Goal: Task Accomplishment & Management: Manage account settings

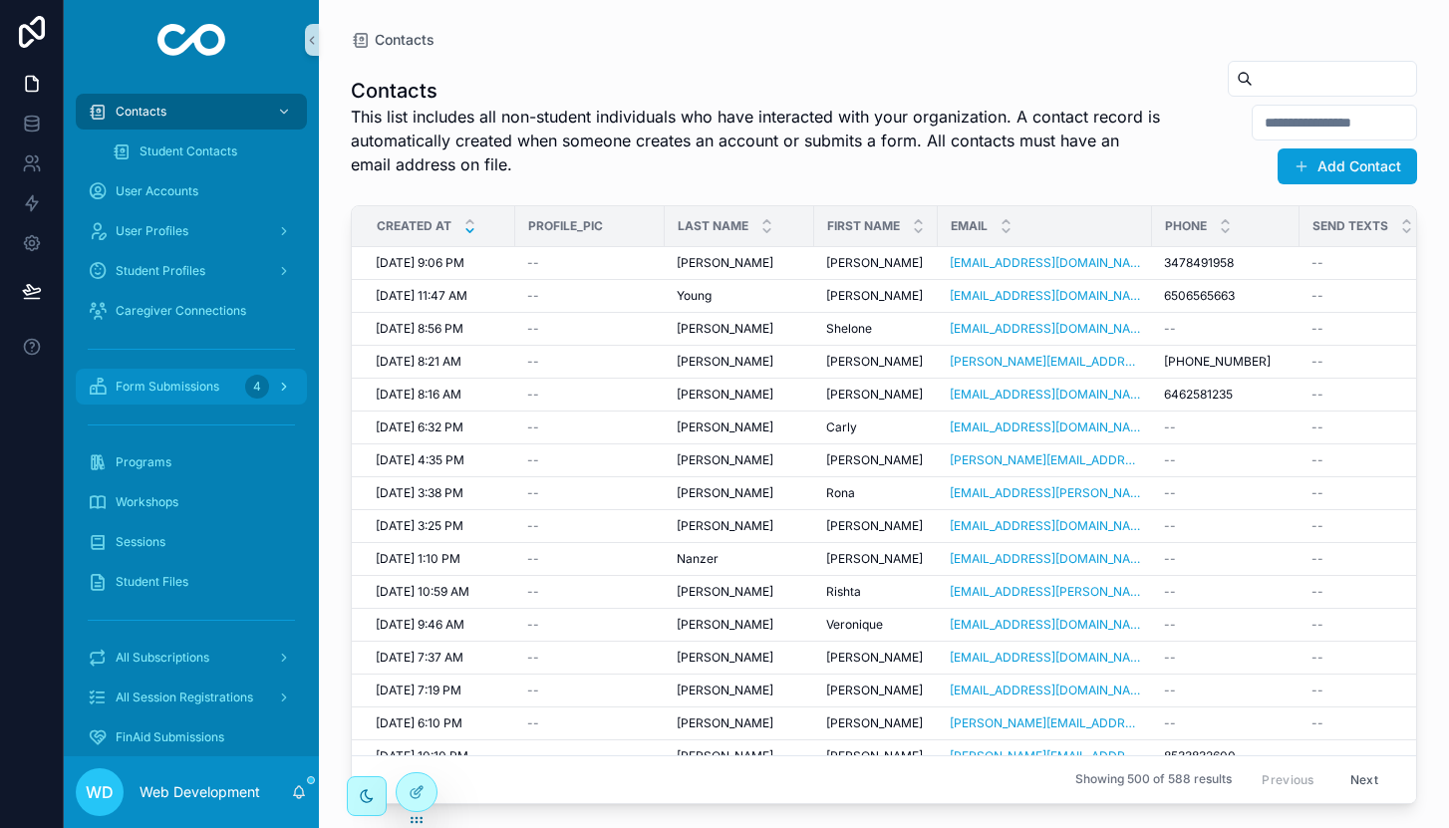
click at [193, 392] on span "Form Submissions" at bounding box center [168, 387] width 104 height 16
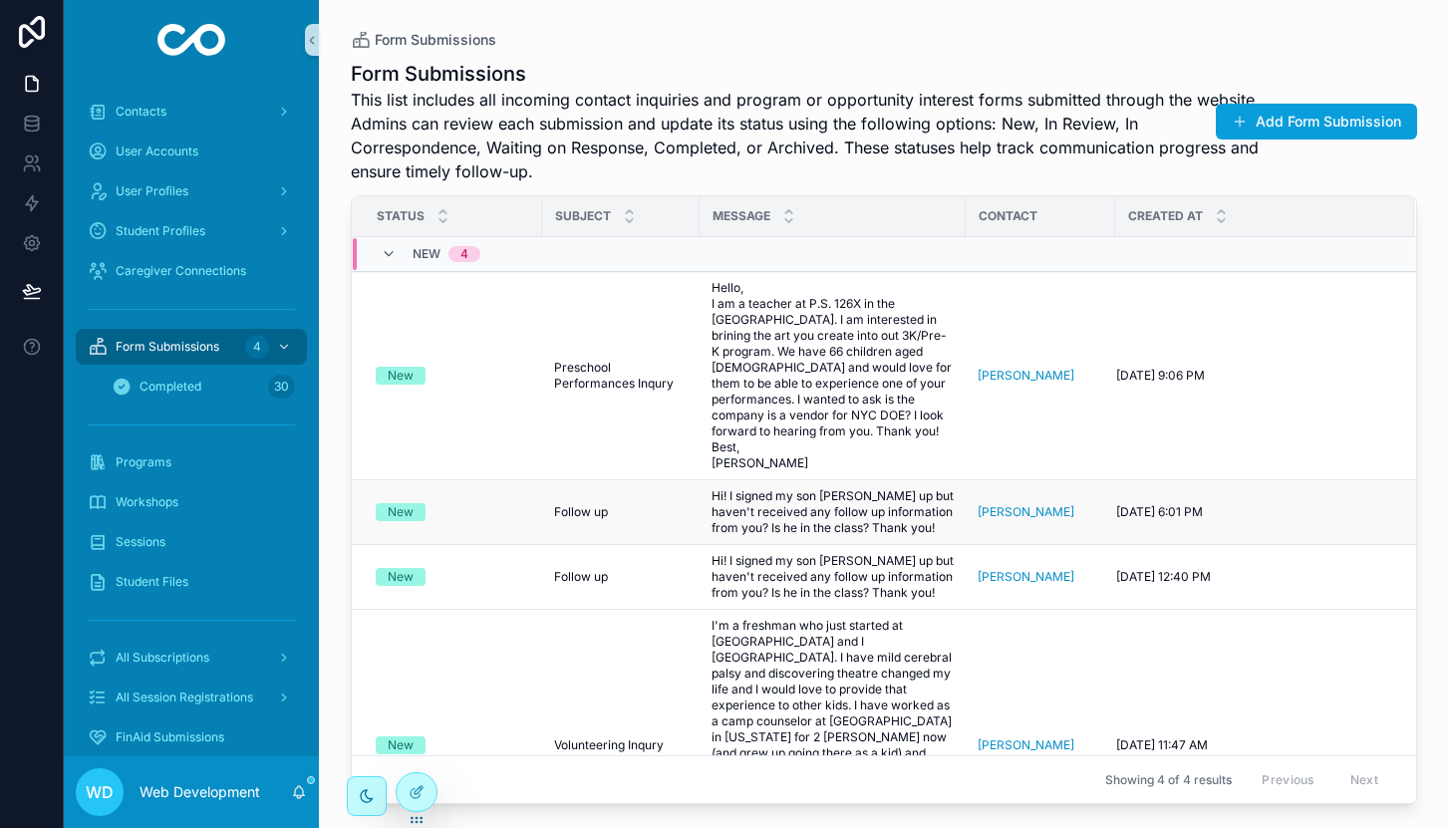
click at [623, 504] on div "Follow up Follow up" at bounding box center [621, 512] width 134 height 16
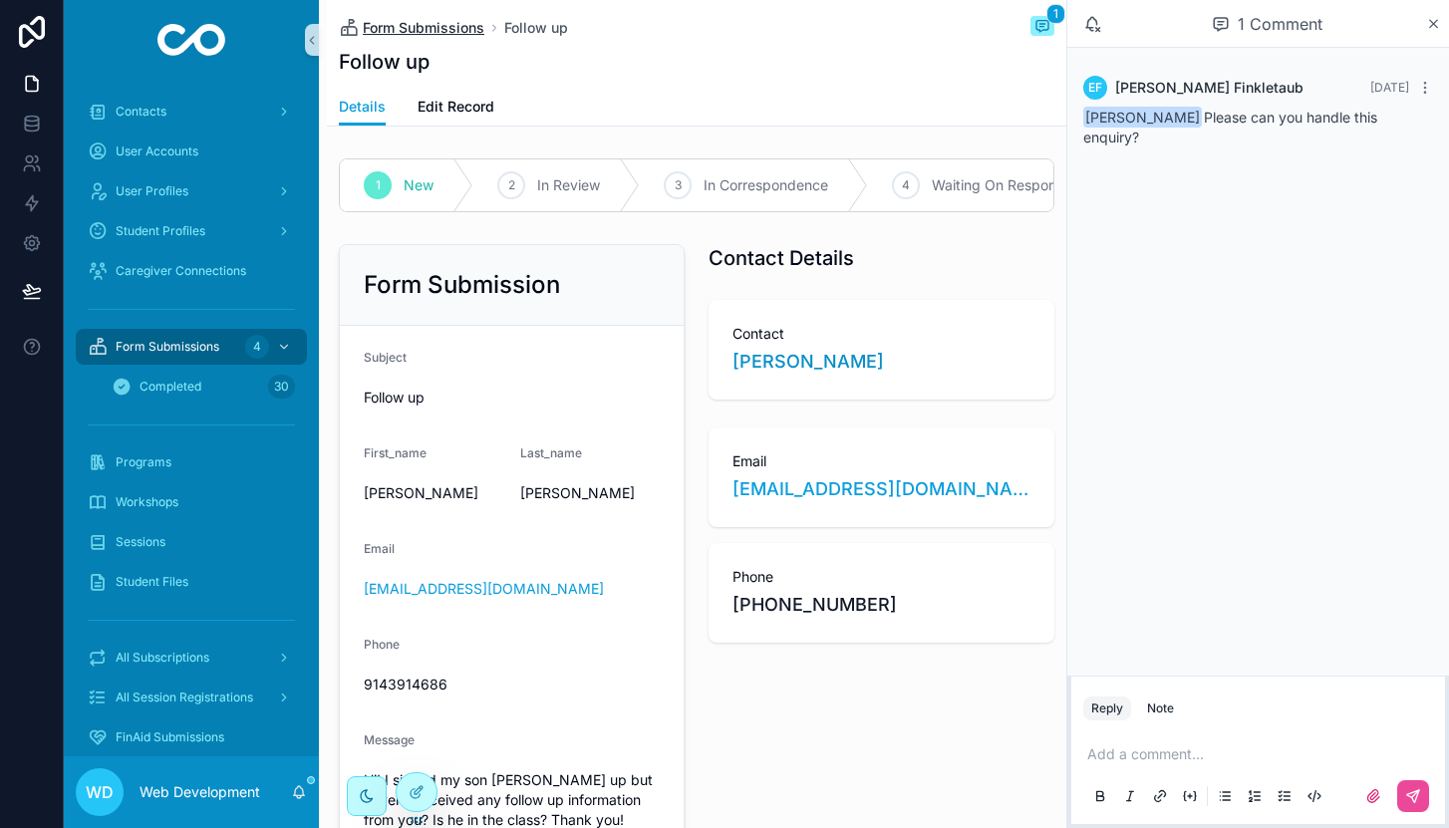
click at [382, 35] on span "Form Submissions" at bounding box center [424, 28] width 122 height 20
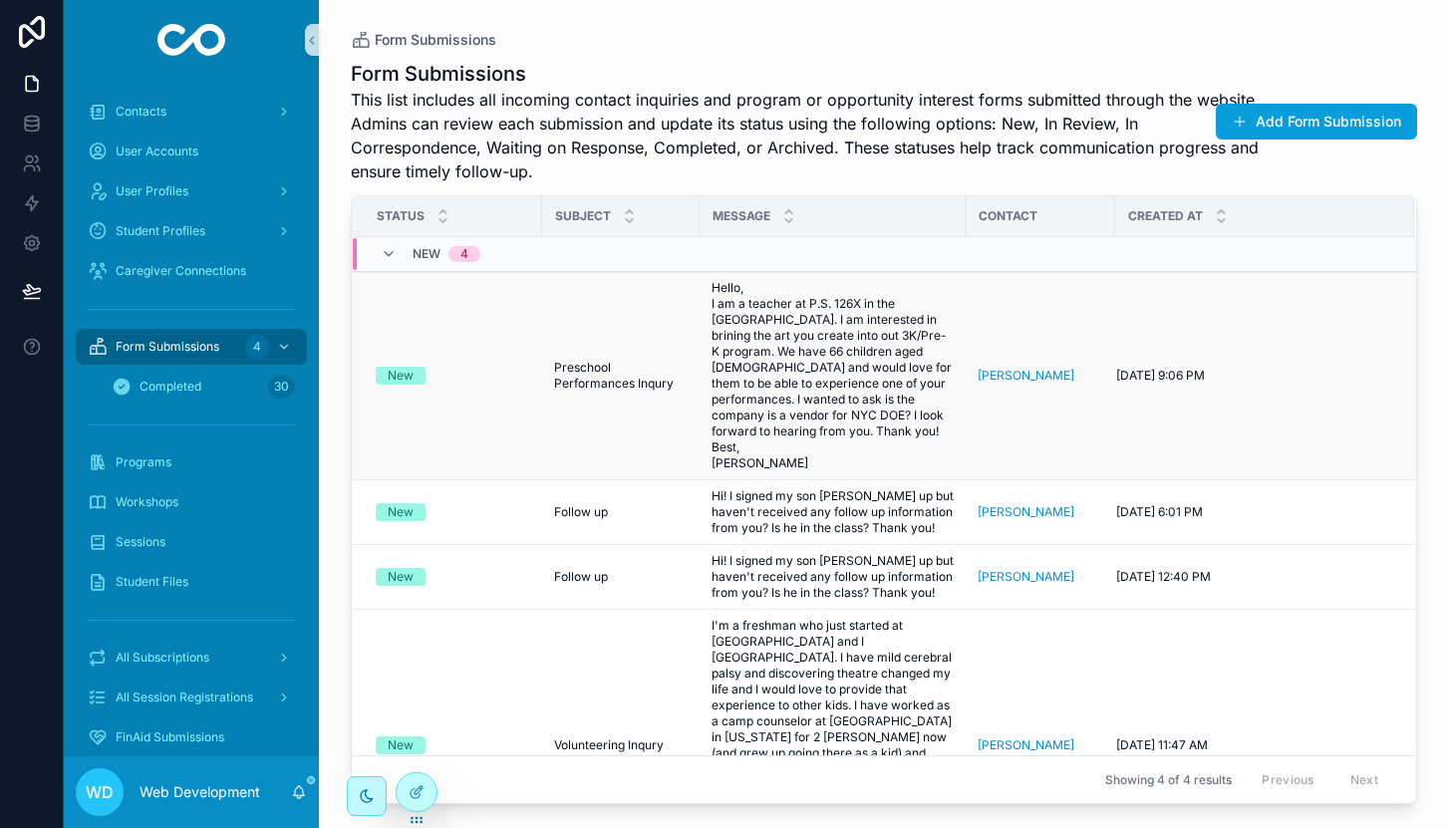
click at [584, 364] on span "Preschool Performances Inqury" at bounding box center [621, 376] width 134 height 32
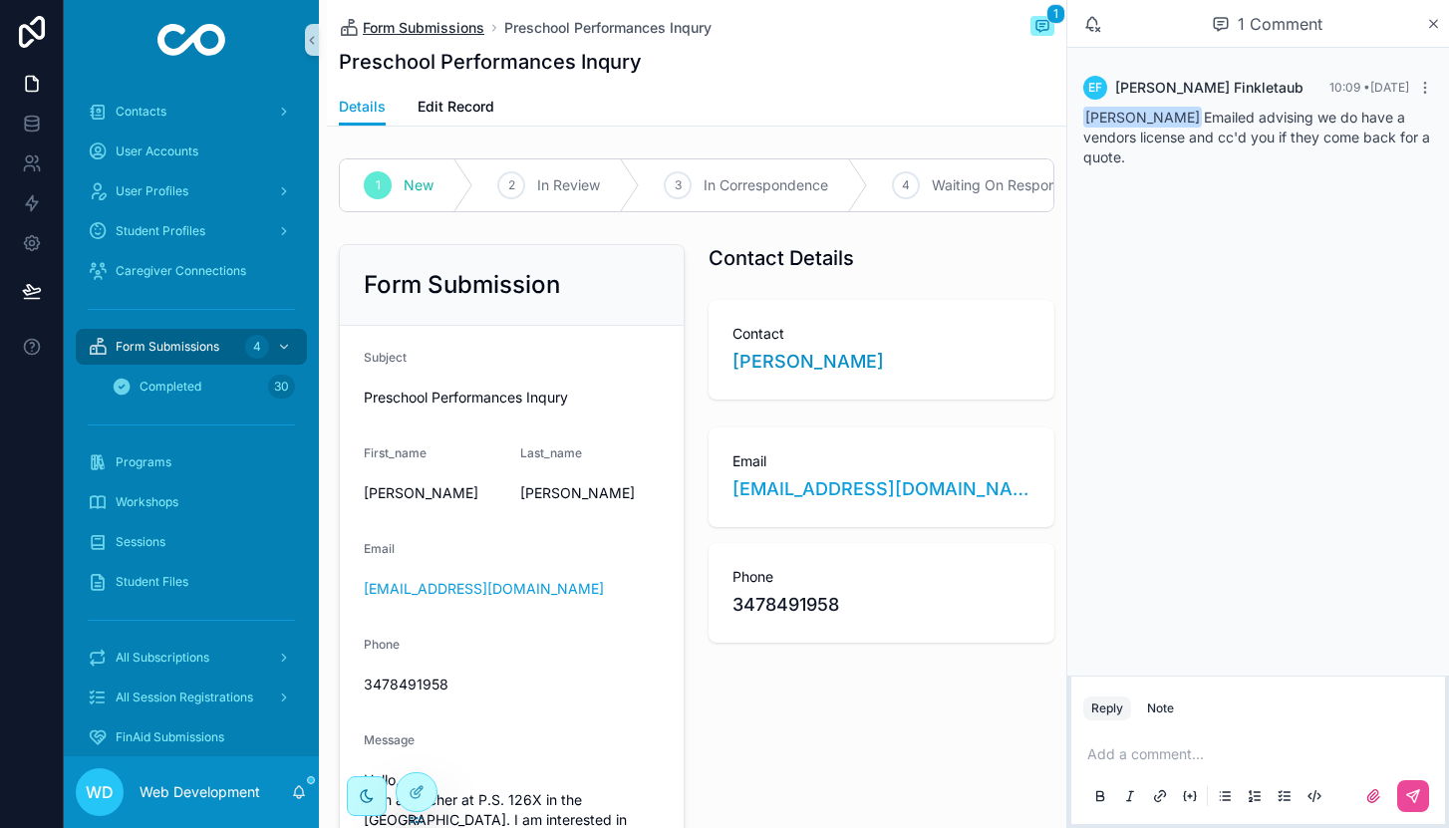
click at [395, 27] on span "Form Submissions" at bounding box center [424, 28] width 122 height 20
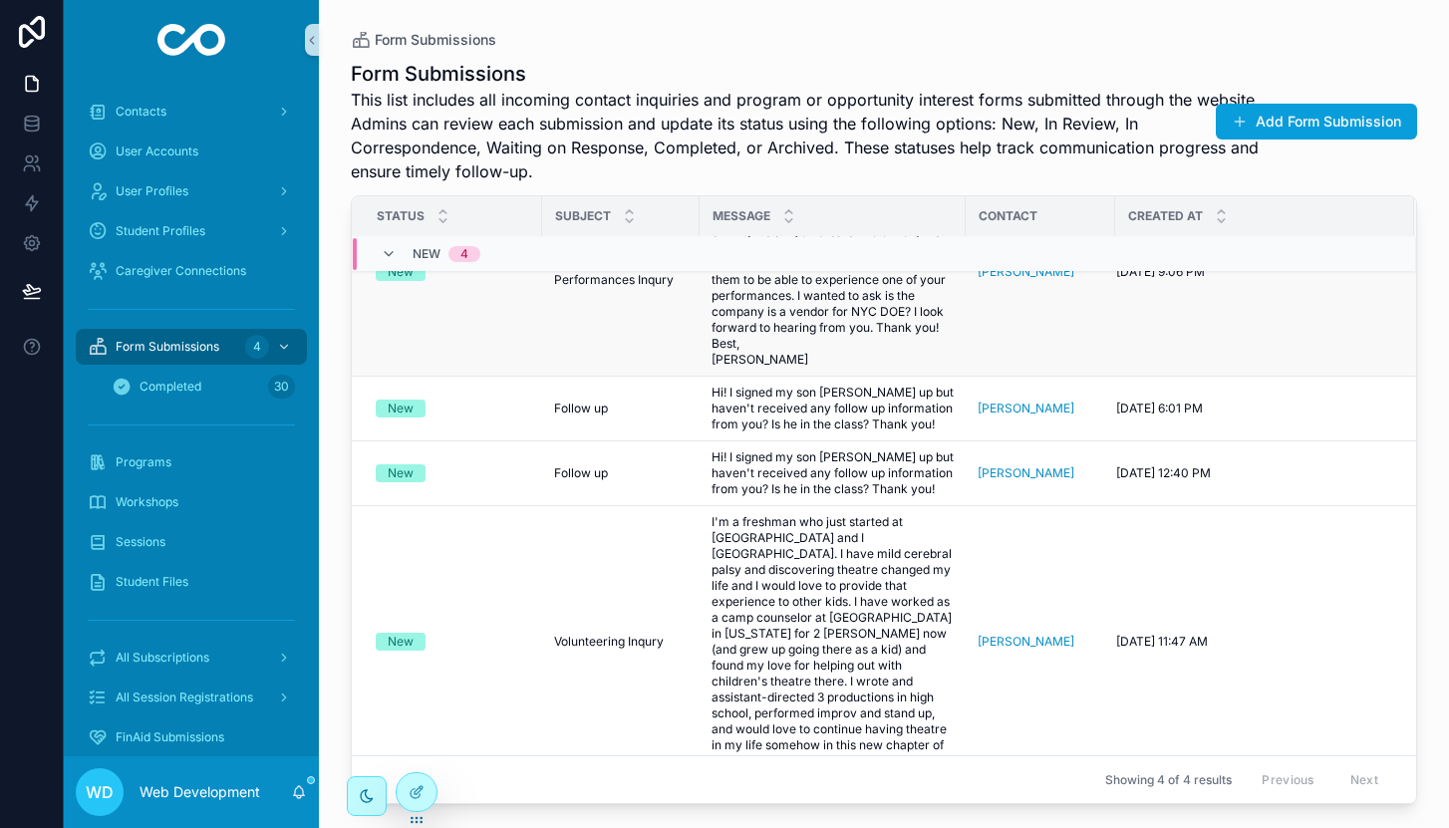
scroll to position [109, 0]
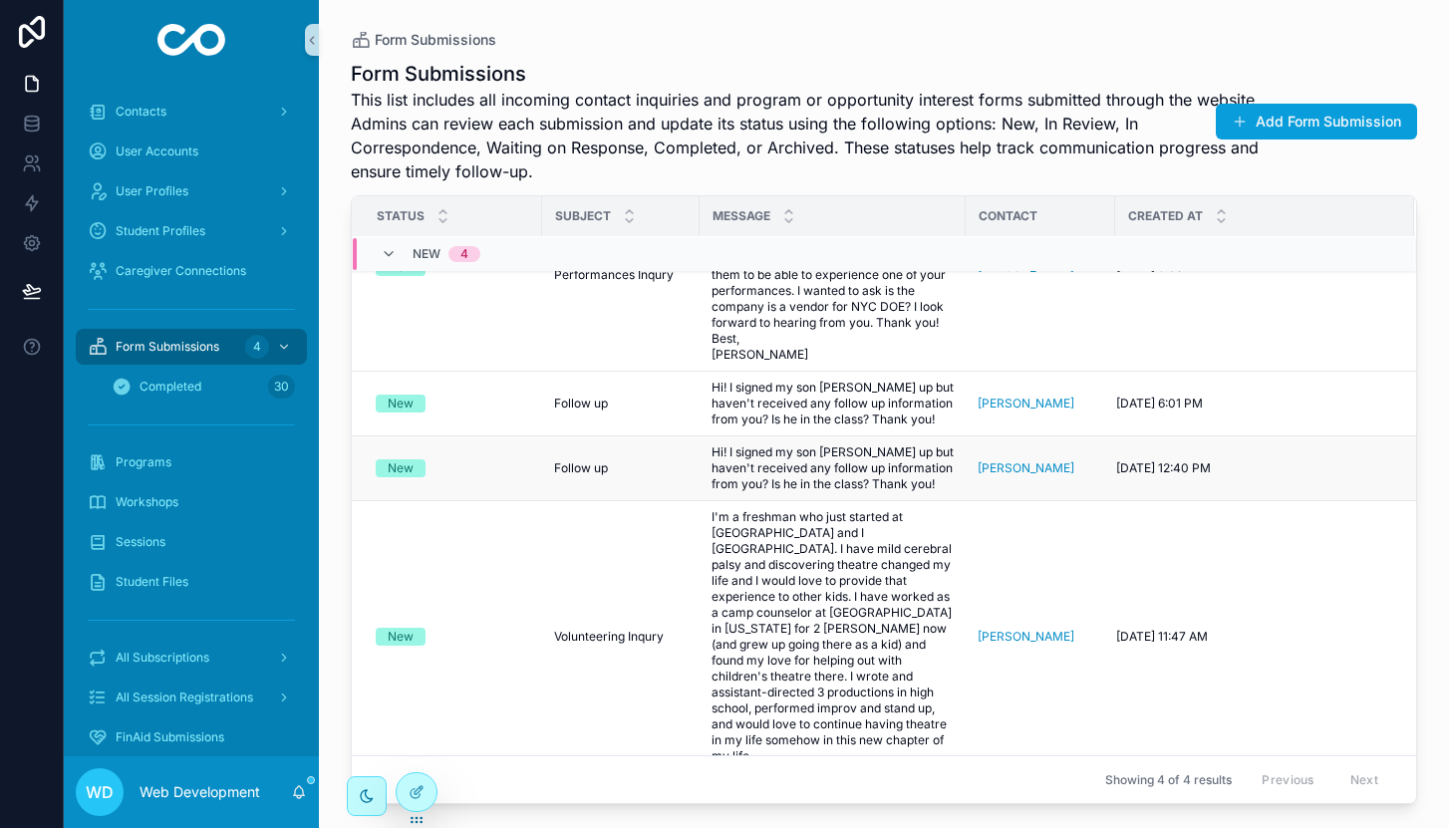
click at [485, 477] on div "New" at bounding box center [453, 468] width 154 height 18
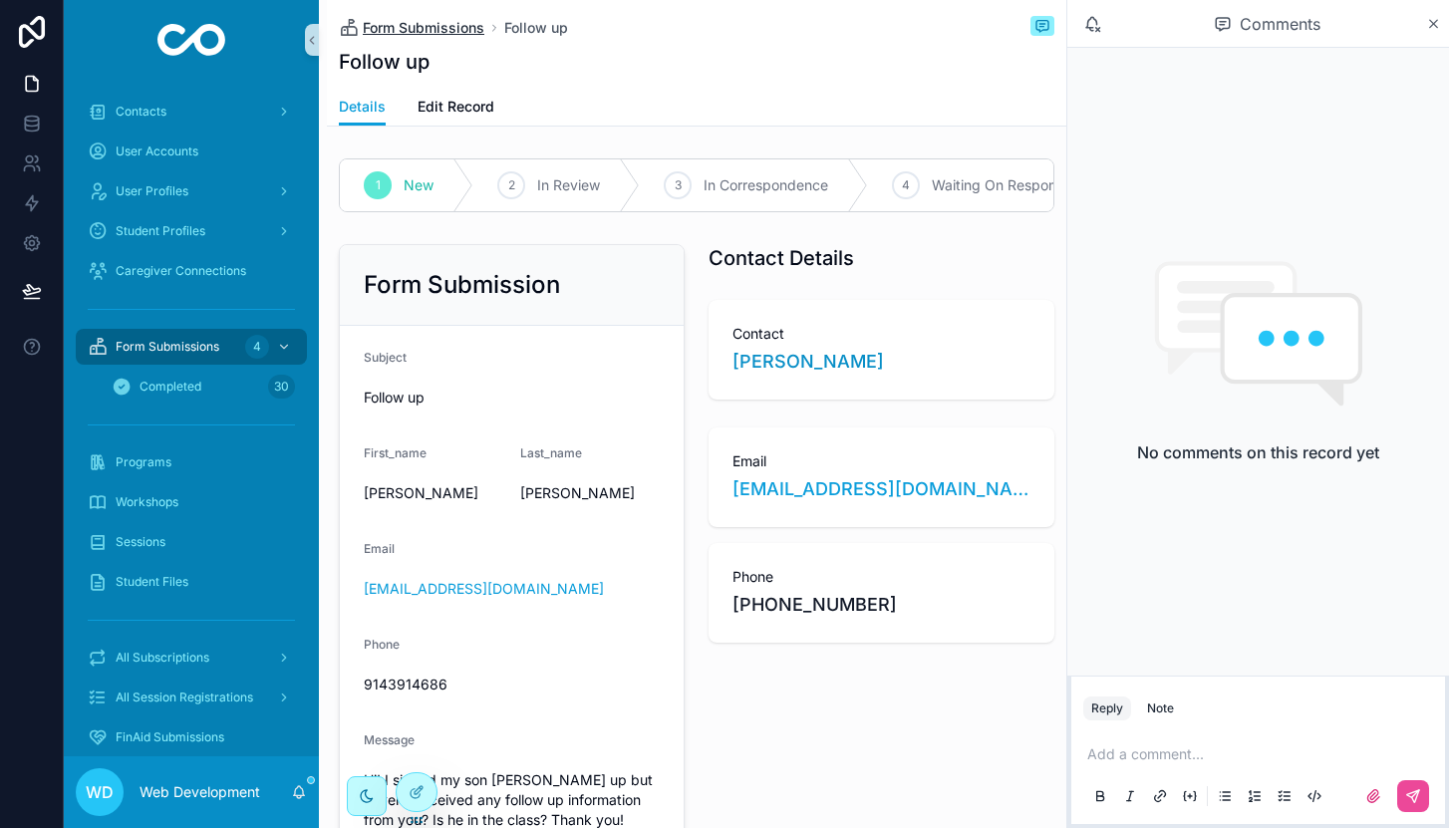
click at [401, 34] on span "Form Submissions" at bounding box center [424, 28] width 122 height 20
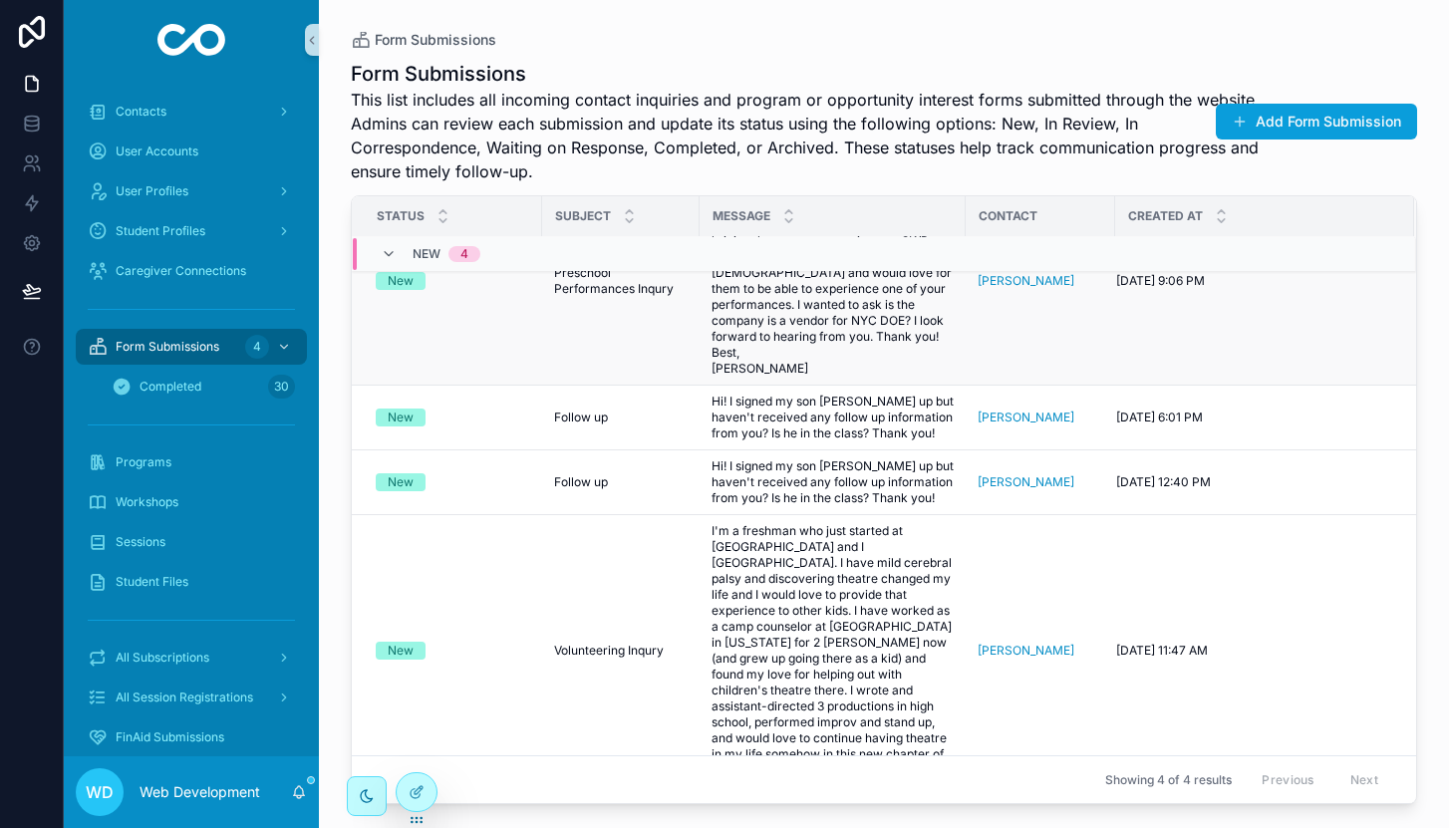
scroll to position [181, 0]
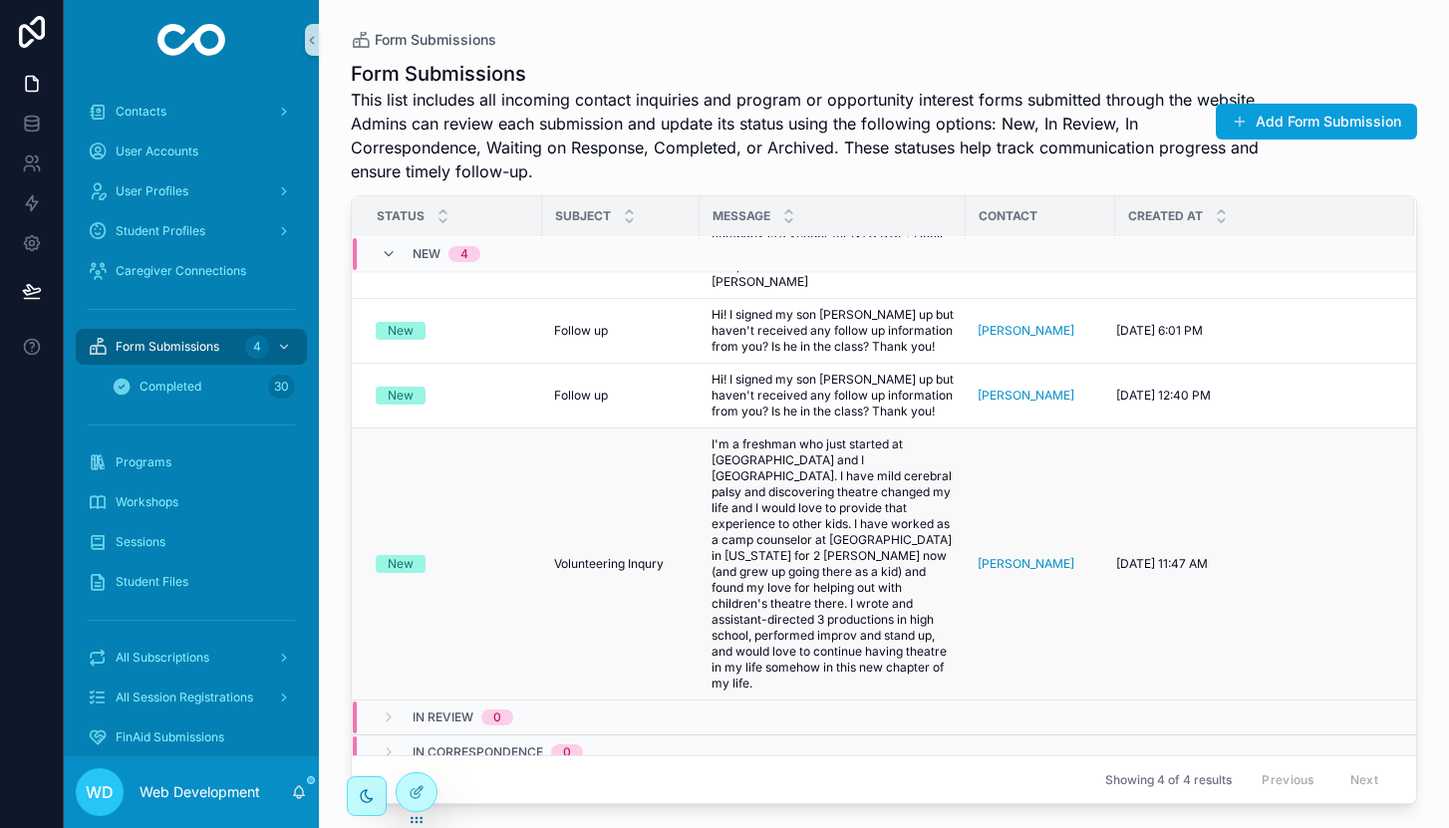
click at [454, 527] on td "New" at bounding box center [447, 564] width 190 height 272
click at [470, 559] on td "New" at bounding box center [447, 564] width 190 height 272
click at [566, 572] on span "Volunteering Inqury" at bounding box center [609, 564] width 110 height 16
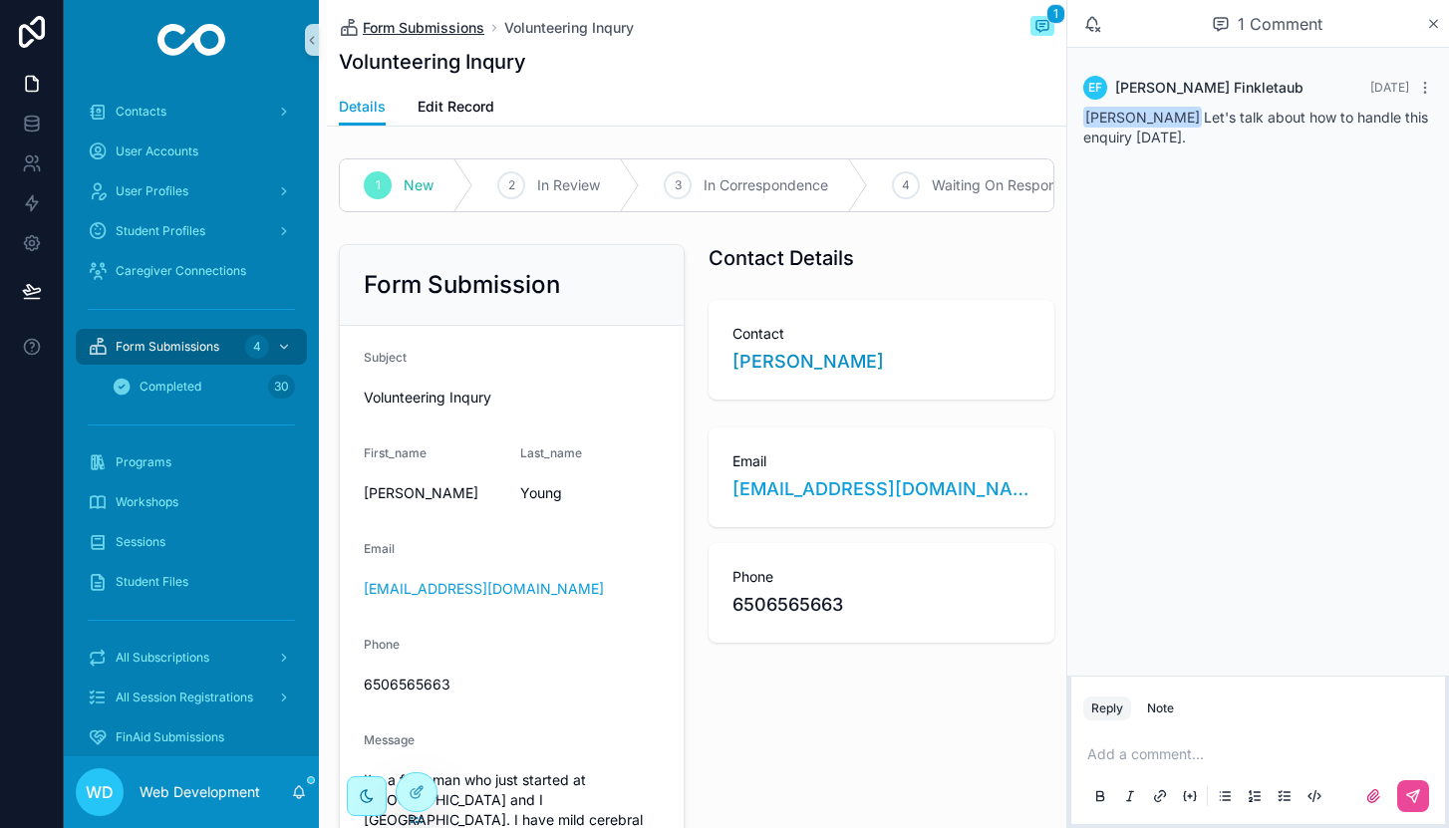
click at [408, 24] on span "Form Submissions" at bounding box center [424, 28] width 122 height 20
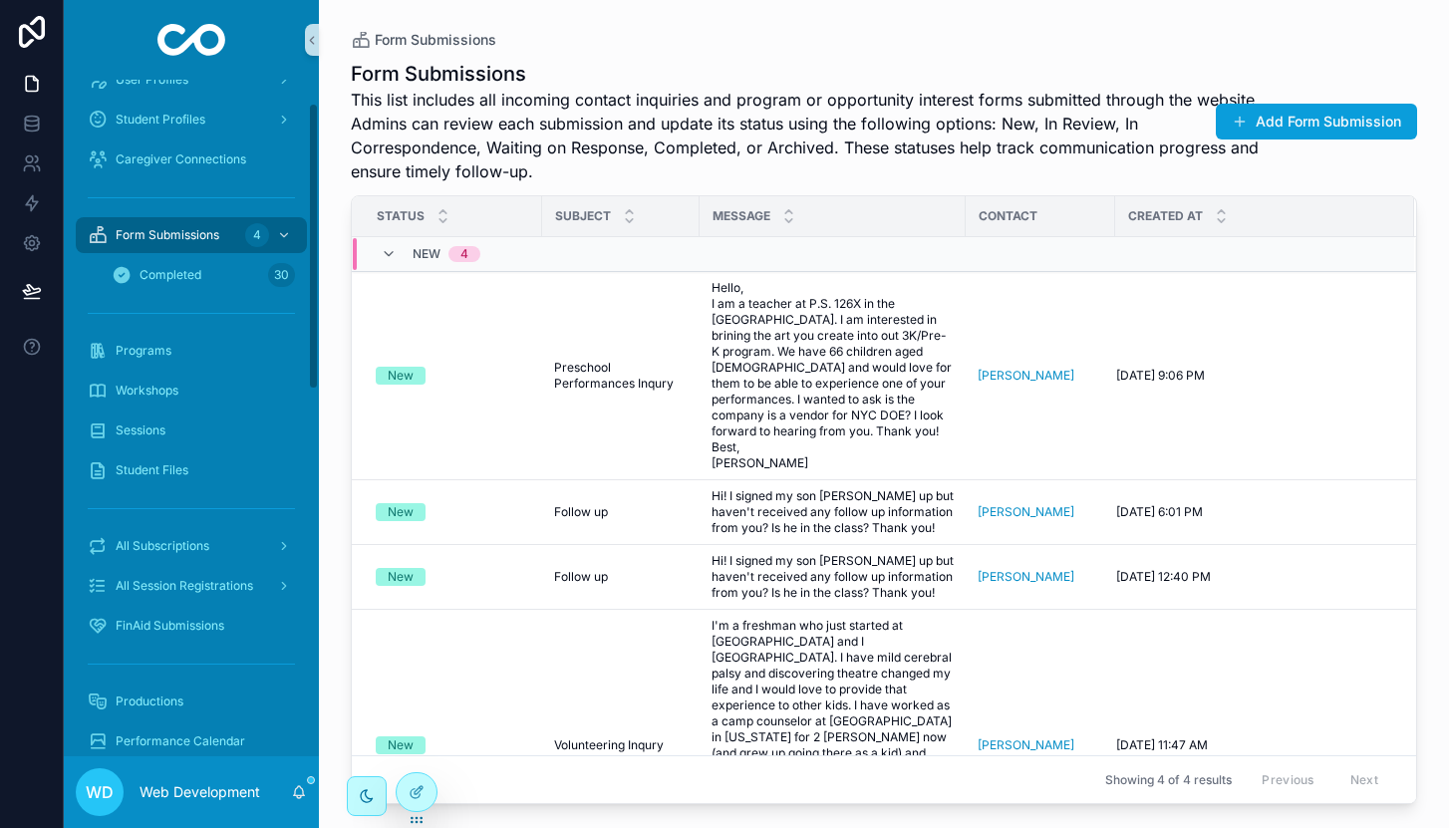
scroll to position [138, 0]
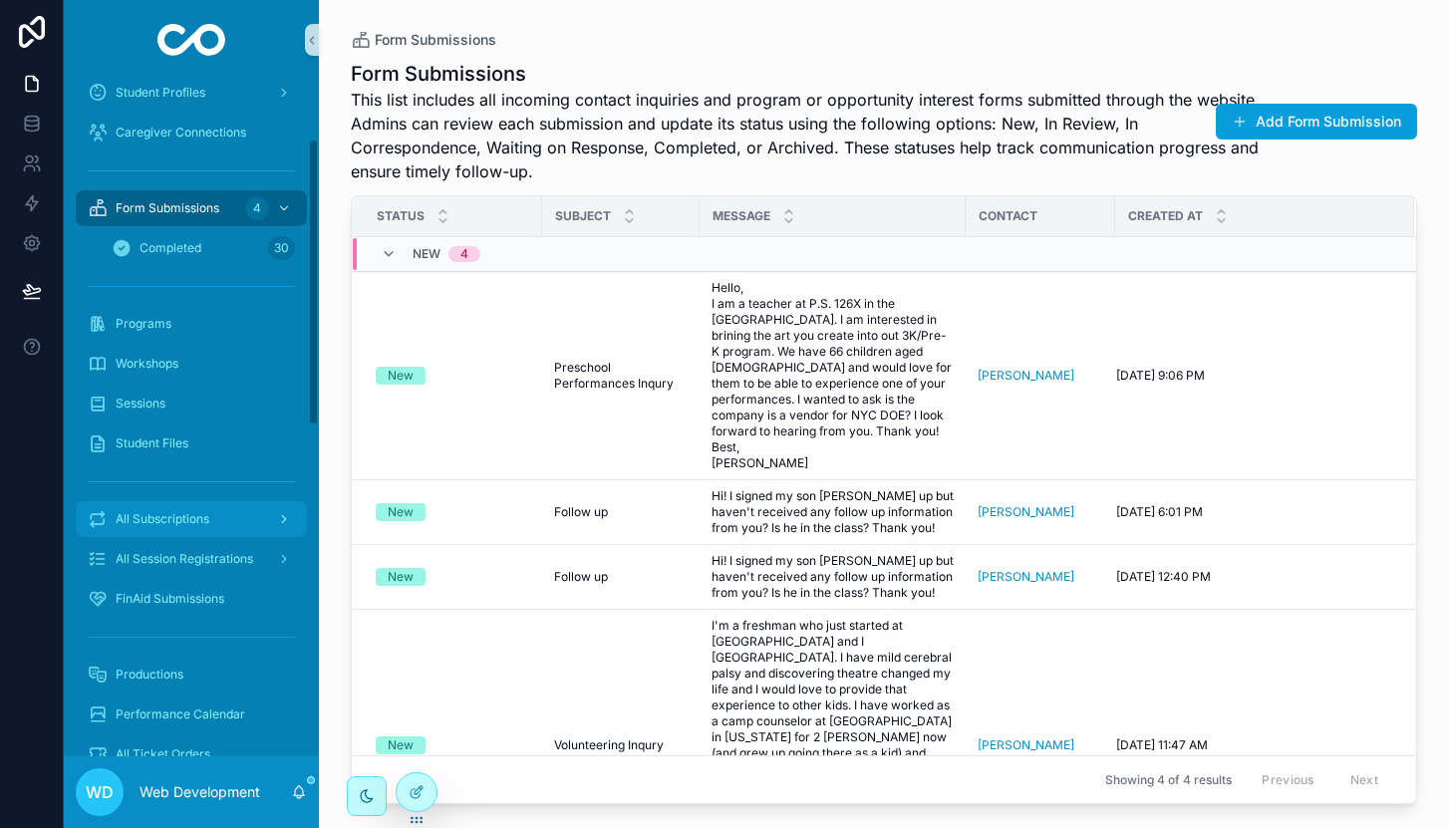
click at [196, 521] on span "All Subscriptions" at bounding box center [163, 519] width 94 height 16
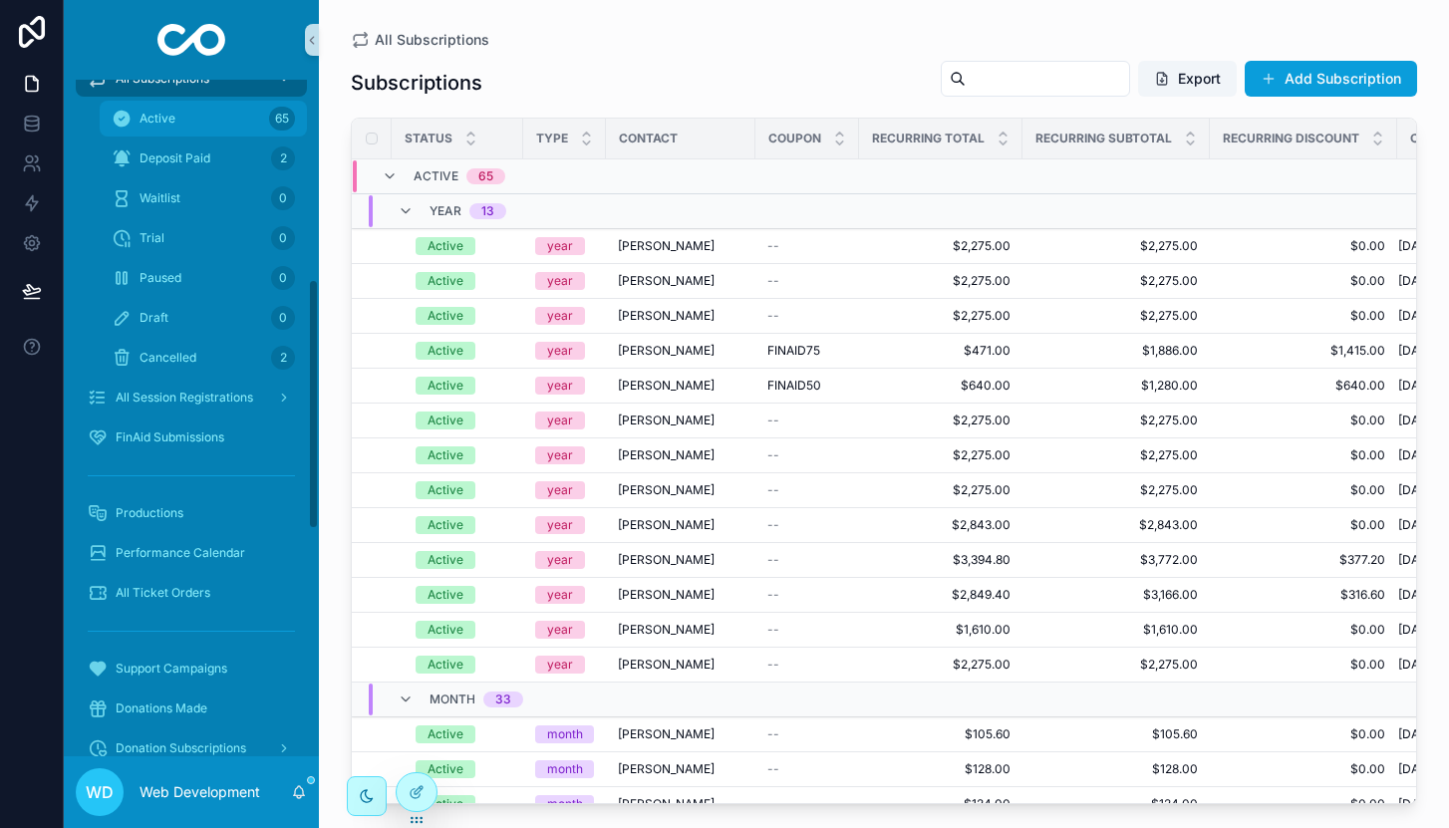
scroll to position [547, 0]
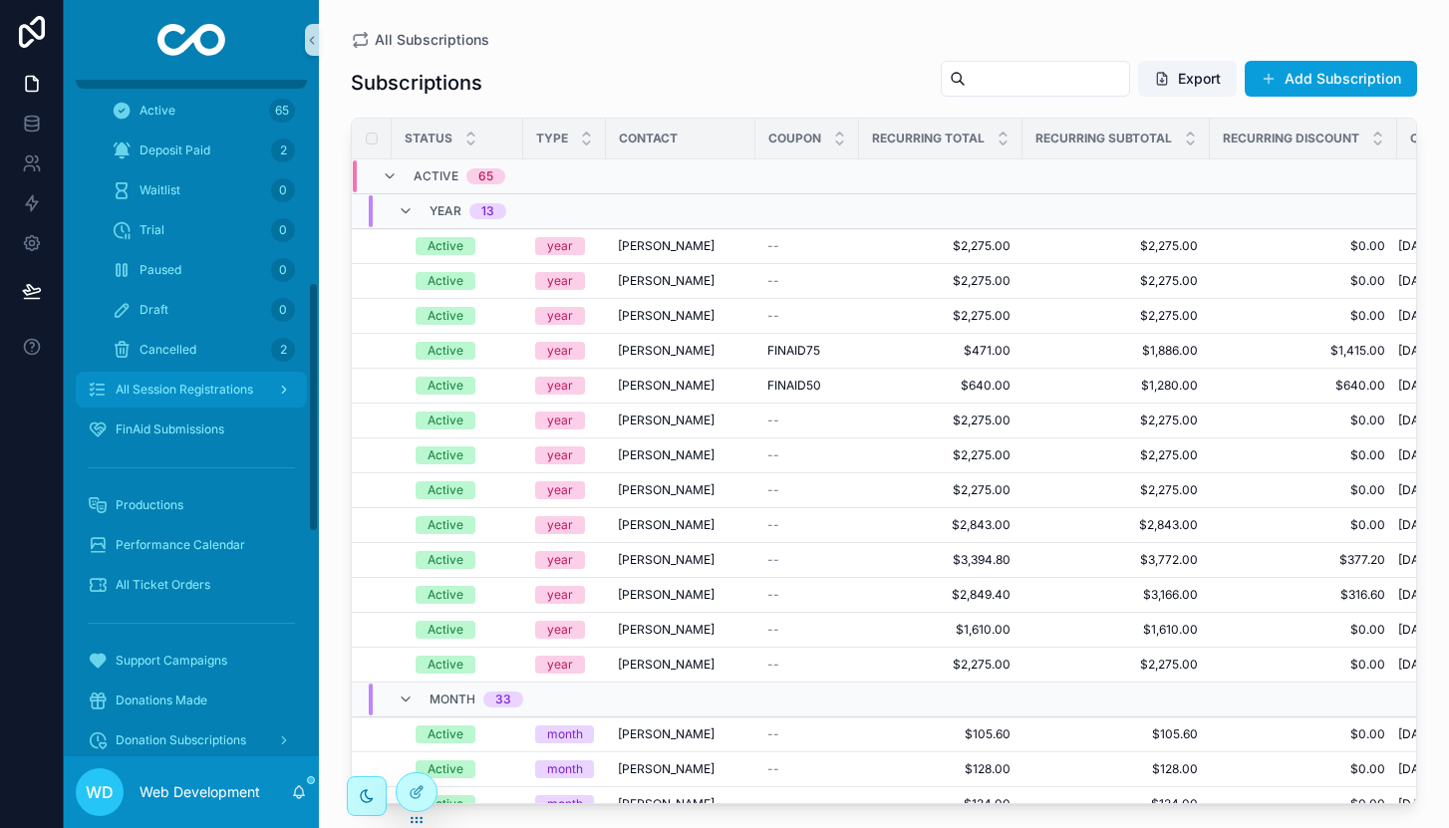
click at [184, 395] on span "All Session Registrations" at bounding box center [185, 390] width 138 height 16
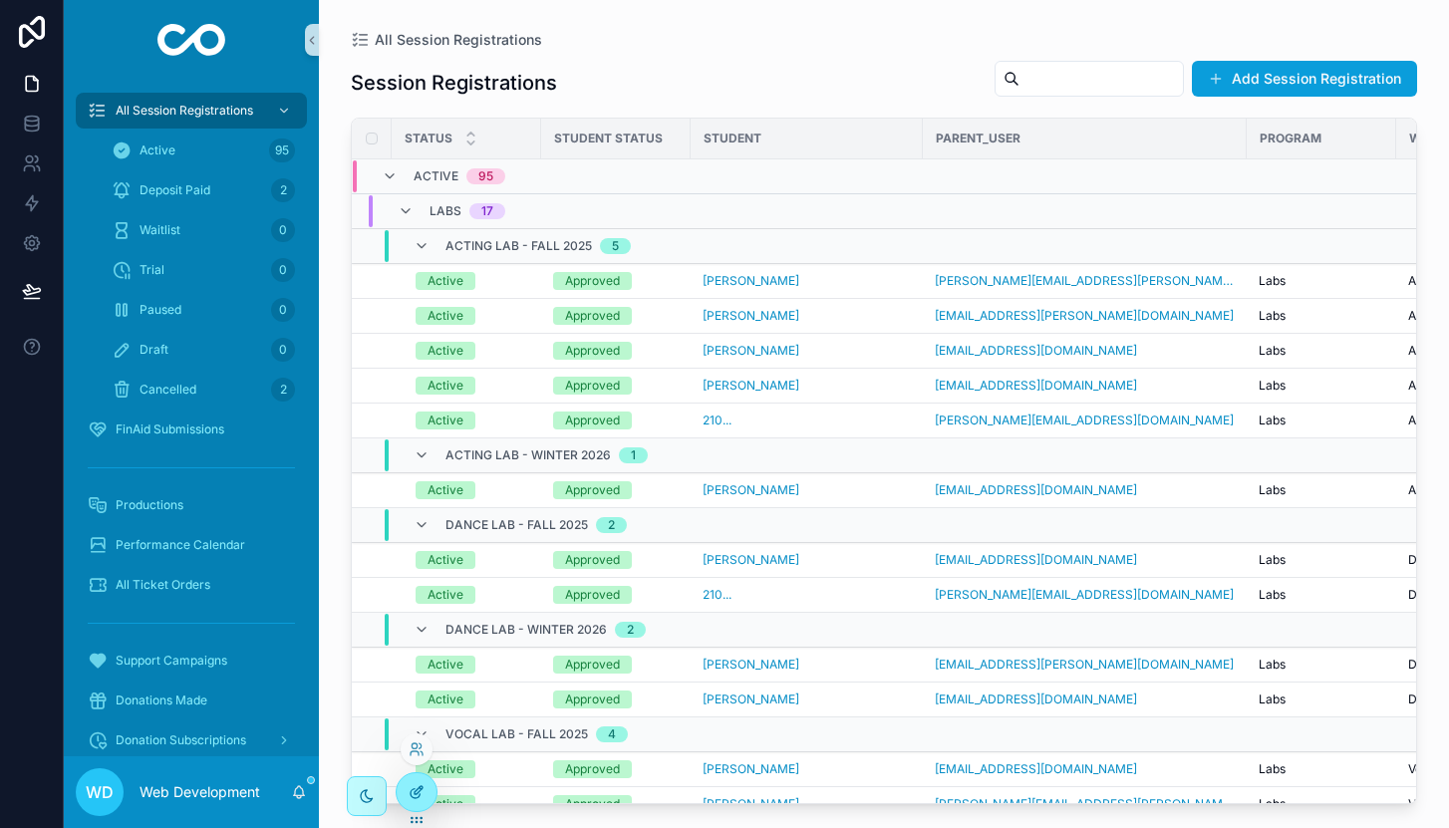
click at [409, 796] on icon at bounding box center [417, 792] width 16 height 16
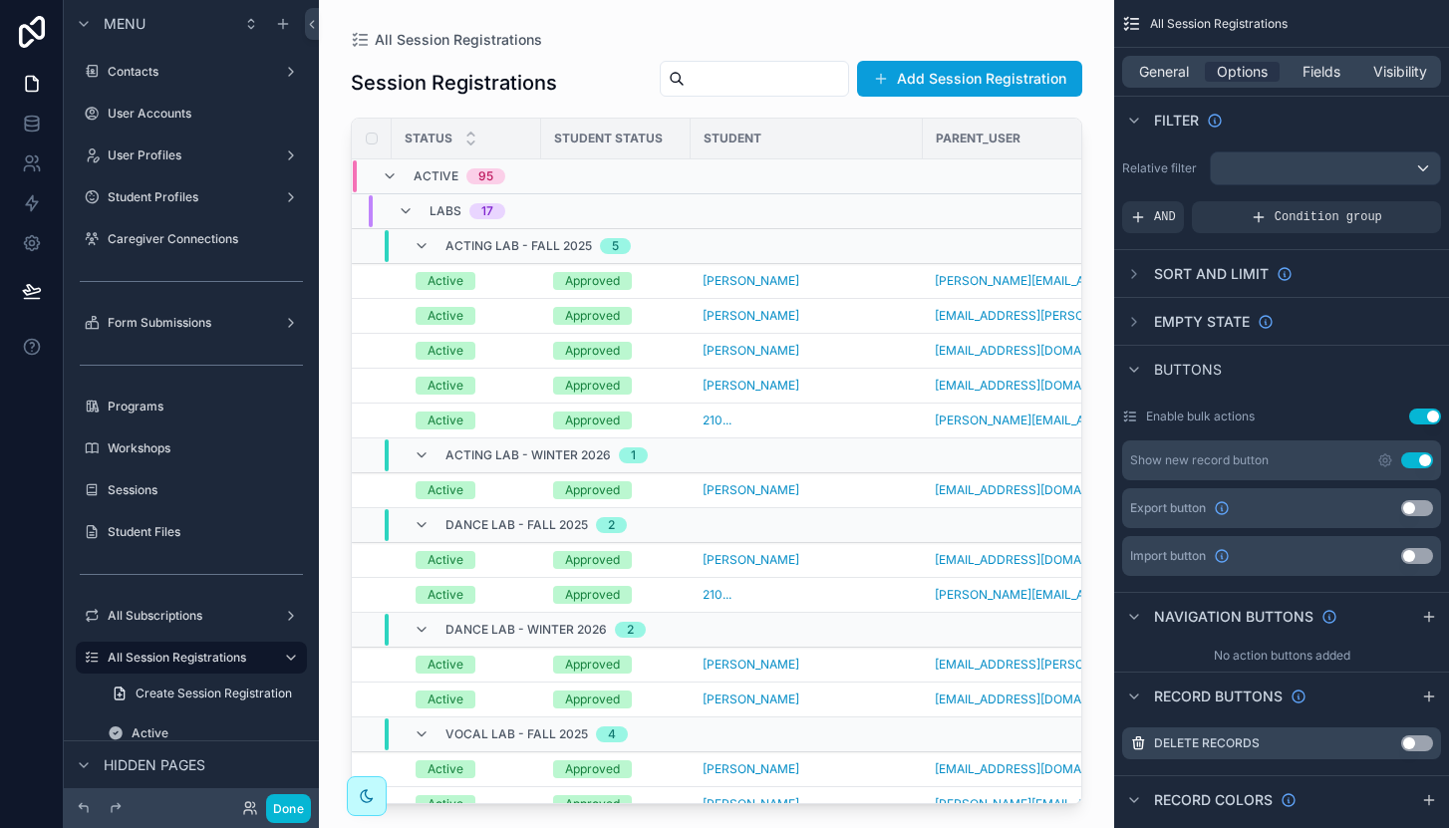
click at [1417, 505] on button "Use setting" at bounding box center [1417, 508] width 32 height 16
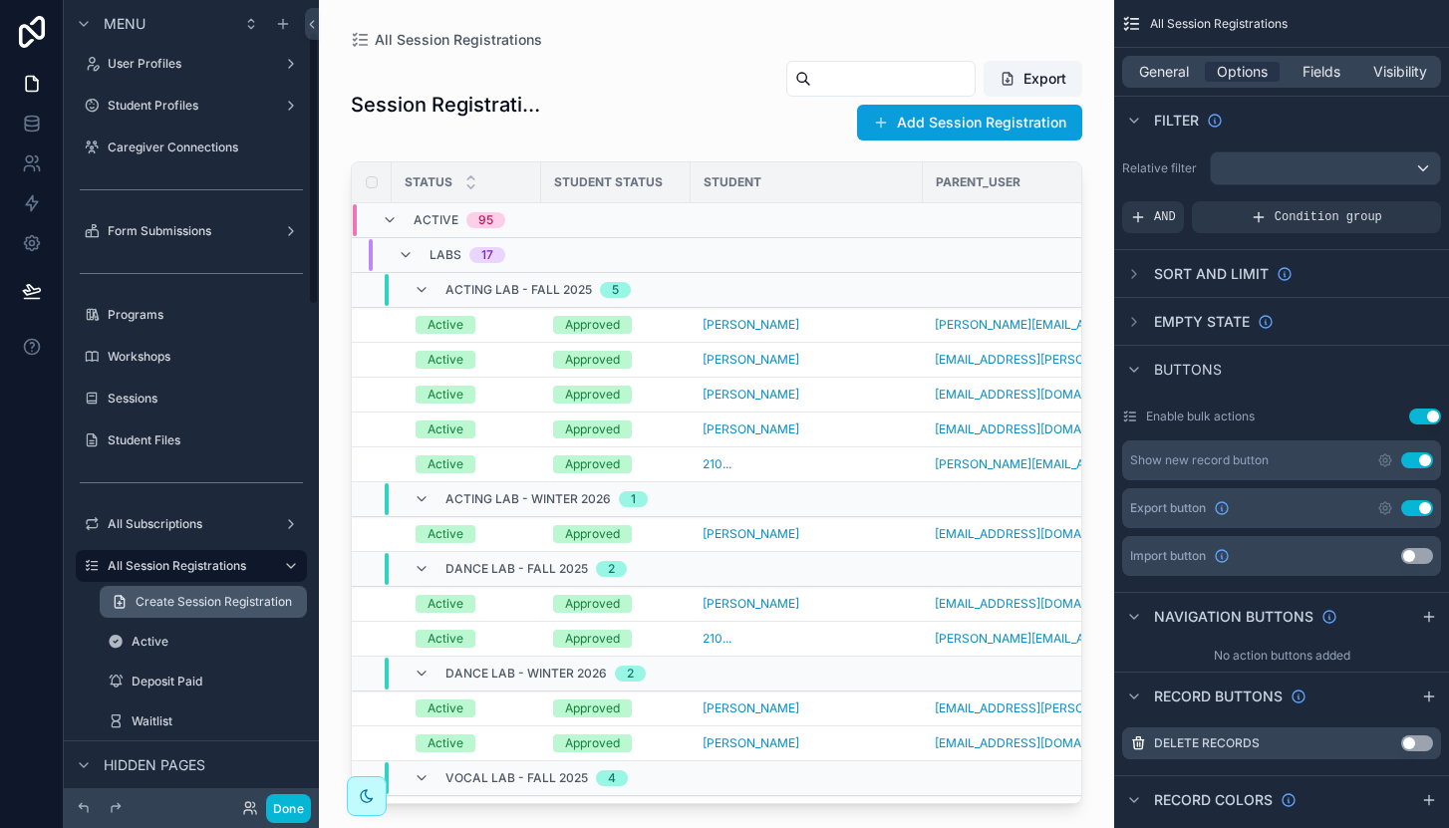
scroll to position [132, 0]
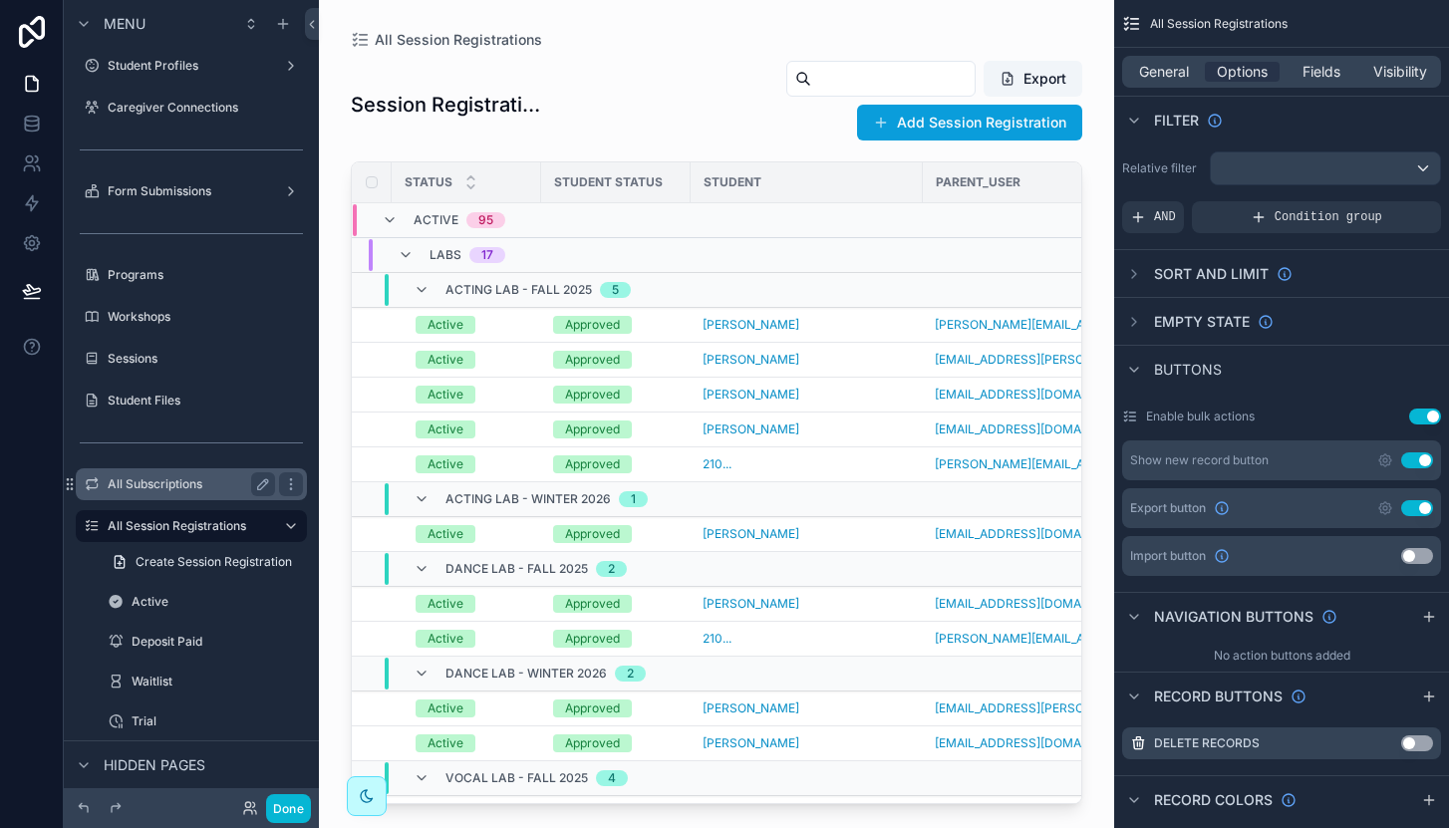
click at [202, 484] on label "All Subscriptions" at bounding box center [187, 484] width 159 height 16
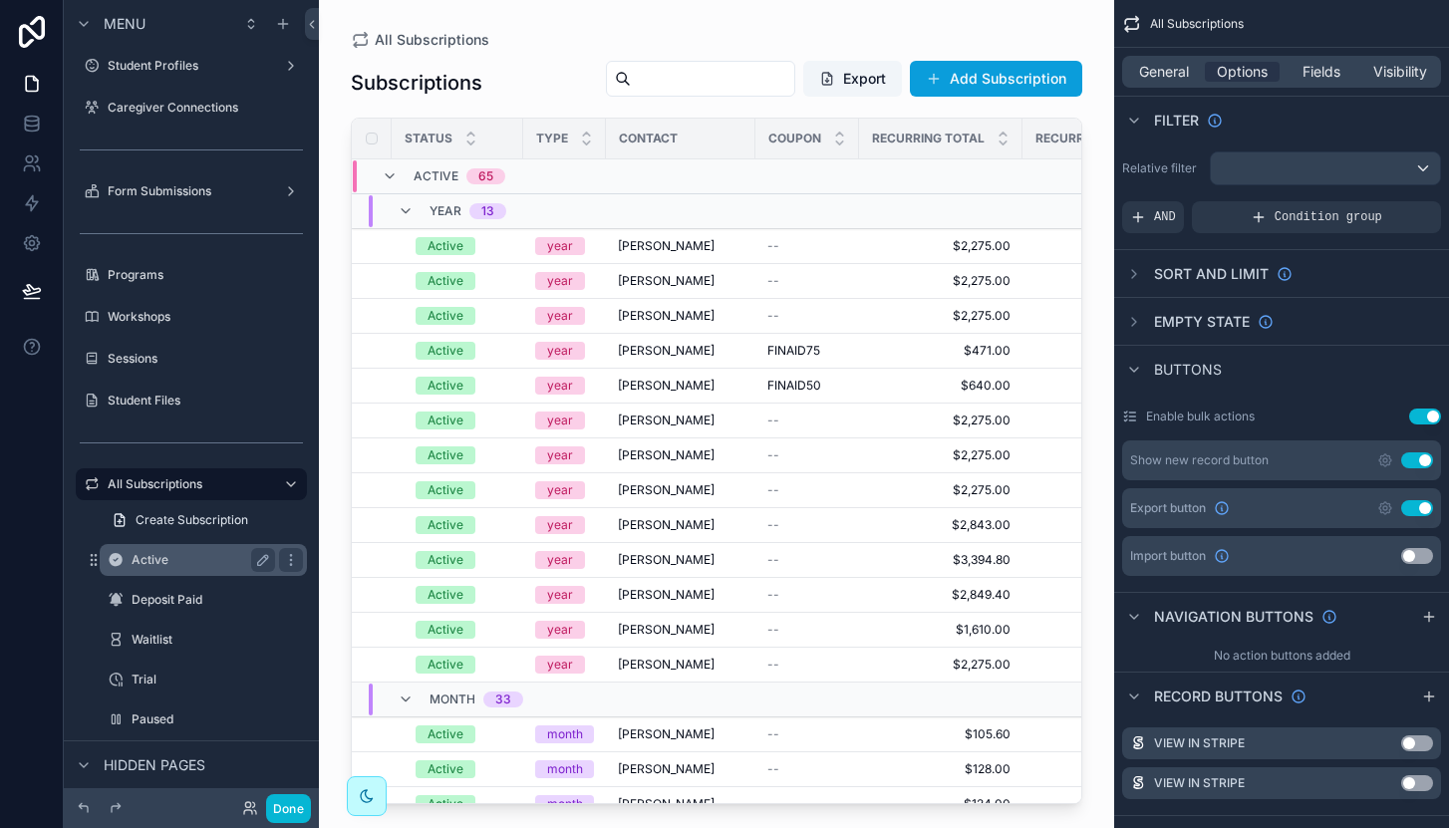
click at [177, 552] on label "Active" at bounding box center [200, 560] width 136 height 16
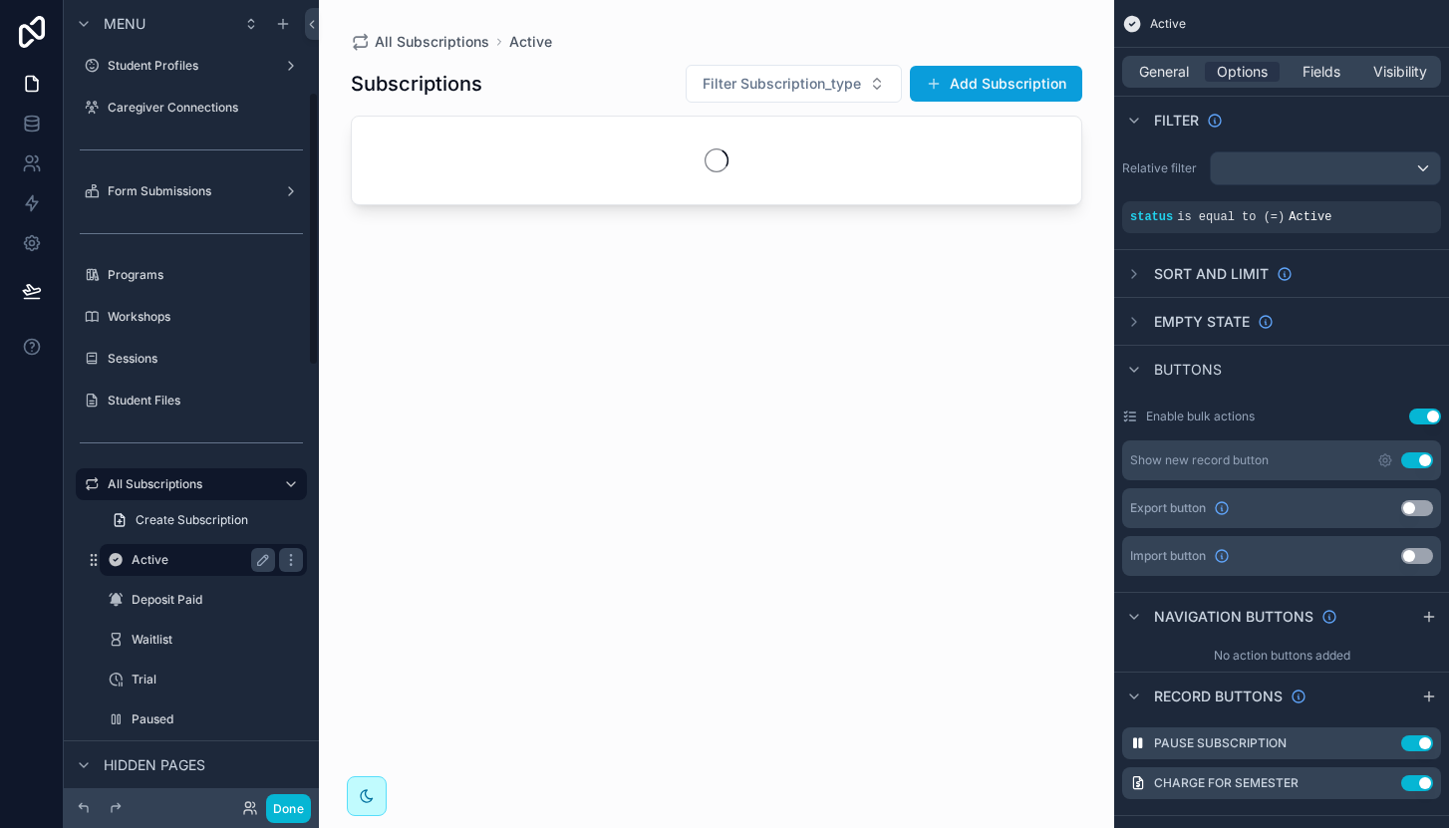
scroll to position [269, 0]
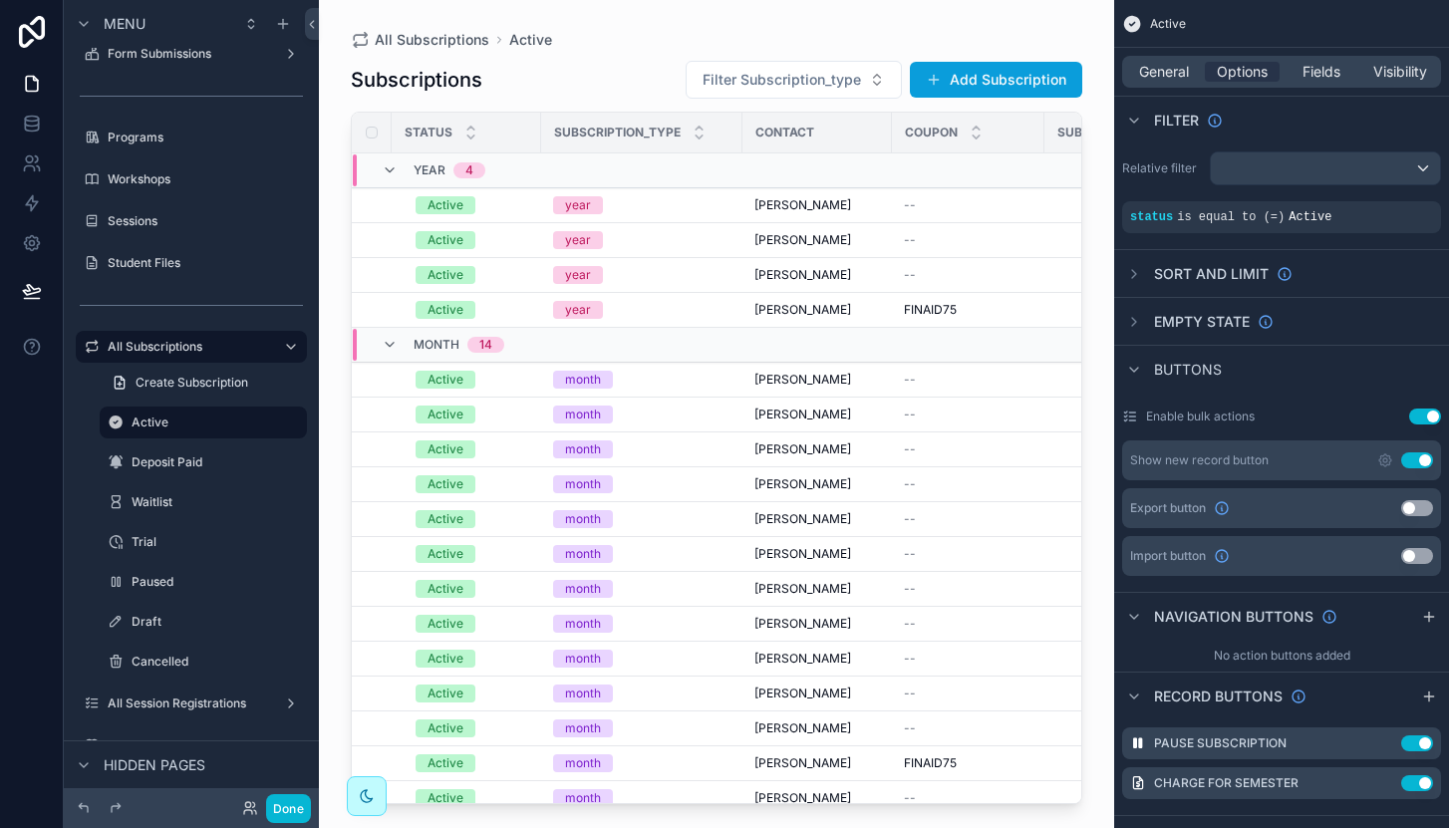
click at [1415, 504] on button "Use setting" at bounding box center [1417, 508] width 32 height 16
click at [190, 480] on div "scrollable content" at bounding box center [203, 482] width 231 height 4
click at [189, 466] on label "Deposit Paid" at bounding box center [200, 462] width 136 height 16
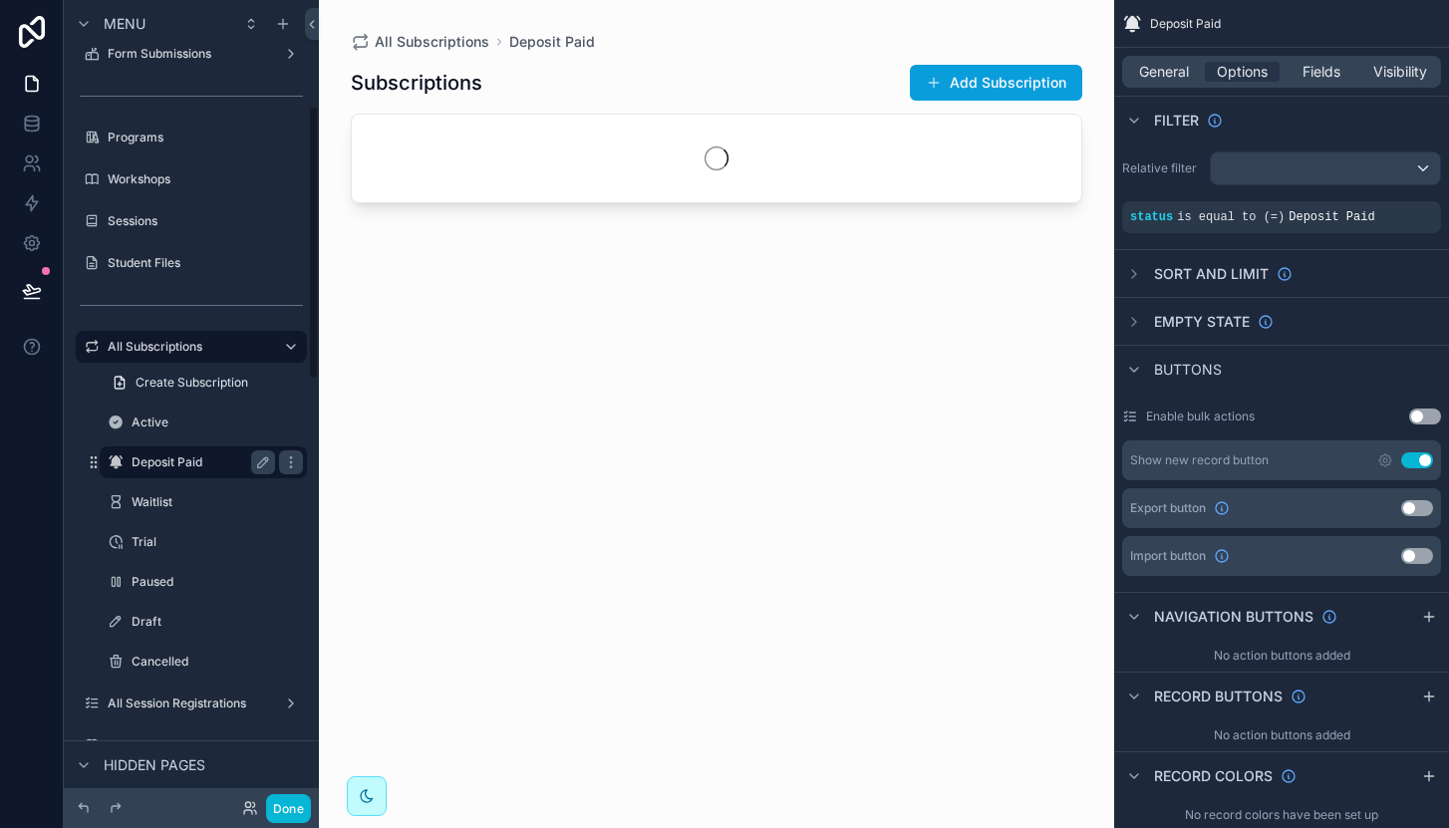
scroll to position [309, 0]
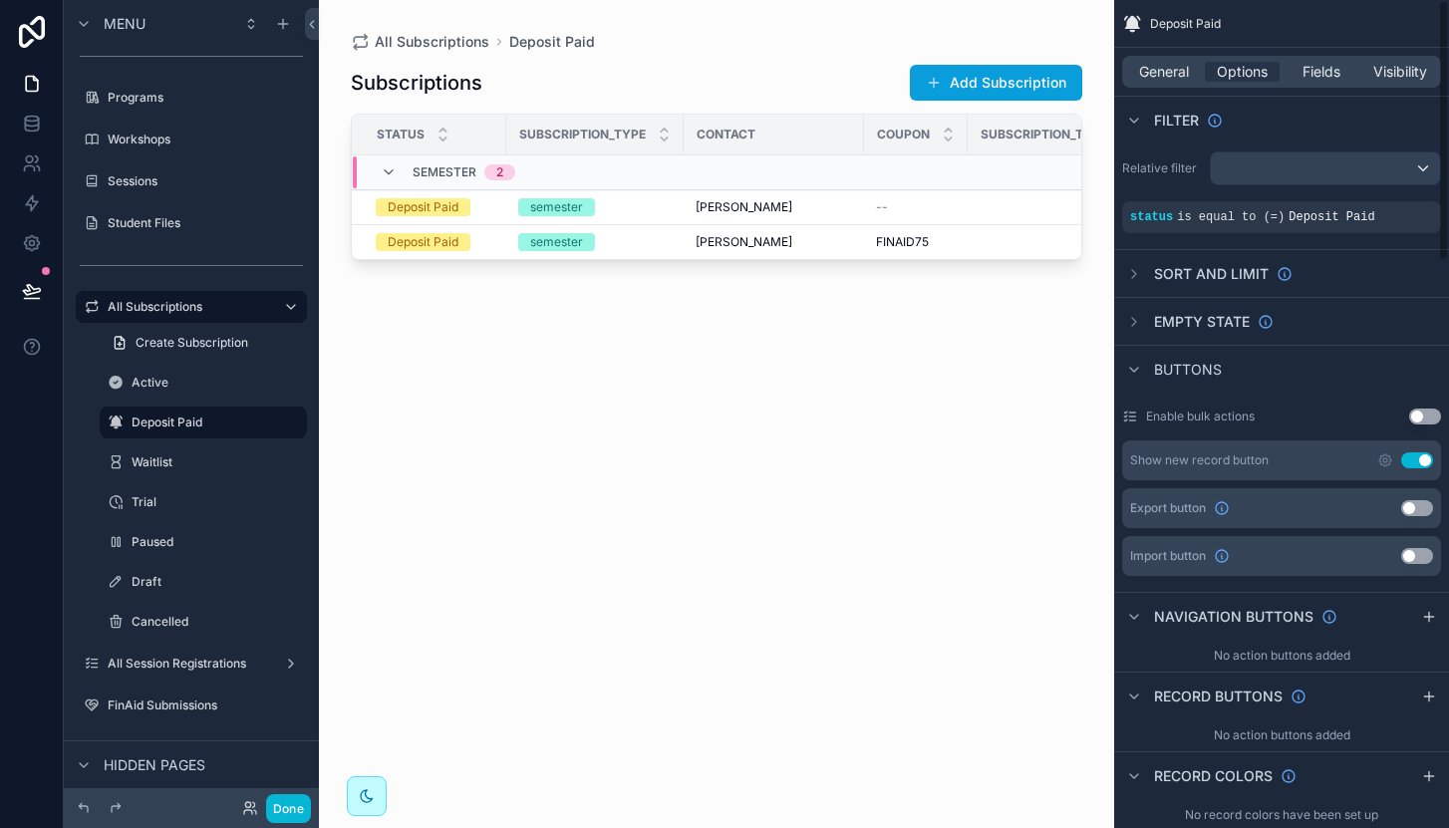
click at [1410, 509] on button "Use setting" at bounding box center [1417, 508] width 32 height 16
click at [177, 458] on label "Waitlist" at bounding box center [200, 462] width 136 height 16
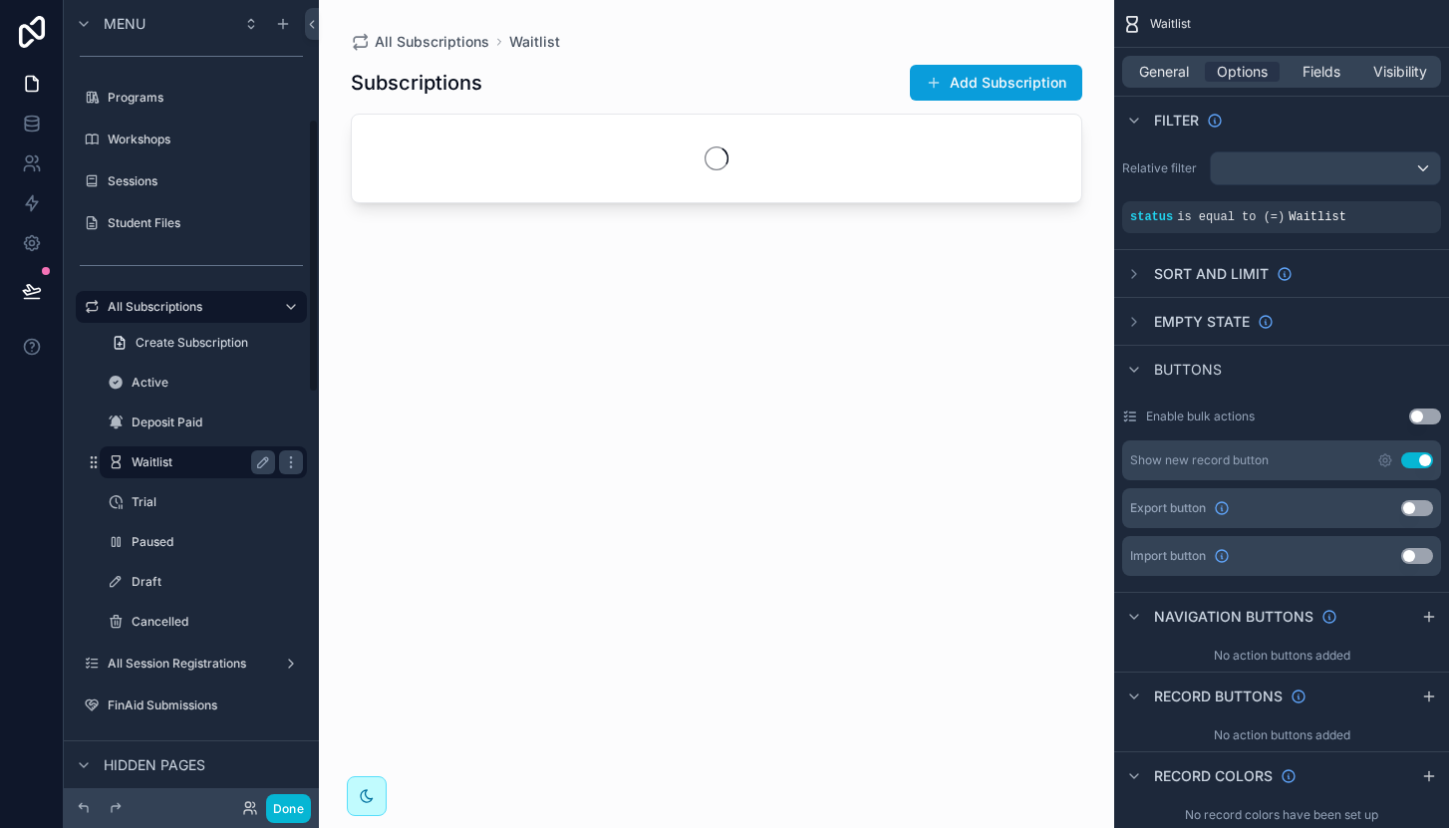
scroll to position [349, 0]
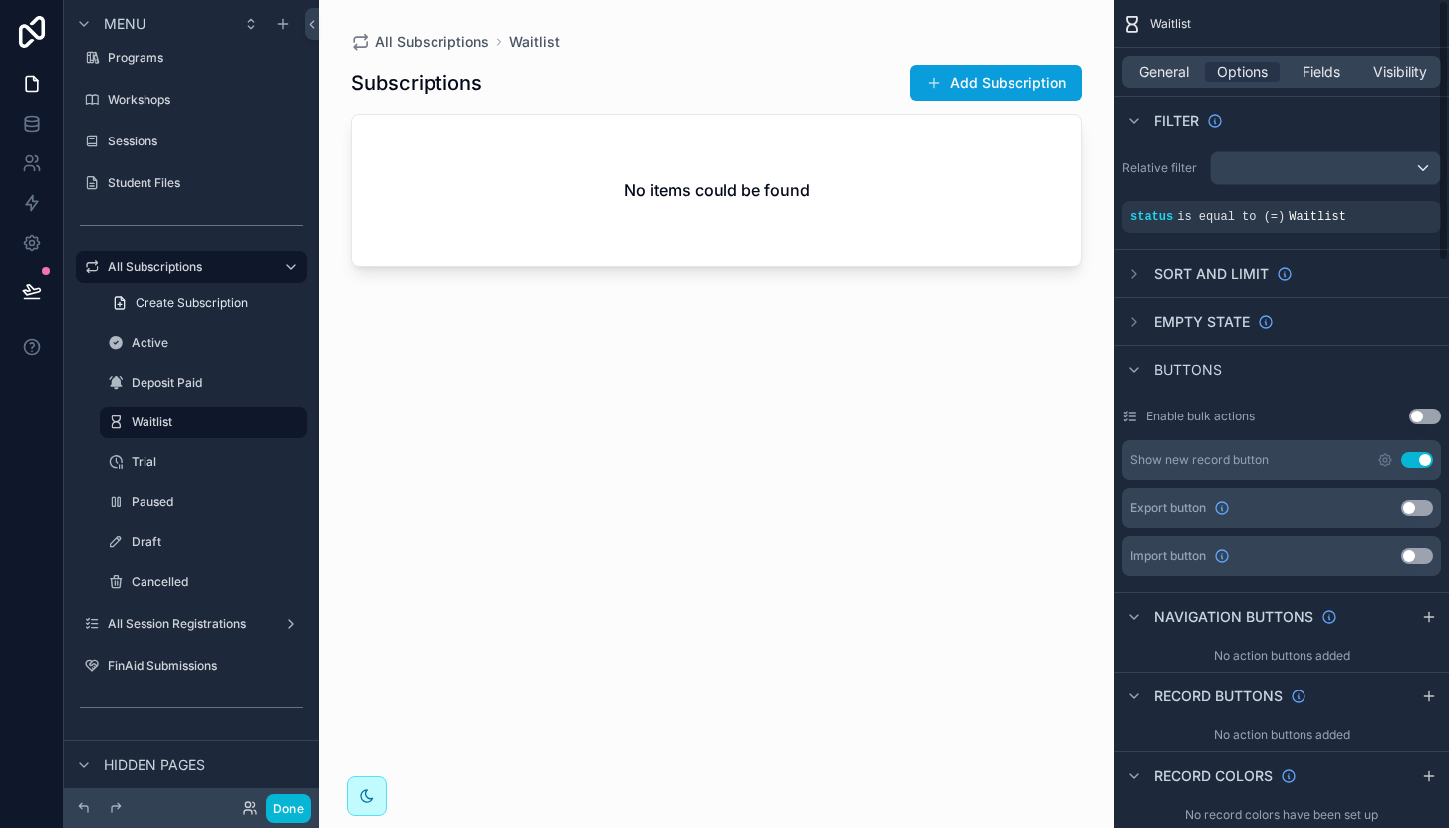
click at [1415, 500] on button "Use setting" at bounding box center [1417, 508] width 32 height 16
click at [194, 452] on div "Trial" at bounding box center [203, 462] width 143 height 24
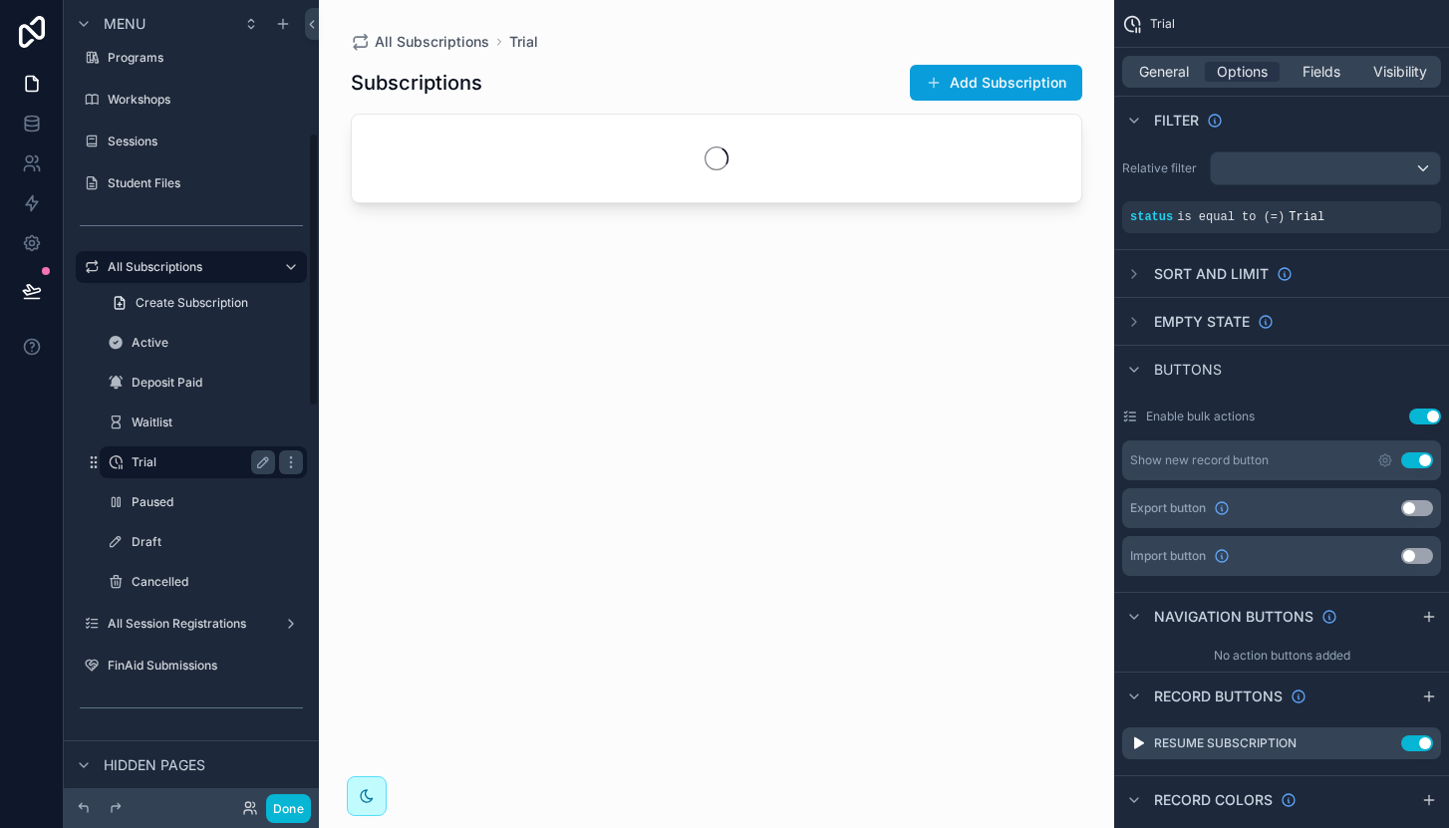
scroll to position [389, 0]
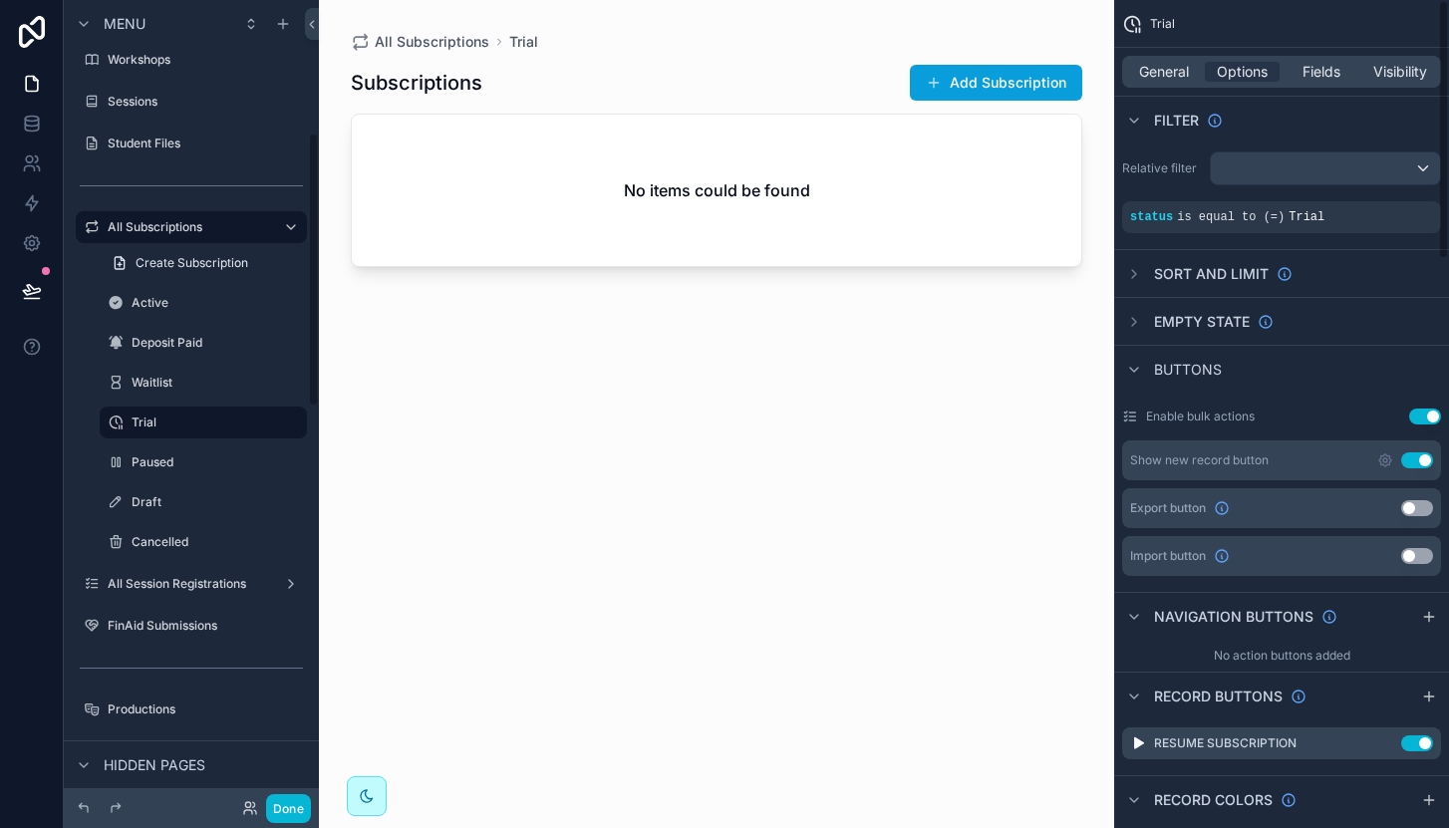
click at [1419, 510] on button "Use setting" at bounding box center [1417, 508] width 32 height 16
click at [166, 450] on div "Paused" at bounding box center [203, 462] width 143 height 24
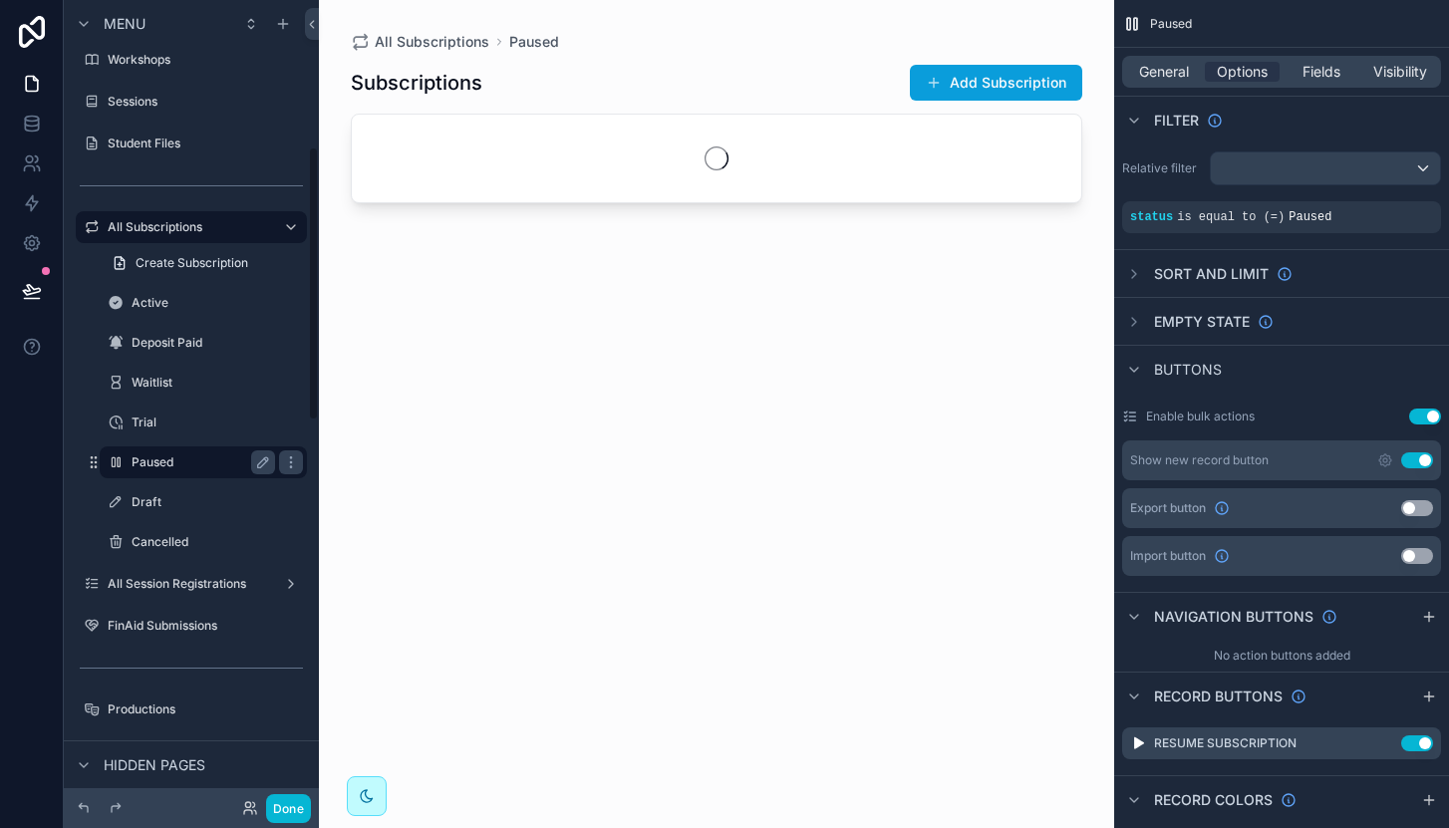
scroll to position [428, 0]
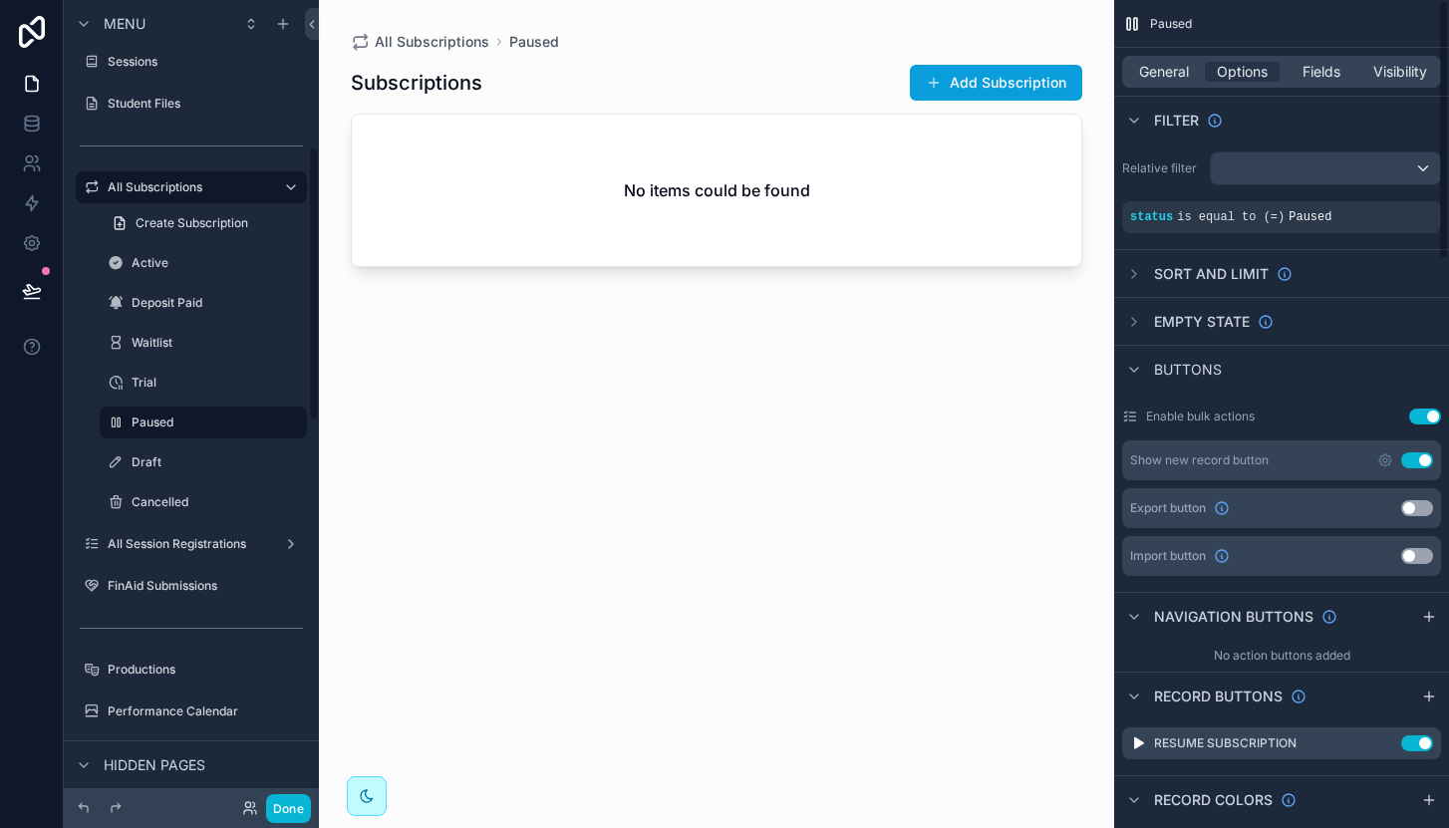
click at [1424, 514] on button "Use setting" at bounding box center [1417, 508] width 32 height 16
click at [168, 468] on label "Draft" at bounding box center [200, 462] width 136 height 16
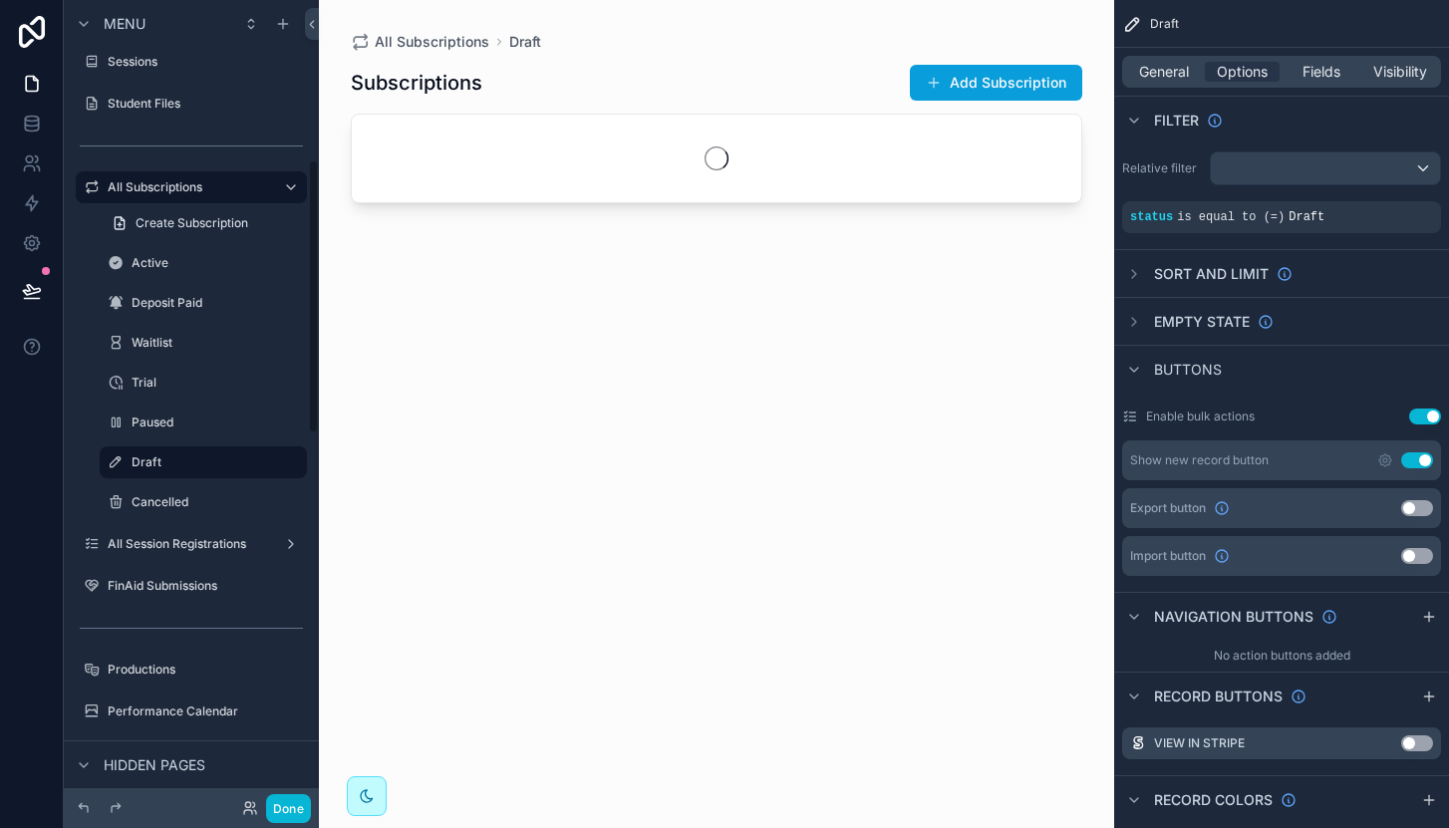
scroll to position [468, 0]
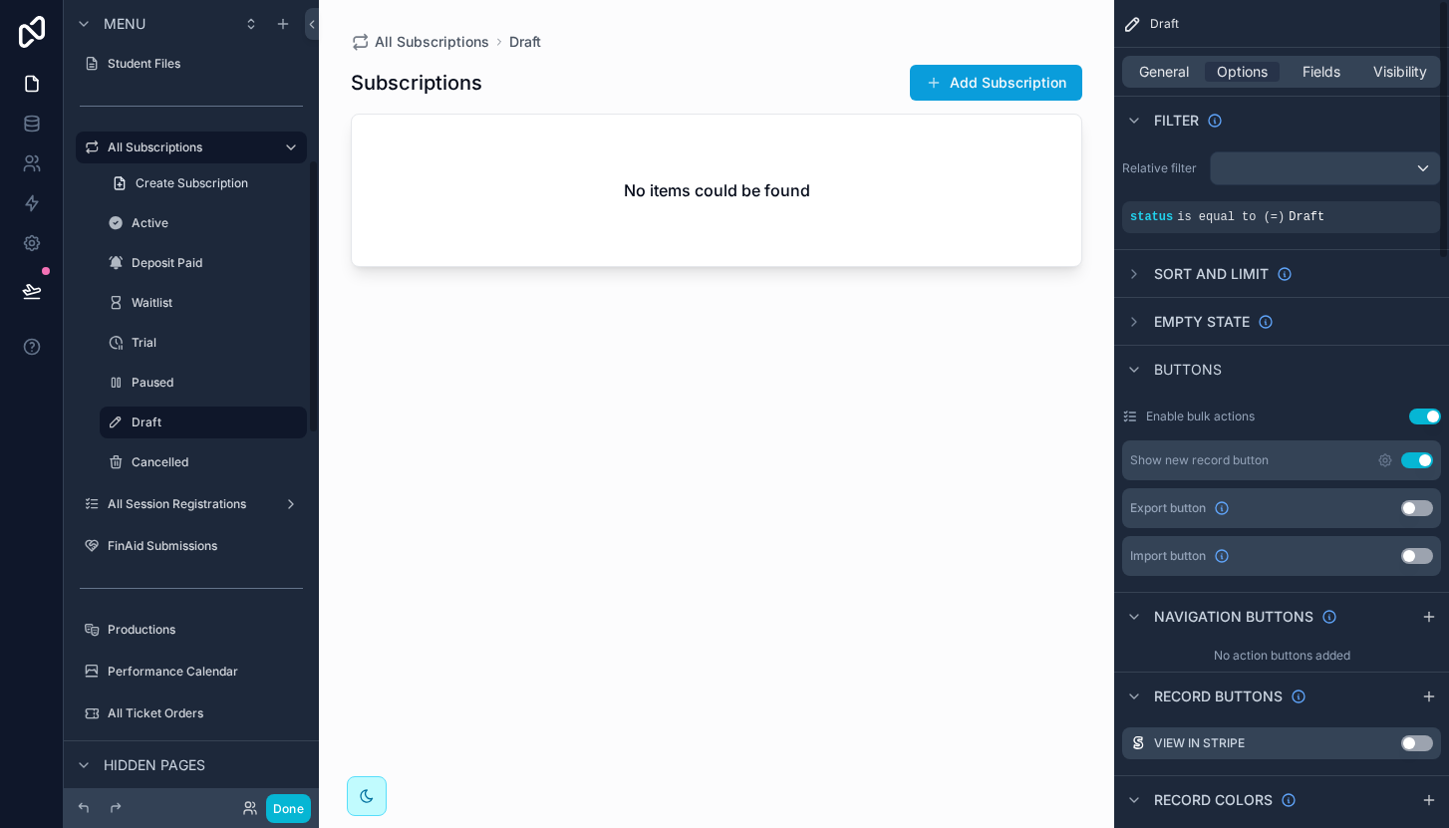
click at [1408, 505] on button "Use setting" at bounding box center [1417, 508] width 32 height 16
click at [162, 459] on label "Cancelled" at bounding box center [200, 462] width 136 height 16
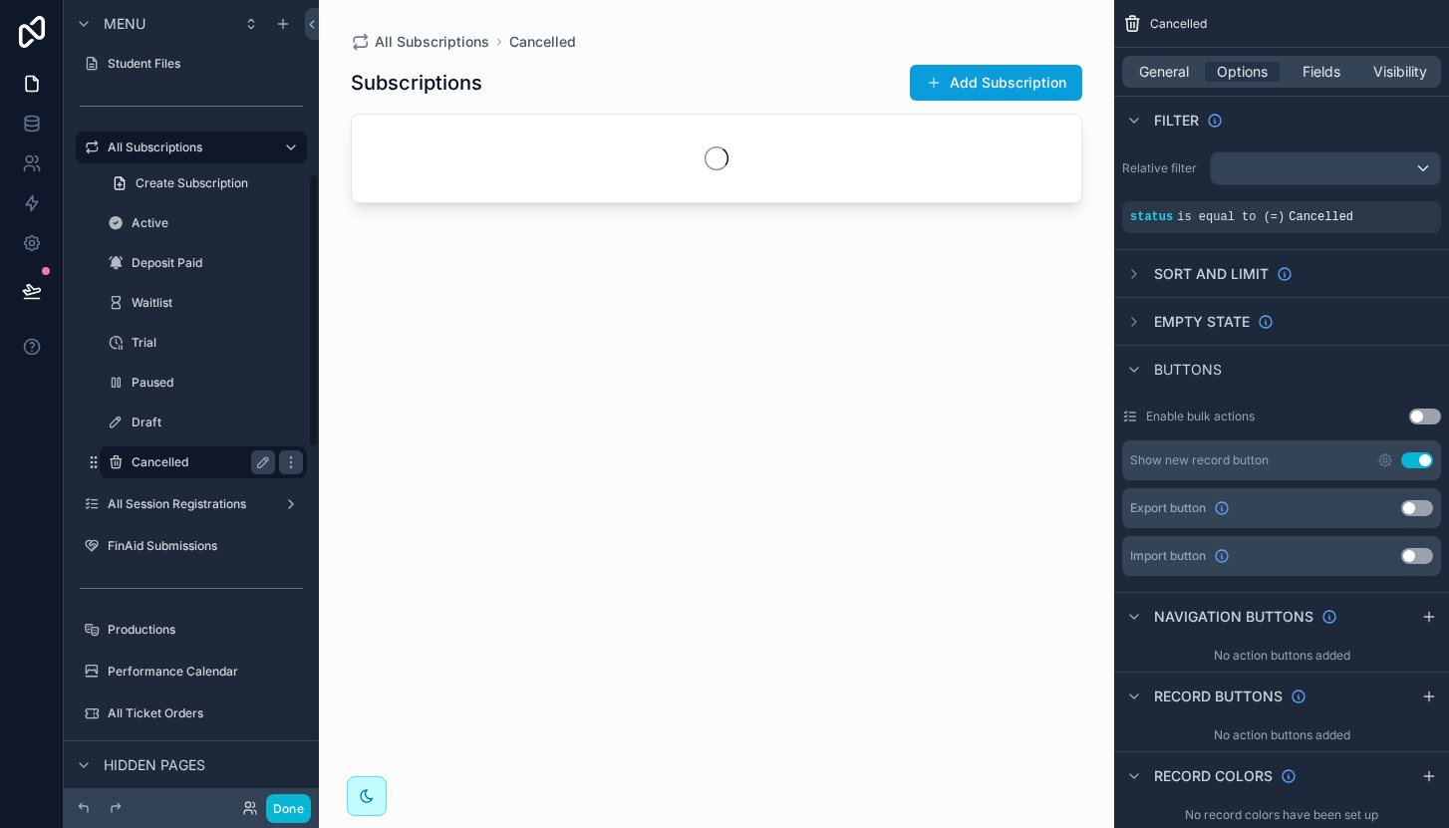
scroll to position [508, 0]
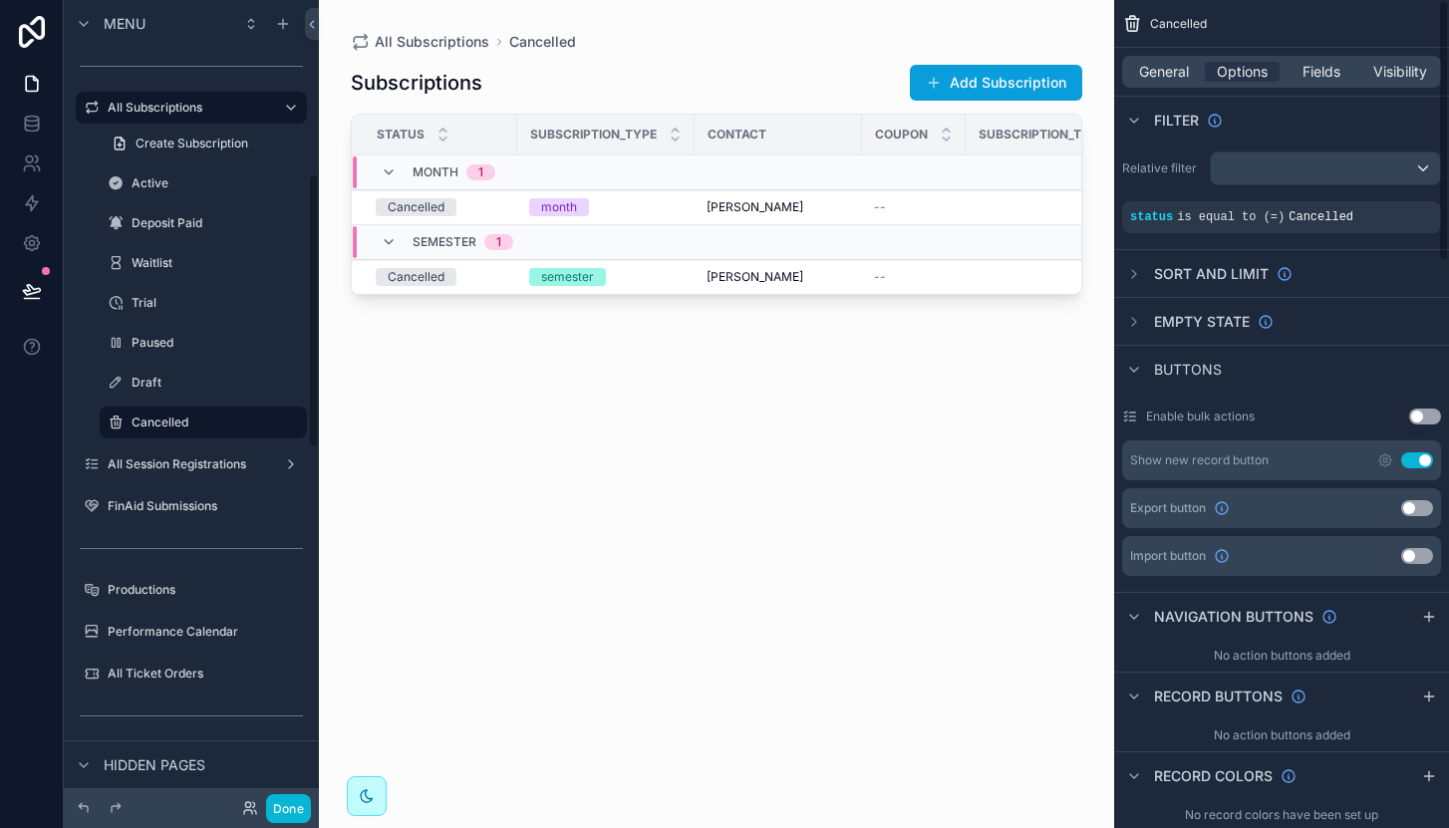
click at [1426, 506] on button "Use setting" at bounding box center [1417, 508] width 32 height 16
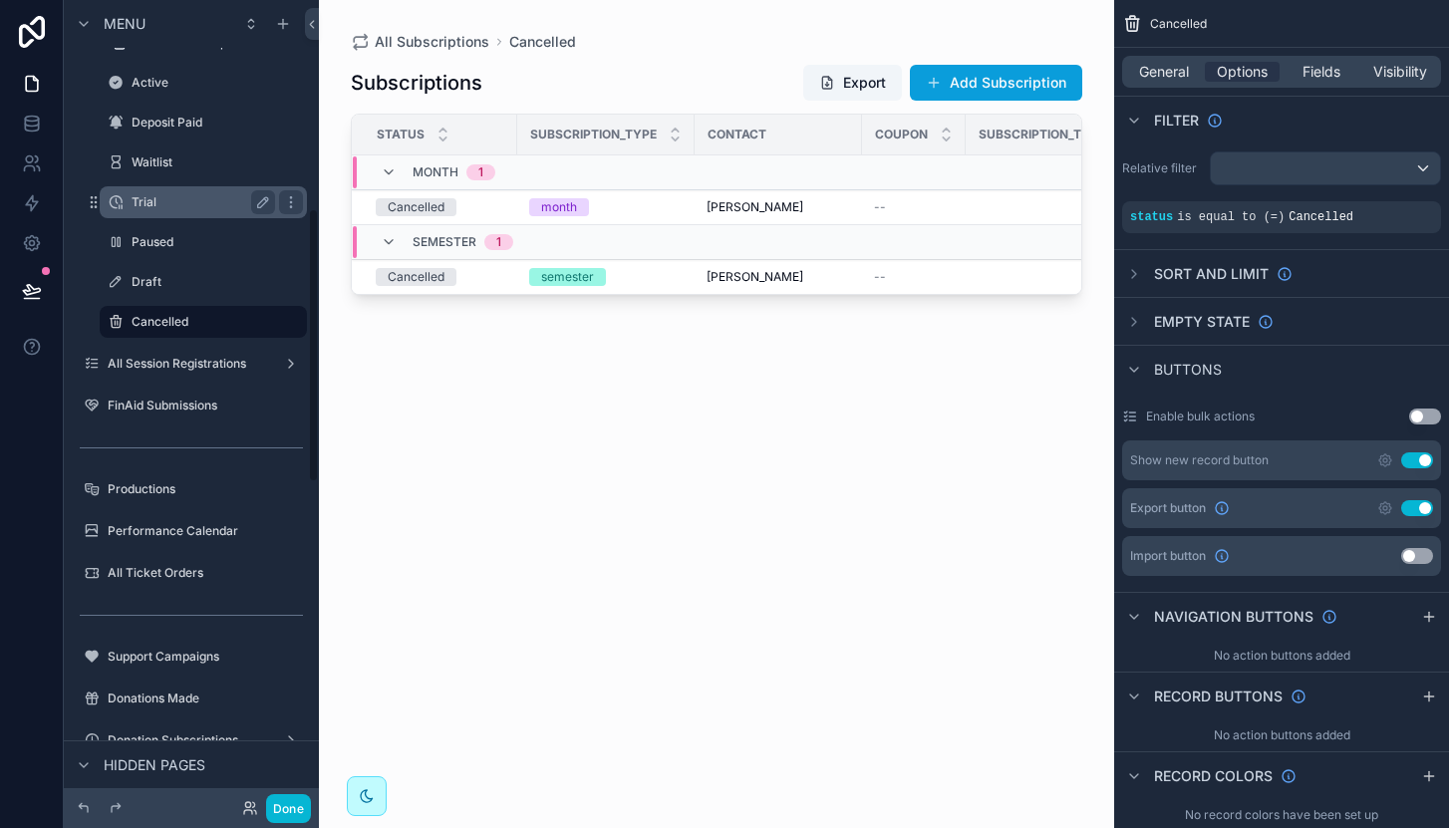
scroll to position [695, 0]
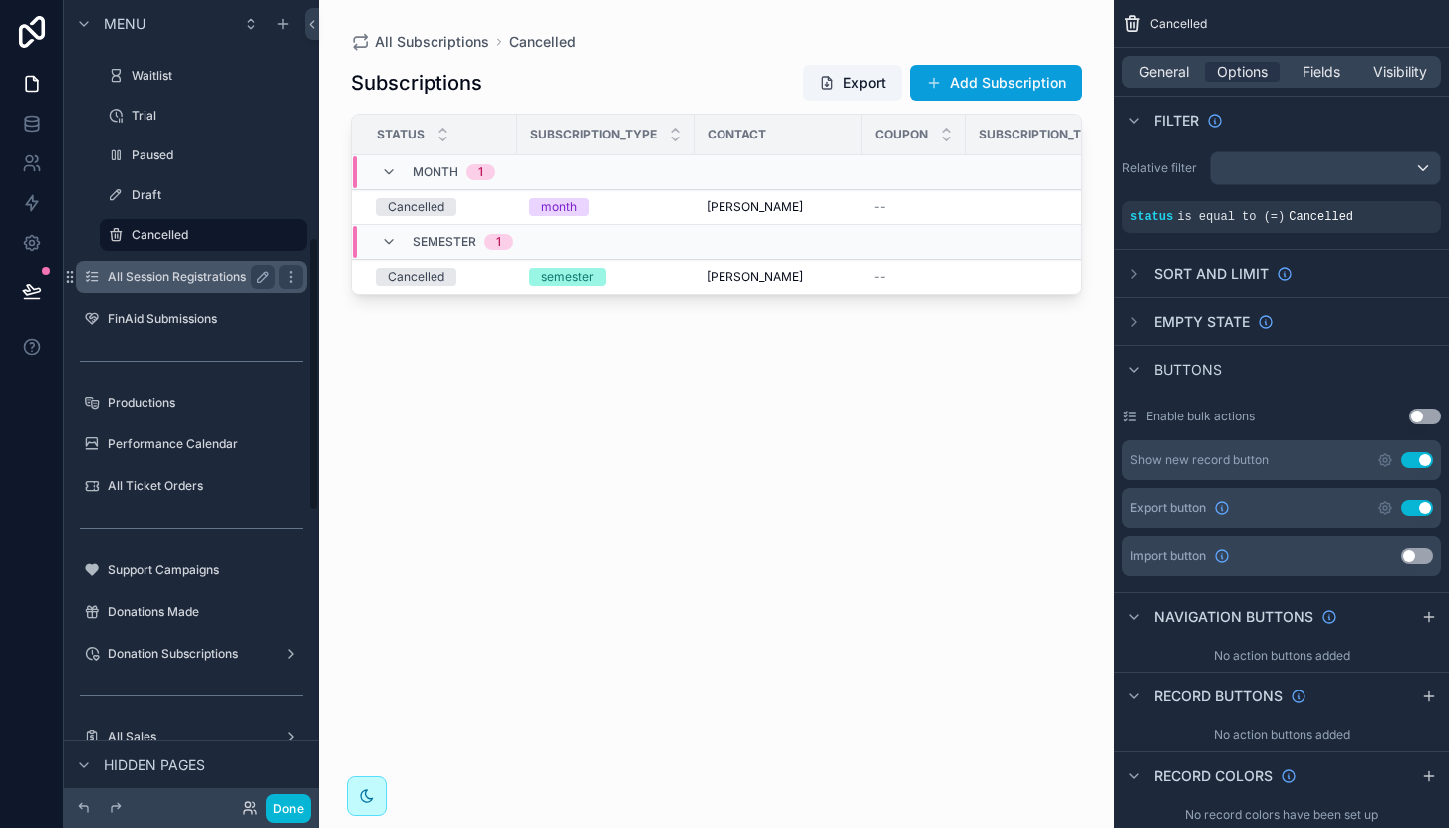
click at [188, 287] on div "All Session Registrations" at bounding box center [191, 277] width 167 height 24
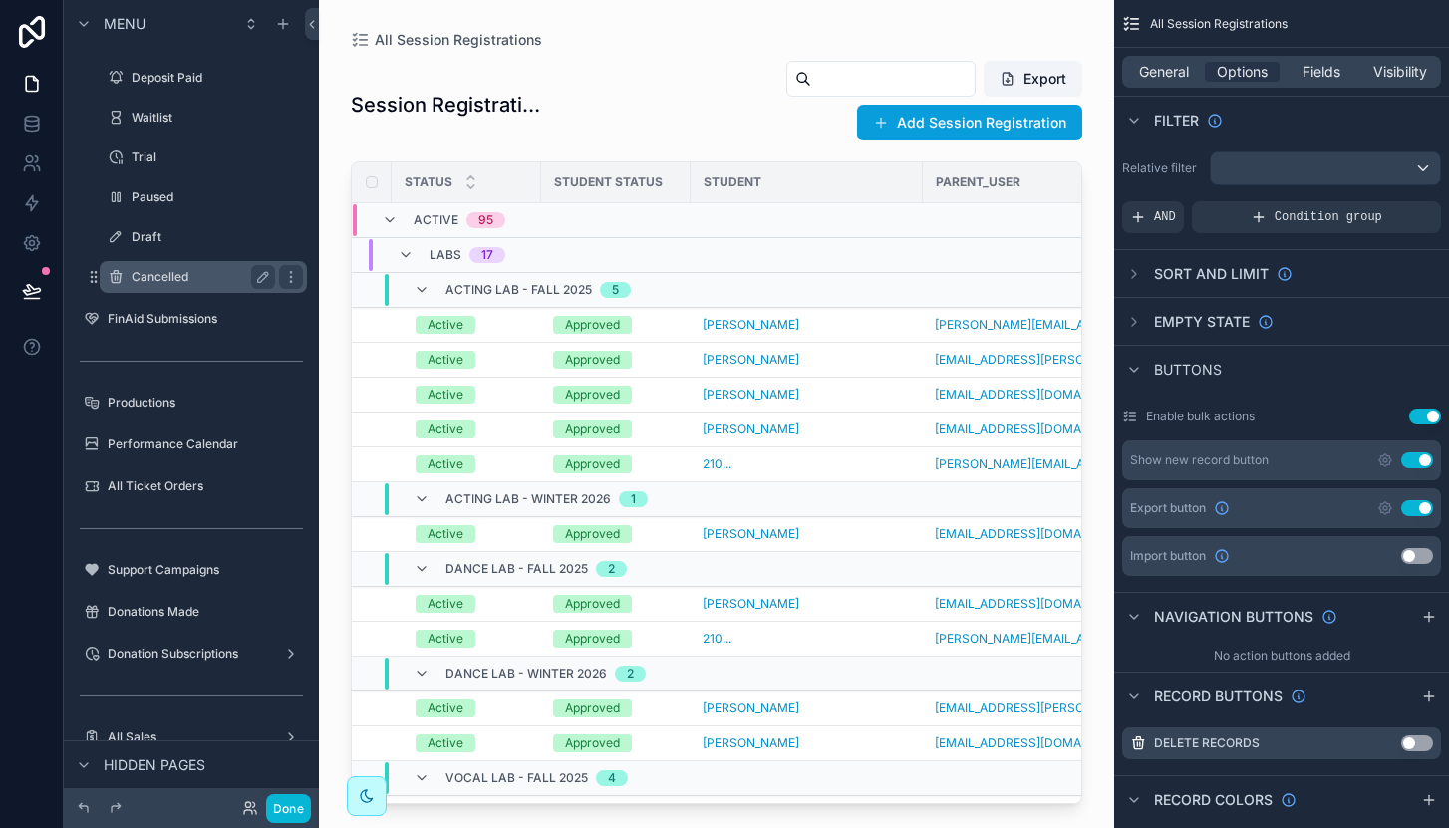
scroll to position [524, 0]
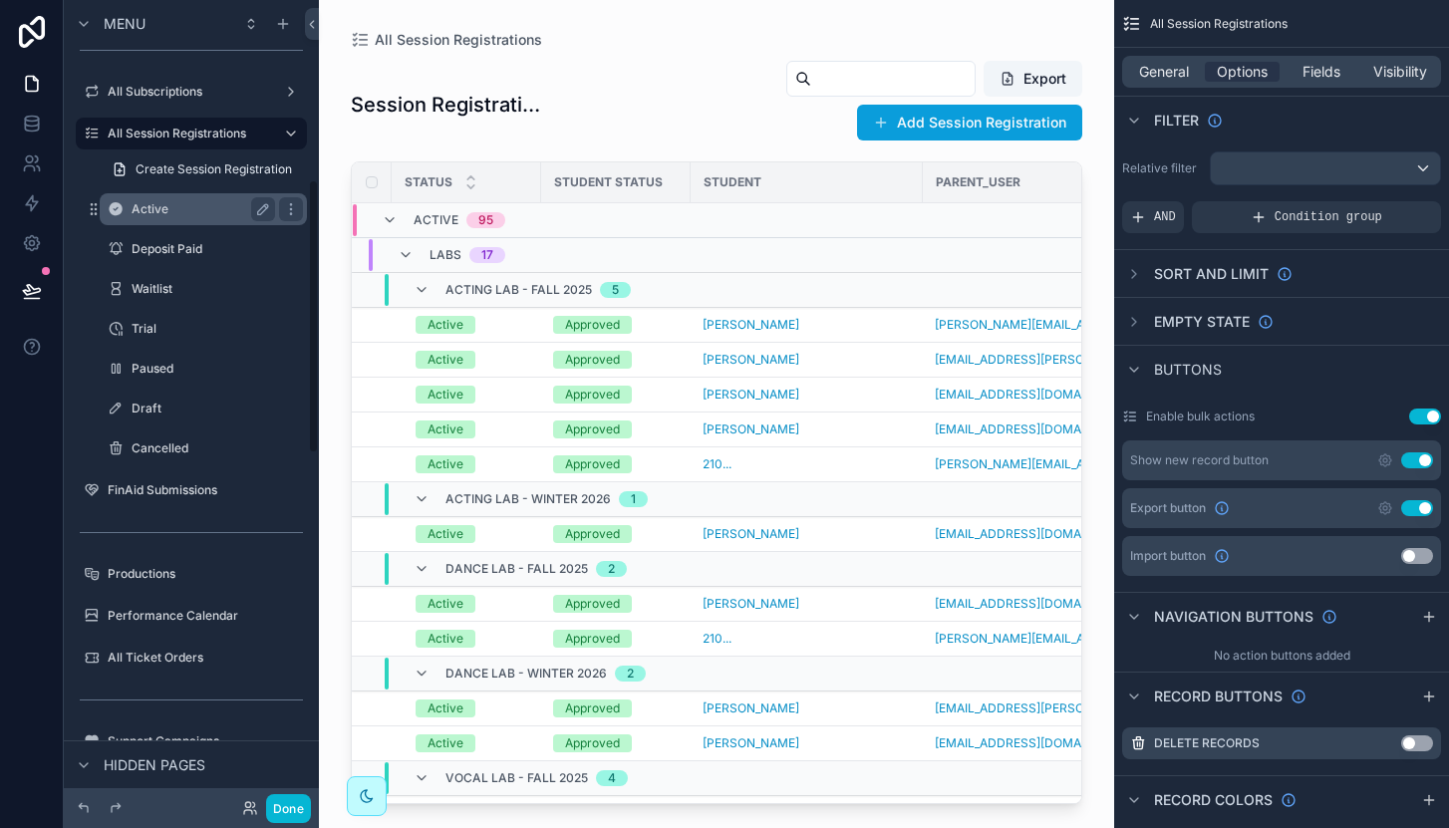
click at [175, 217] on div "Active" at bounding box center [203, 209] width 143 height 24
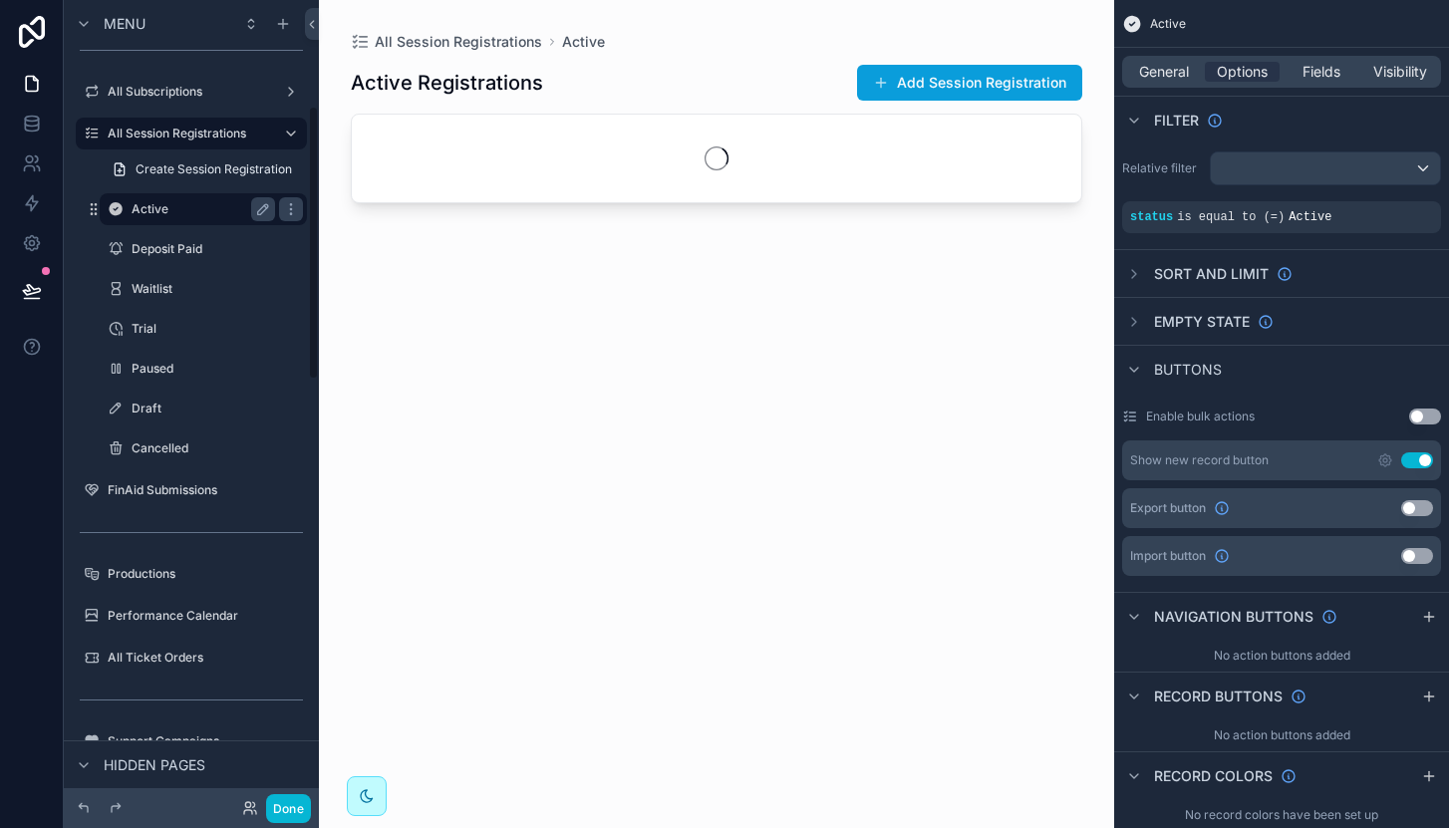
scroll to position [311, 0]
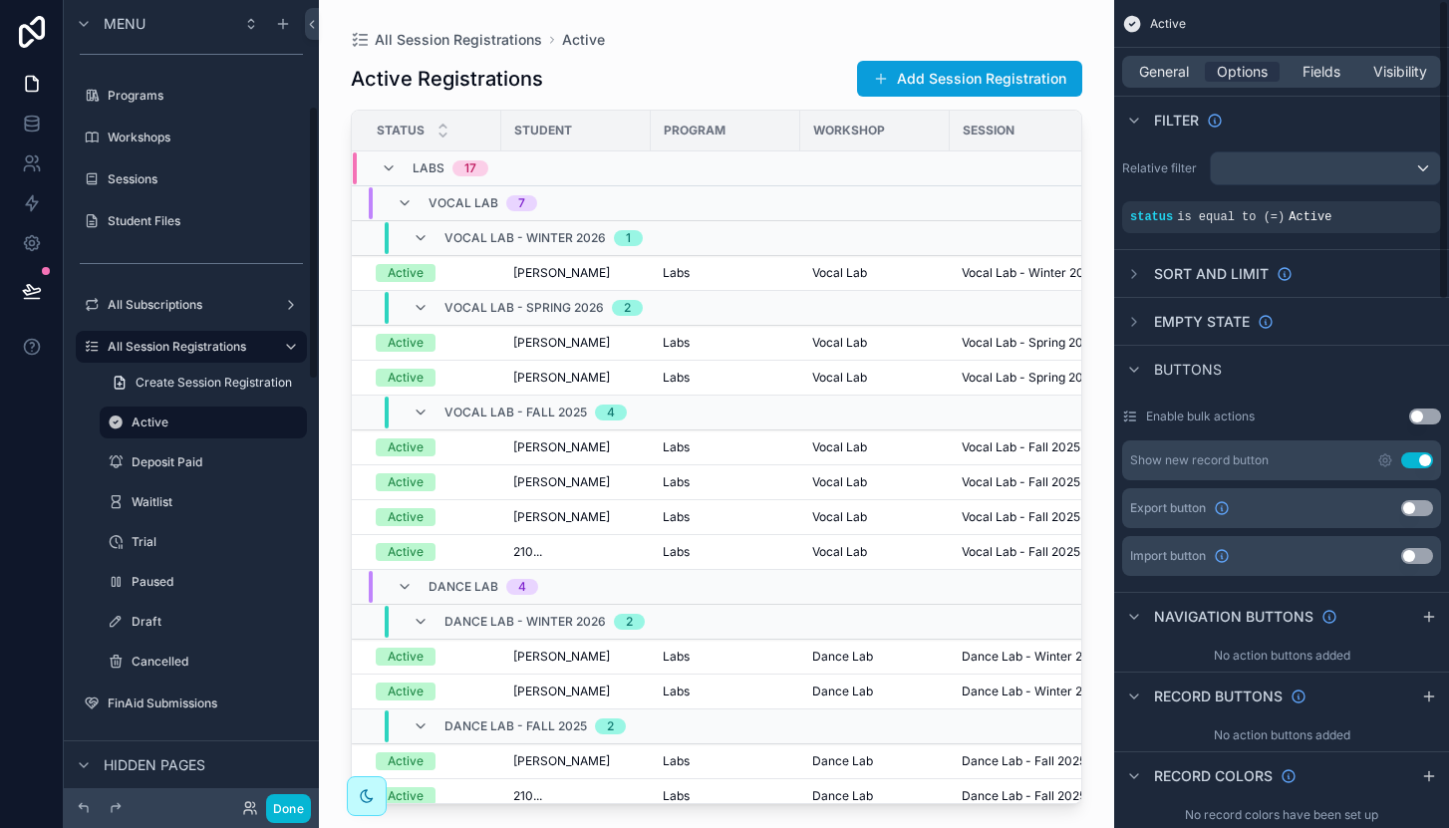
click at [1413, 511] on button "Use setting" at bounding box center [1417, 508] width 32 height 16
click at [177, 462] on label "Deposit Paid" at bounding box center [200, 462] width 136 height 16
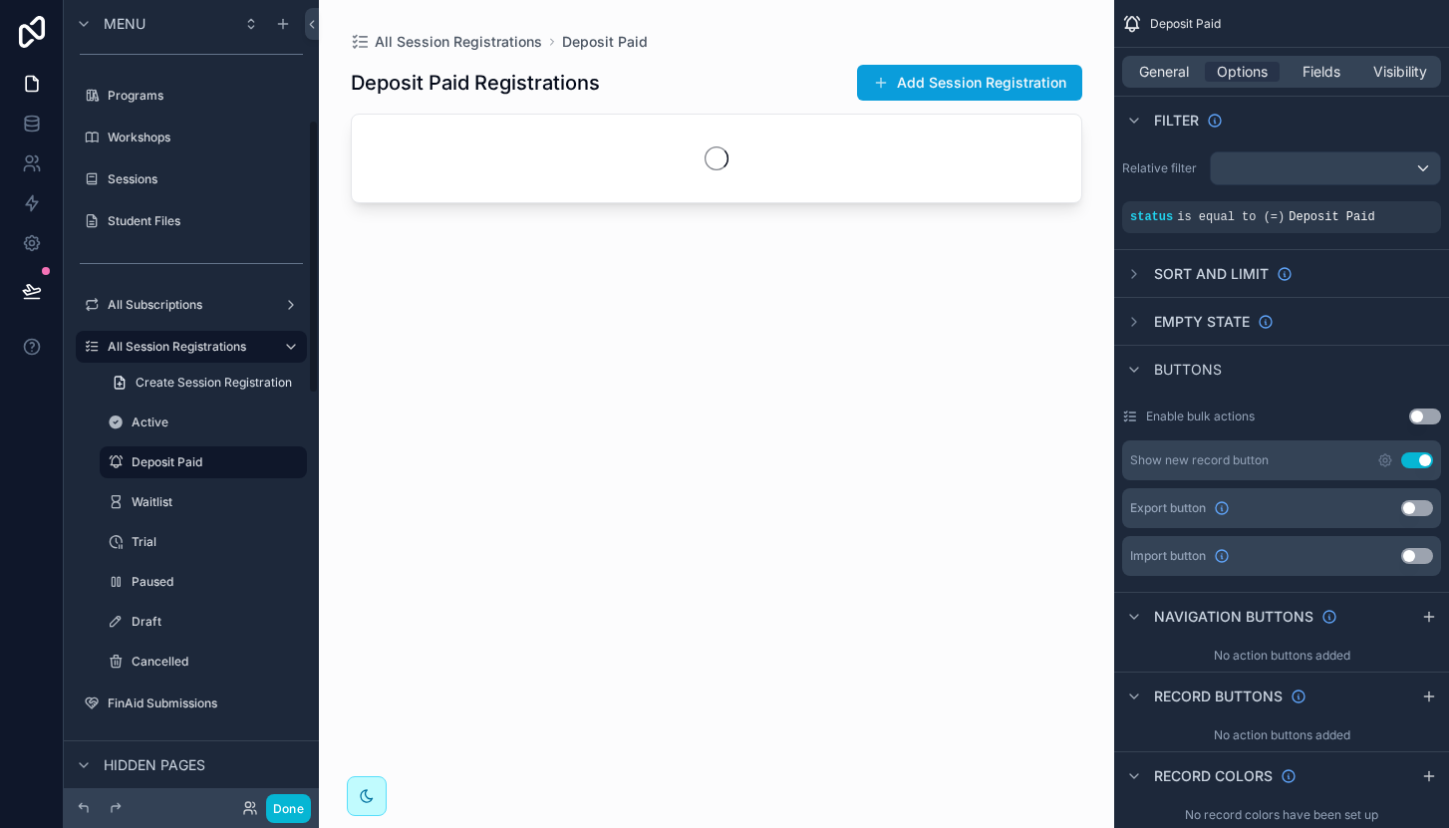
scroll to position [351, 0]
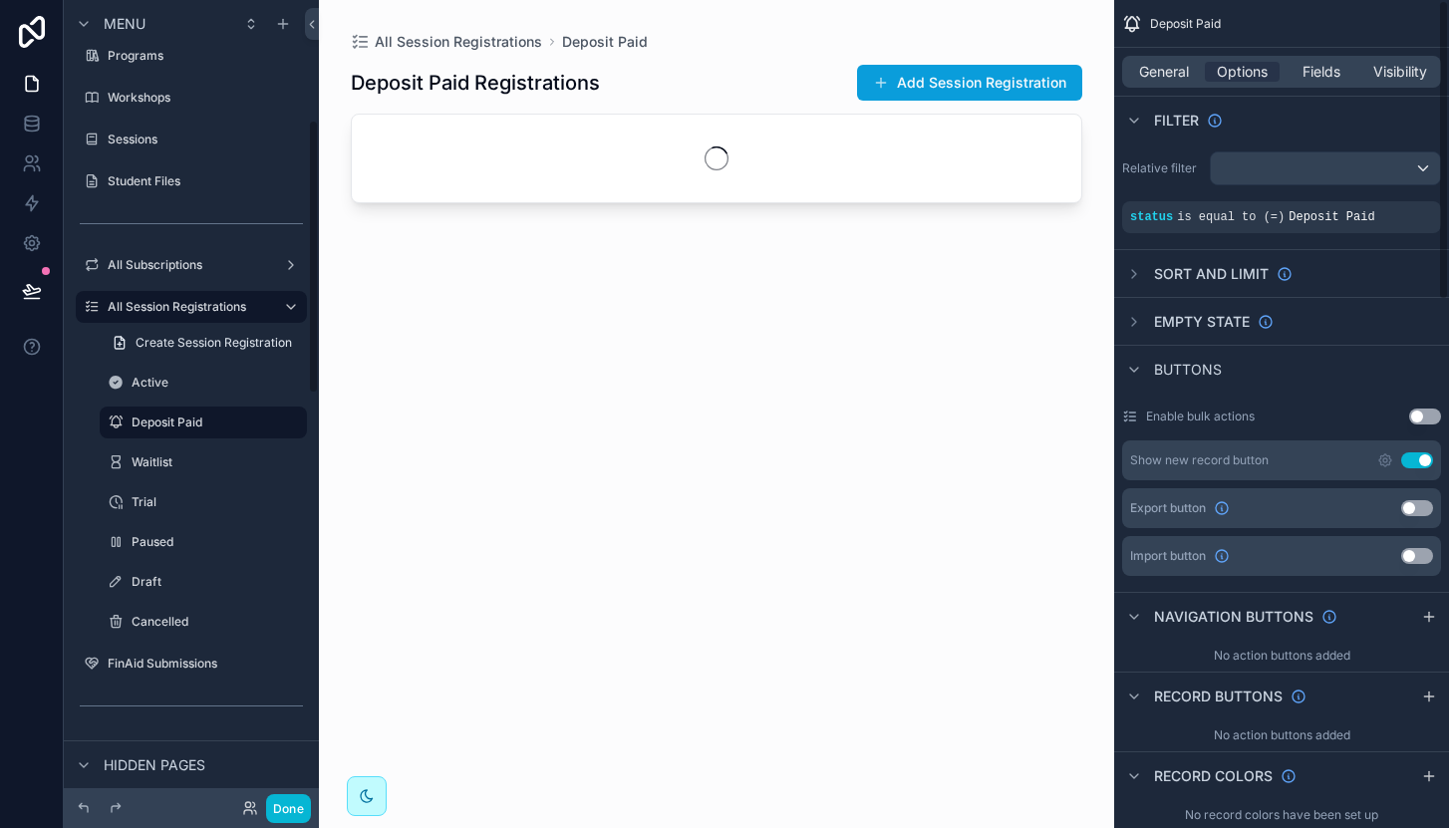
click at [1417, 516] on div "Export button Use setting" at bounding box center [1281, 508] width 319 height 40
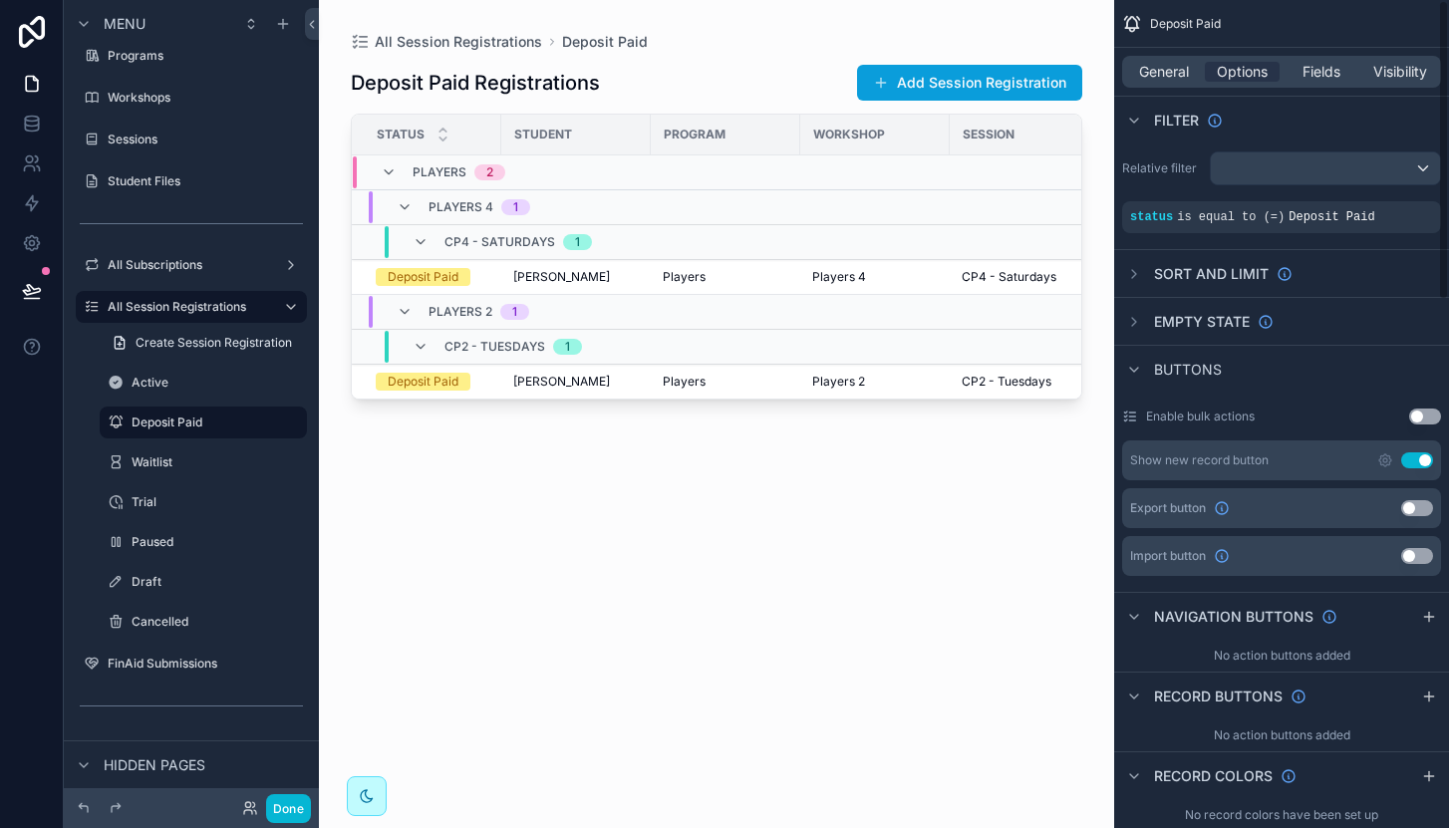
click at [1417, 512] on button "Use setting" at bounding box center [1417, 508] width 32 height 16
click at [142, 465] on label "Waitlist" at bounding box center [200, 462] width 136 height 16
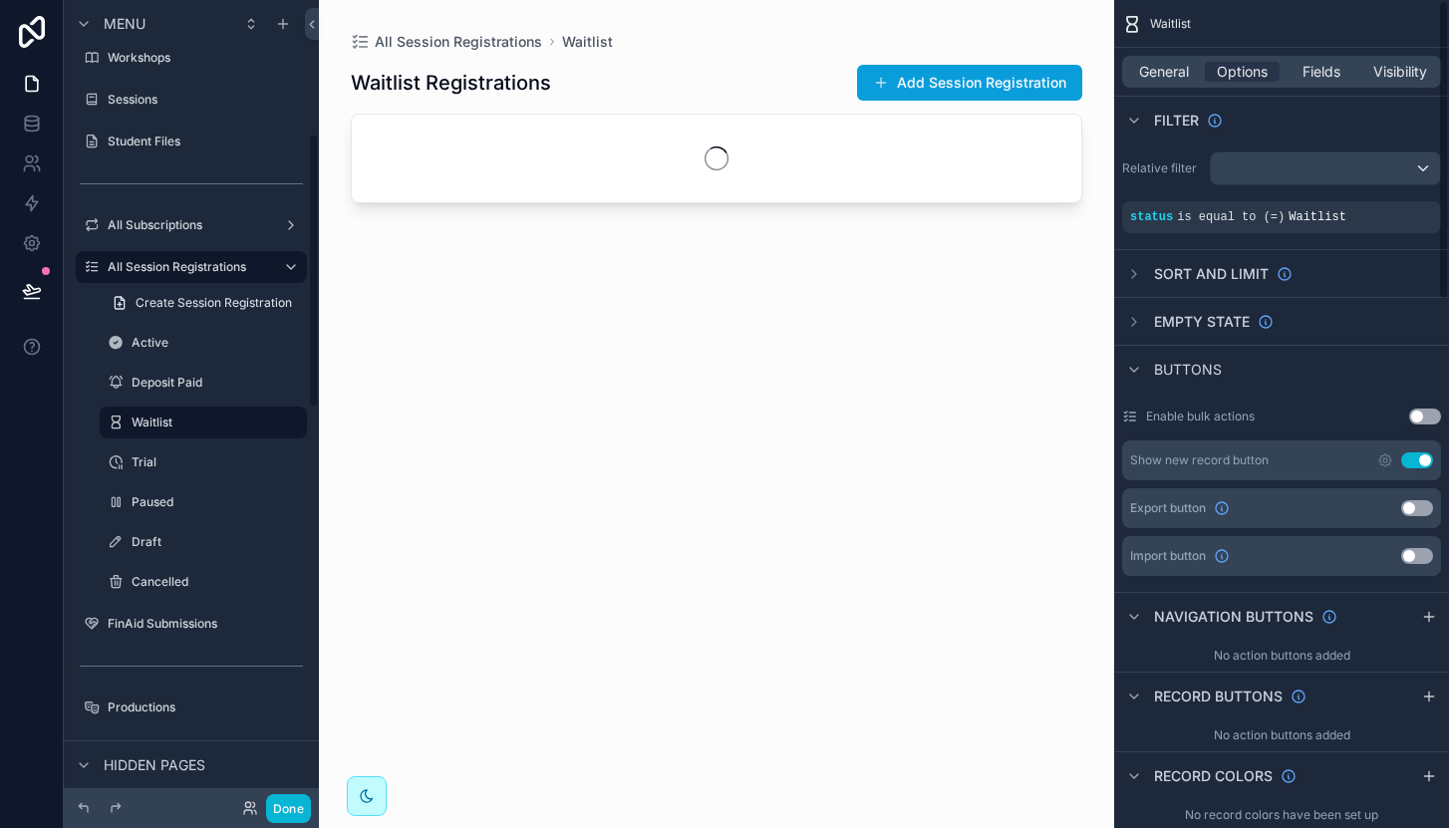
click at [1418, 513] on button "Use setting" at bounding box center [1417, 508] width 32 height 16
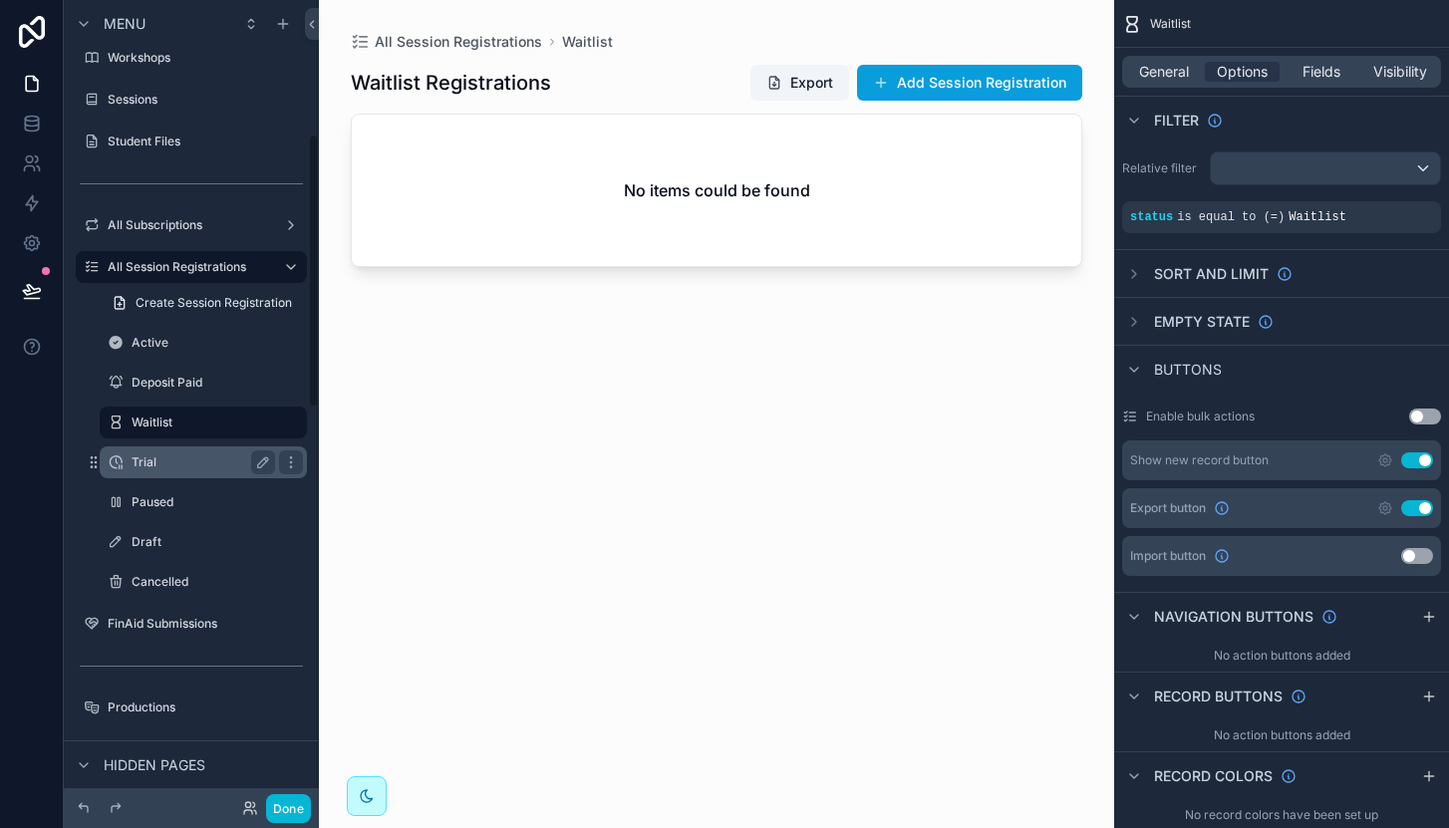
click at [140, 458] on label "Trial" at bounding box center [200, 462] width 136 height 16
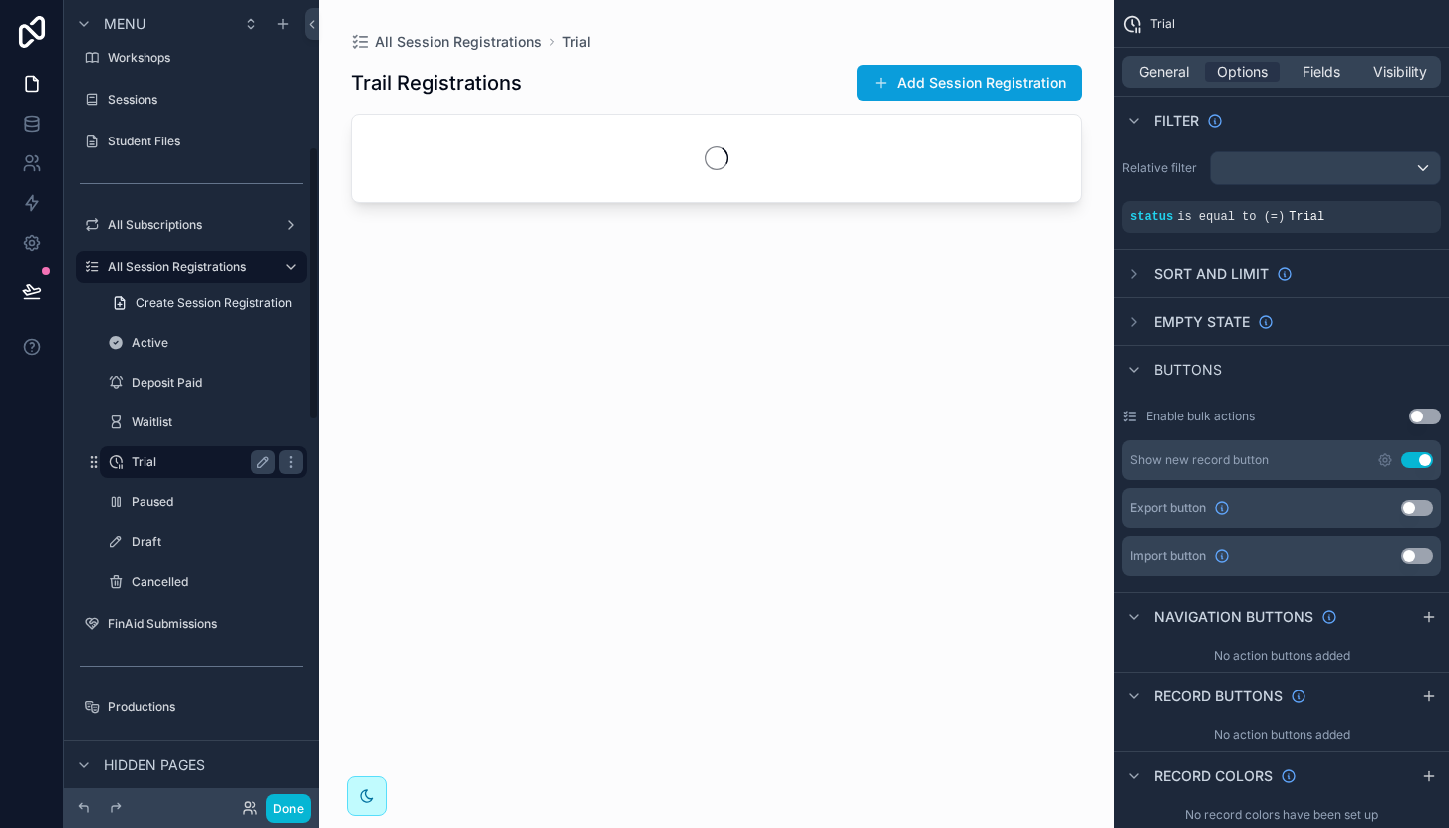
scroll to position [430, 0]
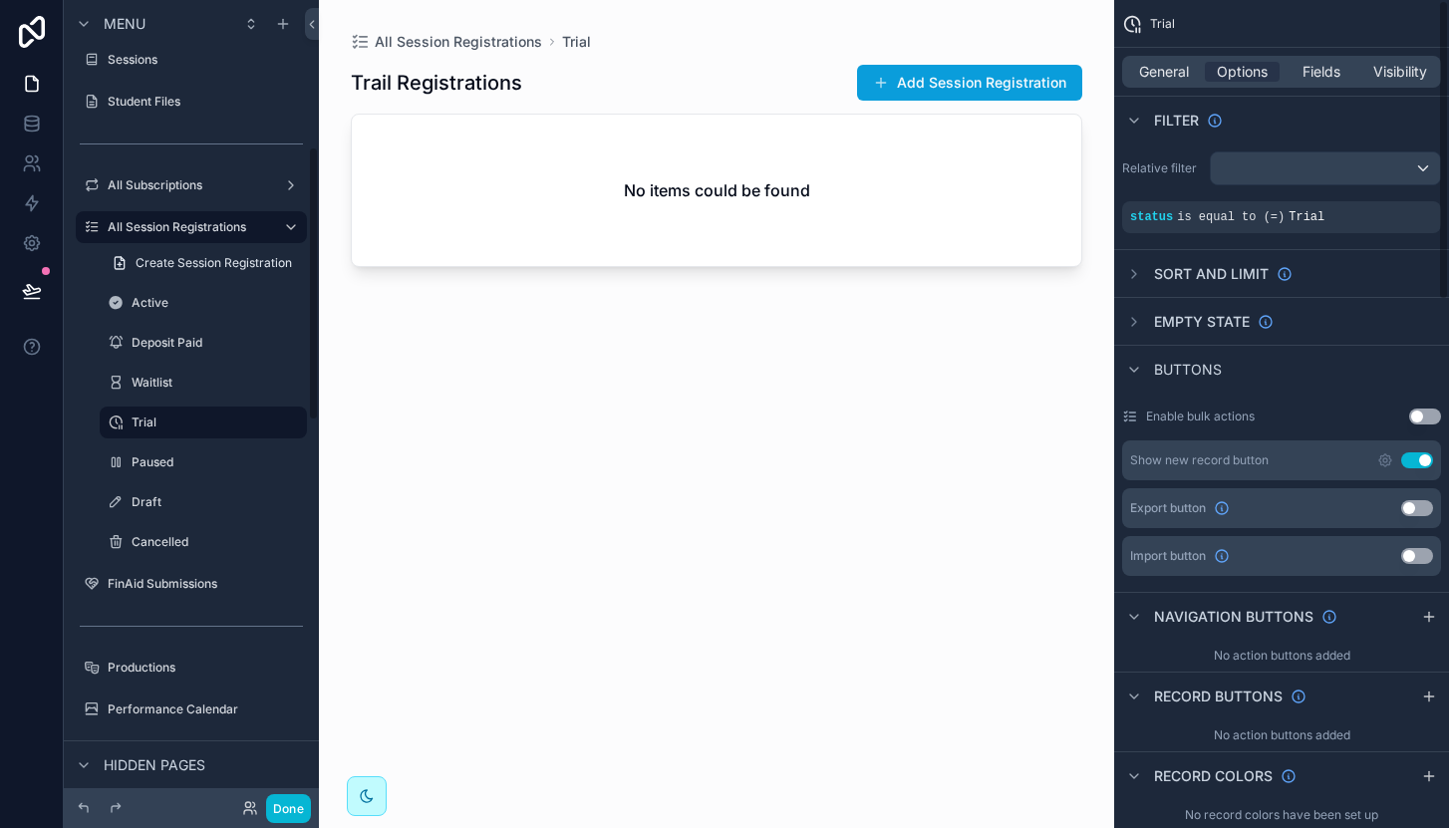
click at [1413, 509] on button "Use setting" at bounding box center [1417, 508] width 32 height 16
click at [189, 454] on label "Paused" at bounding box center [200, 462] width 136 height 16
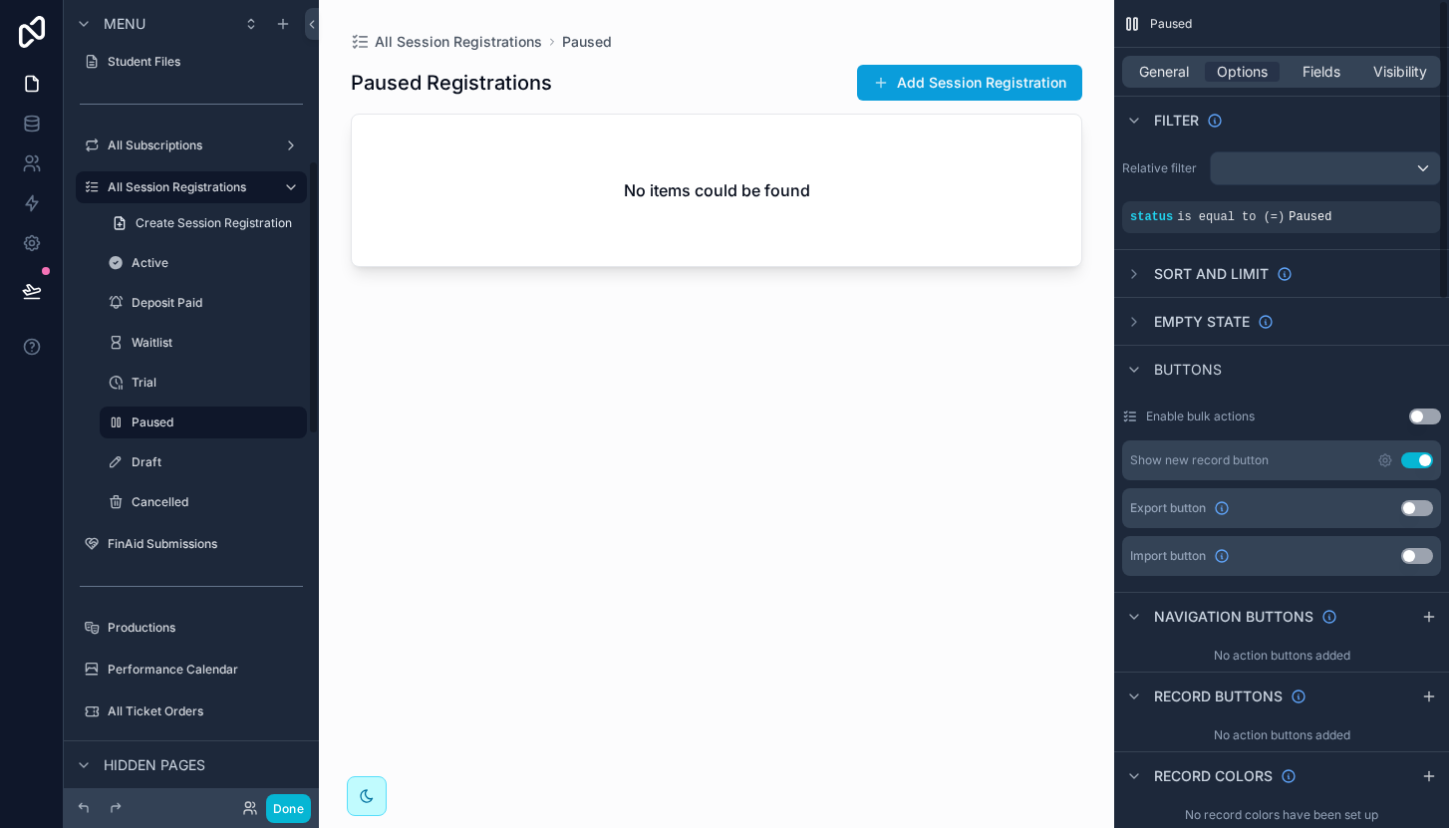
click at [1437, 505] on div "Export button Use setting" at bounding box center [1281, 508] width 319 height 40
click at [1417, 506] on button "Use setting" at bounding box center [1417, 508] width 32 height 16
click at [194, 474] on div "Draft" at bounding box center [203, 462] width 199 height 32
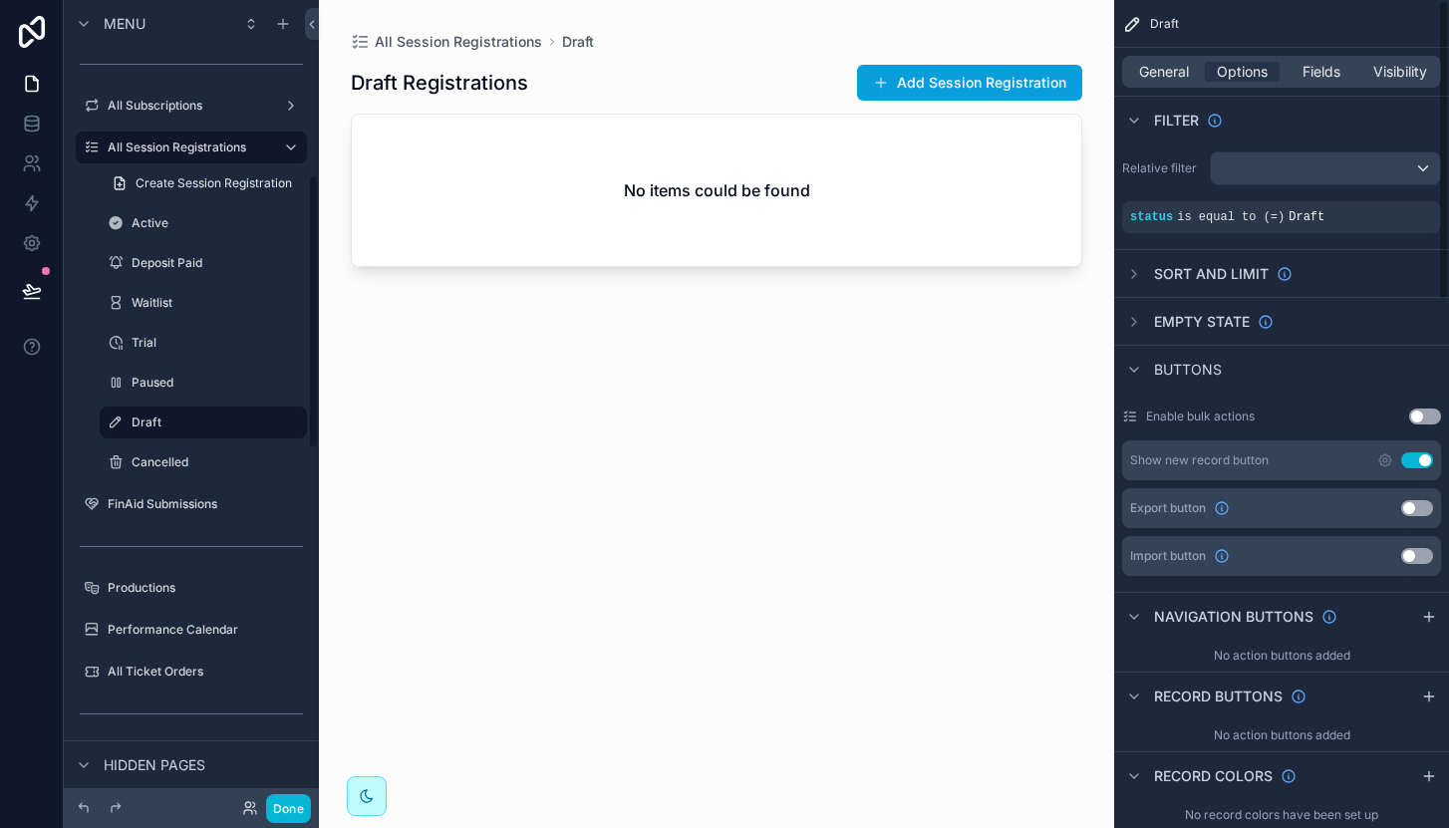
click at [1411, 513] on button "Use setting" at bounding box center [1417, 508] width 32 height 16
click at [166, 459] on label "Cancelled" at bounding box center [200, 462] width 136 height 16
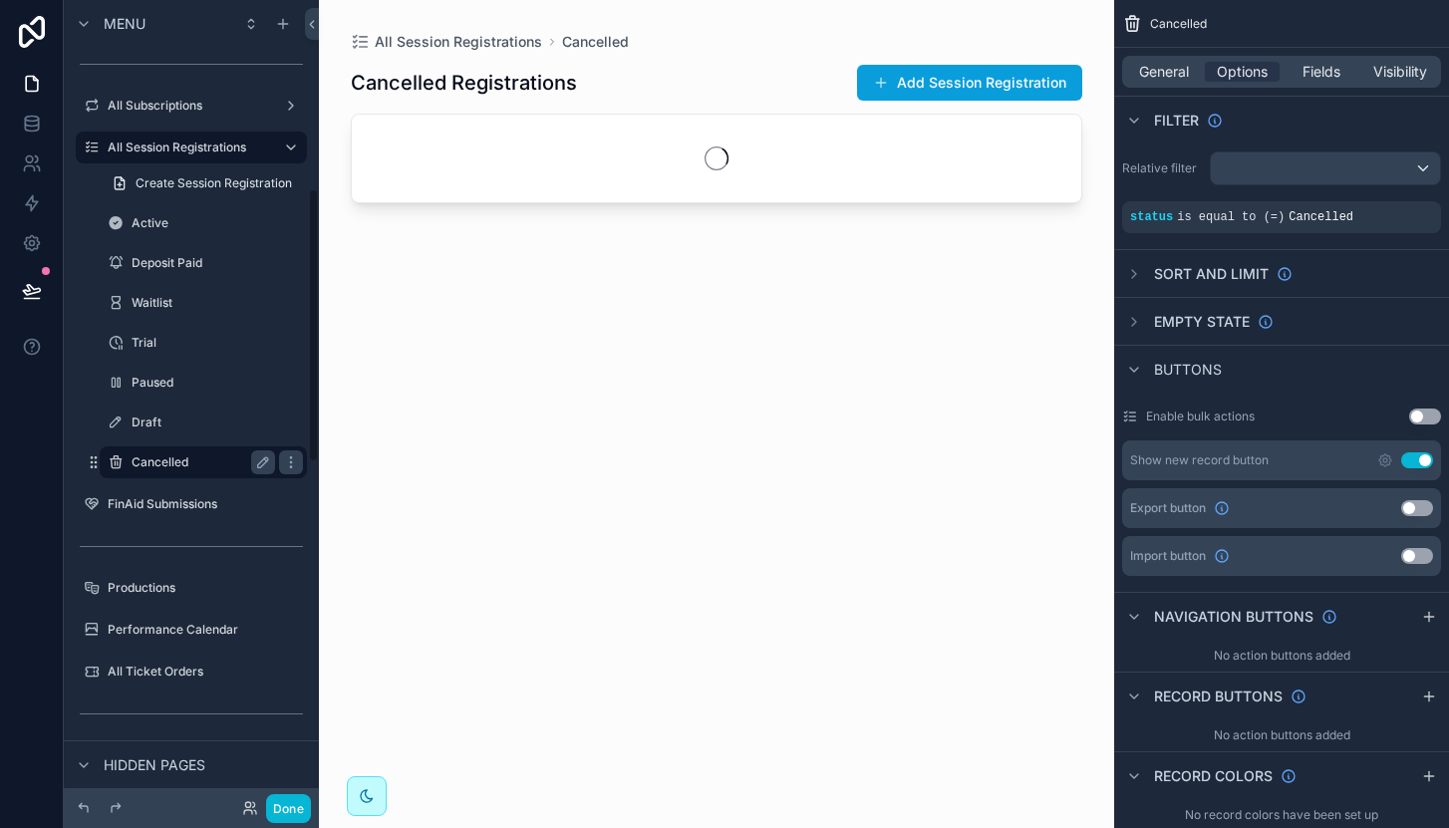
scroll to position [550, 0]
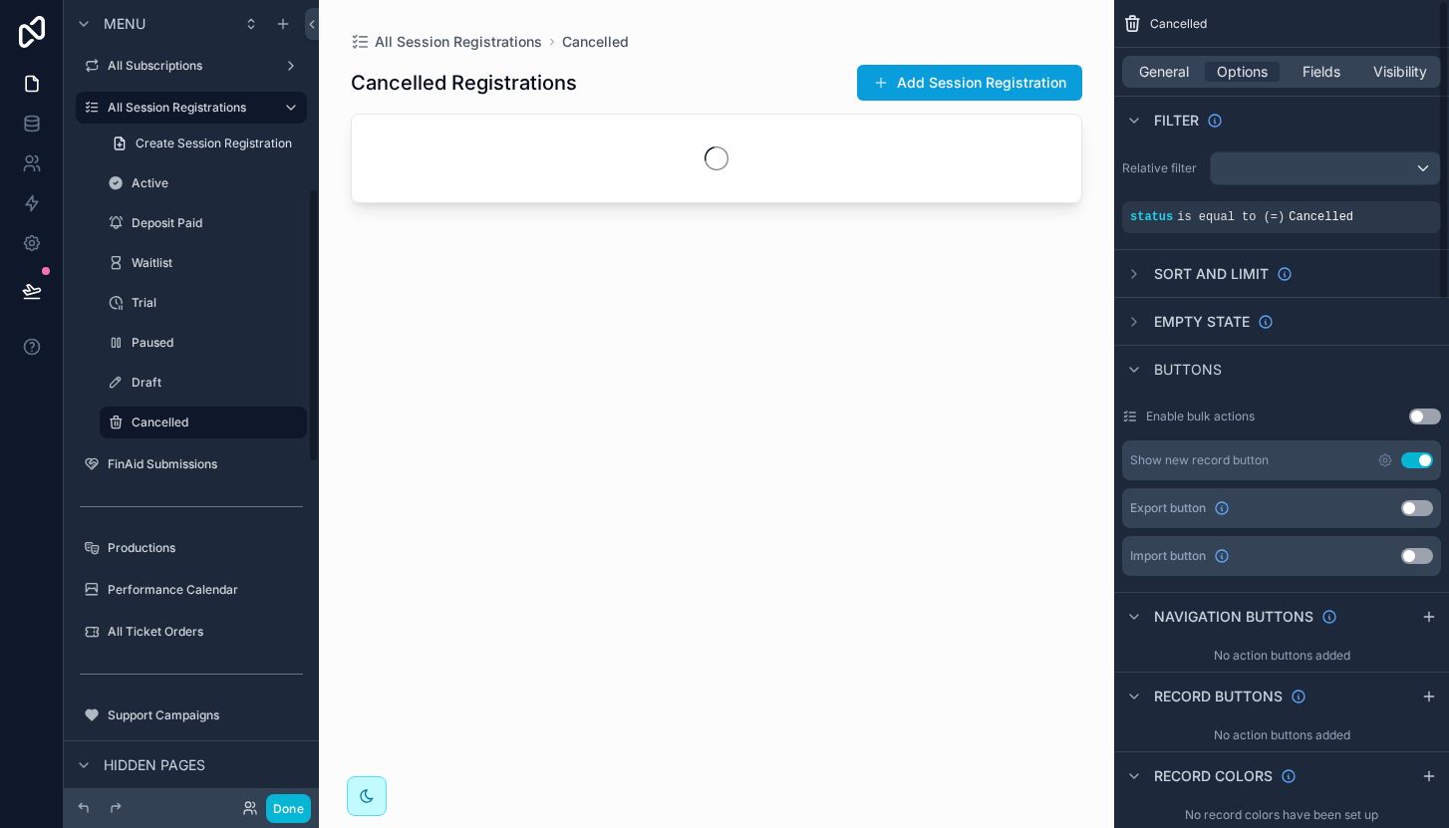
click at [1399, 510] on div "Export button Use setting" at bounding box center [1281, 508] width 319 height 40
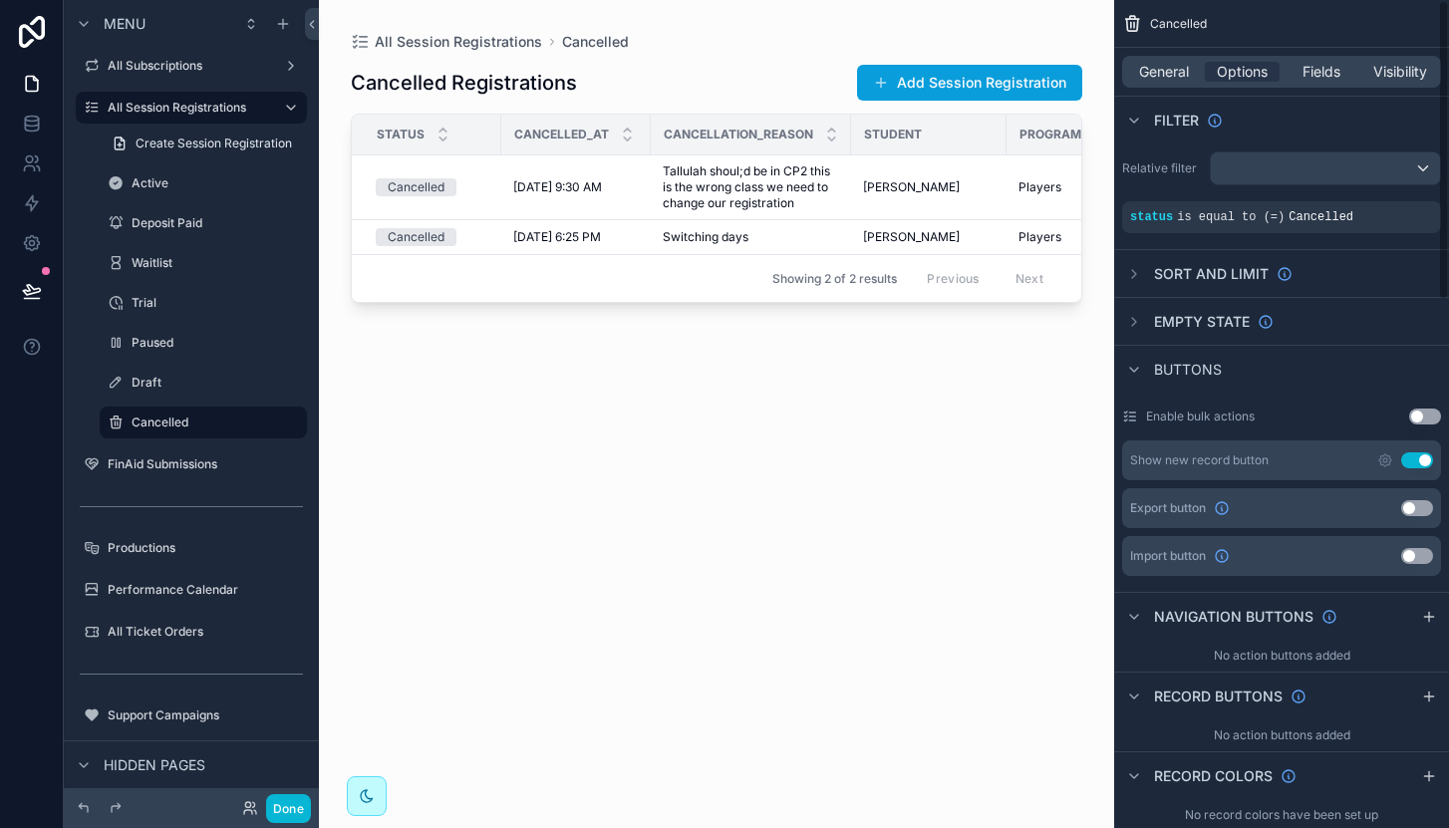
click at [1418, 509] on button "Use setting" at bounding box center [1417, 508] width 32 height 16
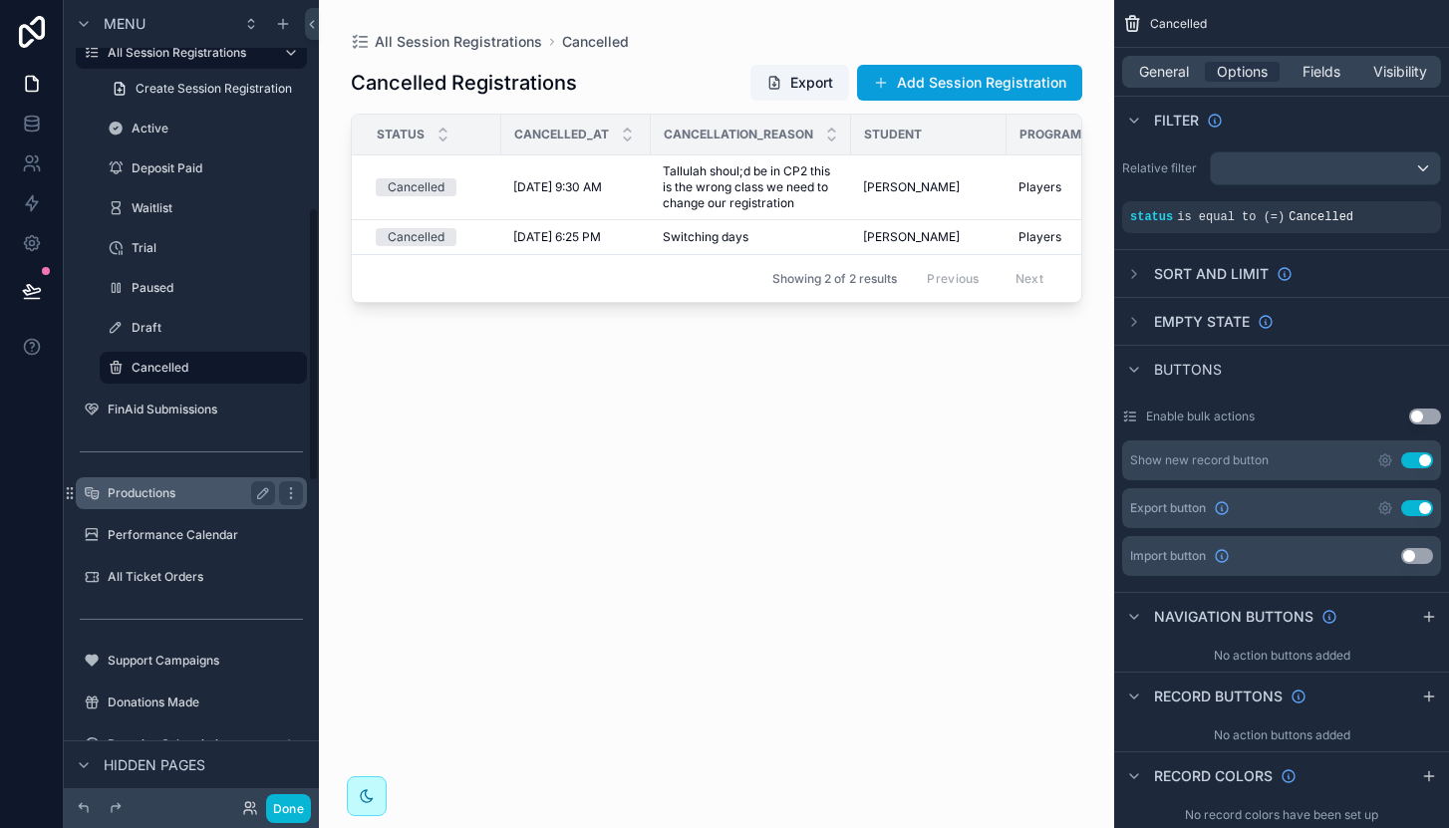
scroll to position [628, 0]
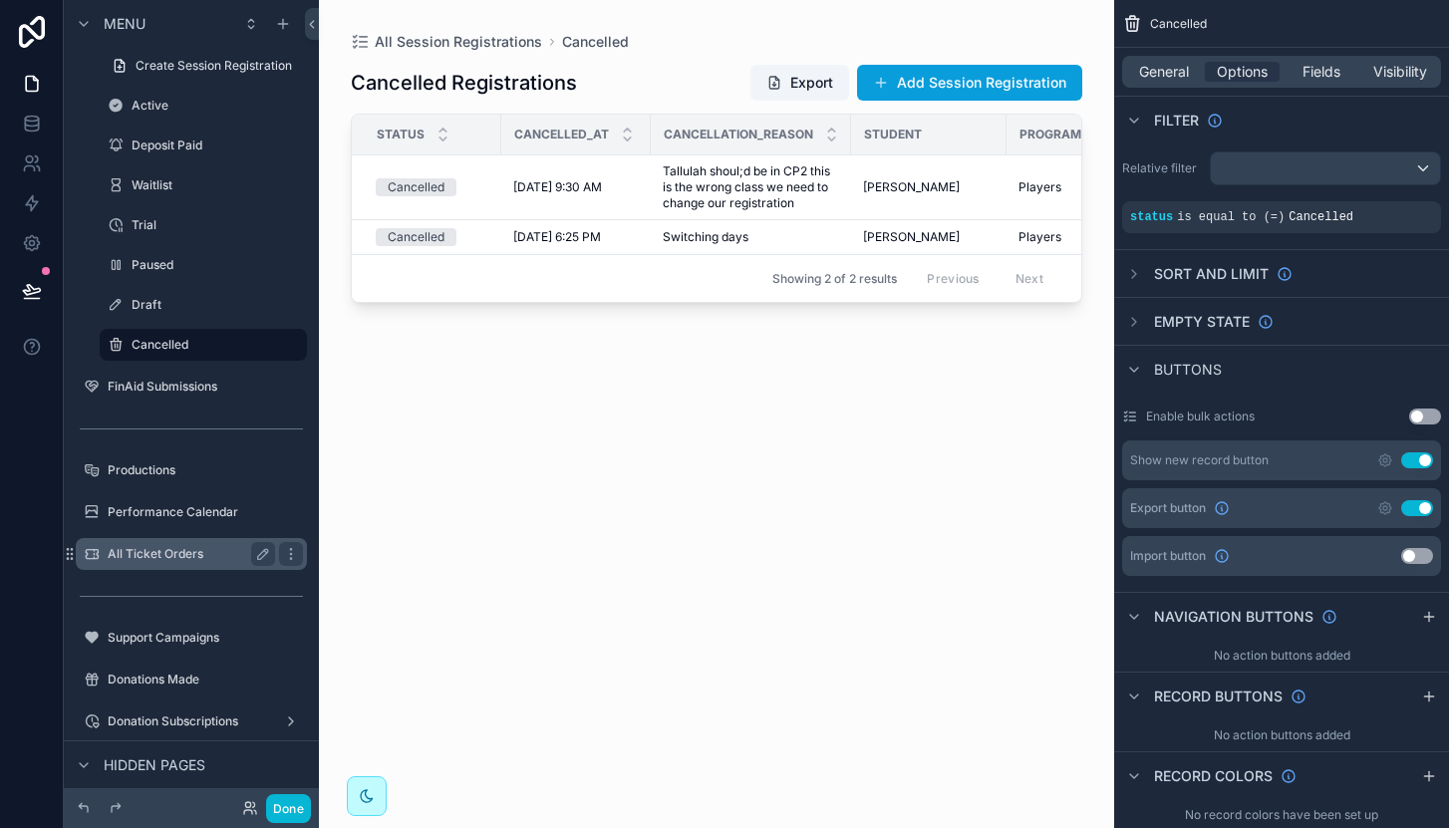
click at [186, 550] on label "All Ticket Orders" at bounding box center [187, 554] width 159 height 16
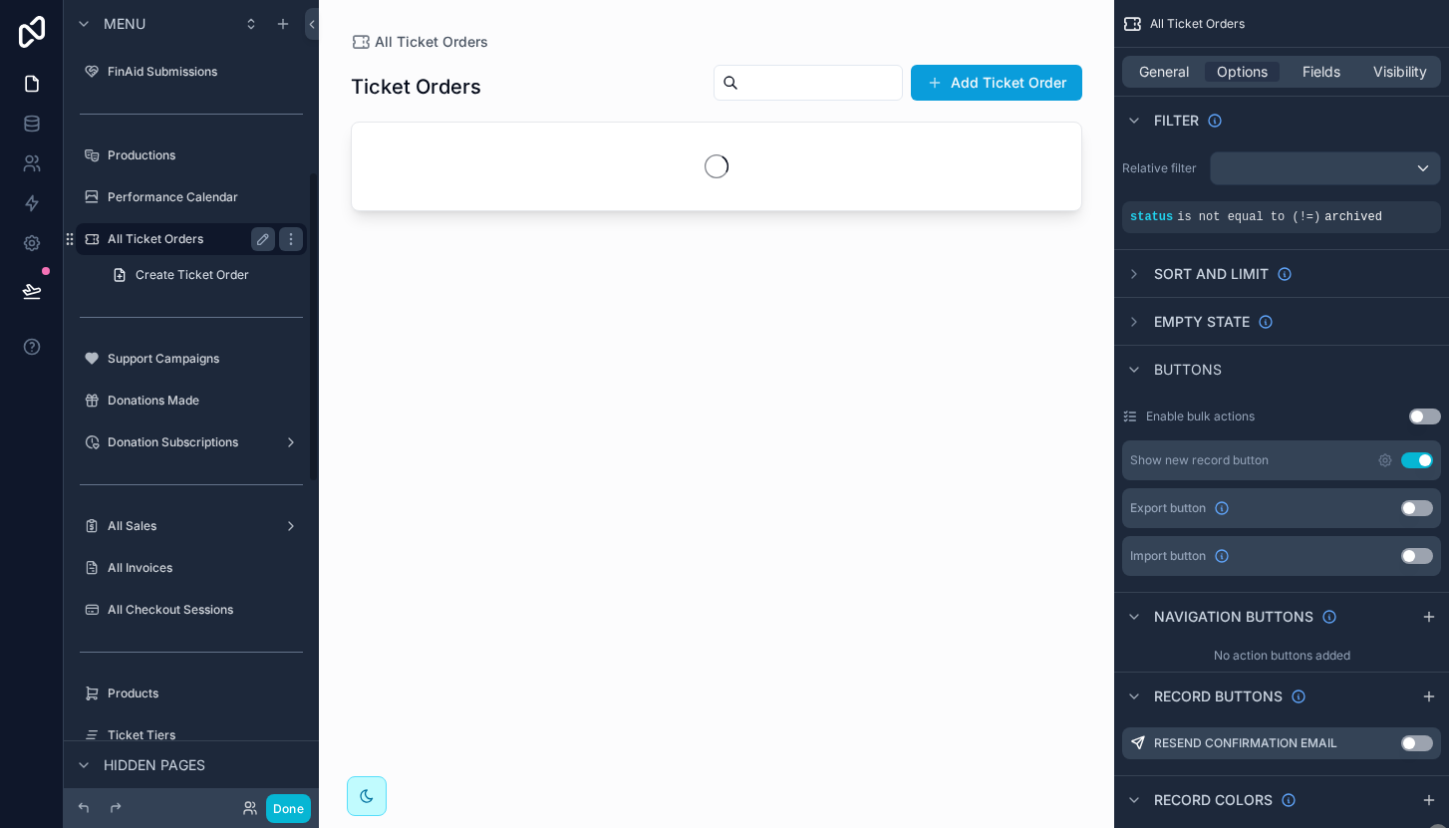
scroll to position [442, 0]
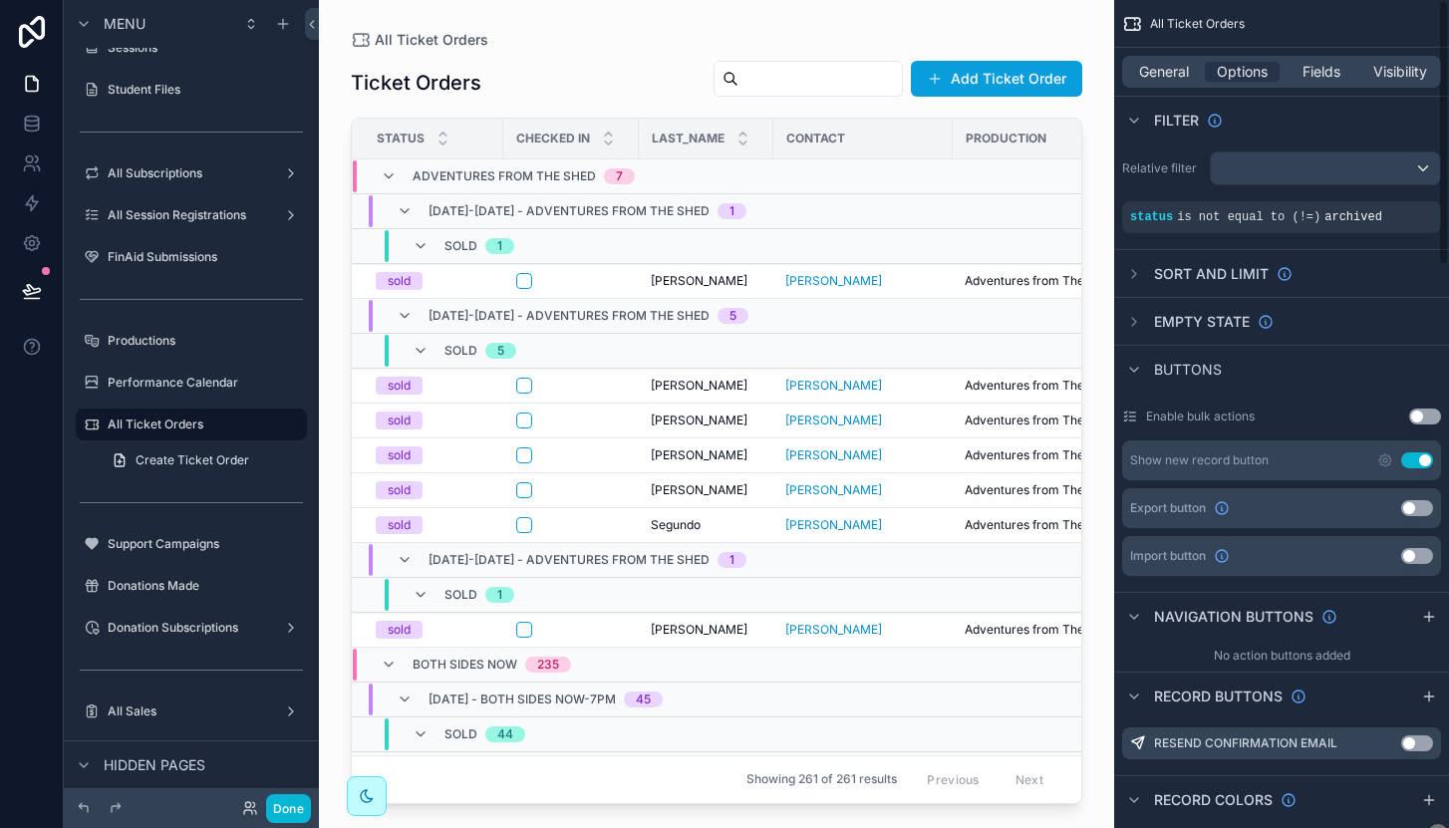
click at [1421, 508] on button "Use setting" at bounding box center [1417, 508] width 32 height 16
click at [165, 380] on label "Performance Calendar" at bounding box center [187, 383] width 159 height 16
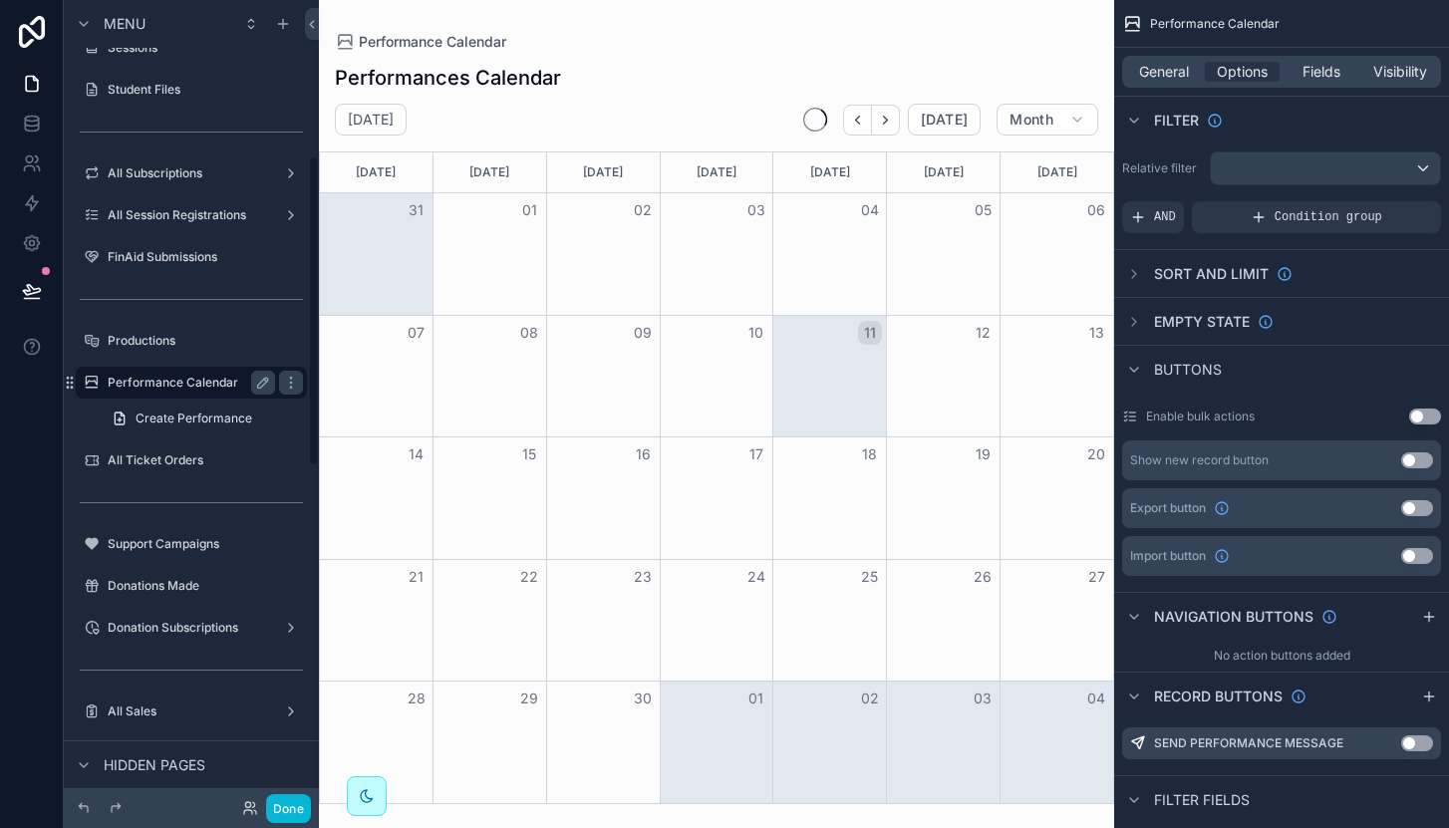
scroll to position [401, 0]
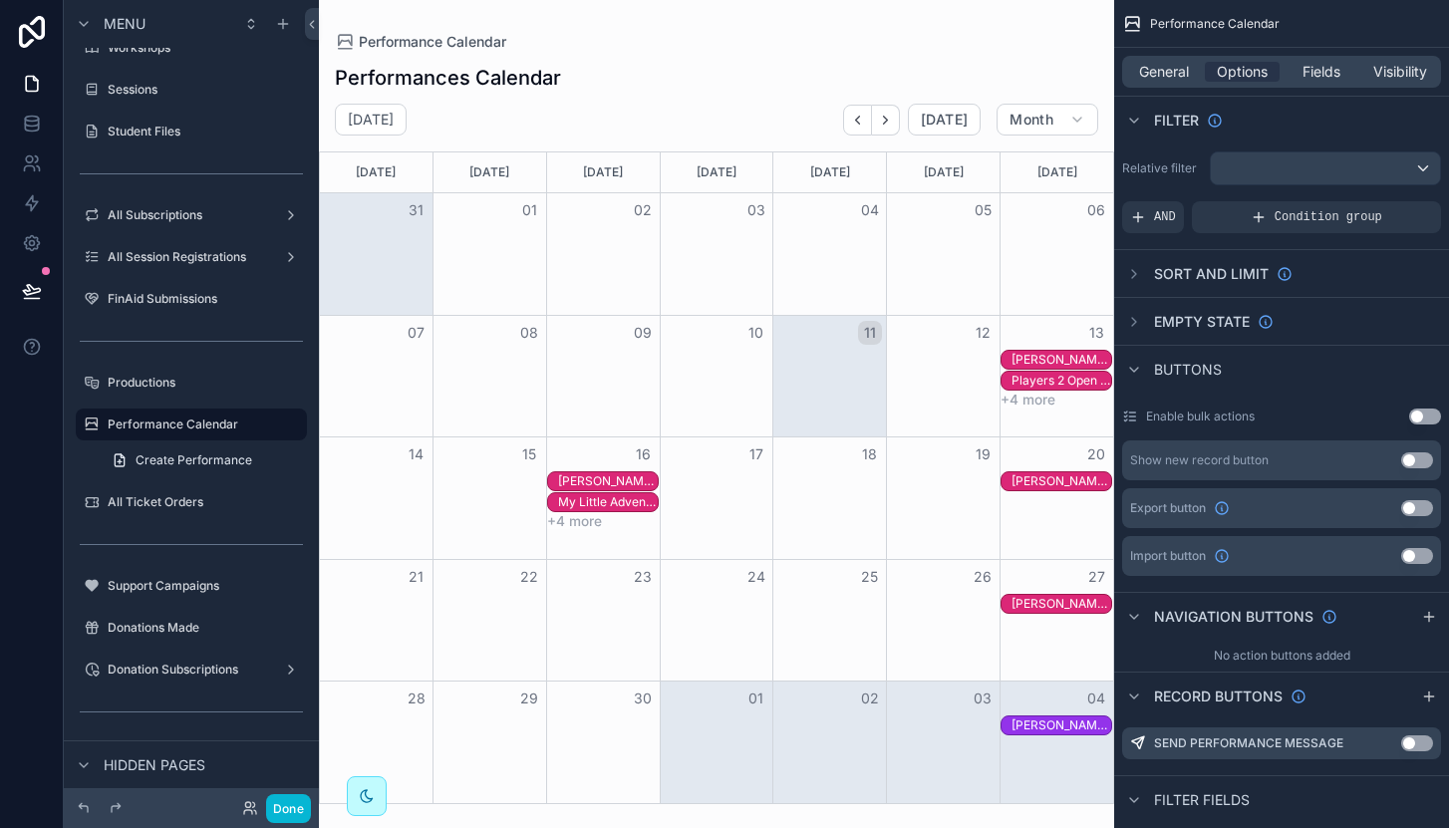
click at [1056, 355] on div "[PERSON_NAME] First Day at Superschool" at bounding box center [1061, 360] width 100 height 16
click at [1053, 358] on div "[PERSON_NAME] First Day at Superschool" at bounding box center [1061, 360] width 100 height 16
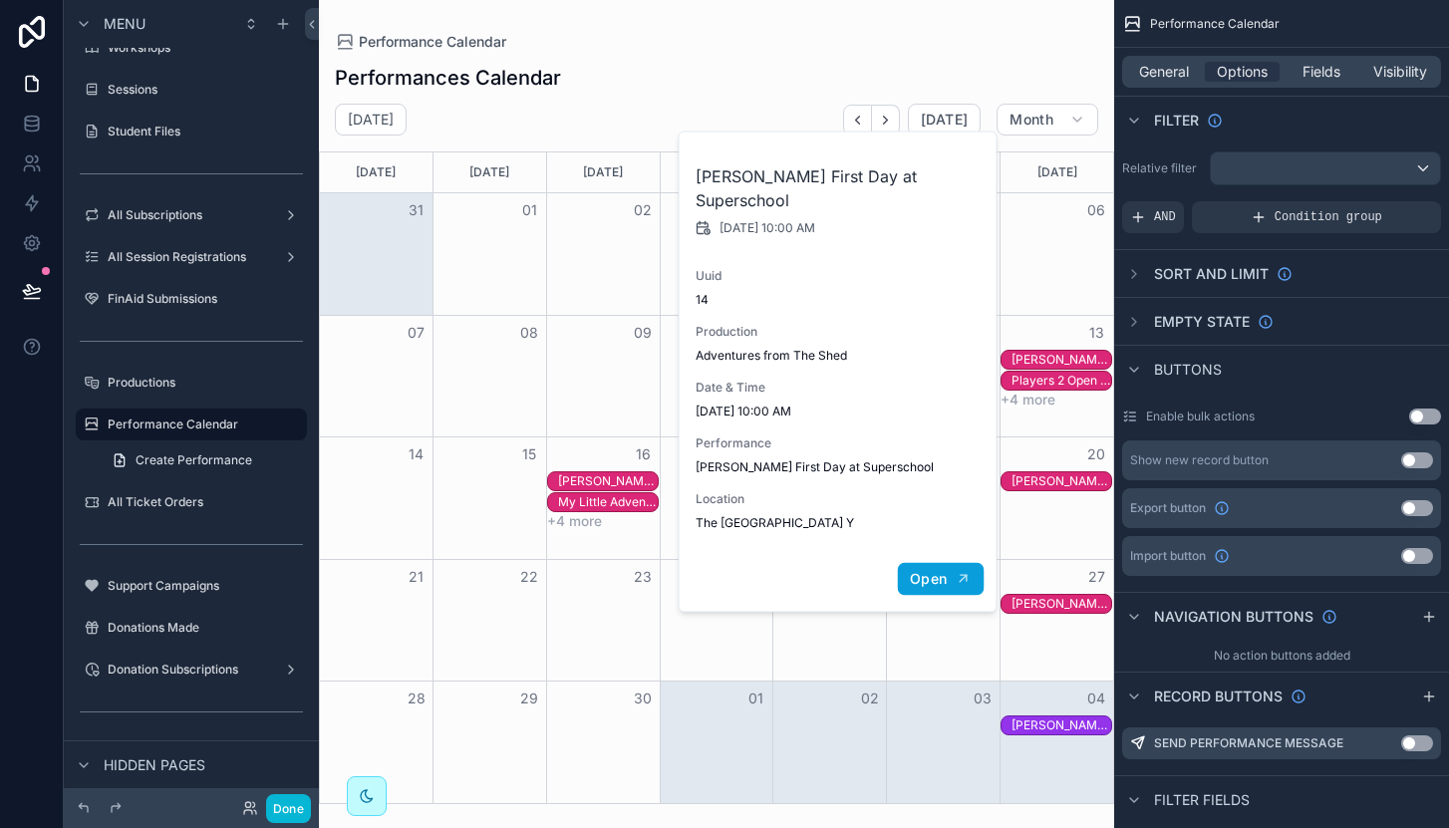
click at [920, 570] on span "Open" at bounding box center [928, 579] width 37 height 18
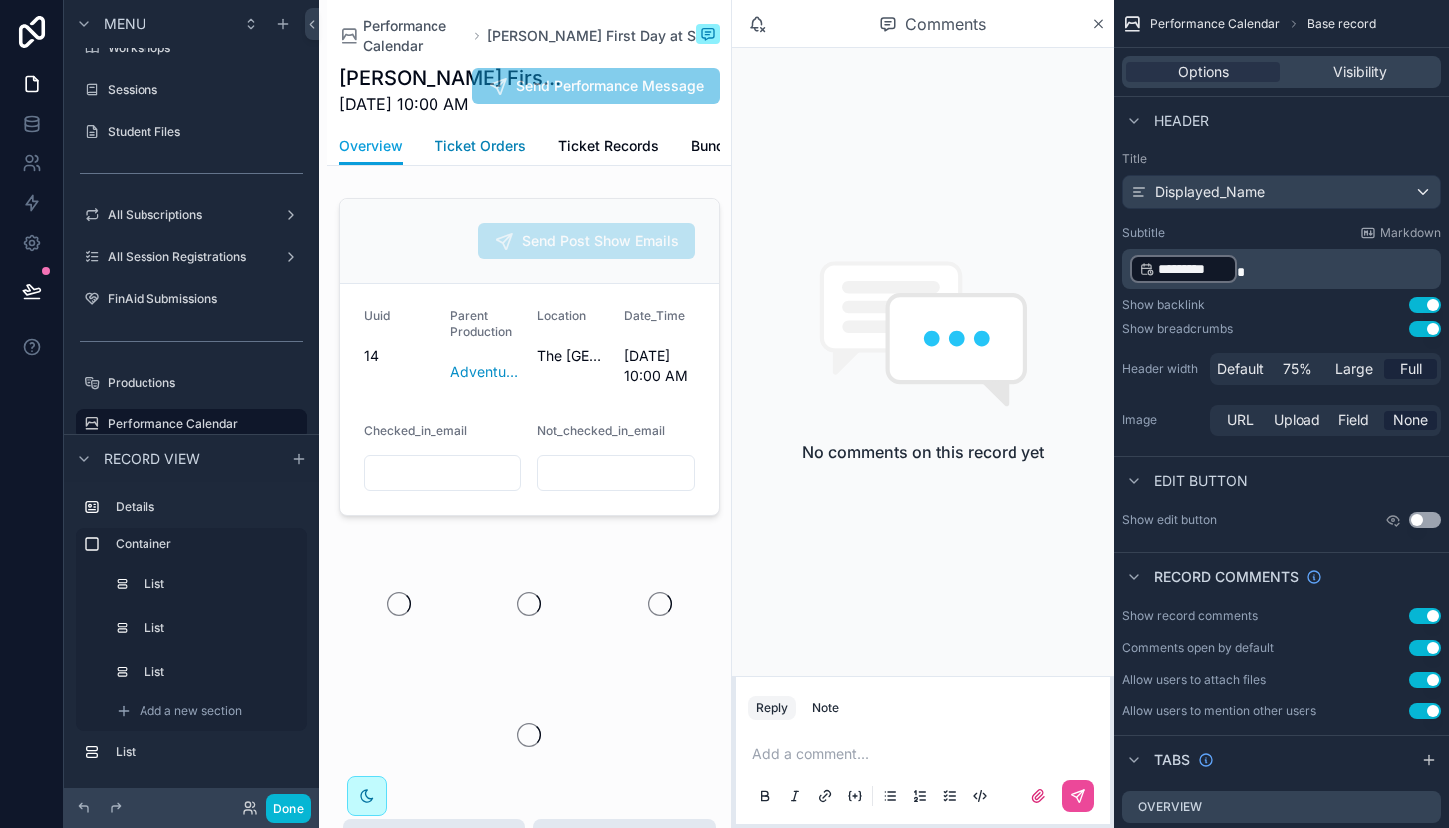
click at [473, 159] on link "Ticket Orders" at bounding box center [480, 149] width 92 height 40
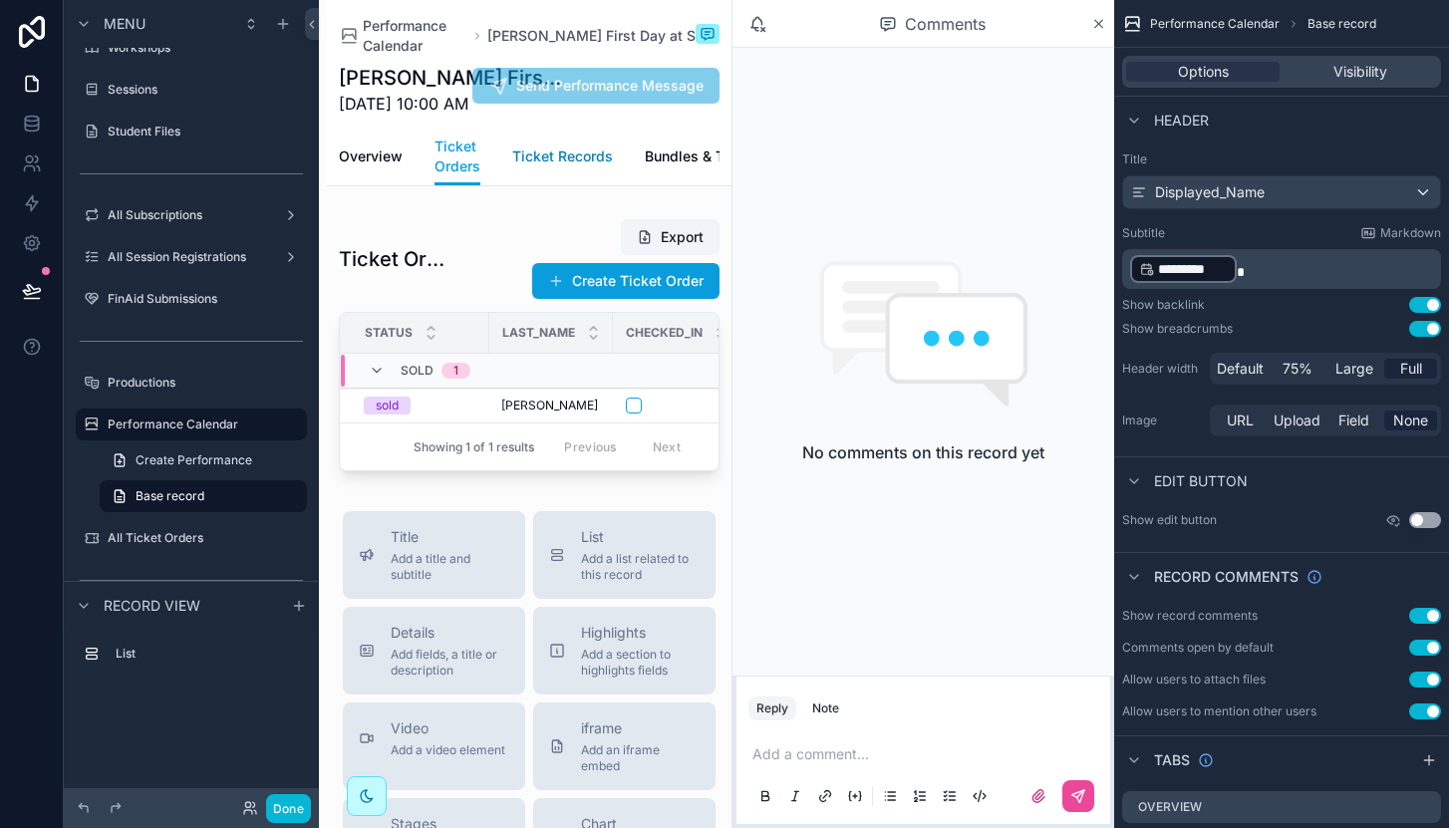
click at [572, 156] on span "Ticket Records" at bounding box center [562, 156] width 101 height 20
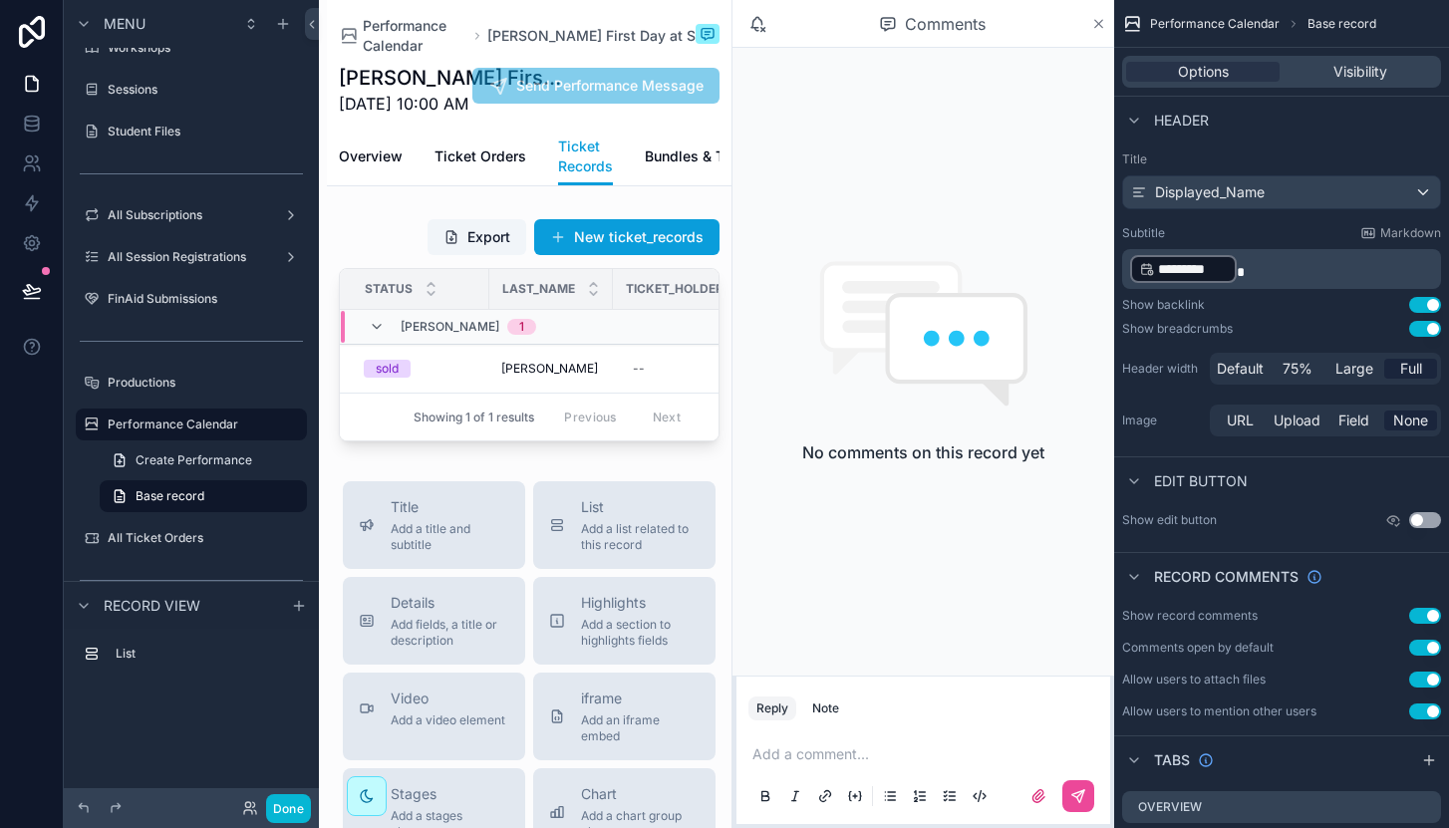
click at [1095, 25] on icon "scrollable content" at bounding box center [1098, 24] width 15 height 16
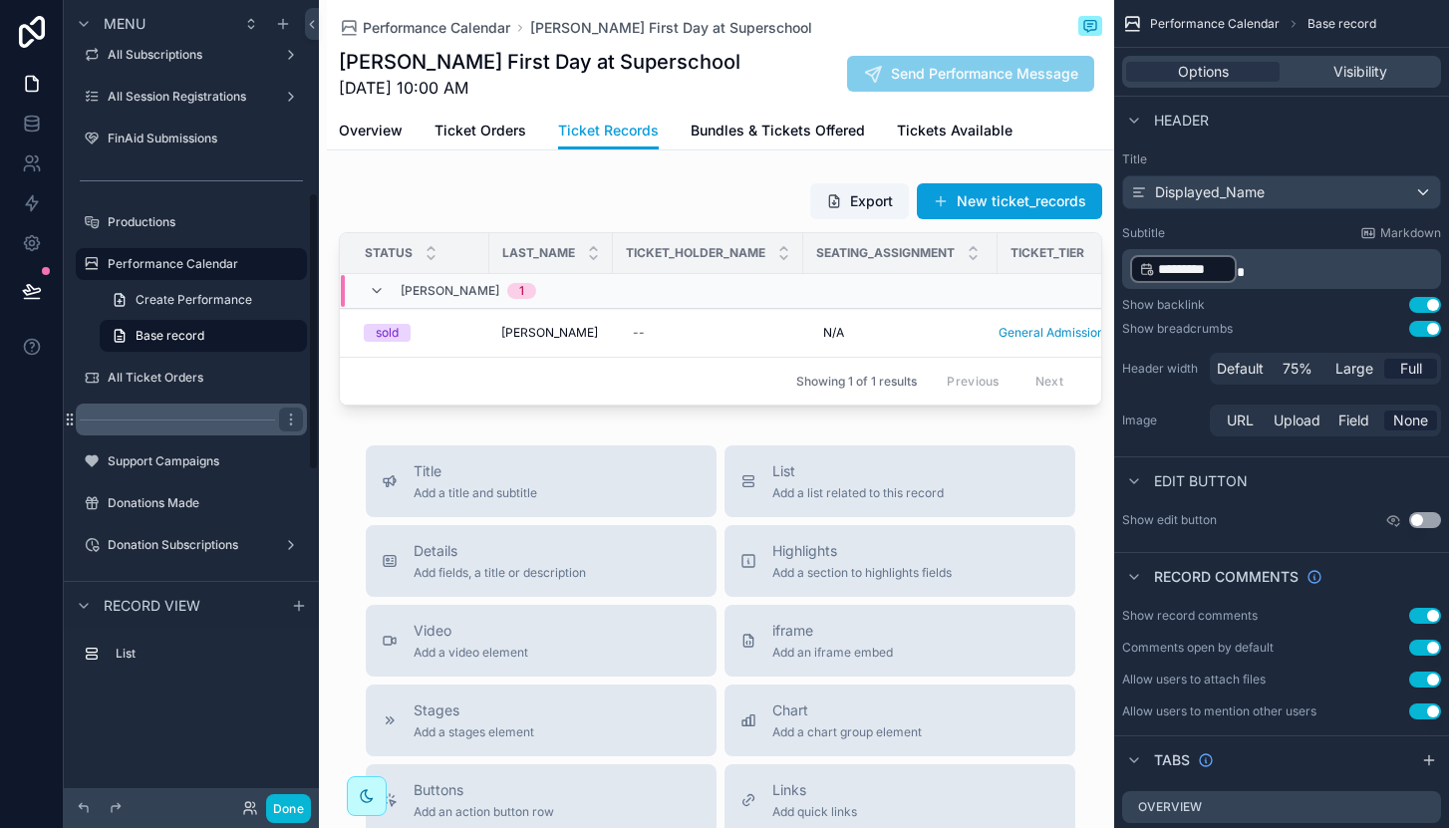
scroll to position [574, 0]
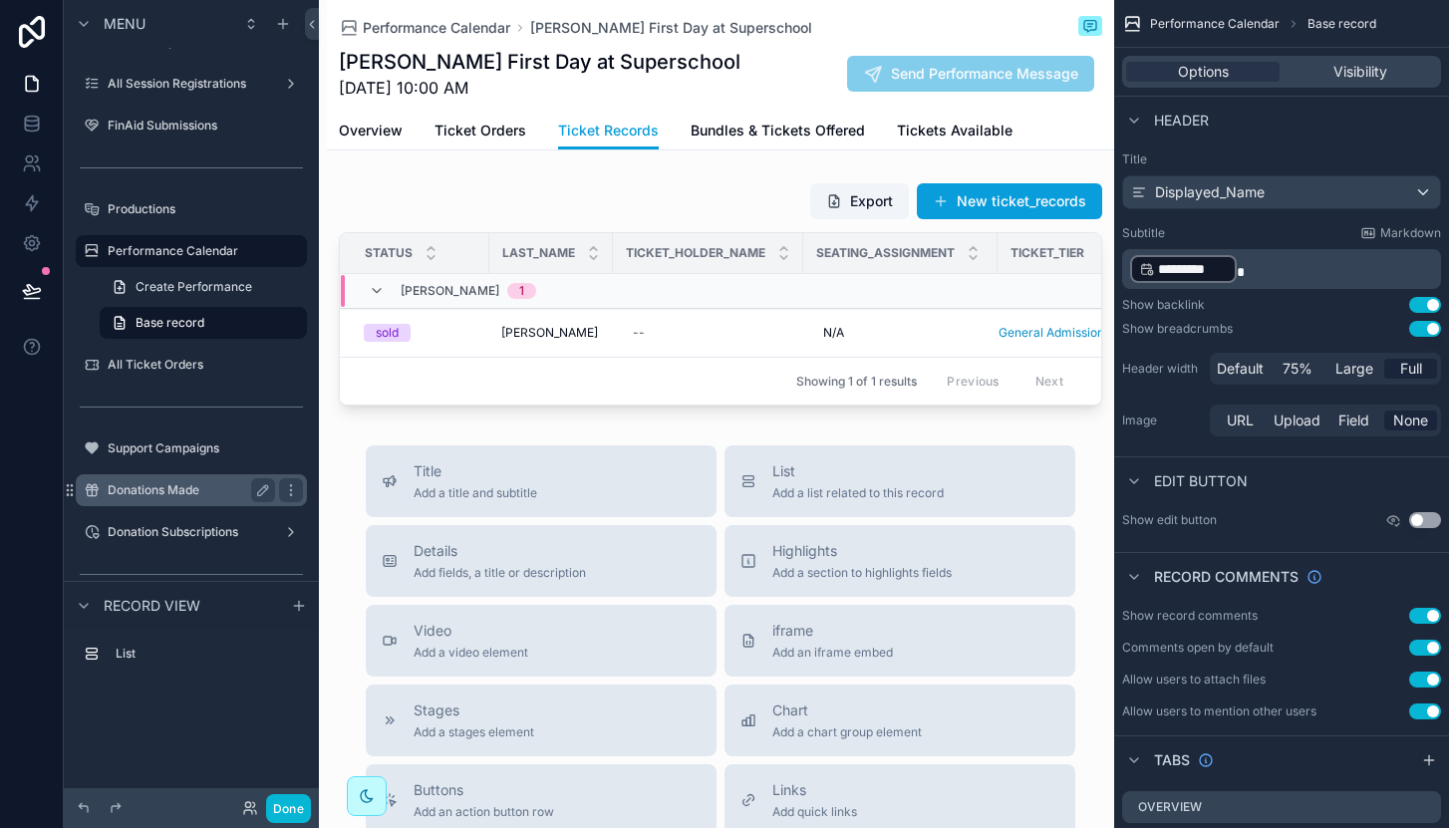
click at [189, 487] on label "Donations Made" at bounding box center [187, 490] width 159 height 16
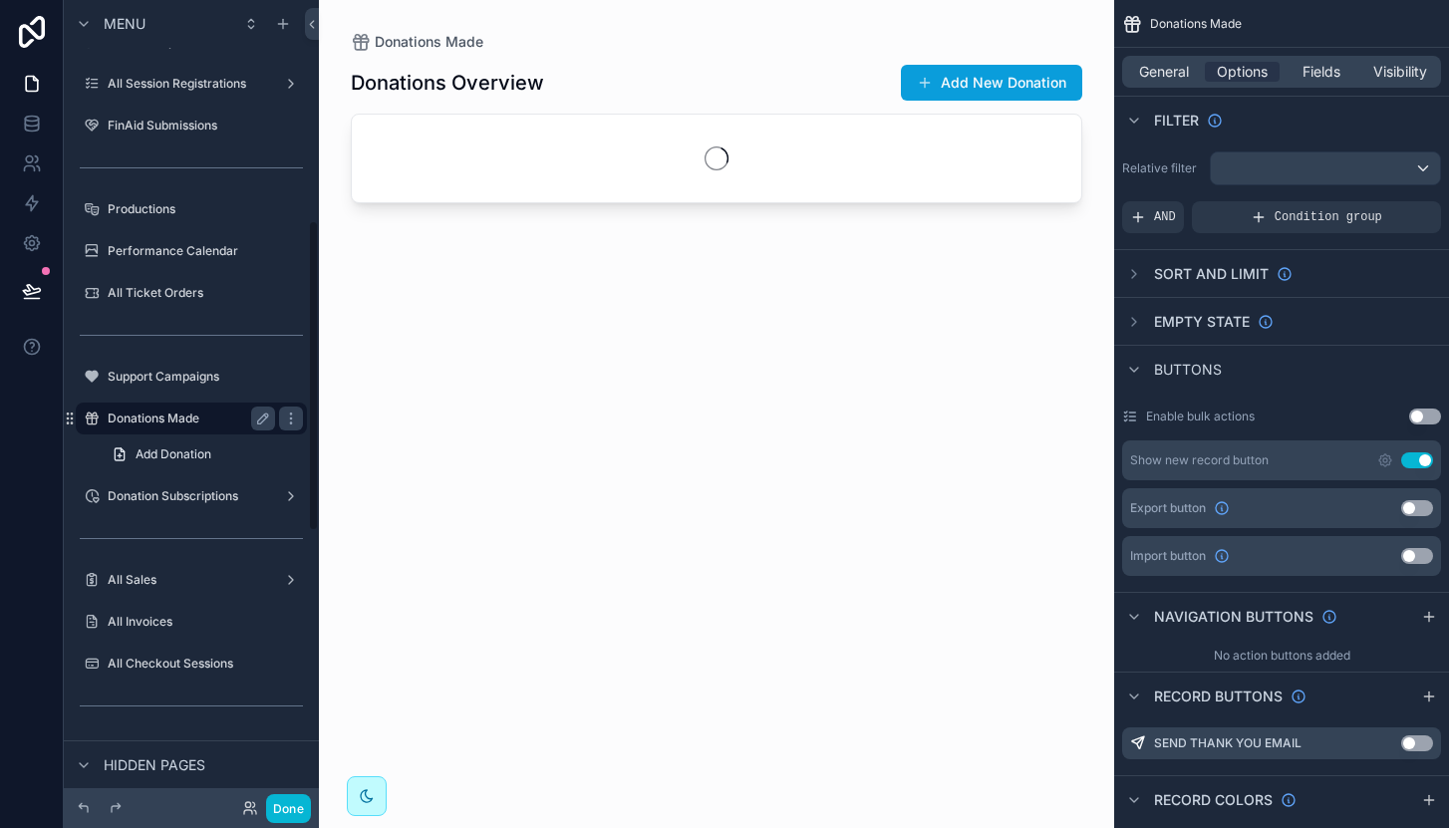
scroll to position [568, 0]
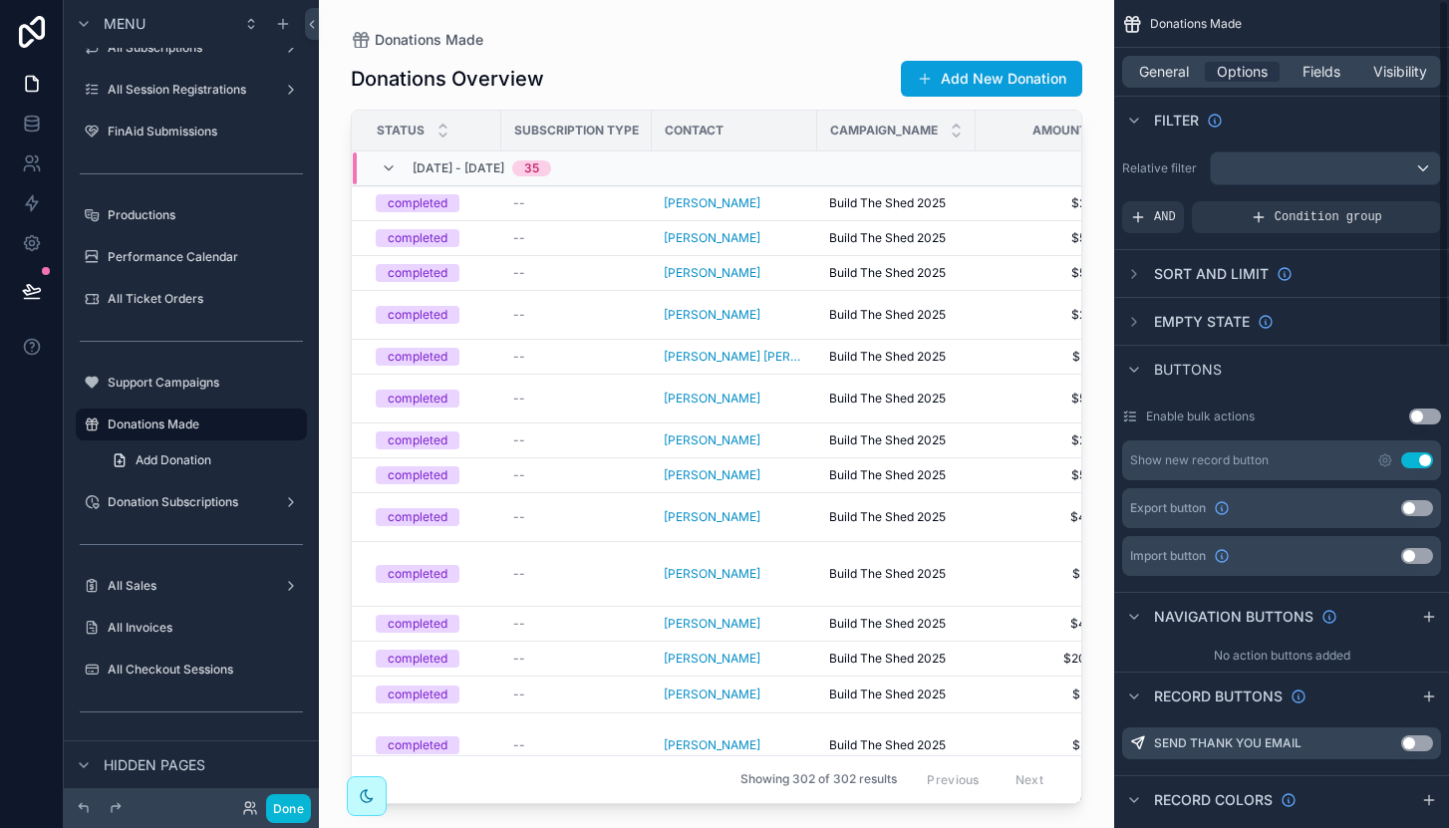
click at [1415, 505] on button "Use setting" at bounding box center [1417, 508] width 32 height 16
click at [193, 500] on label "Donation Subscriptions" at bounding box center [187, 502] width 159 height 16
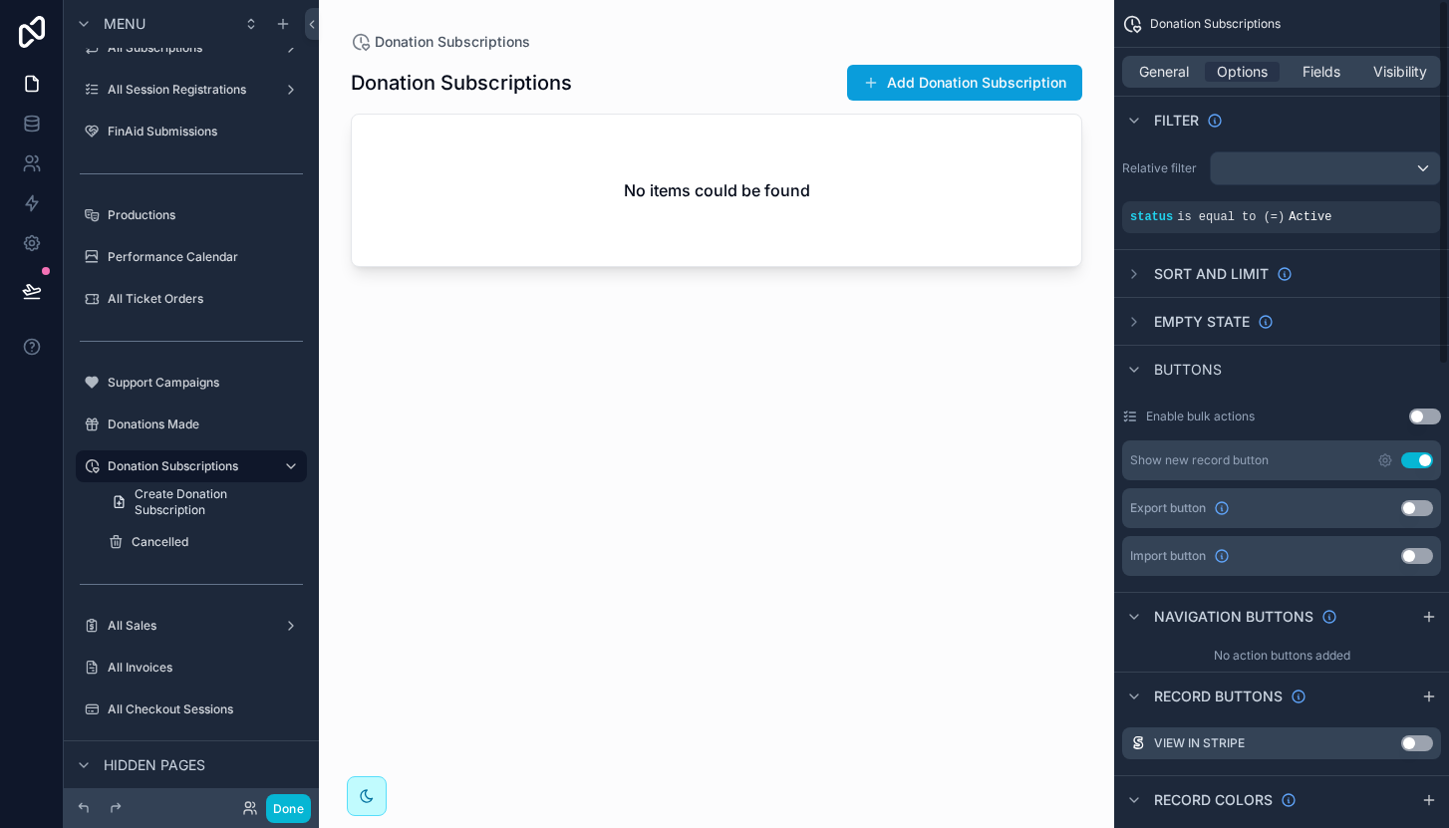
click at [1422, 507] on button "Use setting" at bounding box center [1417, 508] width 32 height 16
click at [178, 434] on div "Donations Made" at bounding box center [191, 425] width 167 height 24
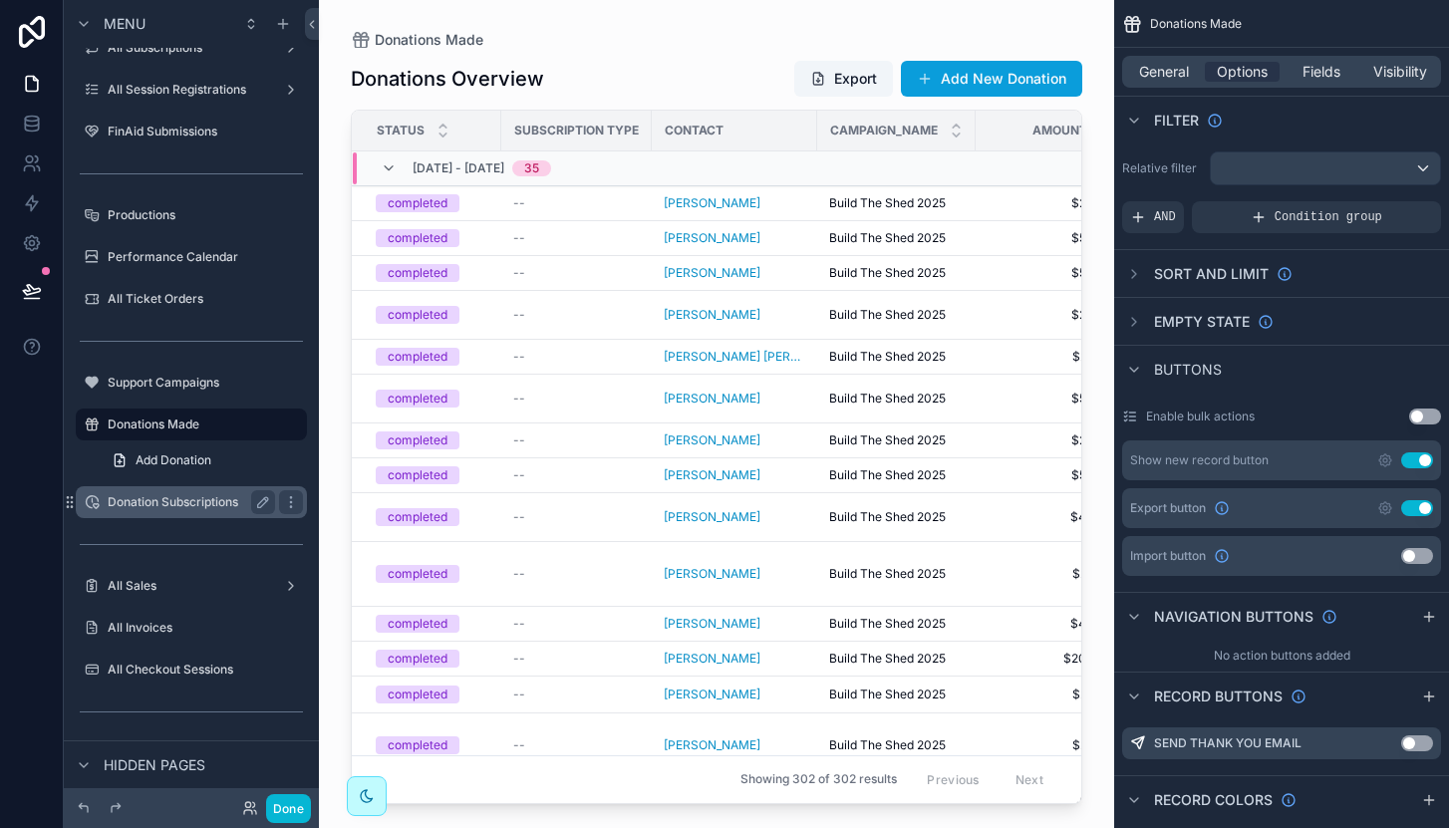
click at [173, 505] on label "Donation Subscriptions" at bounding box center [187, 502] width 159 height 16
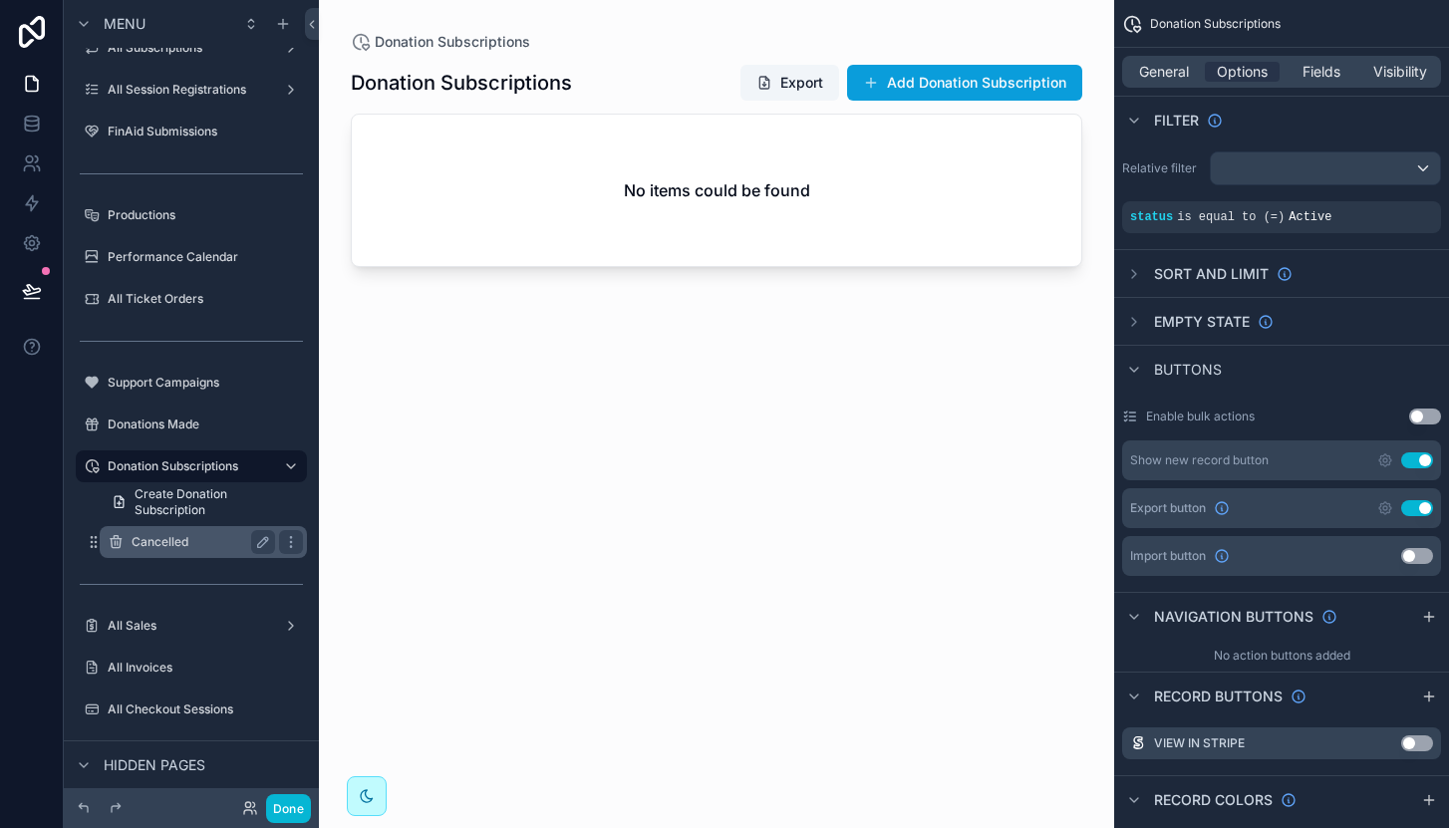
click at [162, 538] on label "Cancelled" at bounding box center [200, 542] width 136 height 16
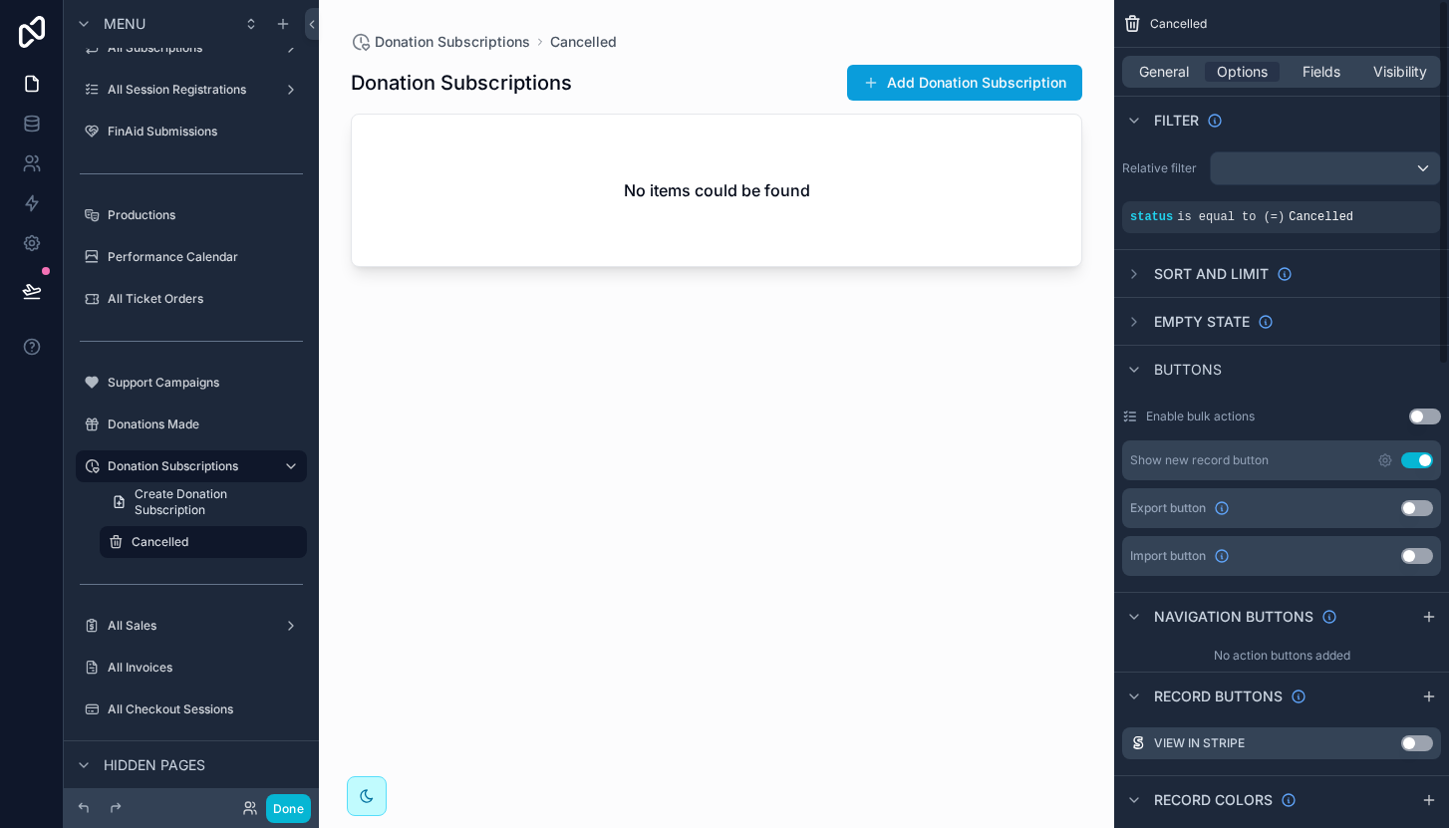
click at [1424, 513] on button "Use setting" at bounding box center [1417, 508] width 32 height 16
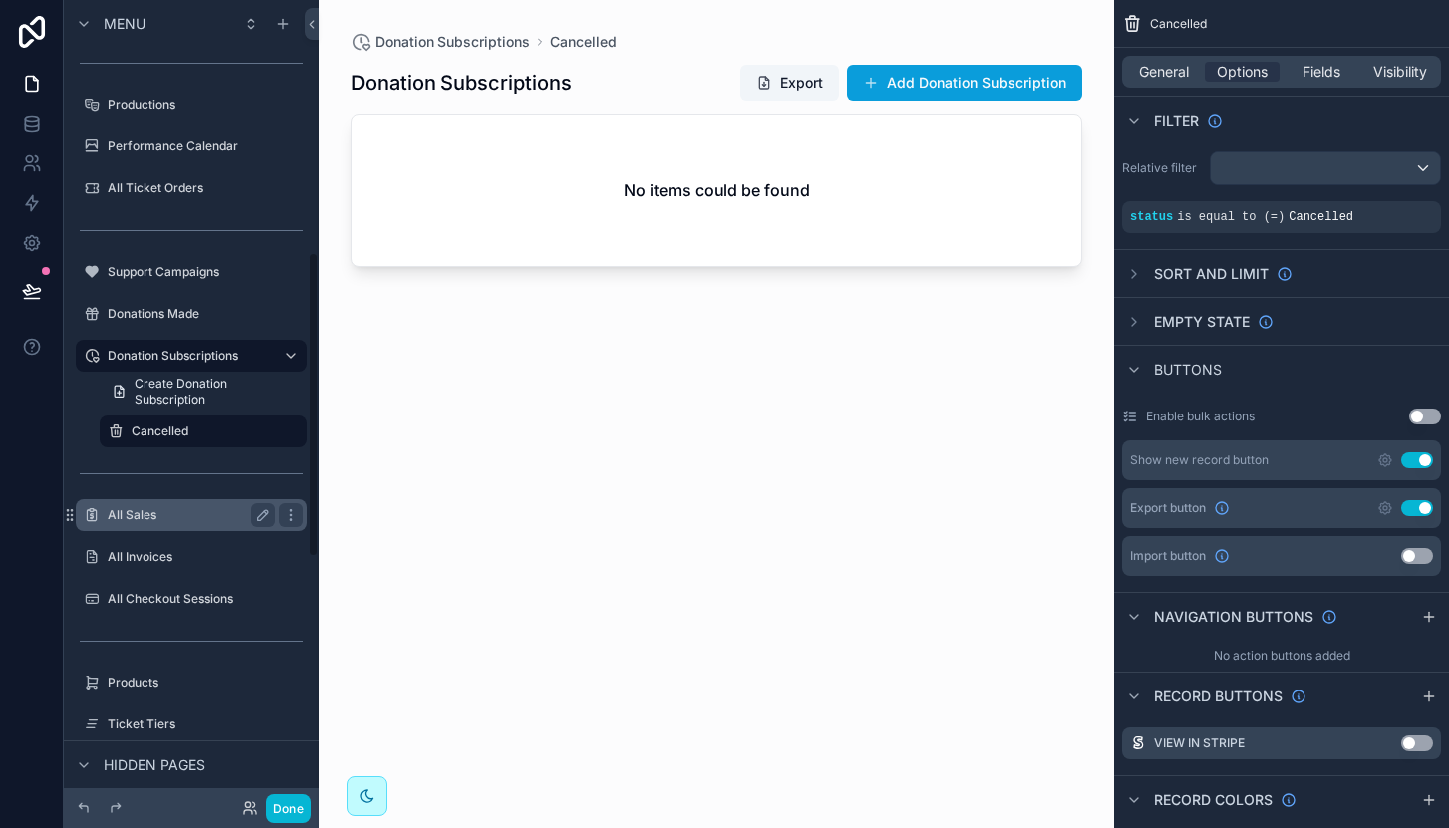
scroll to position [684, 0]
click at [184, 502] on label "All Sales" at bounding box center [187, 510] width 159 height 16
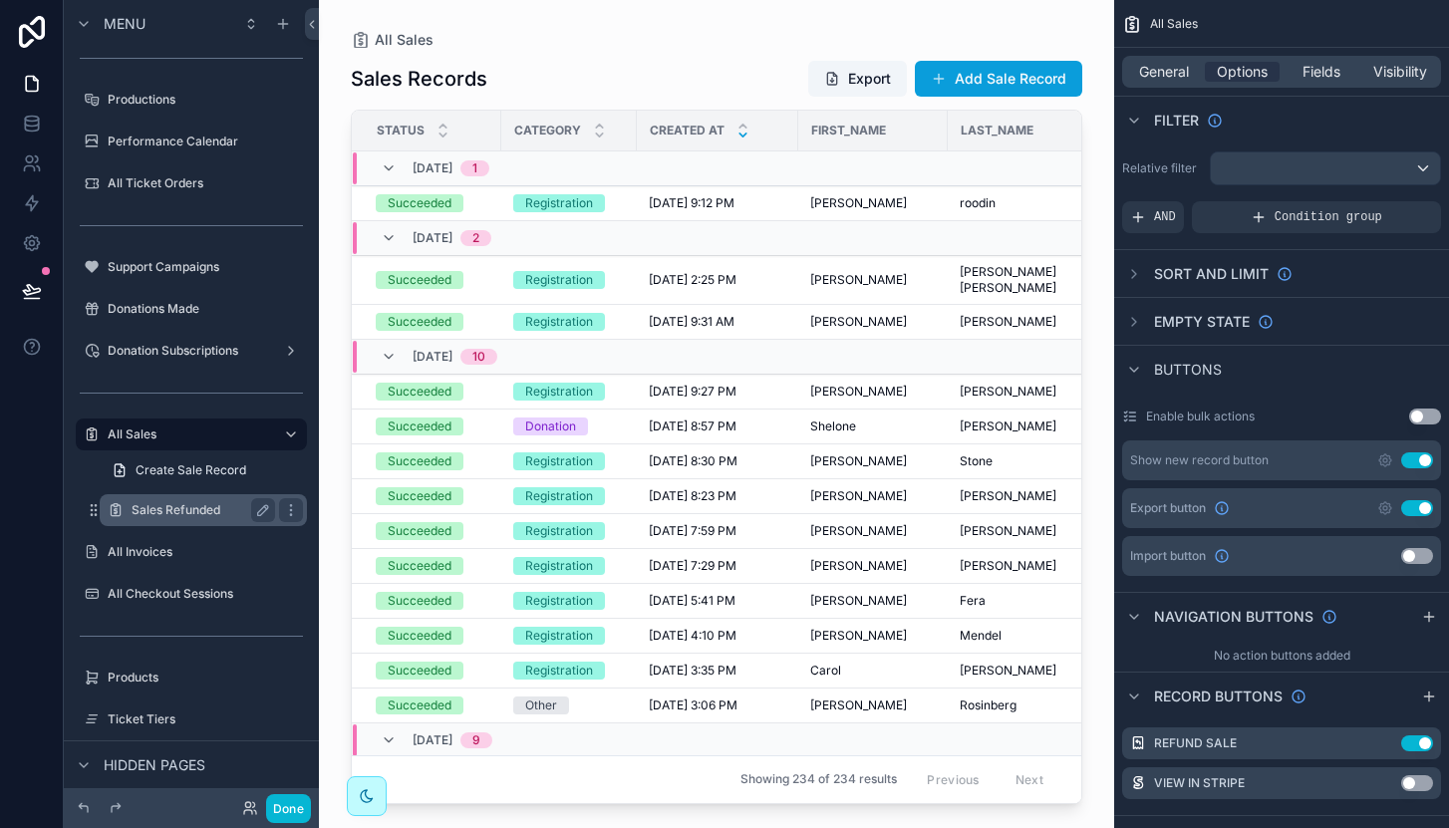
click at [189, 504] on label "Sales Refunded" at bounding box center [200, 510] width 136 height 16
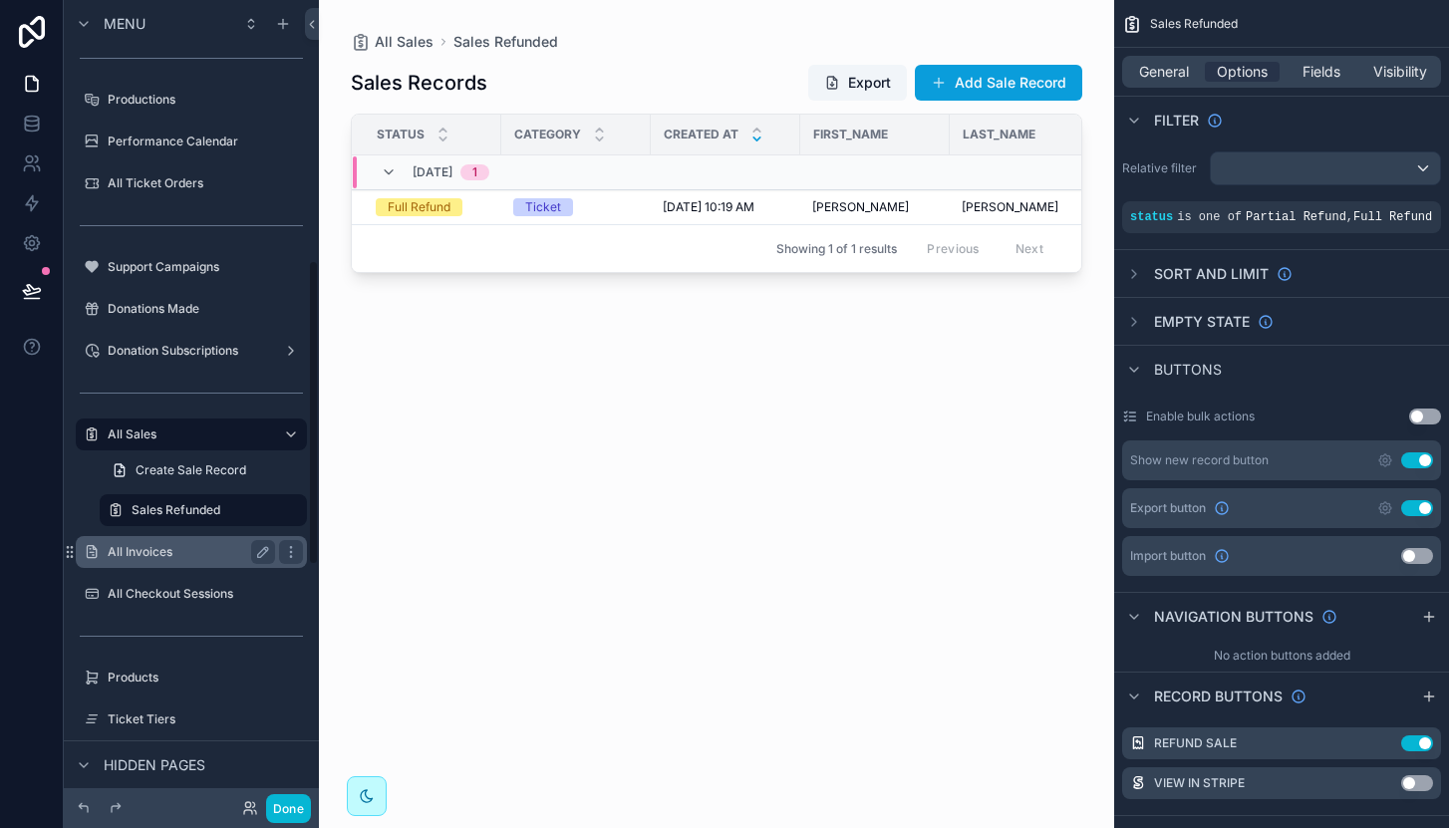
click at [142, 567] on div "All Invoices" at bounding box center [191, 552] width 223 height 32
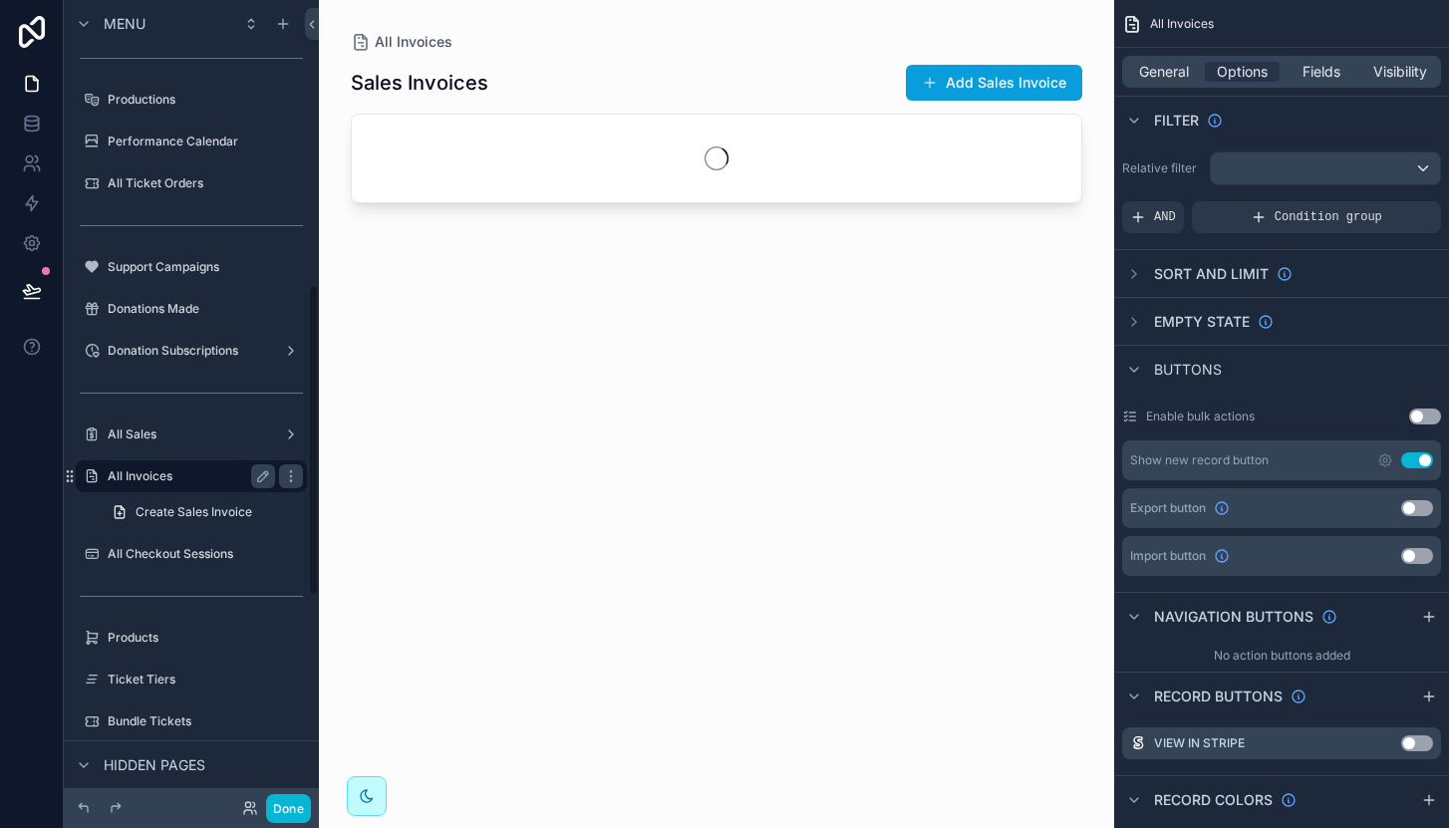
scroll to position [735, 0]
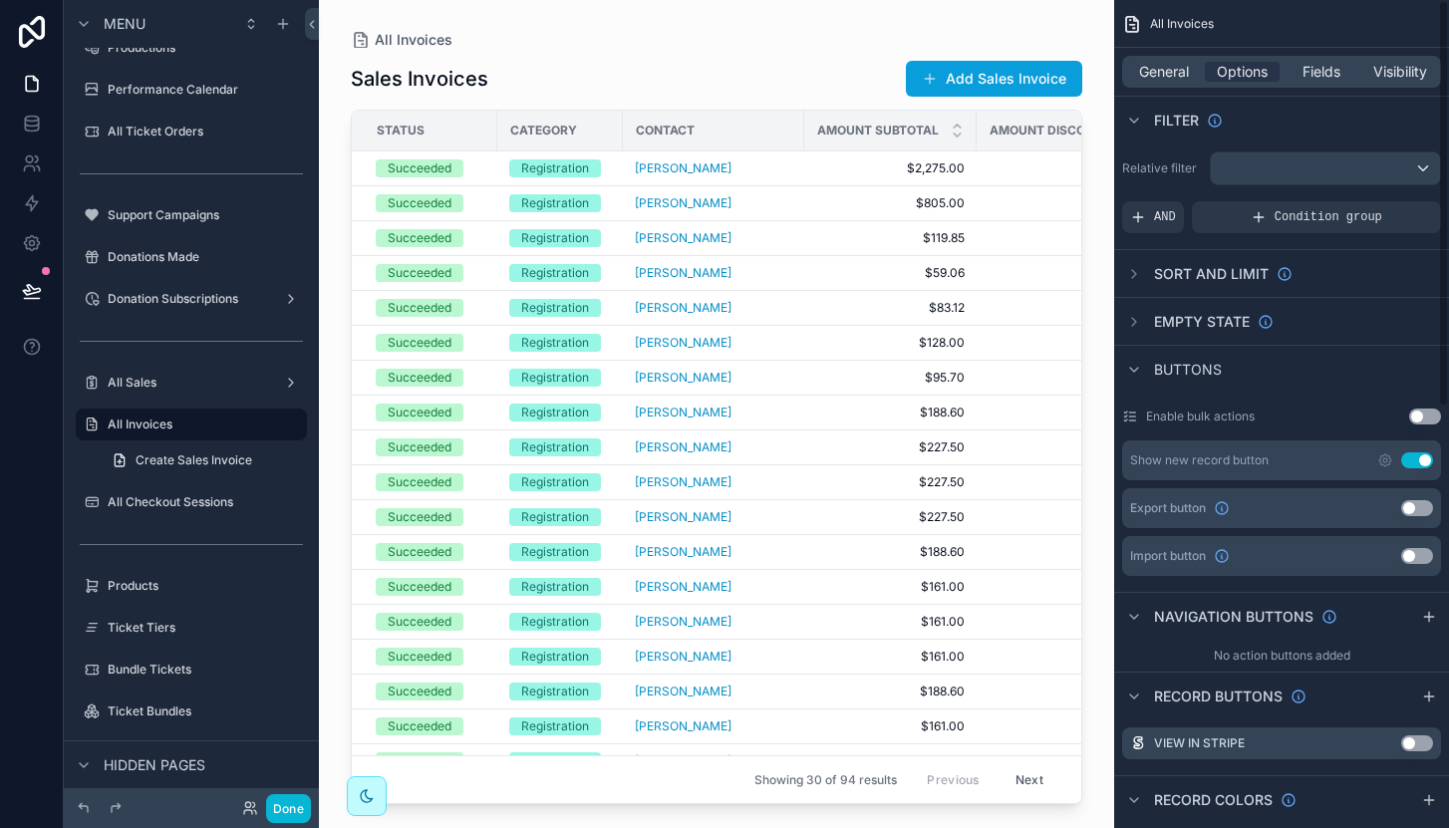
click at [1424, 507] on button "Use setting" at bounding box center [1417, 508] width 32 height 16
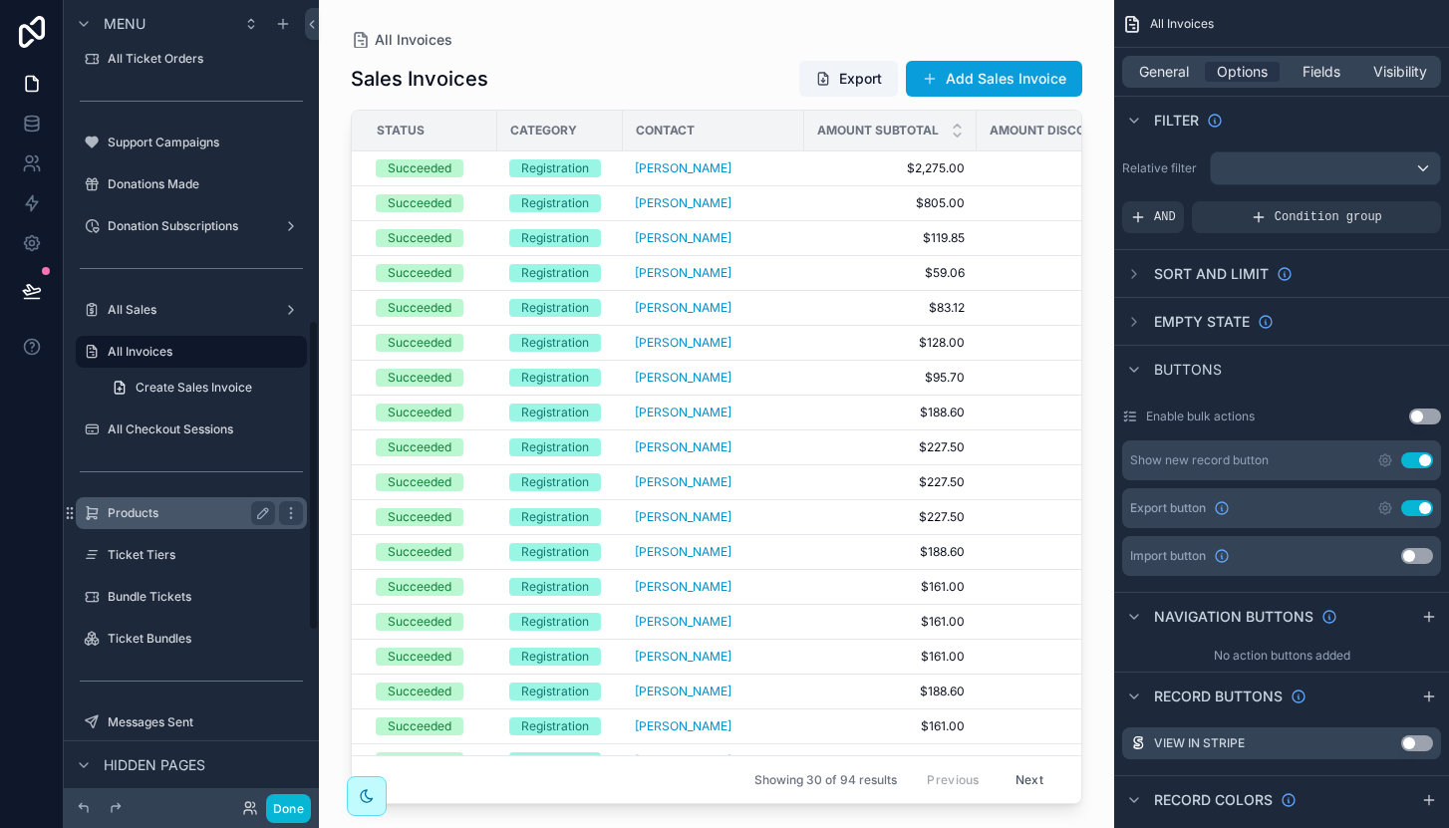
scroll to position [832, 0]
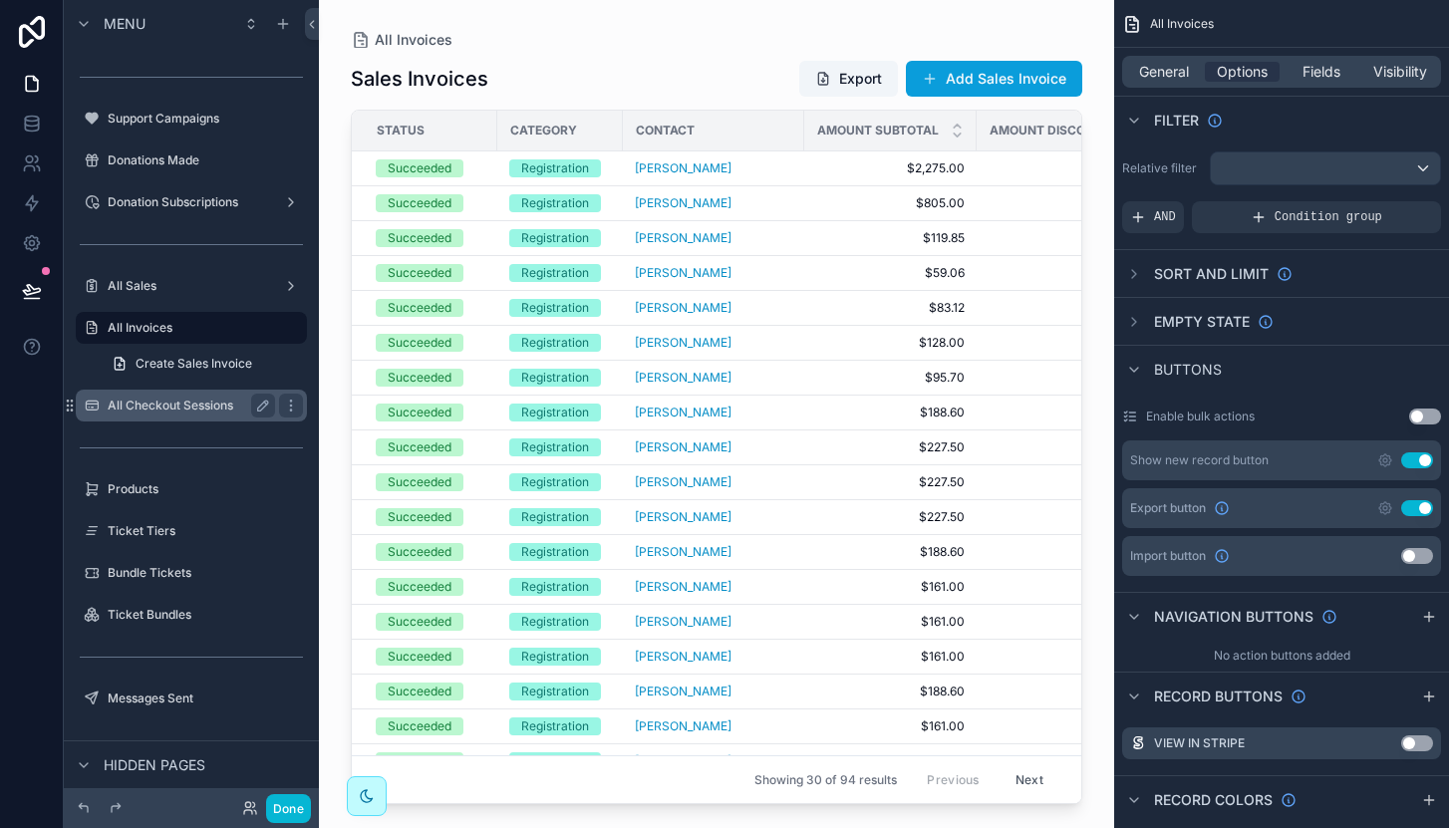
click at [196, 406] on label "All Checkout Sessions" at bounding box center [187, 406] width 159 height 16
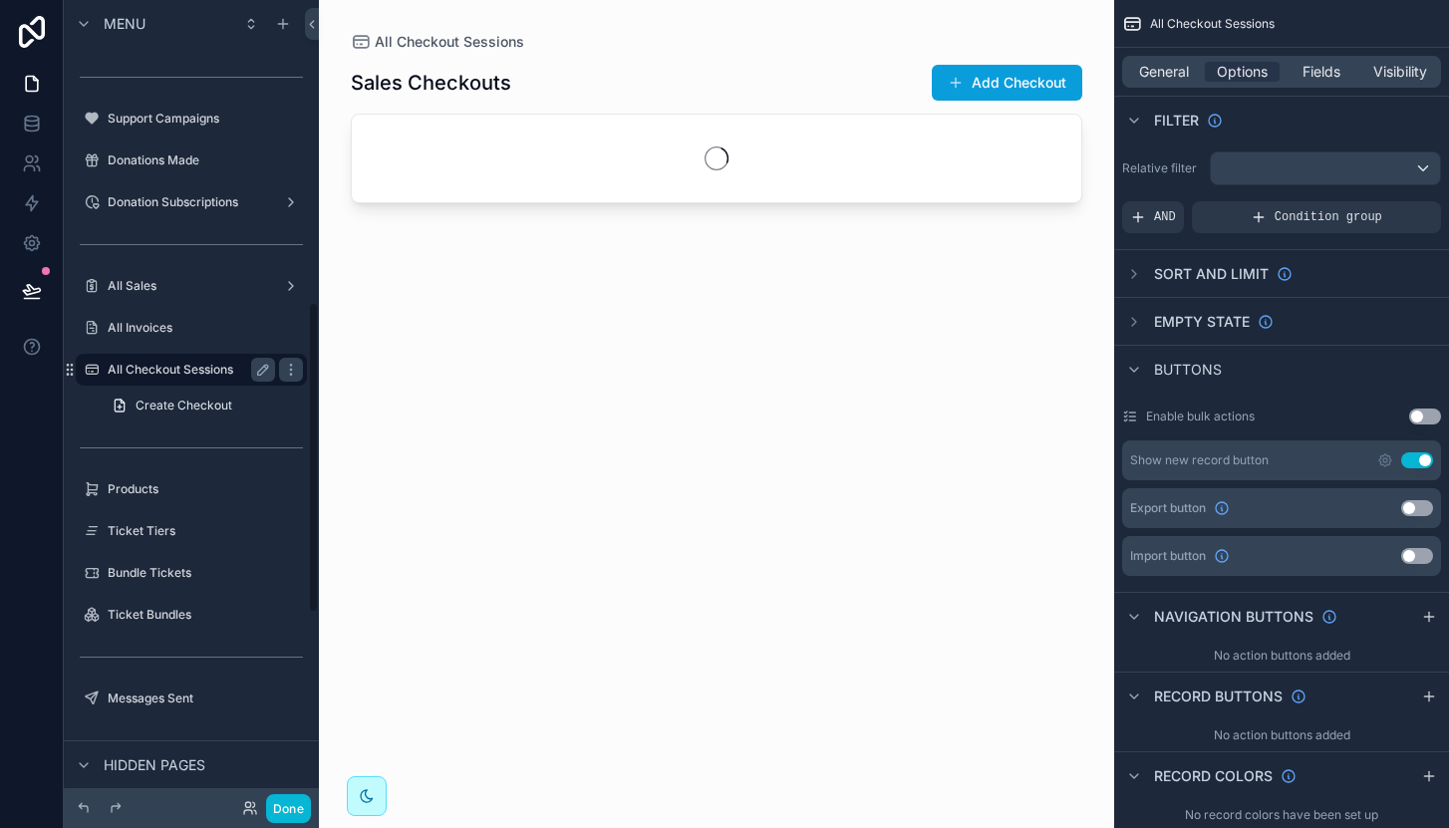
scroll to position [777, 0]
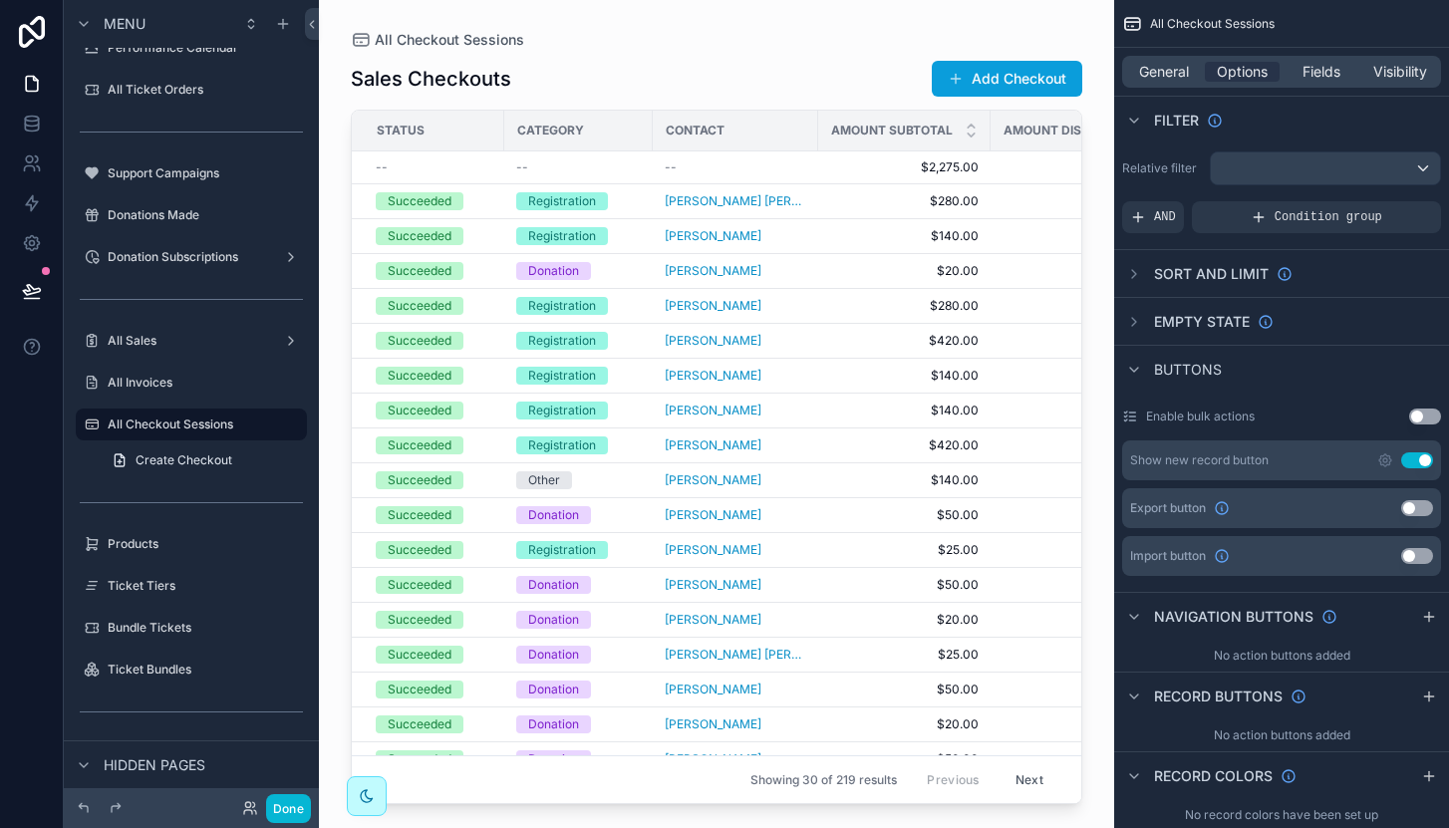
click at [821, 219] on div "scrollable content" at bounding box center [716, 402] width 795 height 804
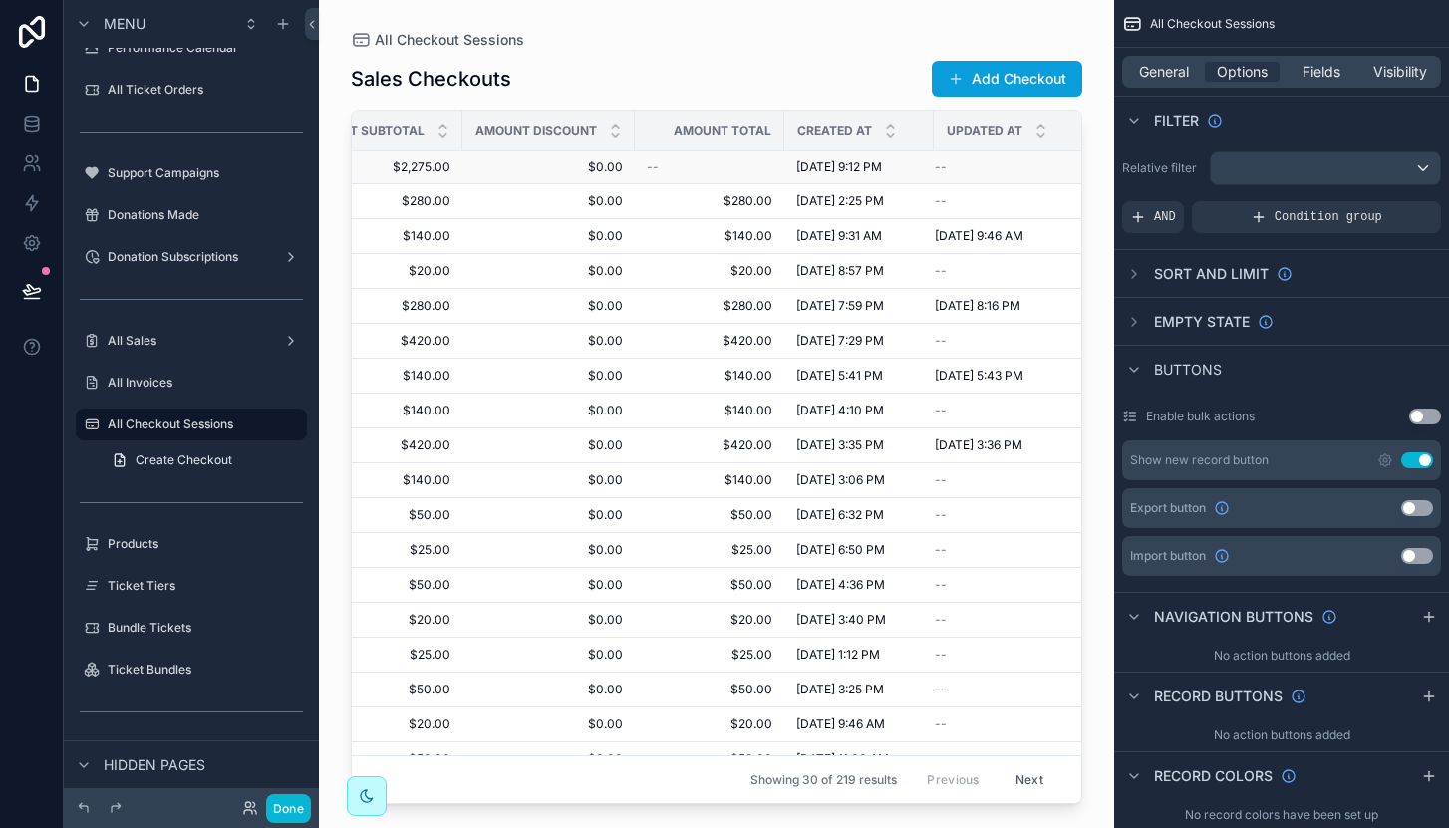
scroll to position [0, 0]
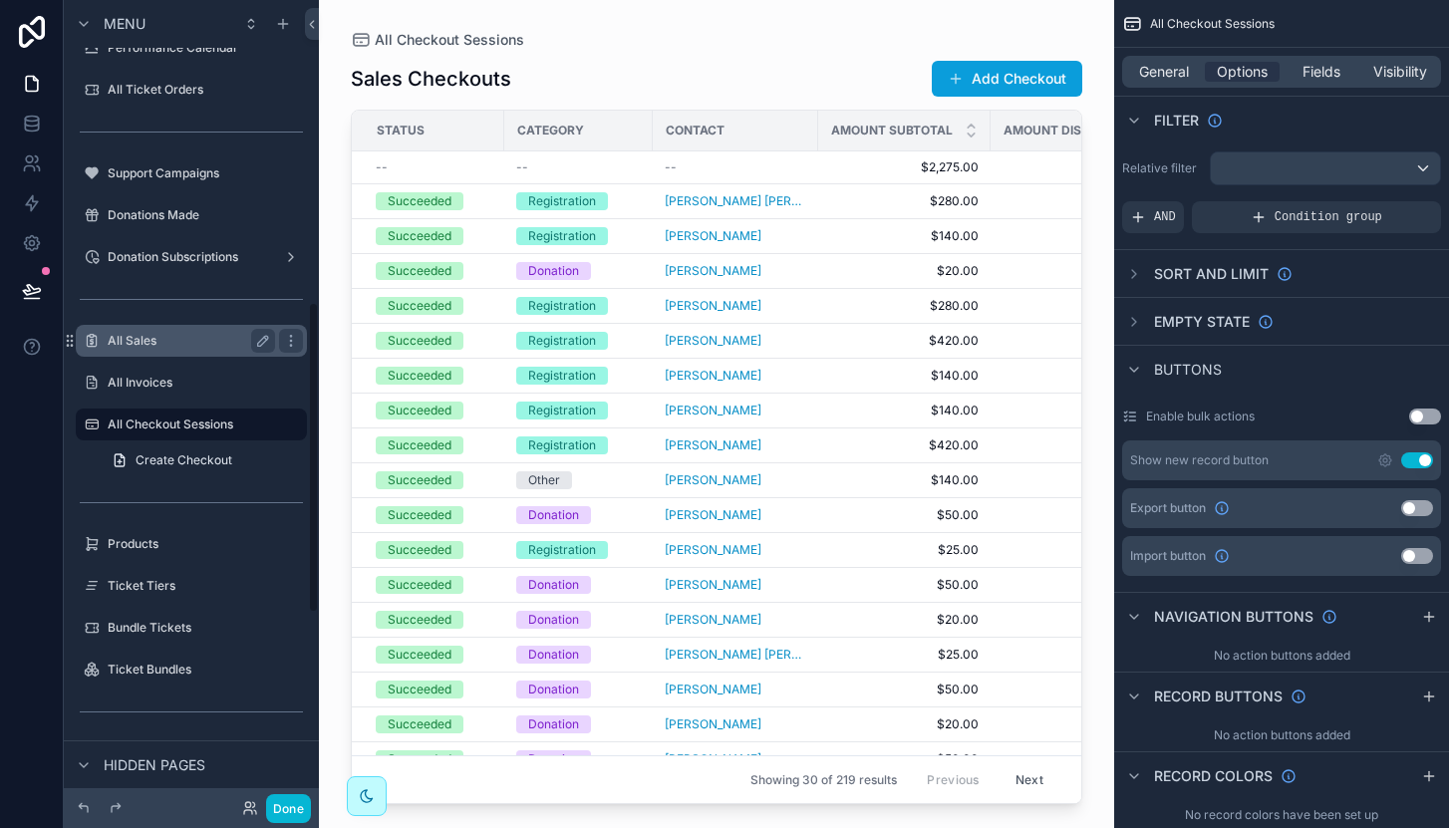
click at [176, 325] on div "All Sales" at bounding box center [191, 341] width 223 height 32
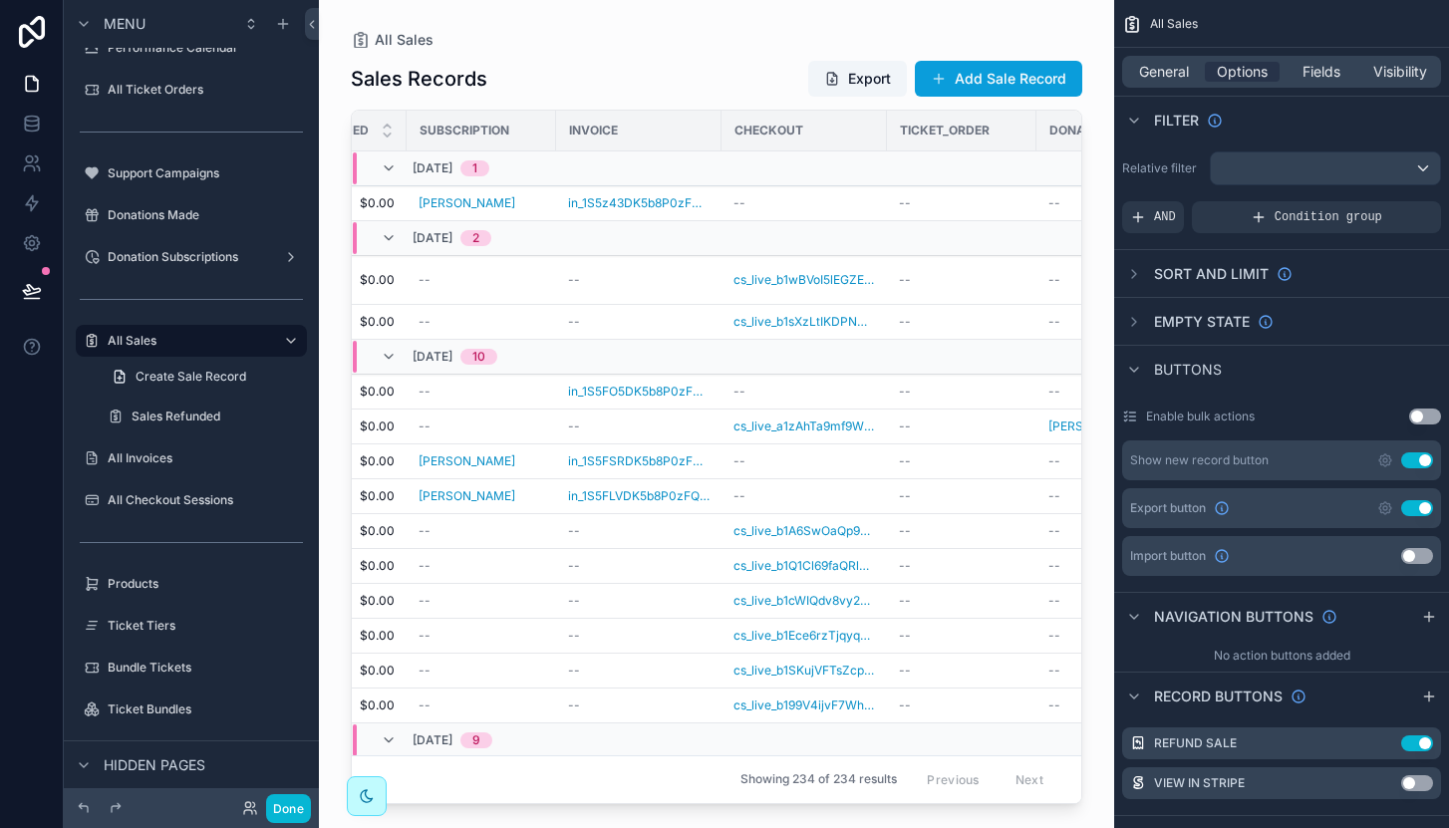
scroll to position [0, 1389]
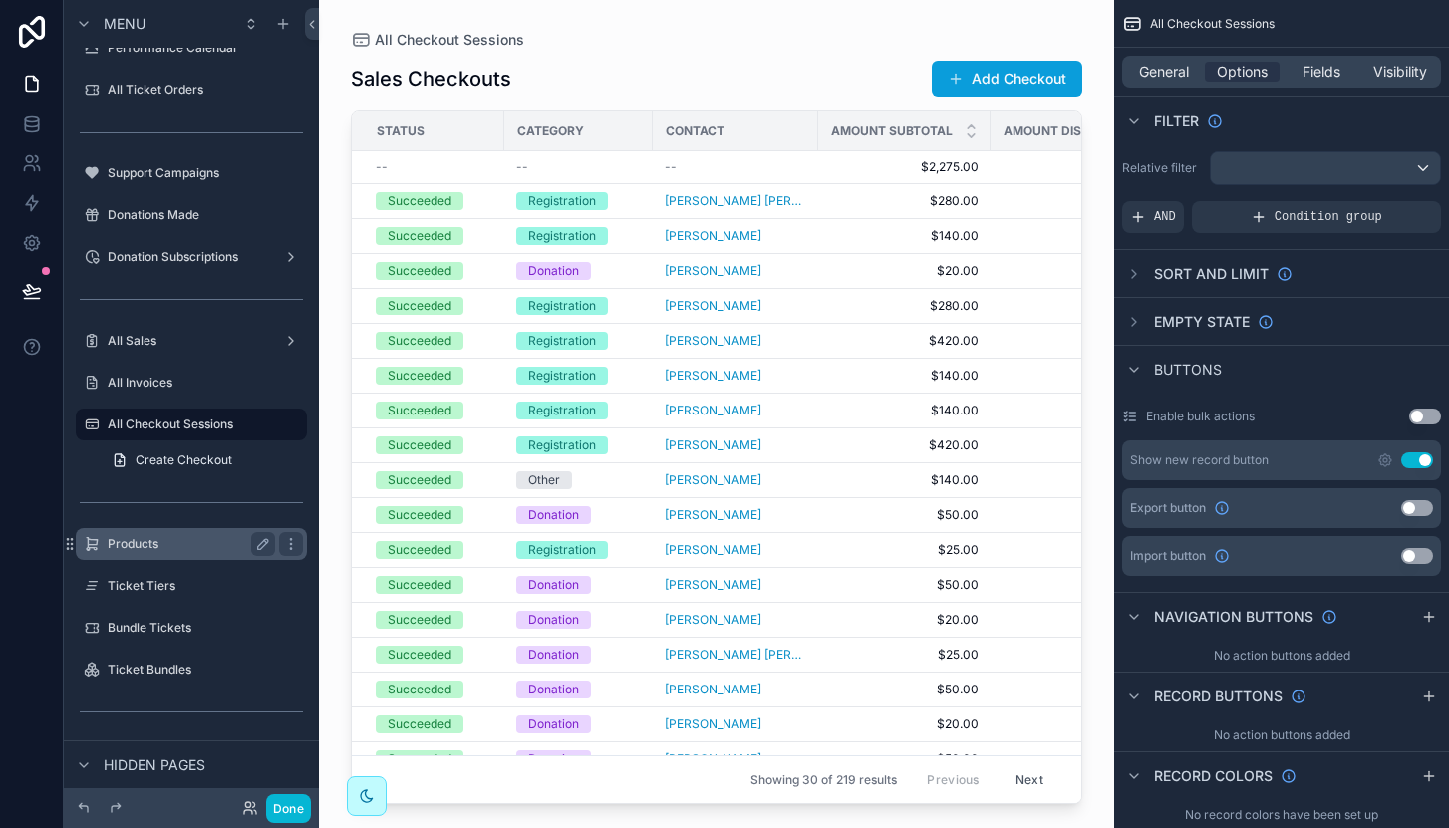
click at [200, 548] on label "Products" at bounding box center [187, 544] width 159 height 16
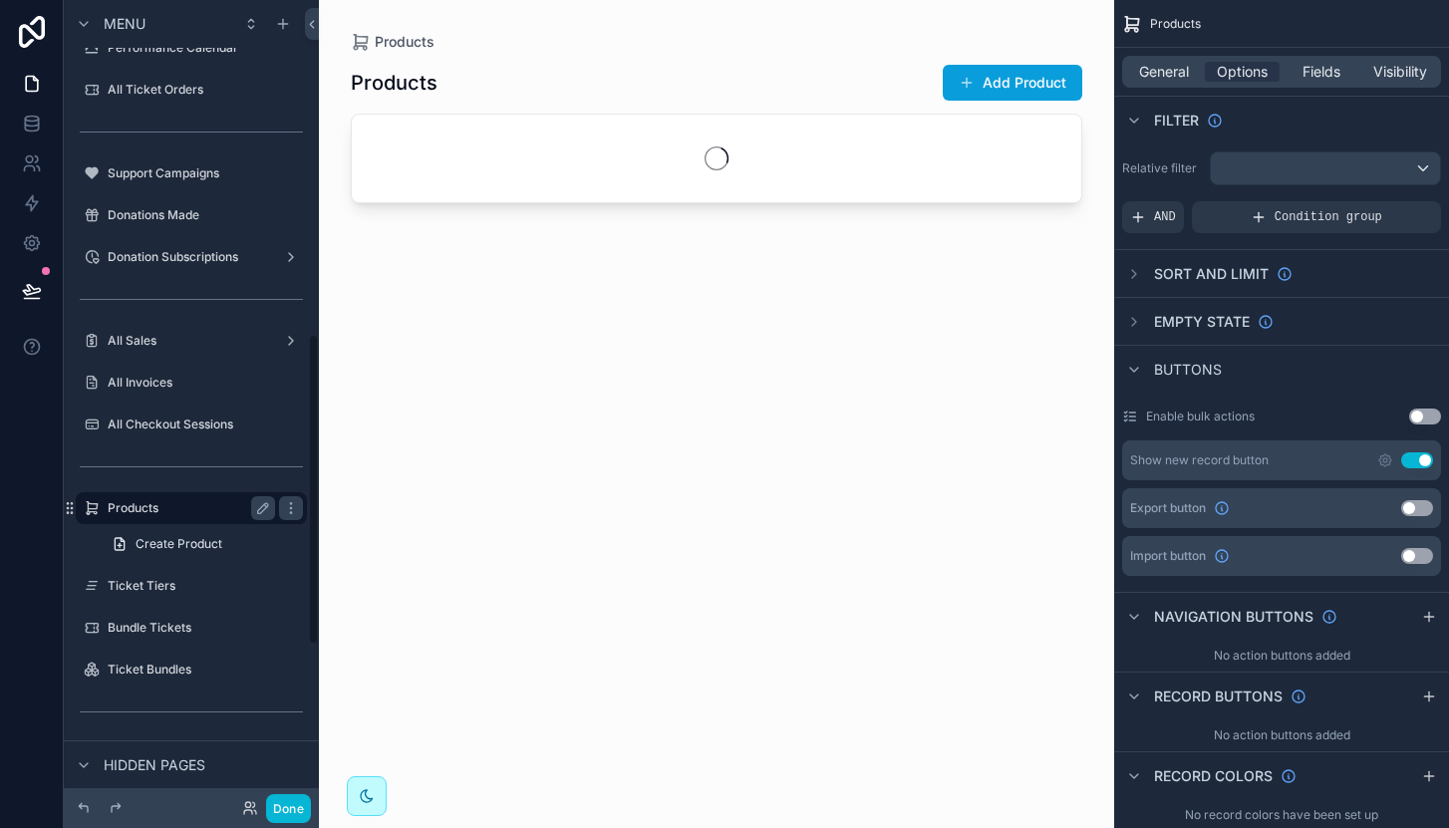
scroll to position [861, 0]
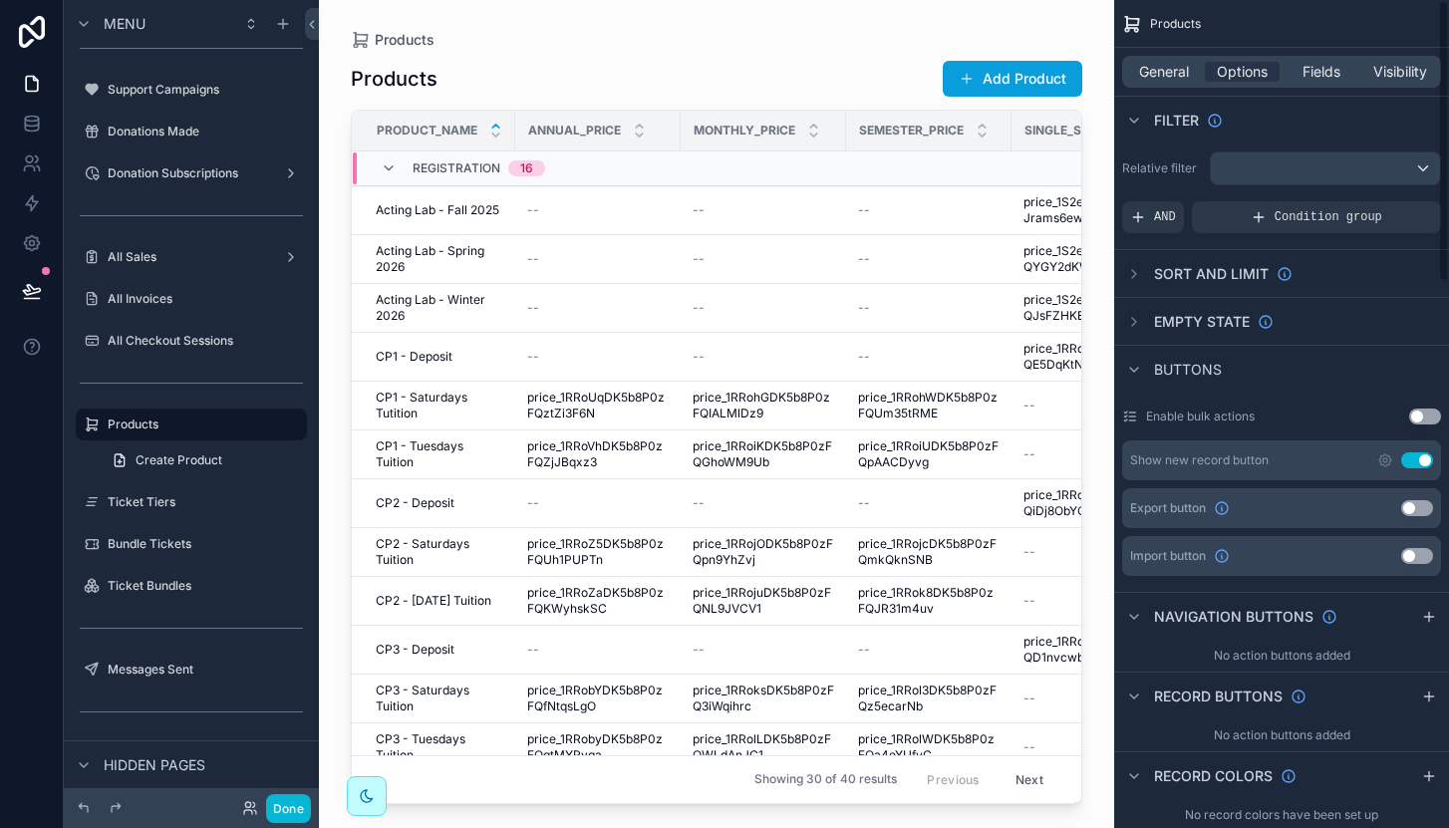
click at [1423, 508] on button "Use setting" at bounding box center [1417, 508] width 32 height 16
click at [178, 507] on label "Ticket Tiers" at bounding box center [187, 502] width 159 height 16
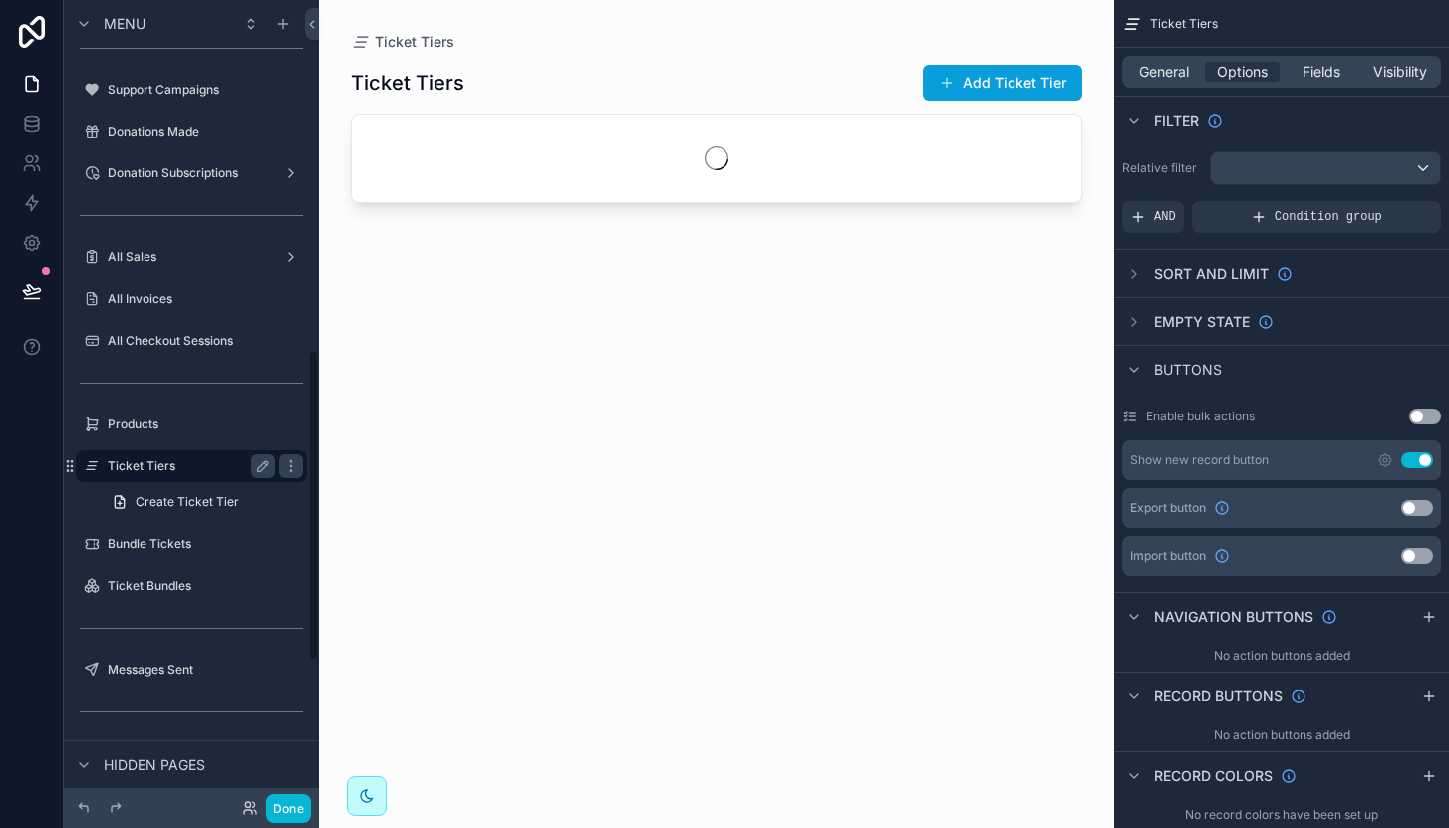
scroll to position [903, 0]
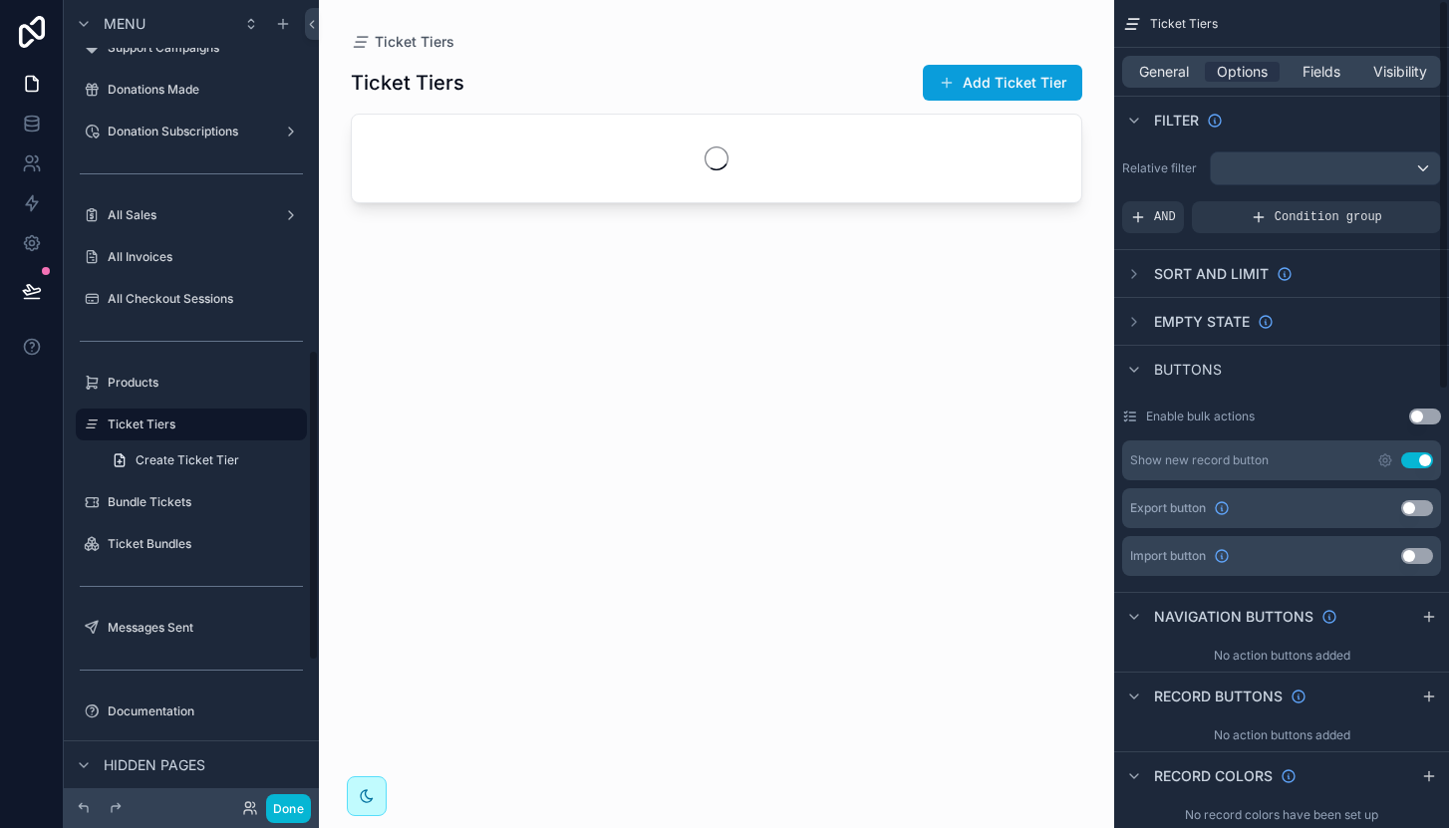
click at [1417, 506] on button "Use setting" at bounding box center [1417, 508] width 32 height 16
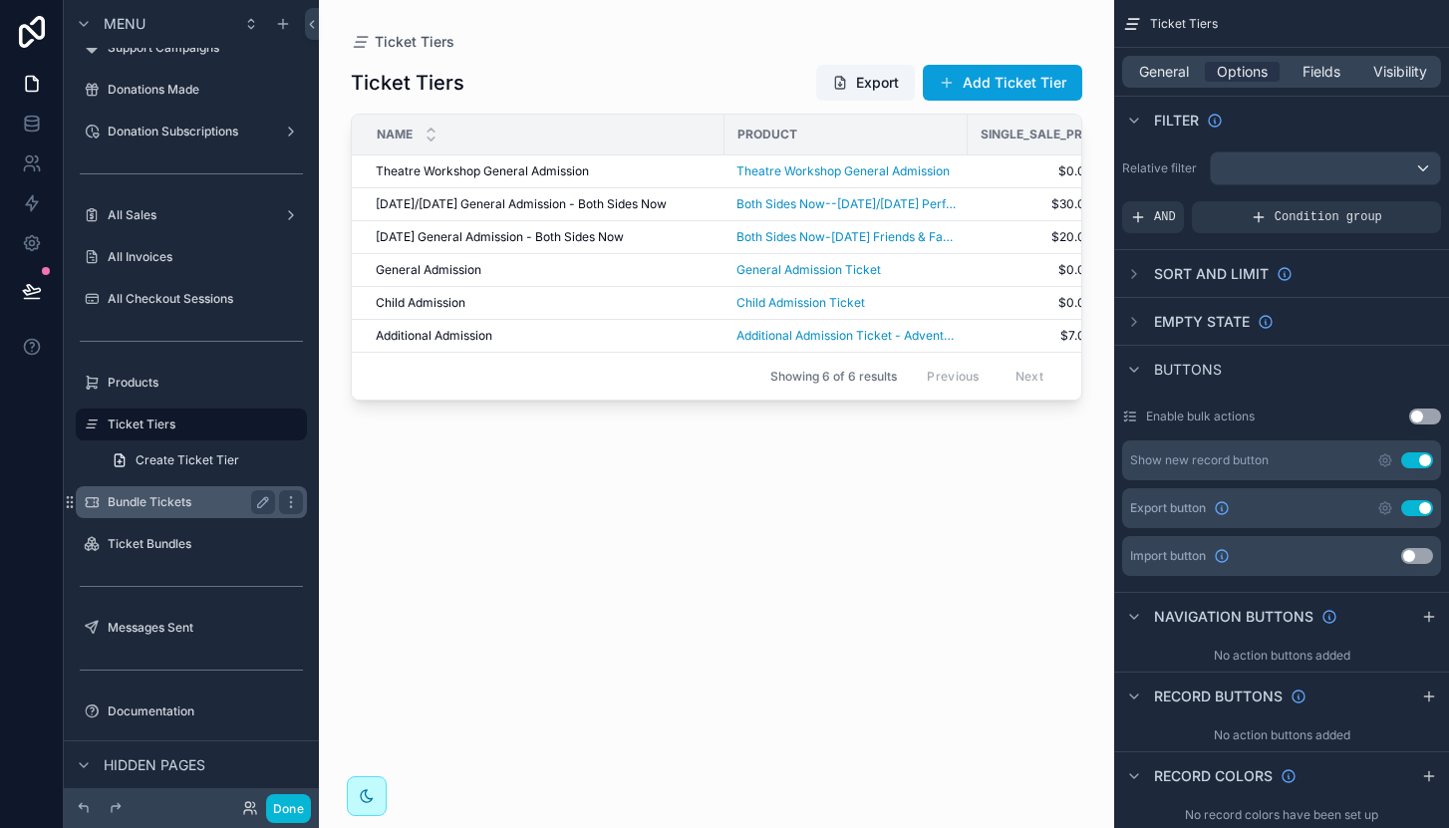
click at [164, 505] on label "Bundle Tickets" at bounding box center [187, 502] width 159 height 16
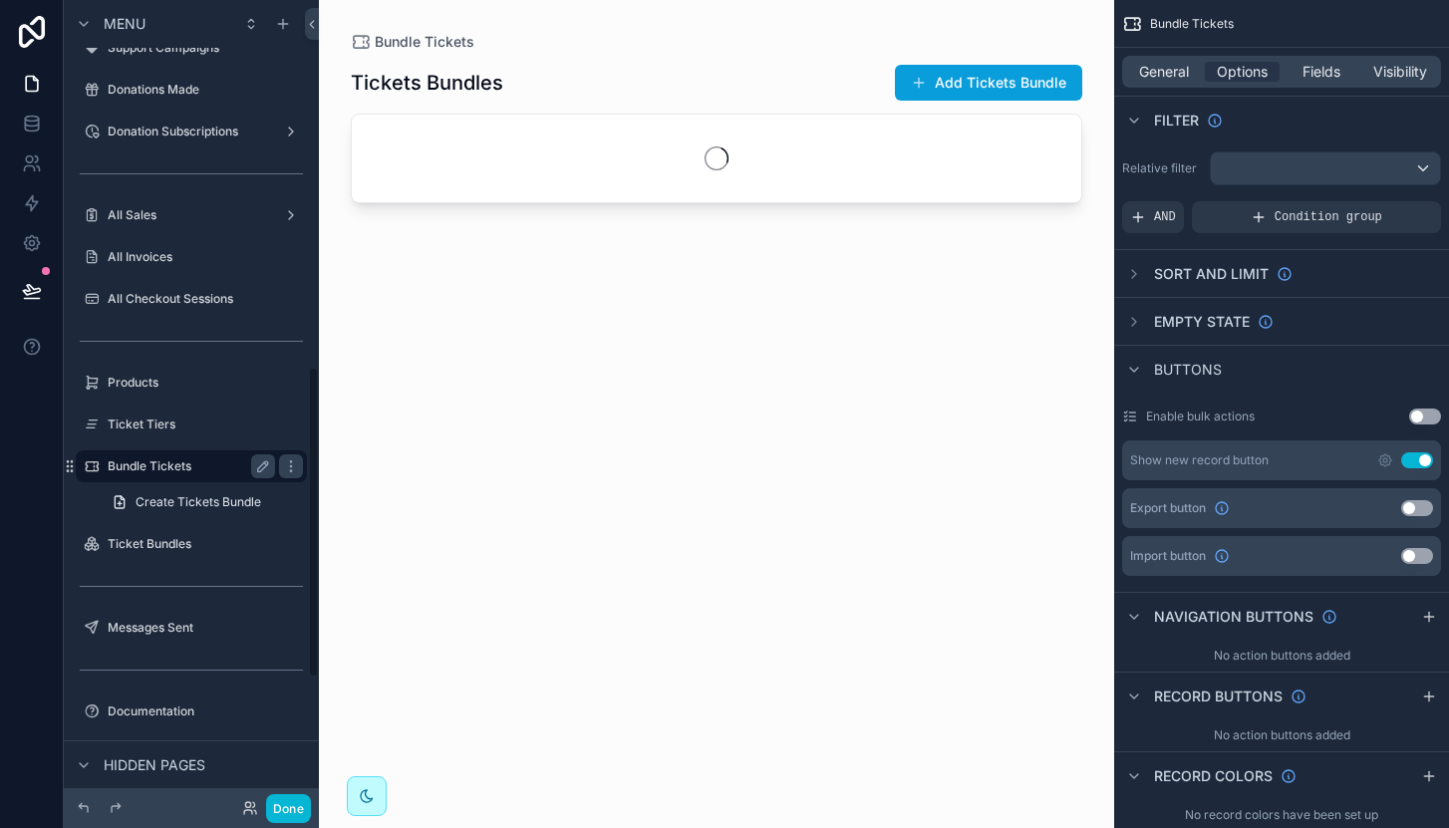
scroll to position [945, 0]
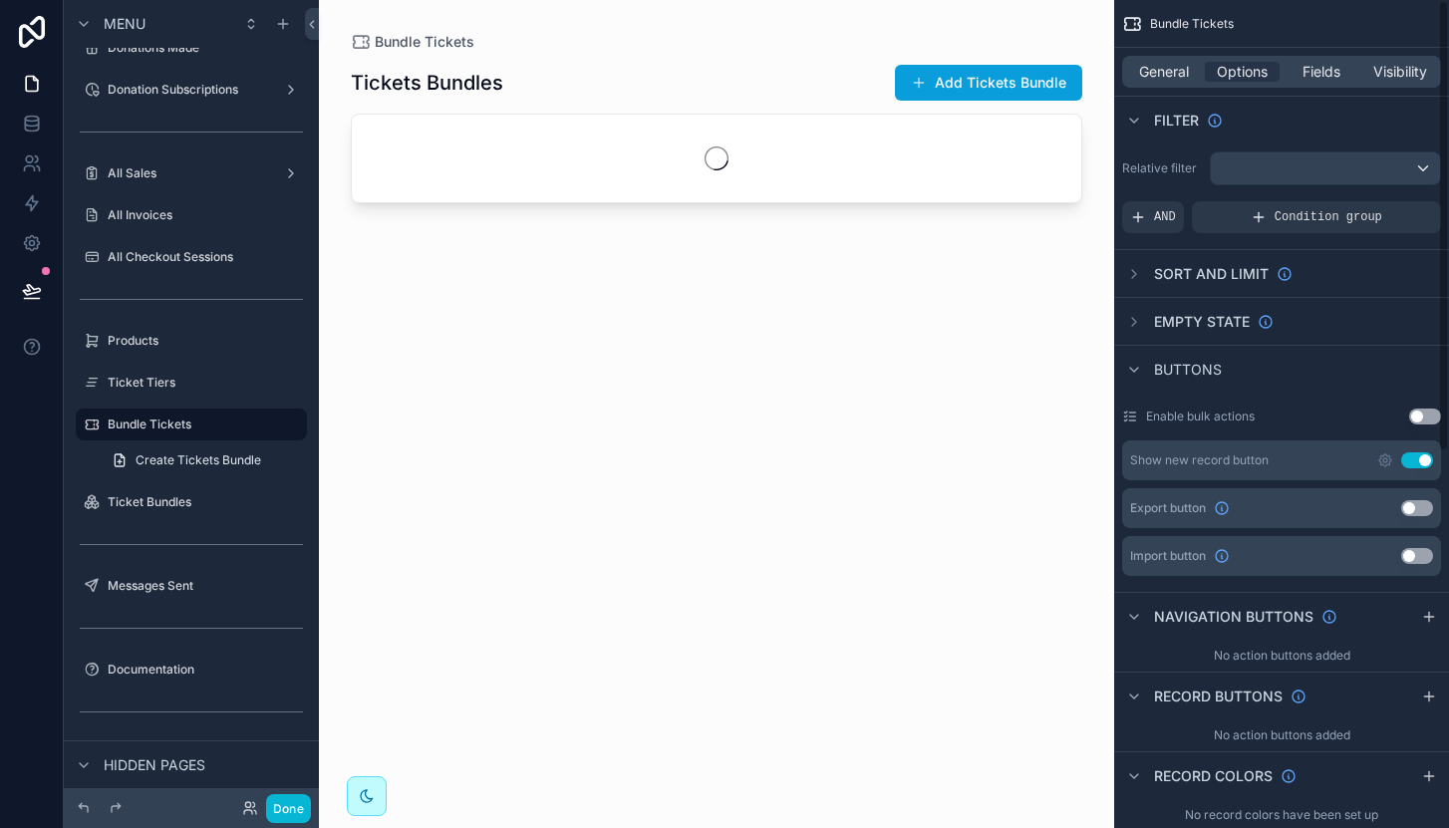
click at [1420, 509] on button "Use setting" at bounding box center [1417, 508] width 32 height 16
click at [174, 495] on label "Ticket Bundles" at bounding box center [187, 502] width 159 height 16
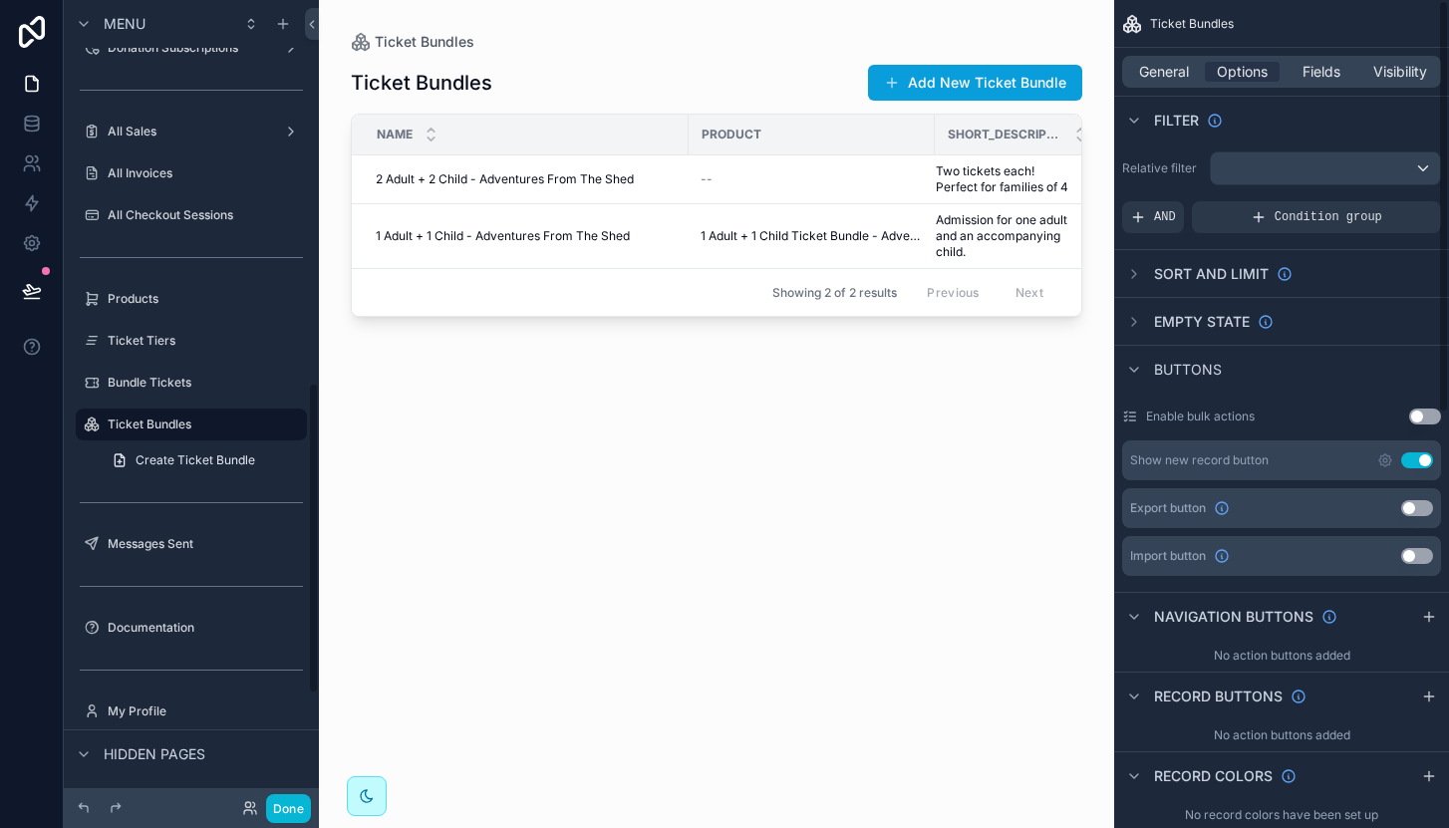
click at [1411, 511] on button "Use setting" at bounding box center [1417, 508] width 32 height 16
click at [294, 800] on button "Done" at bounding box center [288, 808] width 45 height 29
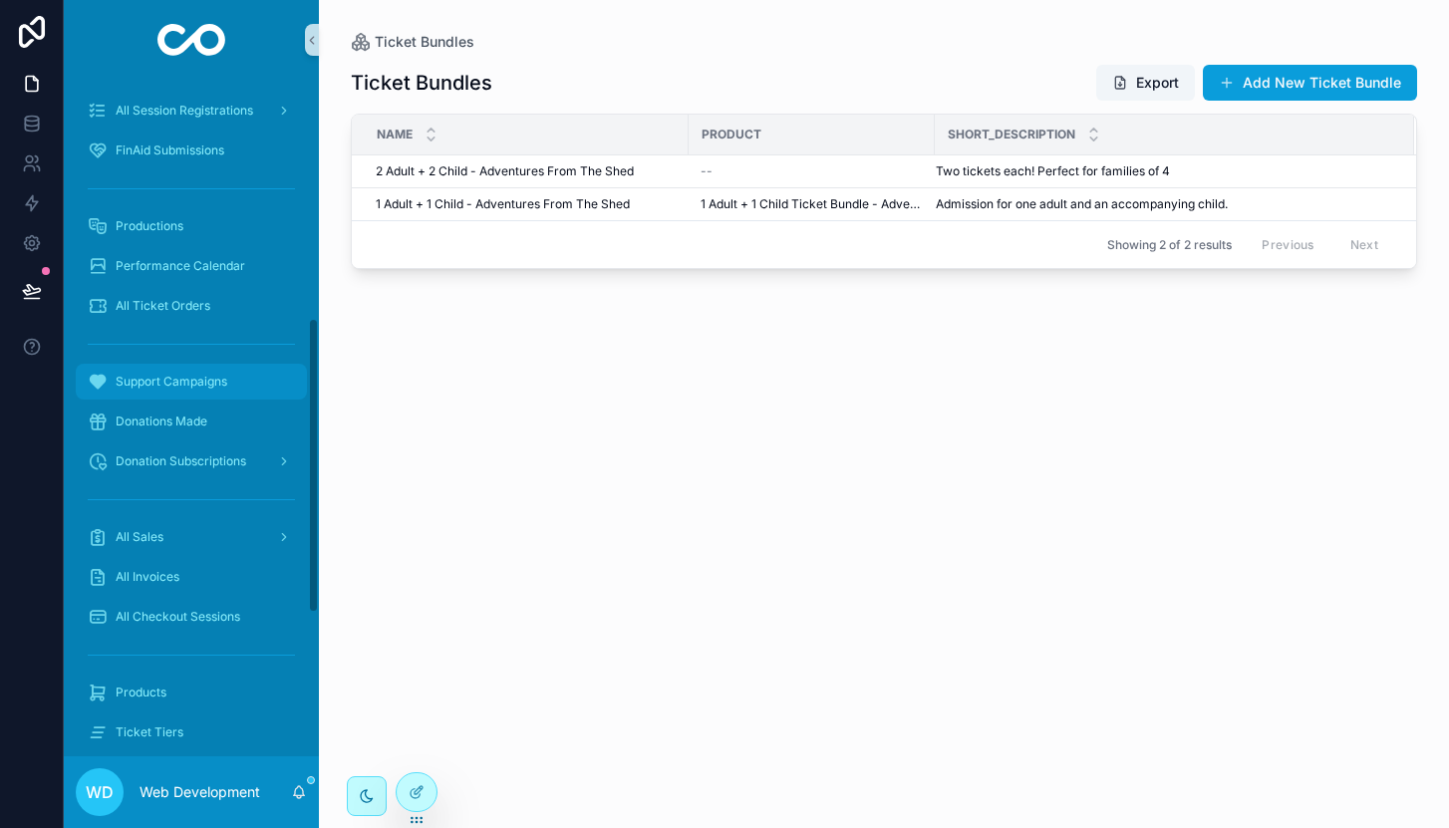
scroll to position [0, 0]
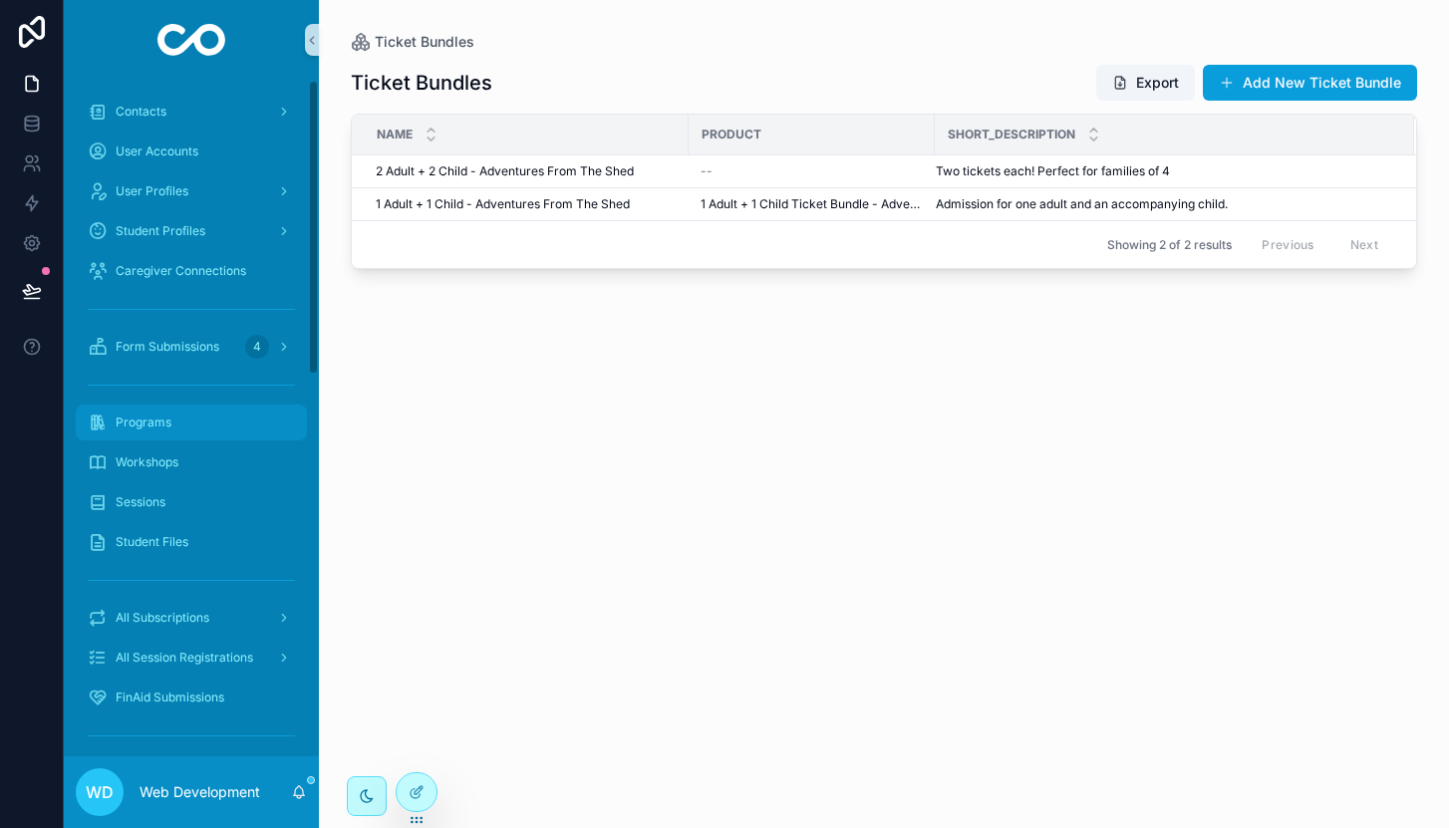
click at [160, 415] on span "Programs" at bounding box center [144, 423] width 56 height 16
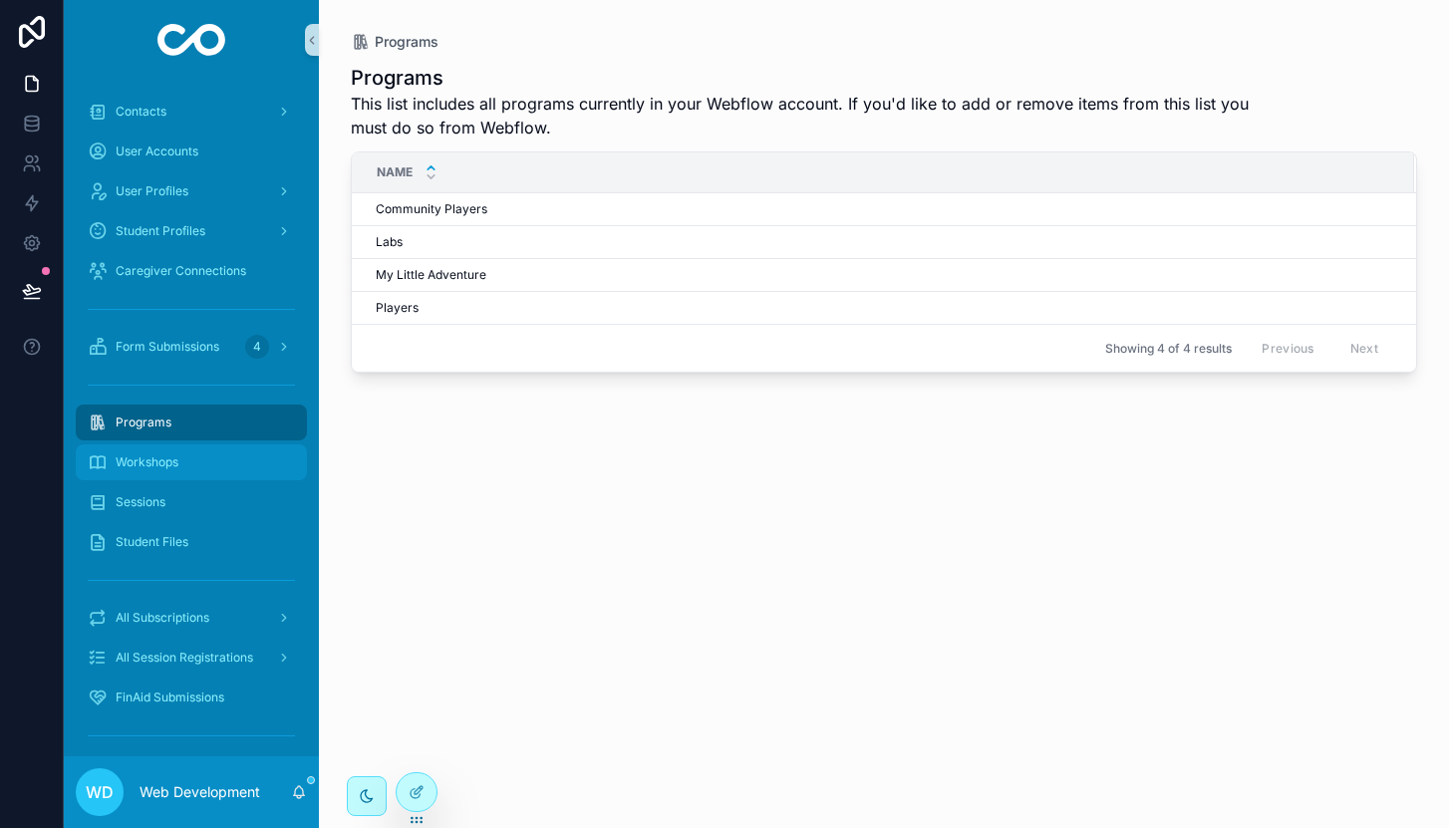
click at [149, 462] on span "Workshops" at bounding box center [147, 462] width 63 height 16
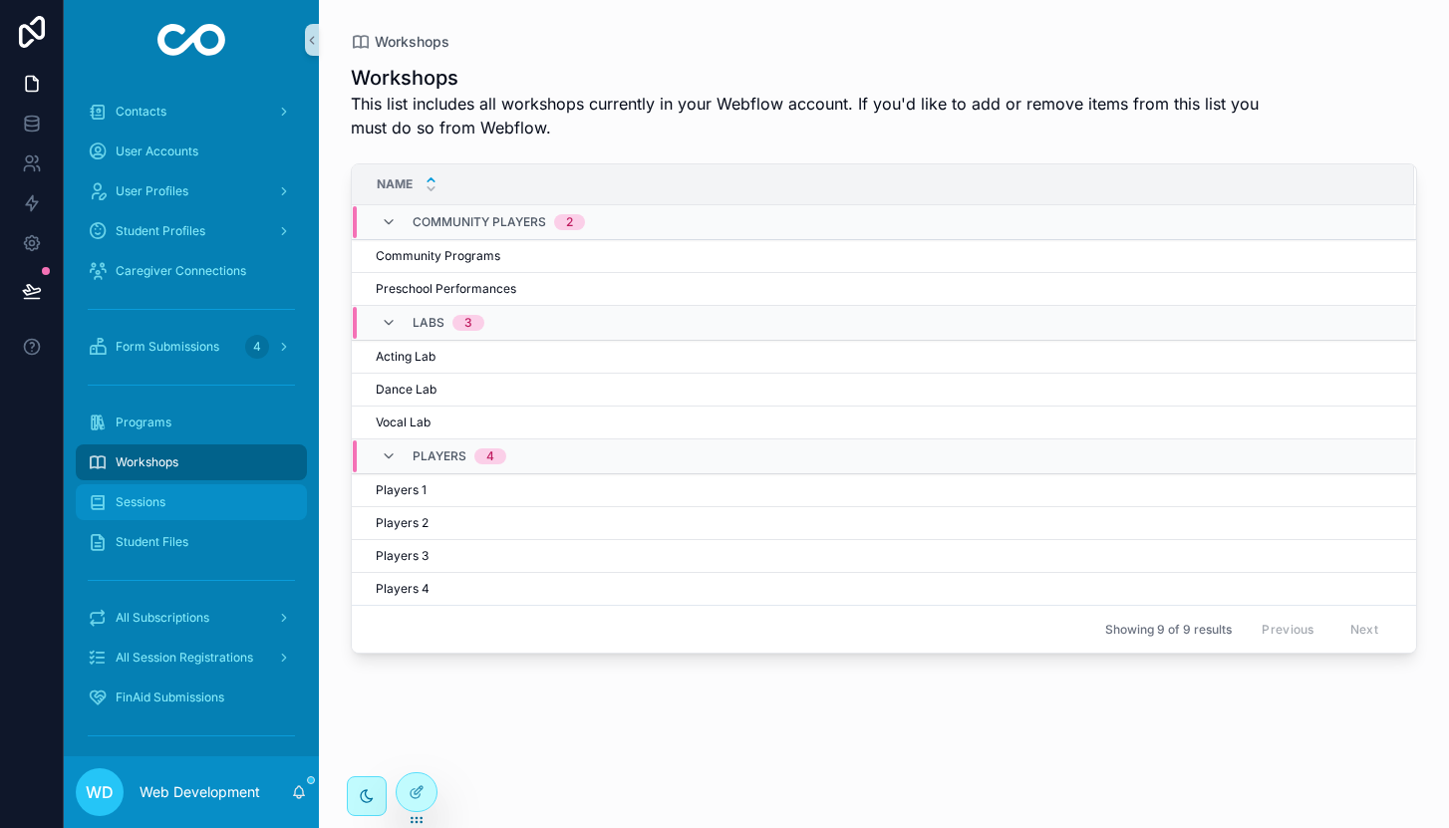
click at [150, 496] on span "Sessions" at bounding box center [141, 502] width 50 height 16
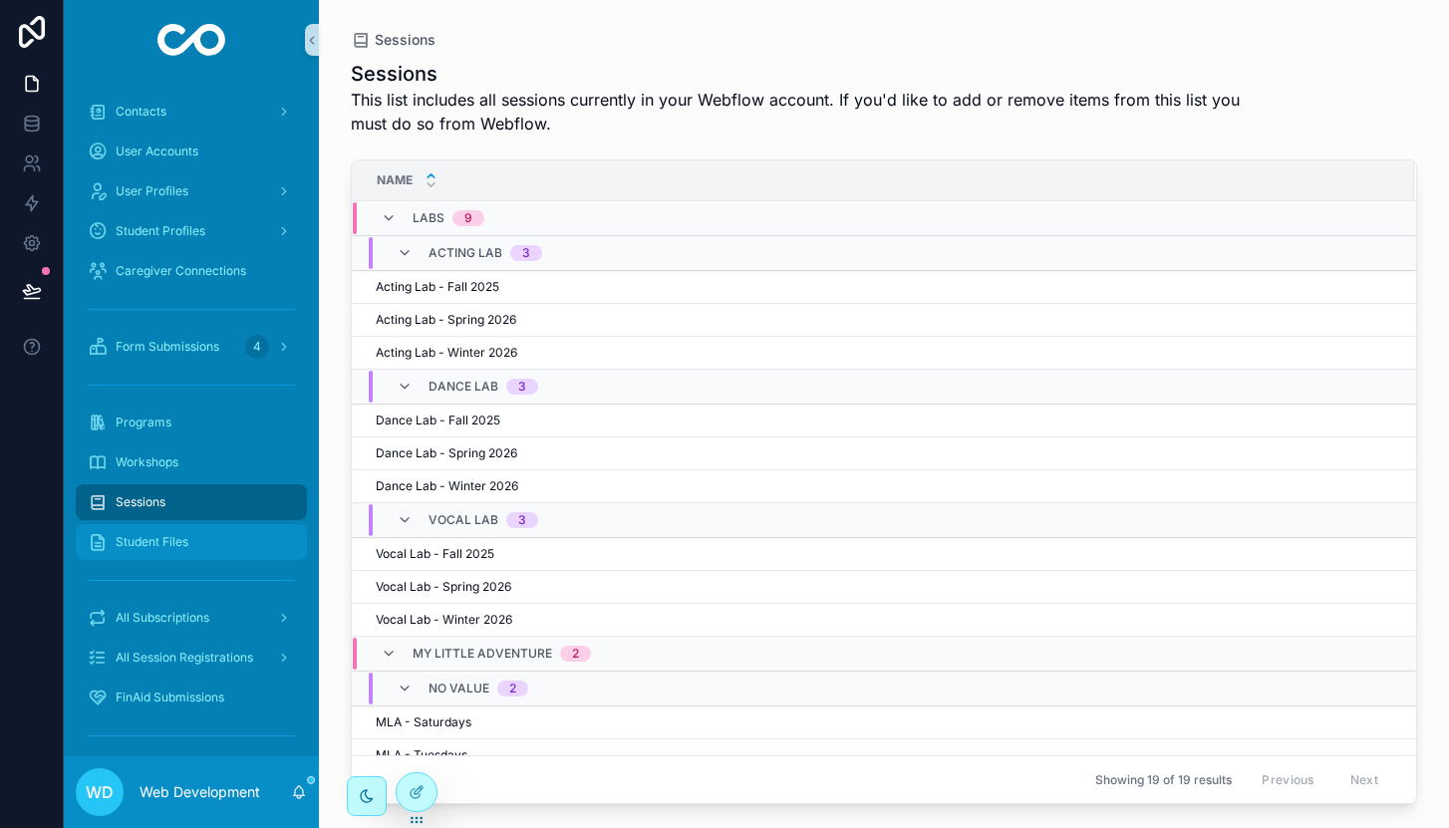
click at [169, 537] on span "Student Files" at bounding box center [152, 542] width 73 height 16
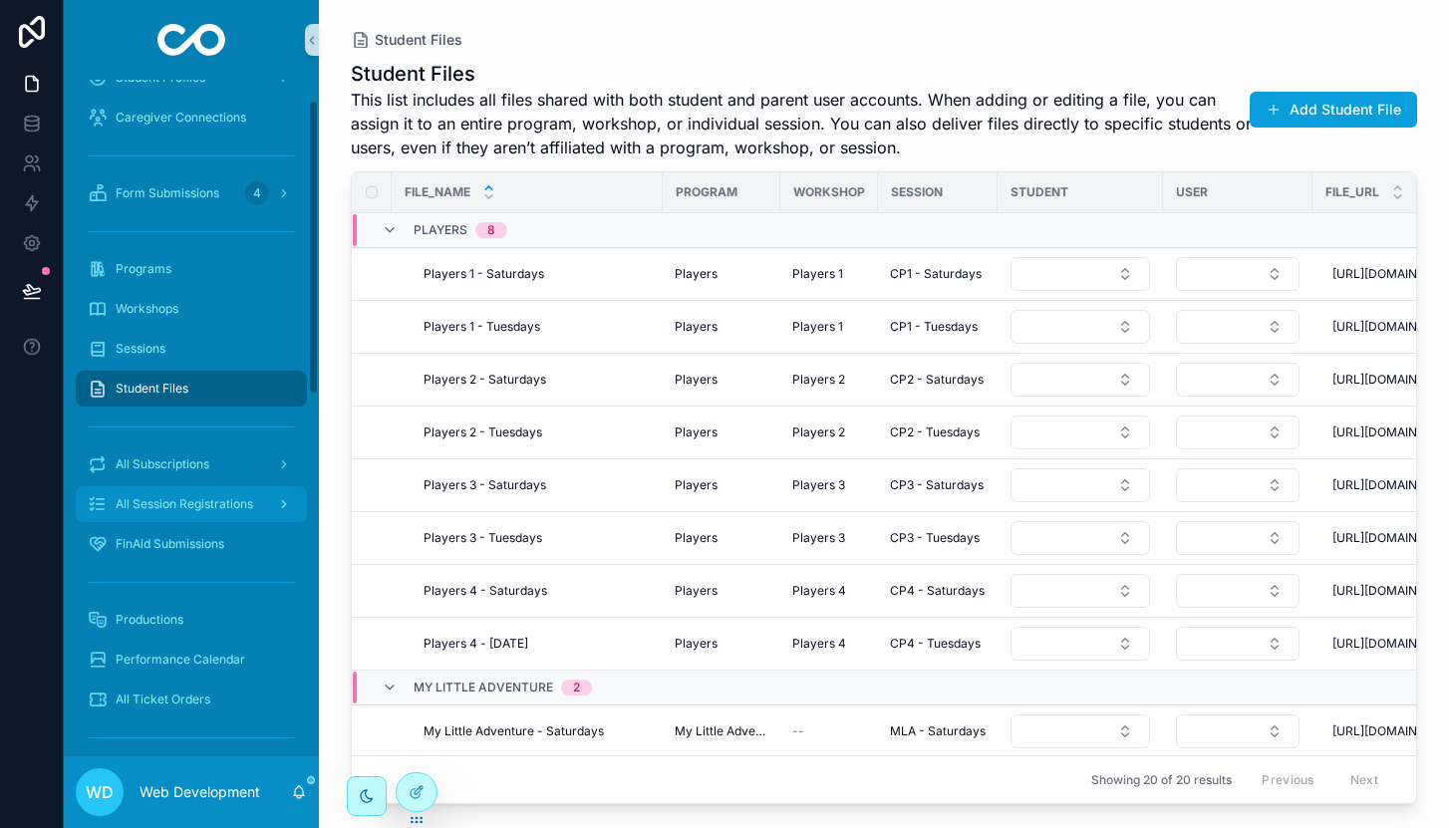
scroll to position [177, 0]
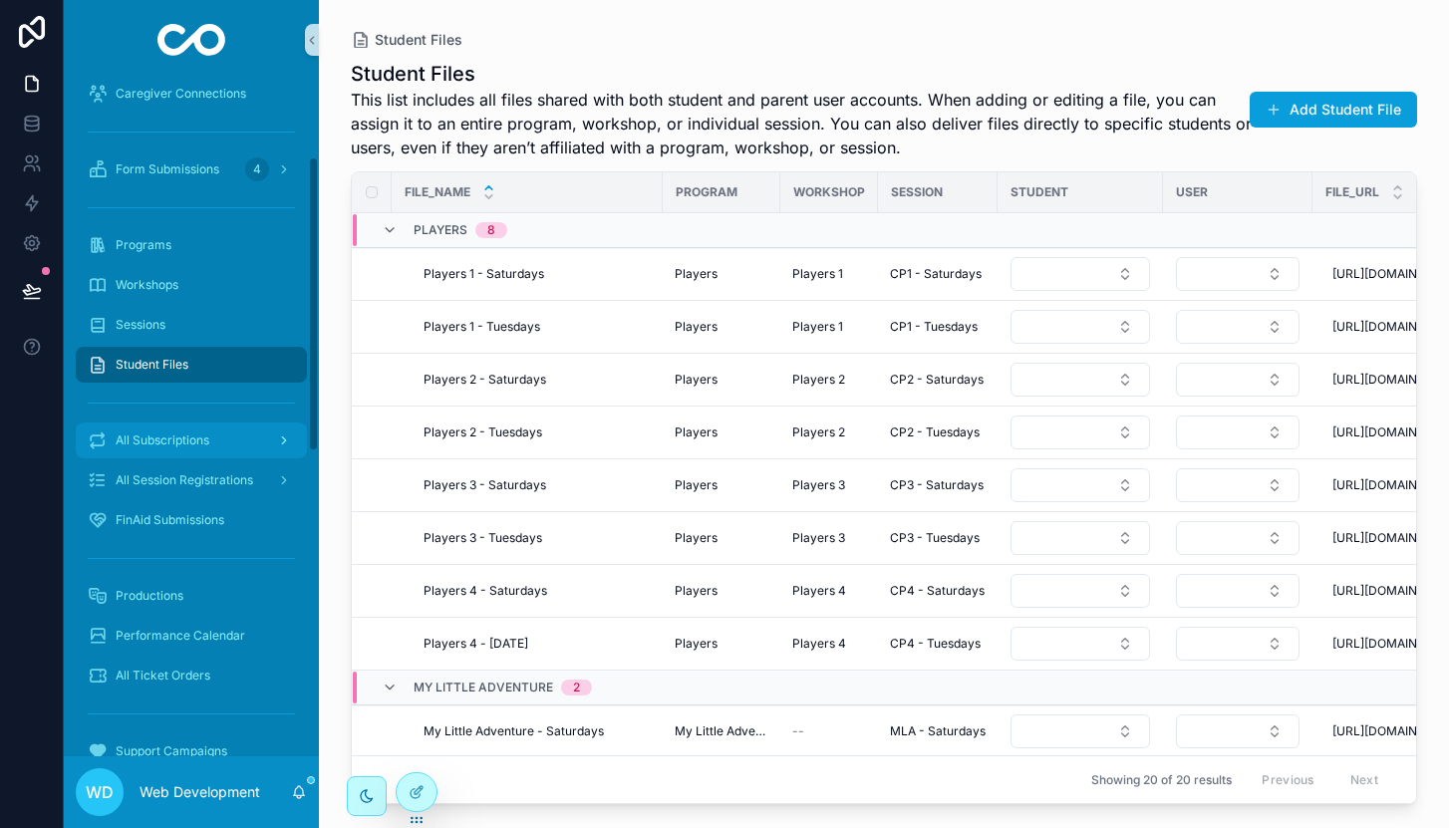
click at [178, 447] on span "All Subscriptions" at bounding box center [163, 440] width 94 height 16
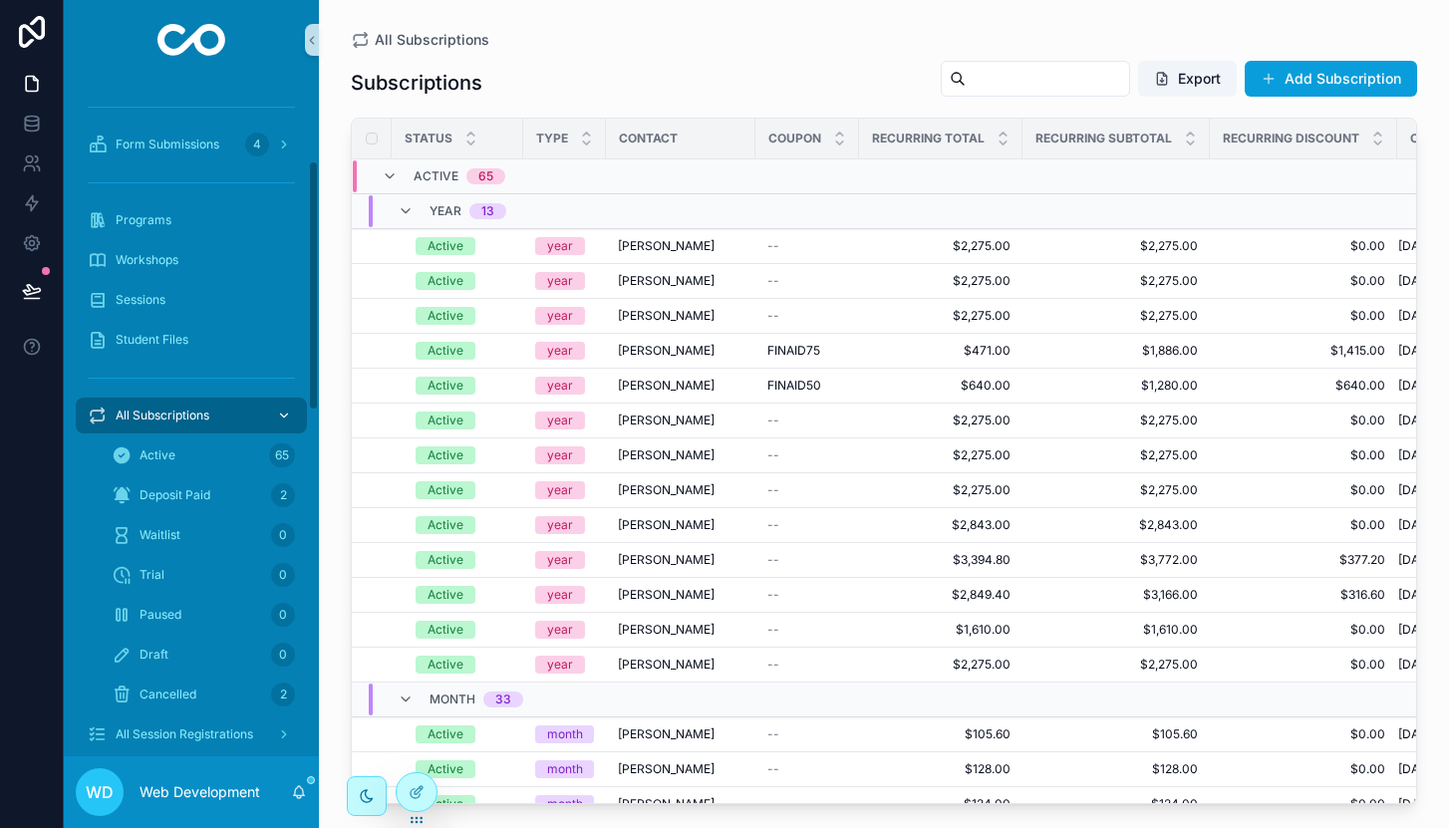
scroll to position [223, 0]
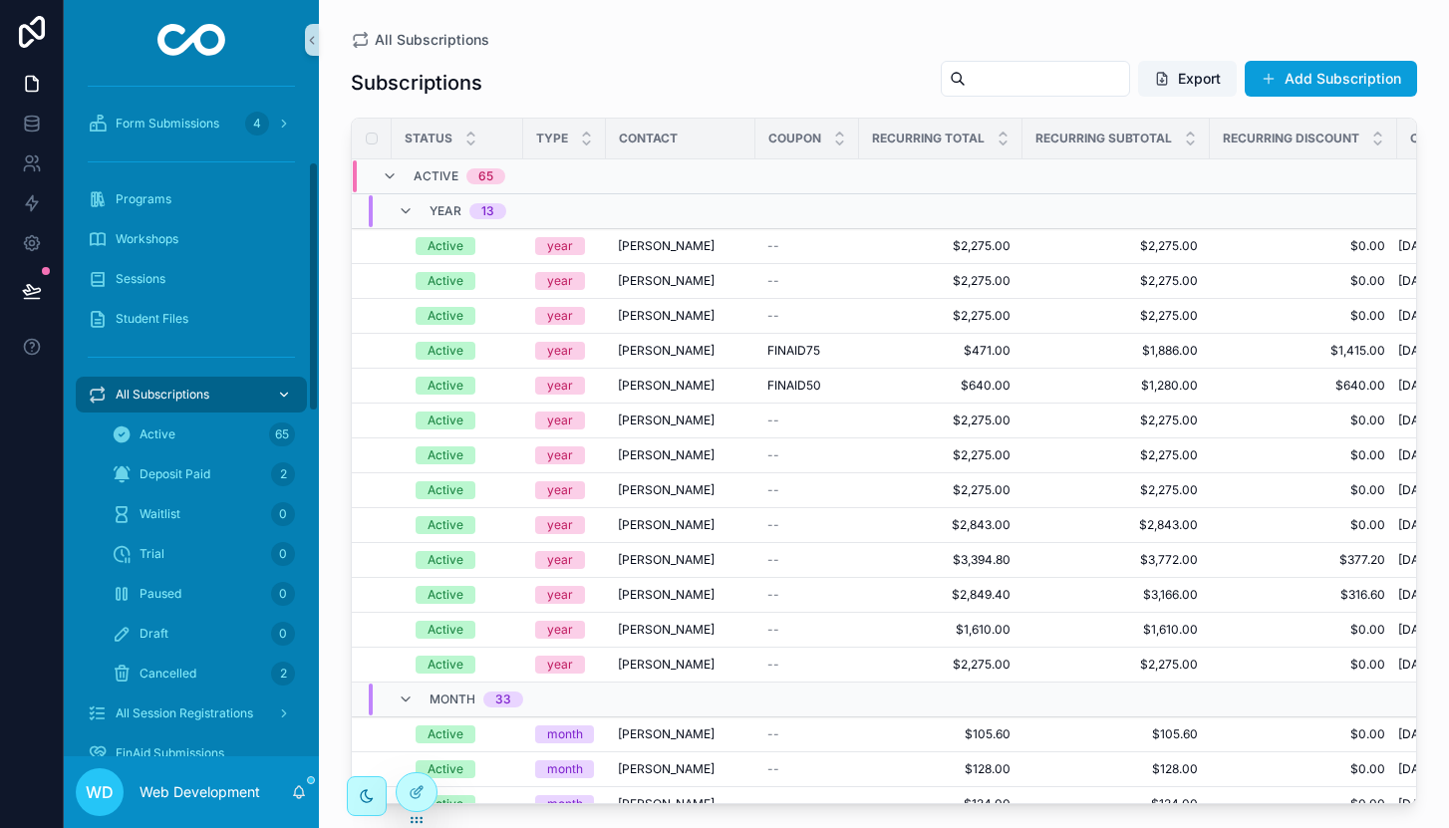
click at [176, 377] on link "All Subscriptions" at bounding box center [191, 395] width 231 height 36
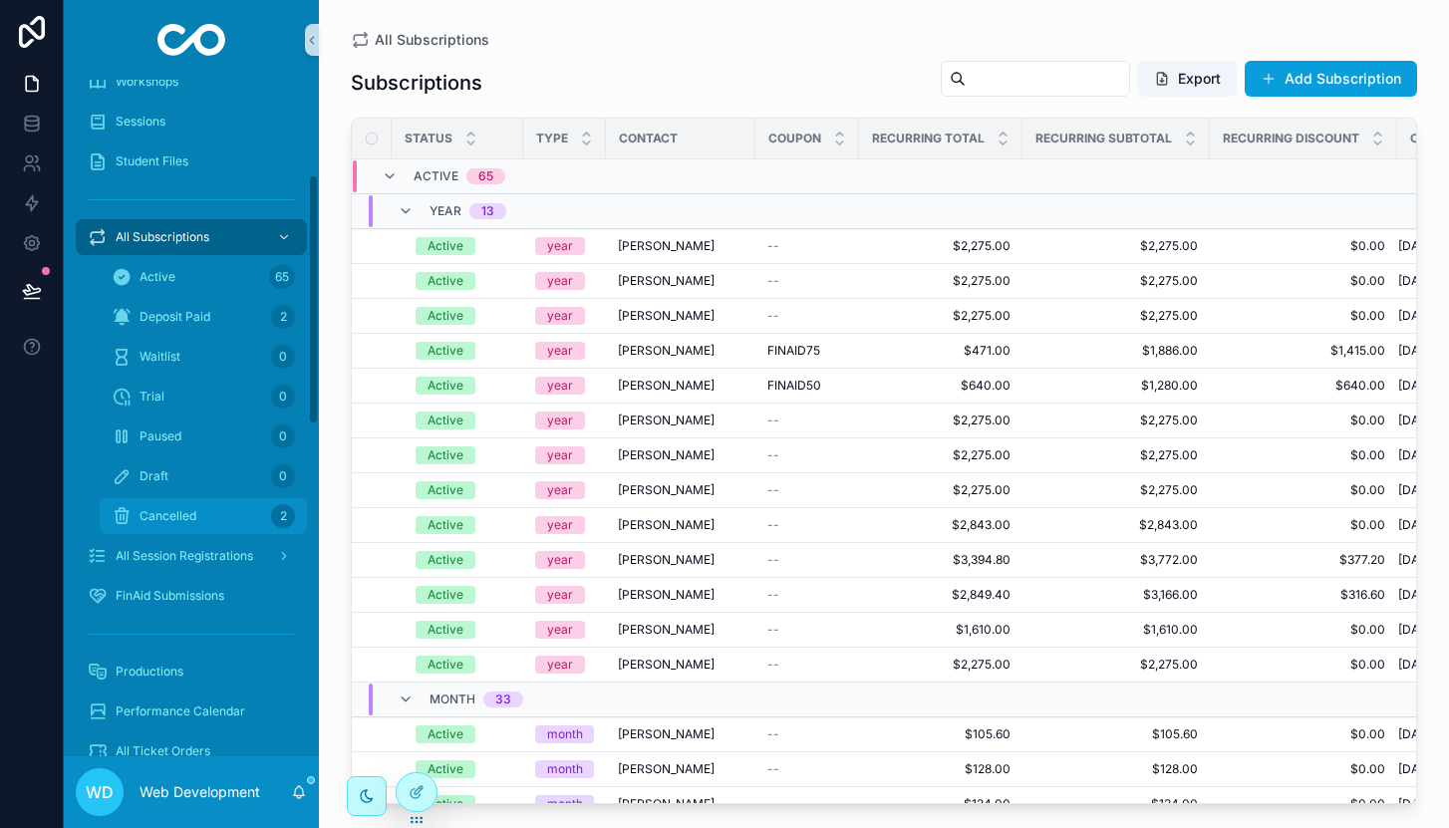
scroll to position [409, 0]
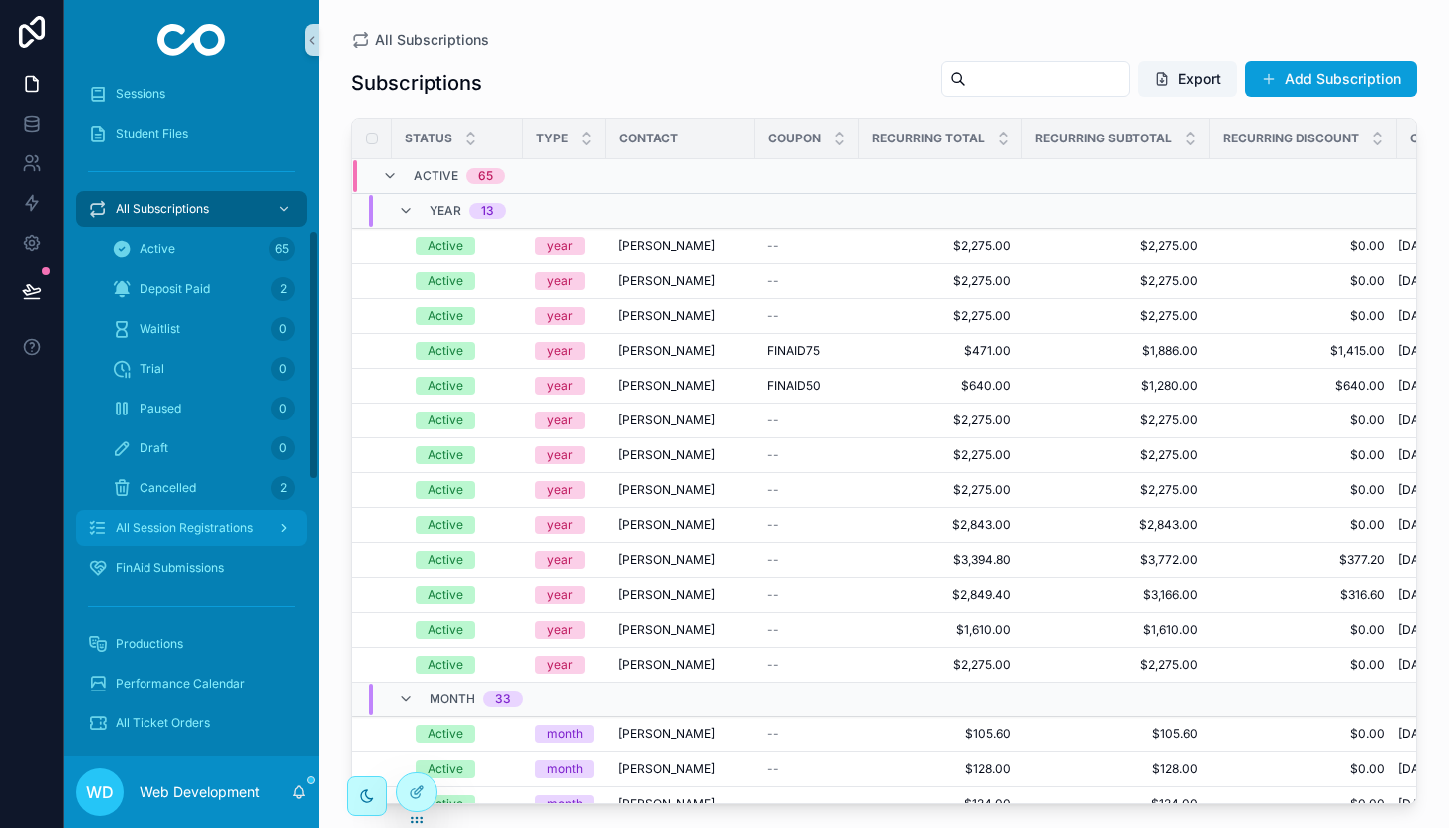
click at [181, 526] on span "All Session Registrations" at bounding box center [185, 528] width 138 height 16
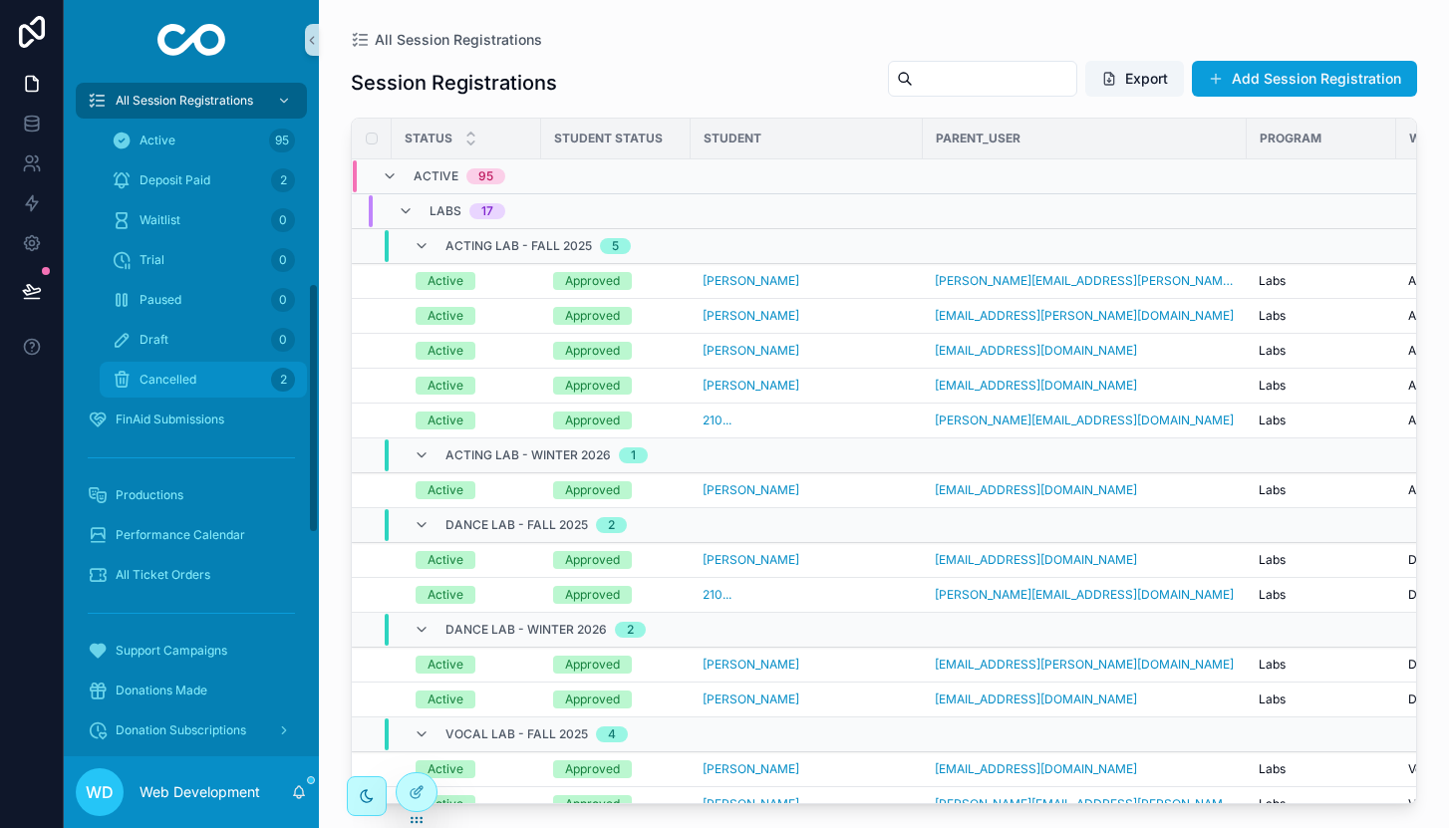
scroll to position [570, 0]
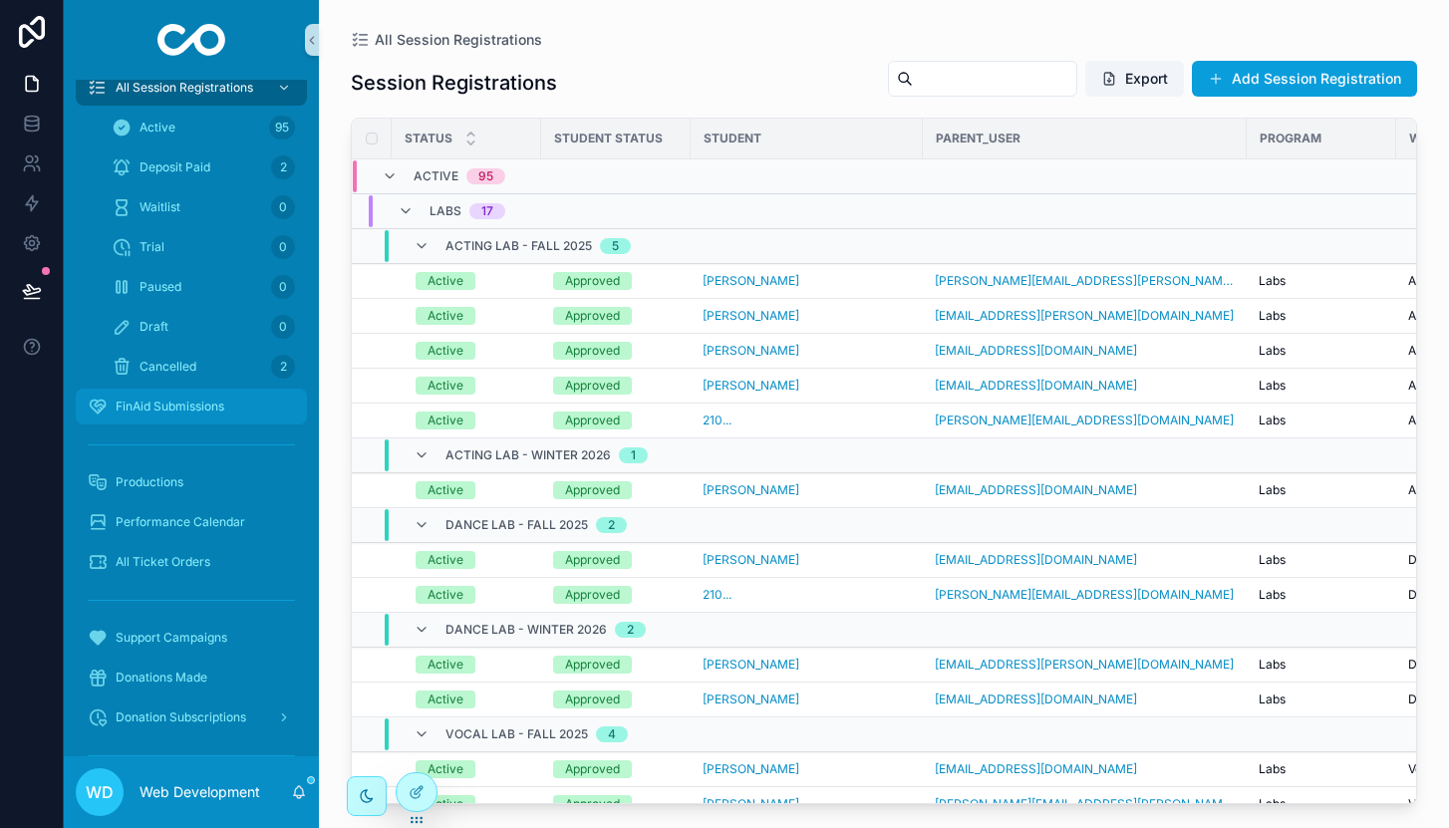
click at [189, 410] on span "FinAid Submissions" at bounding box center [170, 407] width 109 height 16
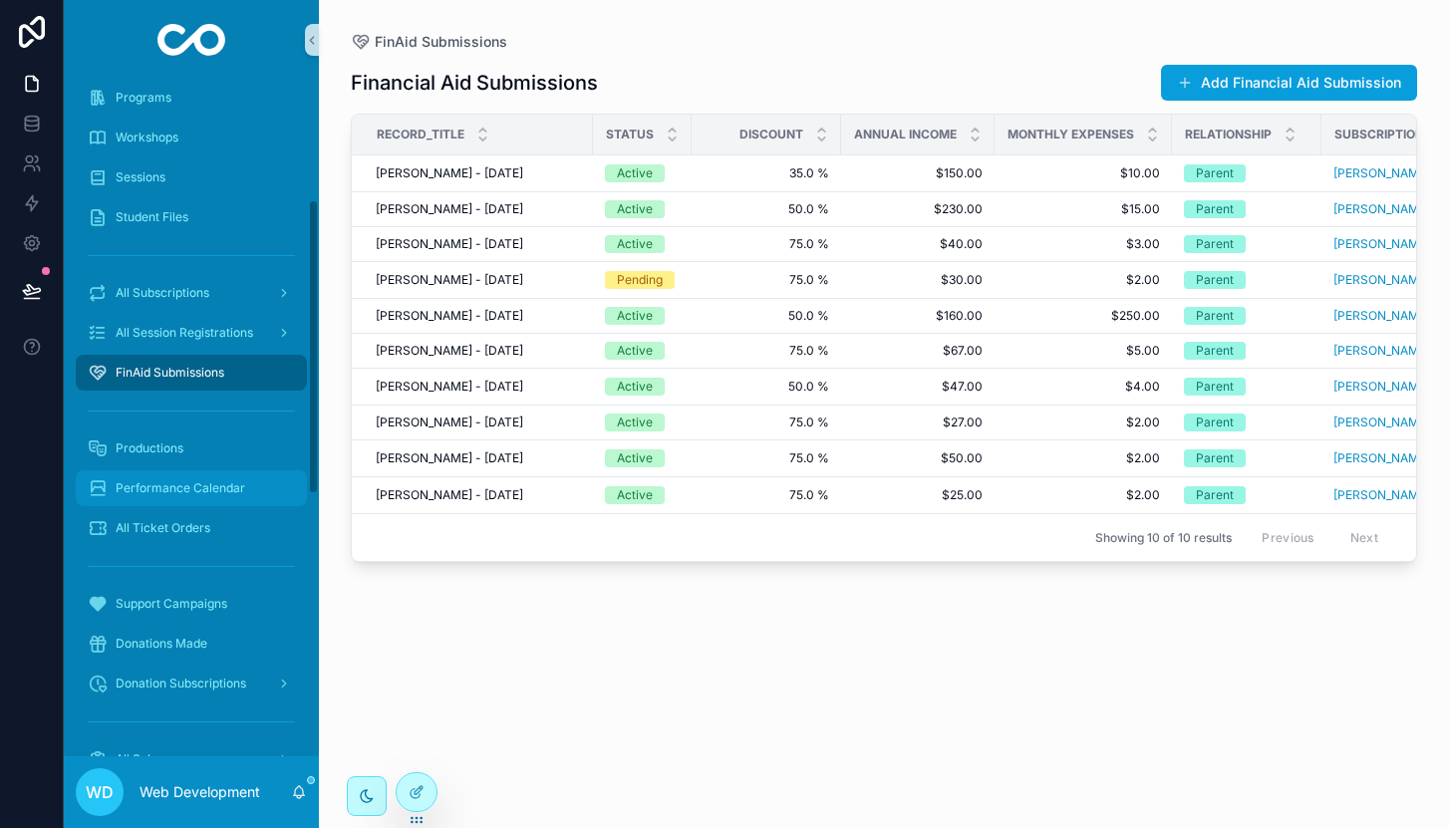
scroll to position [260, 0]
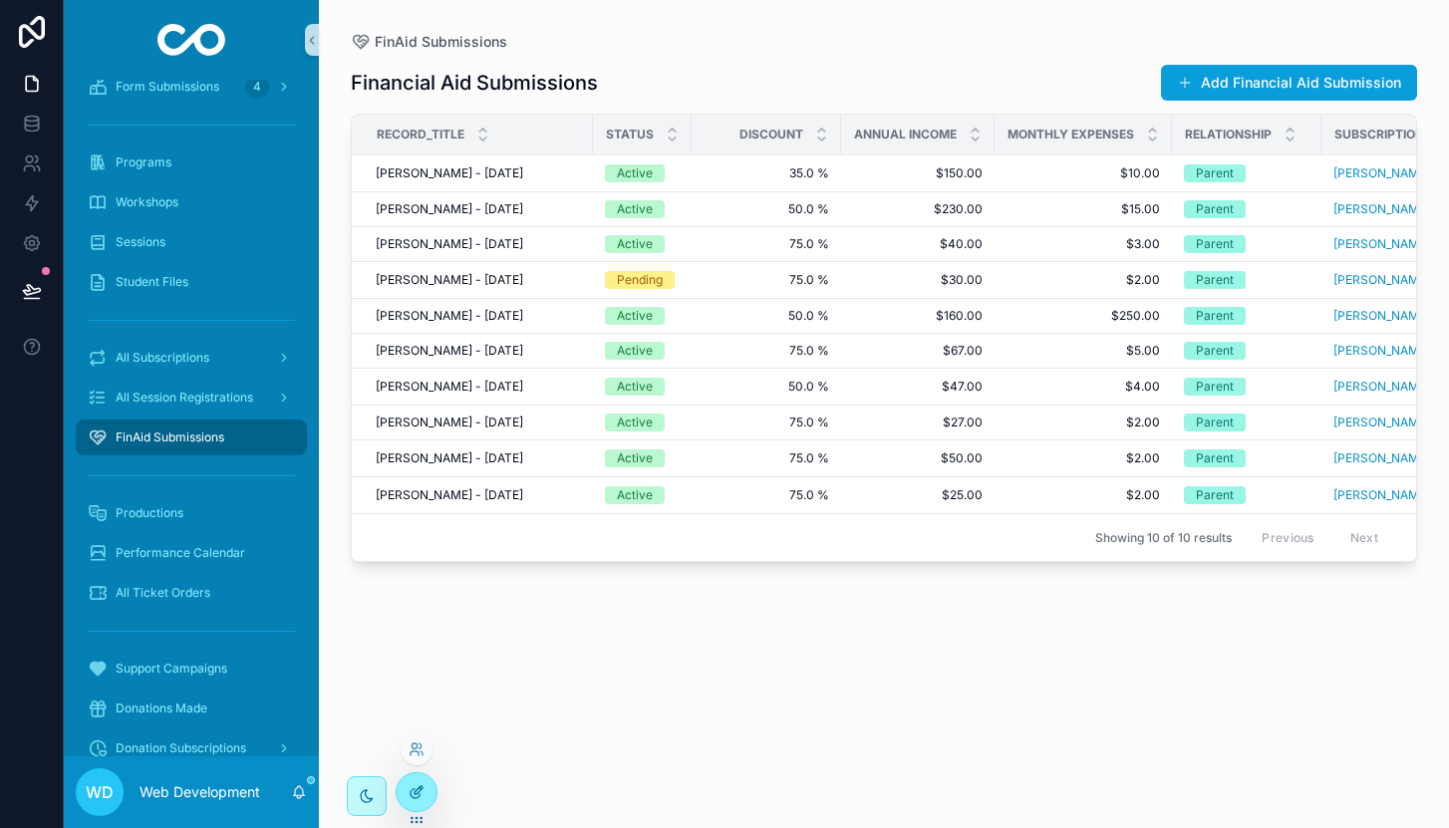
click at [405, 789] on div at bounding box center [417, 792] width 40 height 38
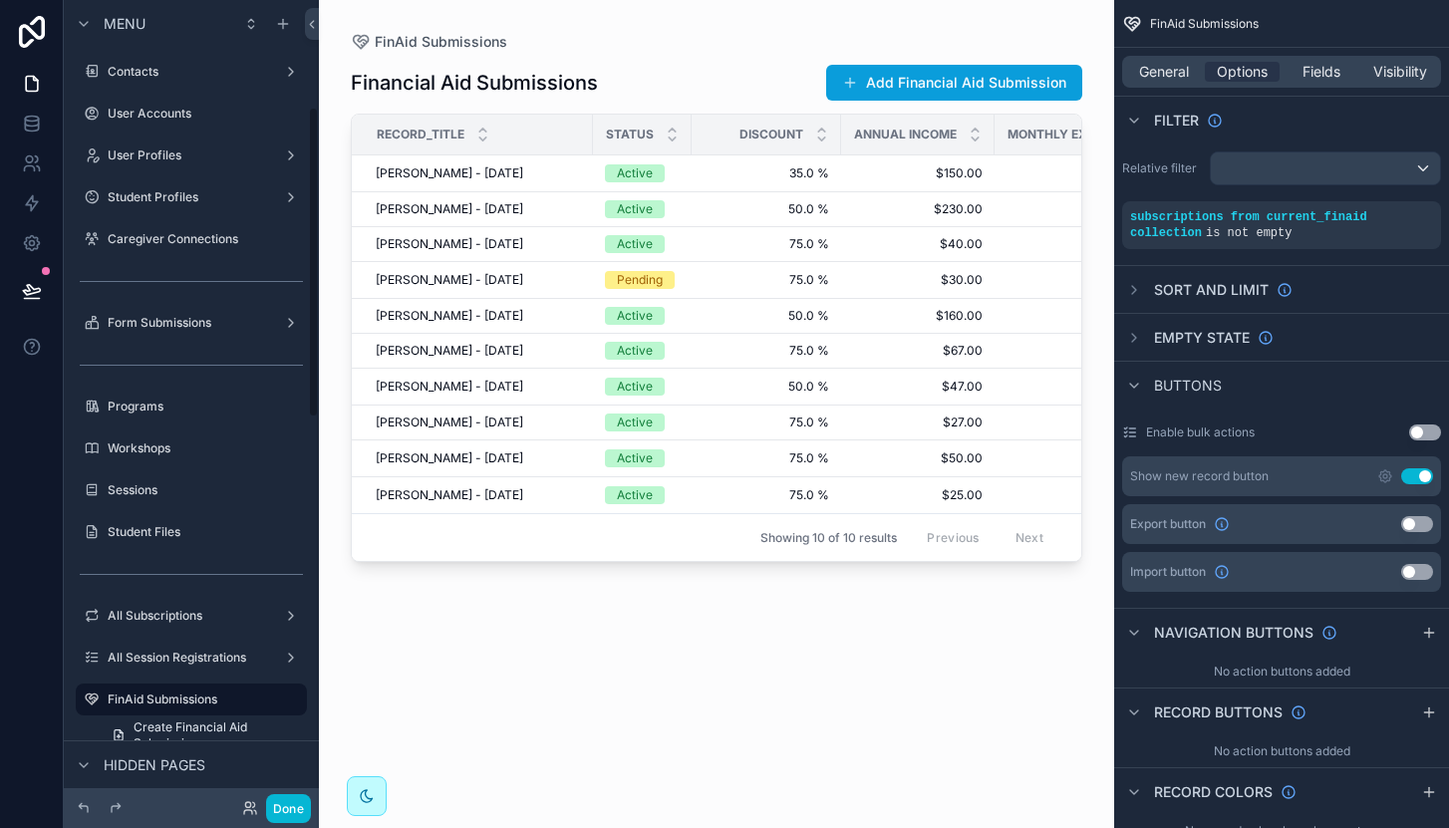
scroll to position [275, 0]
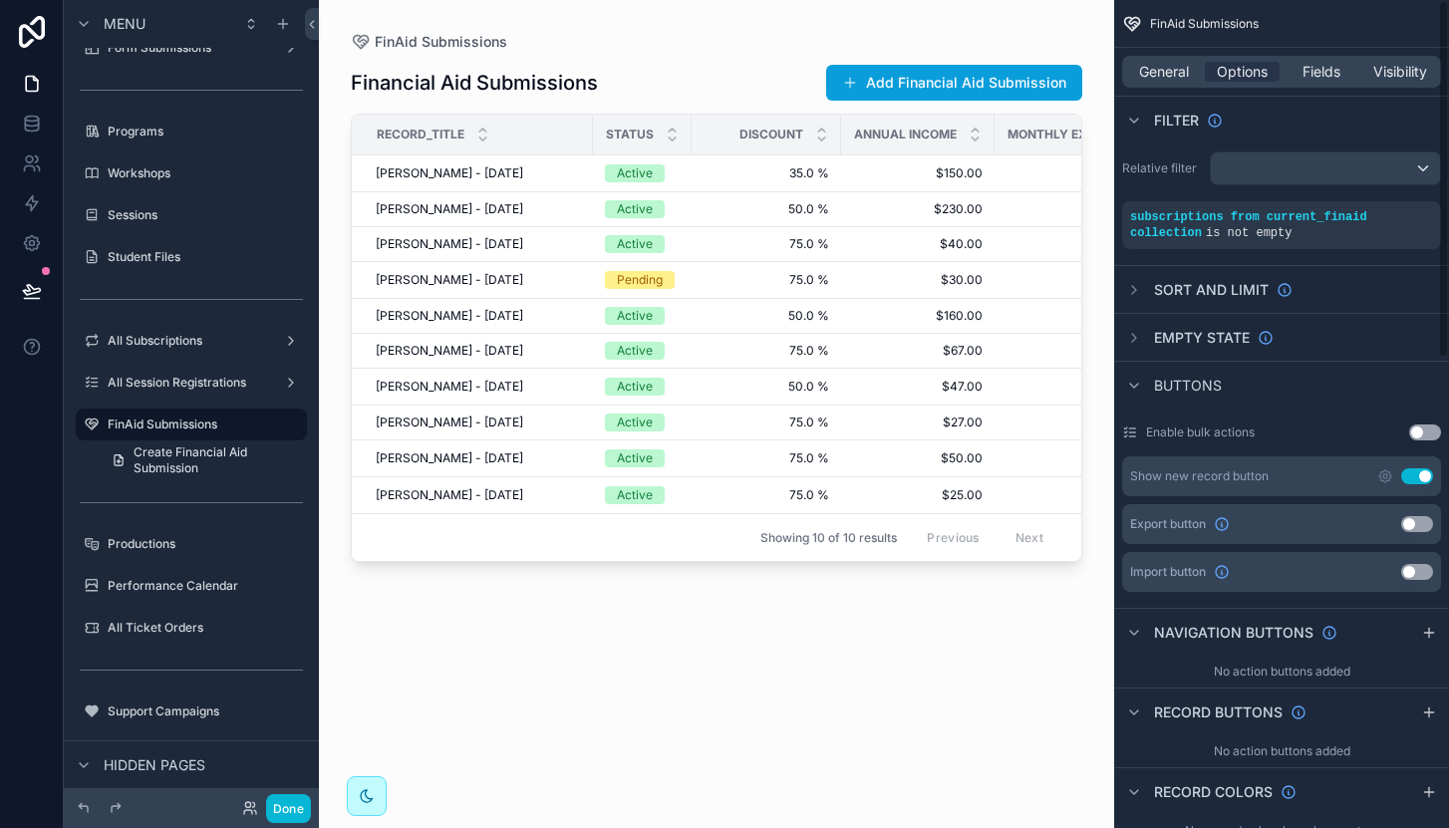
click at [1417, 526] on button "Use setting" at bounding box center [1417, 524] width 32 height 16
click at [283, 801] on button "Done" at bounding box center [288, 808] width 45 height 29
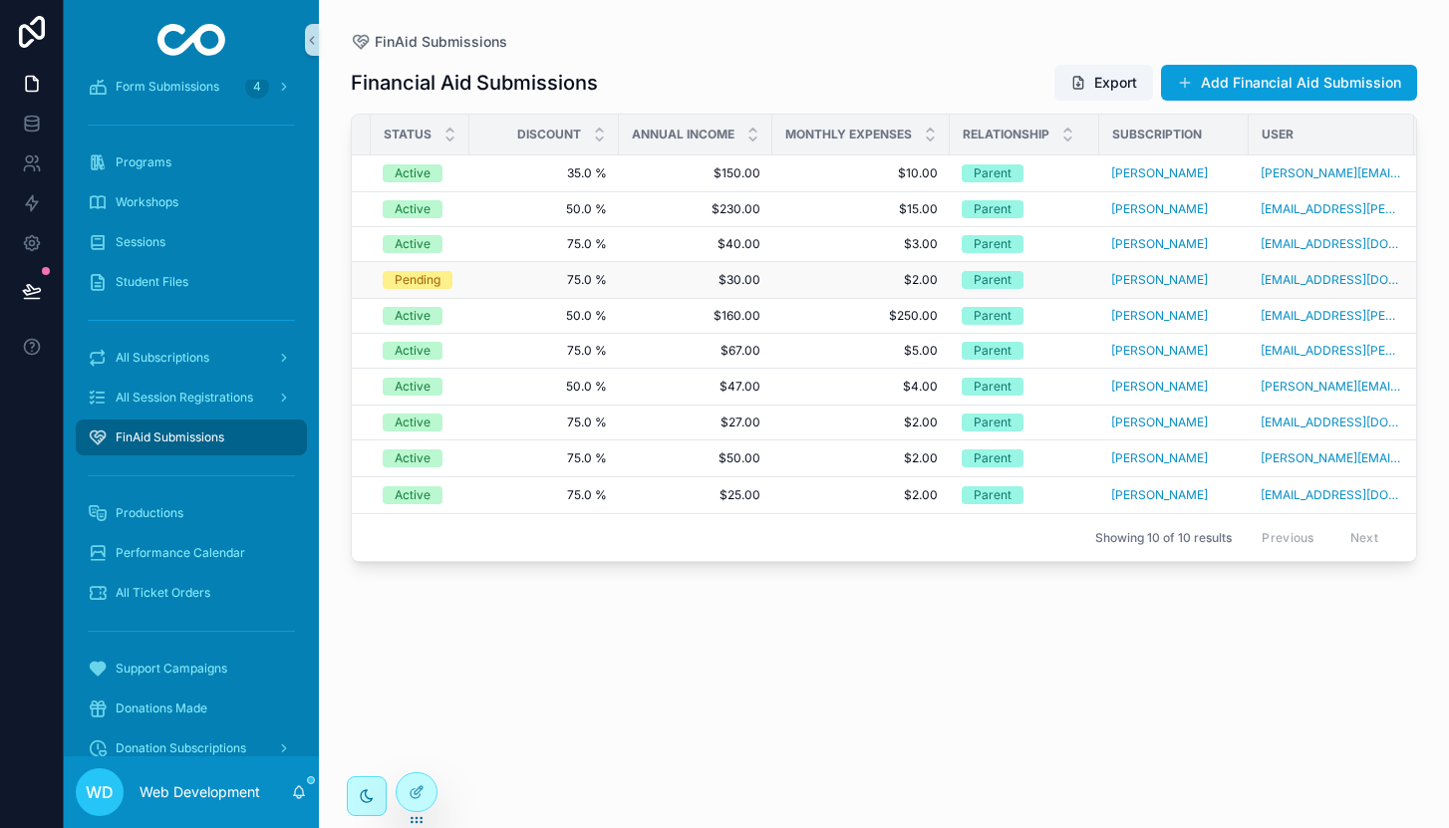
scroll to position [0, 250]
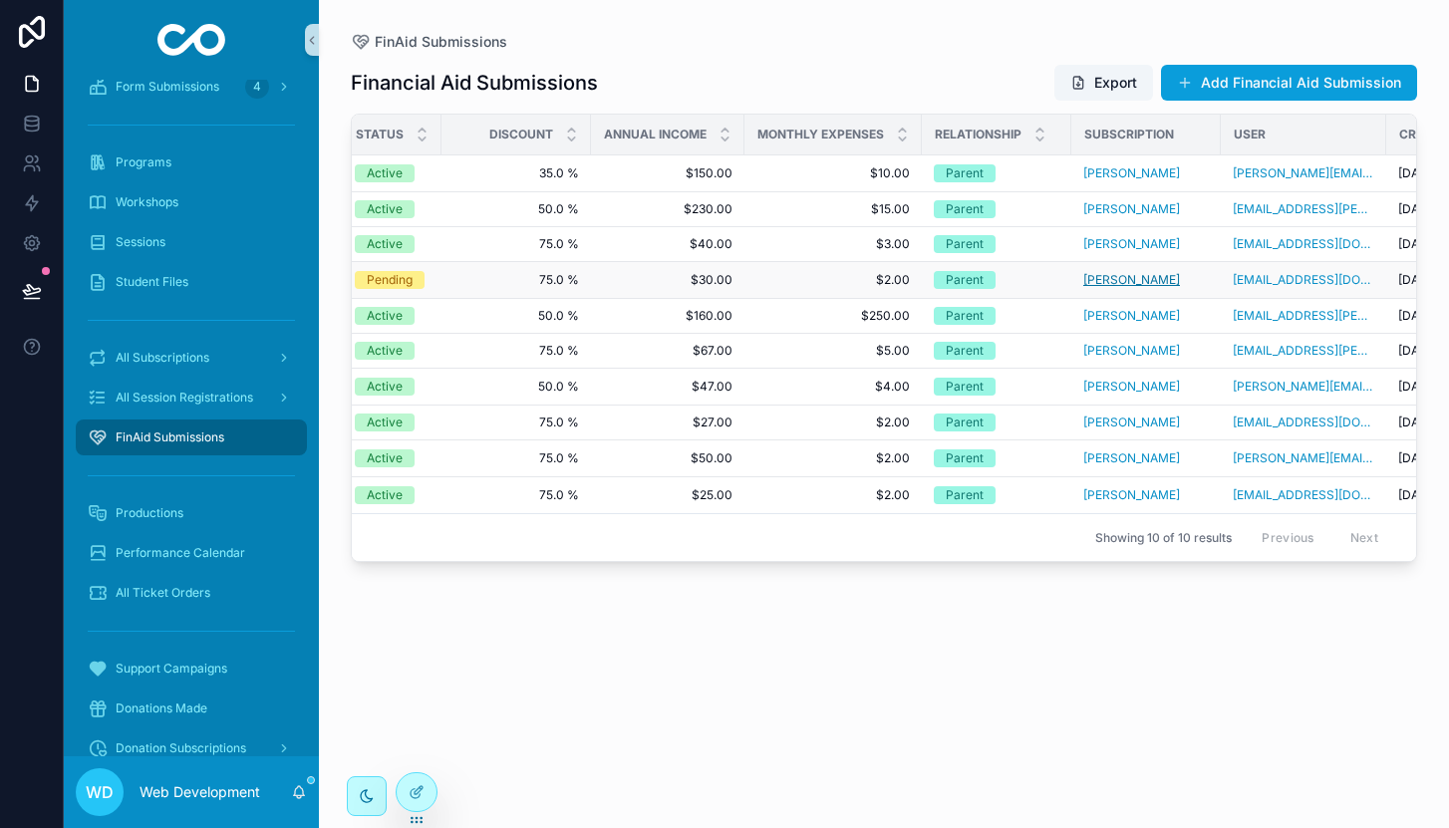
click at [1097, 278] on span "[PERSON_NAME]" at bounding box center [1131, 280] width 97 height 16
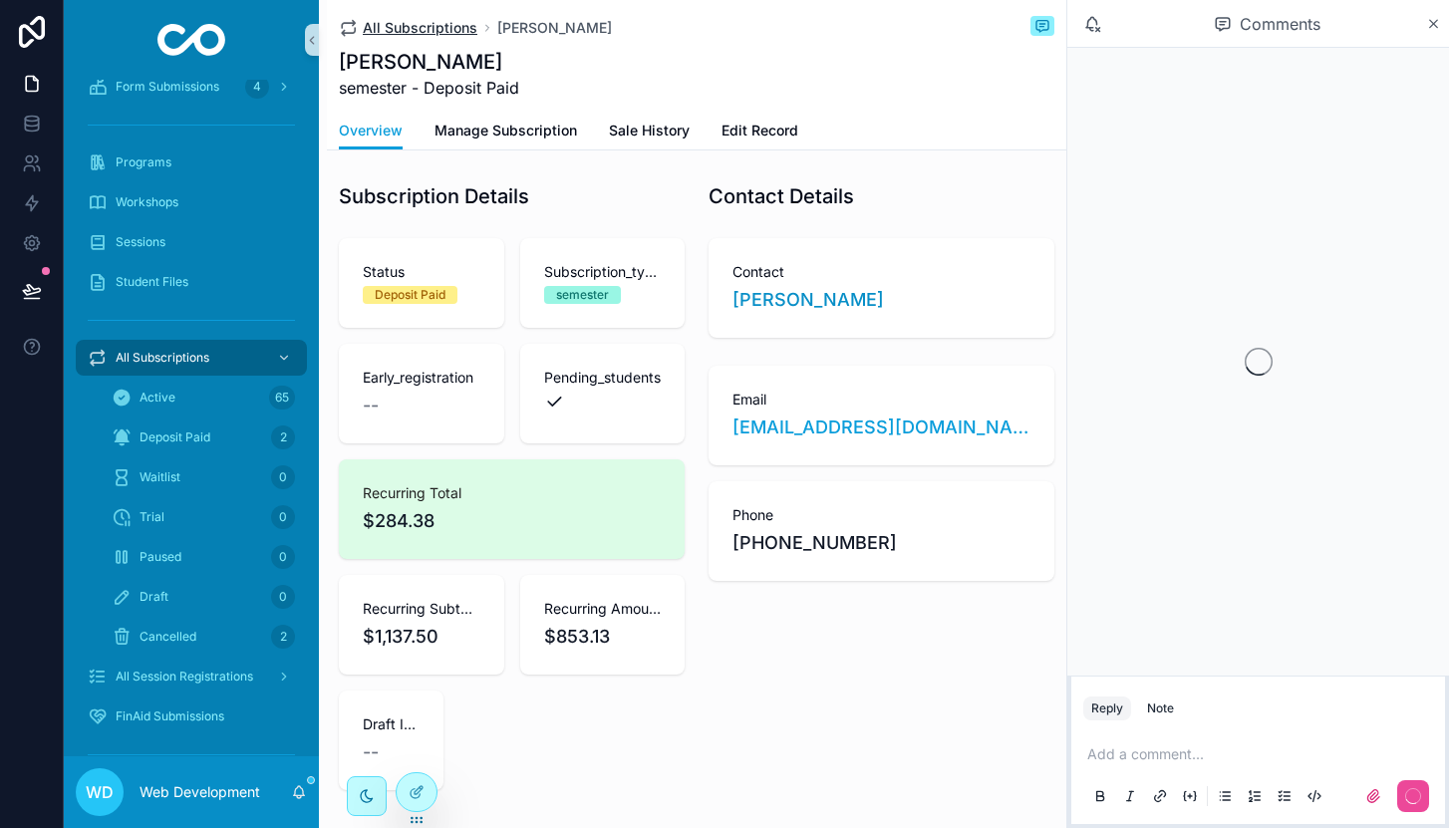
click at [410, 24] on span "All Subscriptions" at bounding box center [420, 28] width 115 height 20
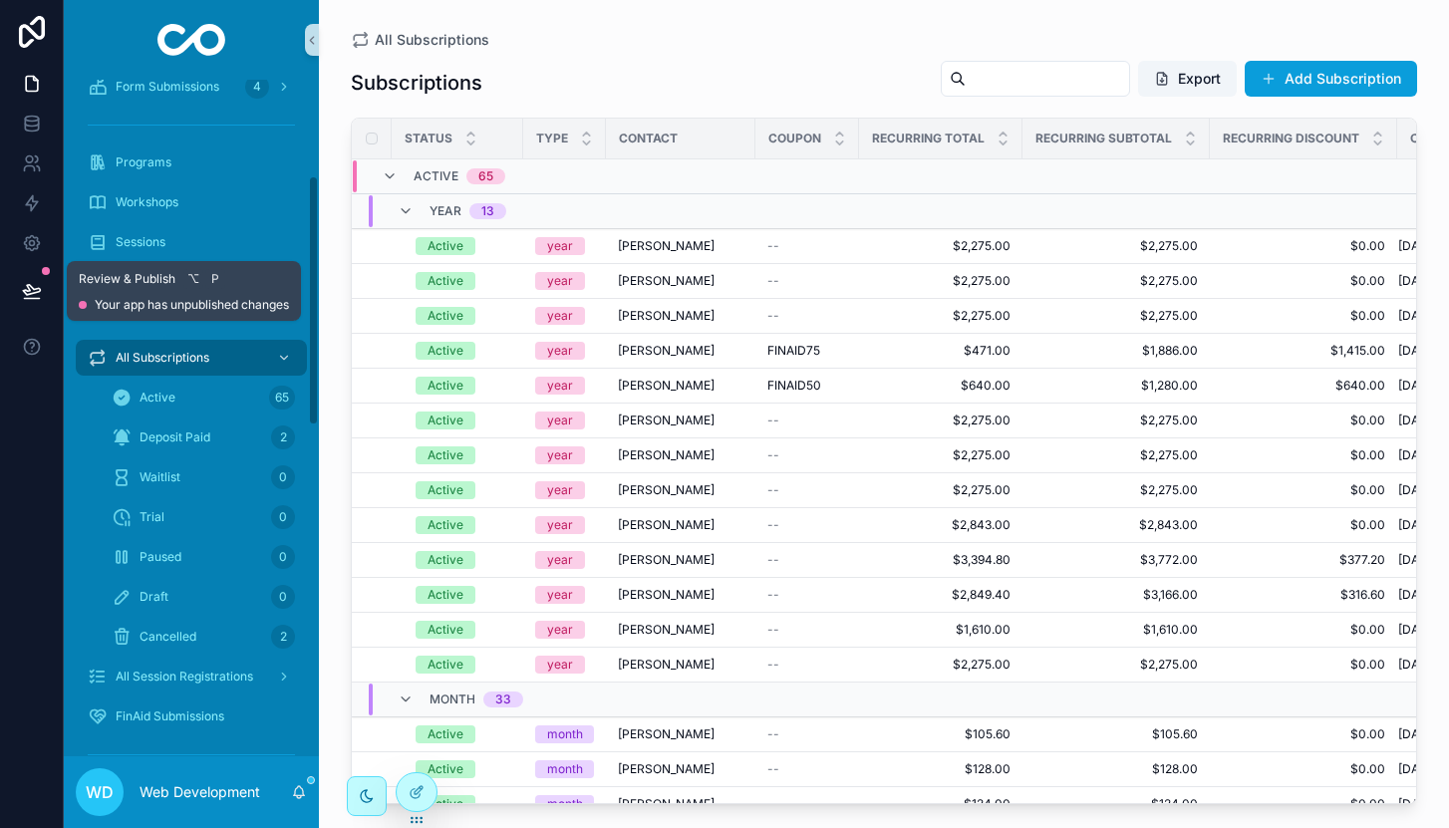
click at [25, 271] on button at bounding box center [32, 291] width 44 height 56
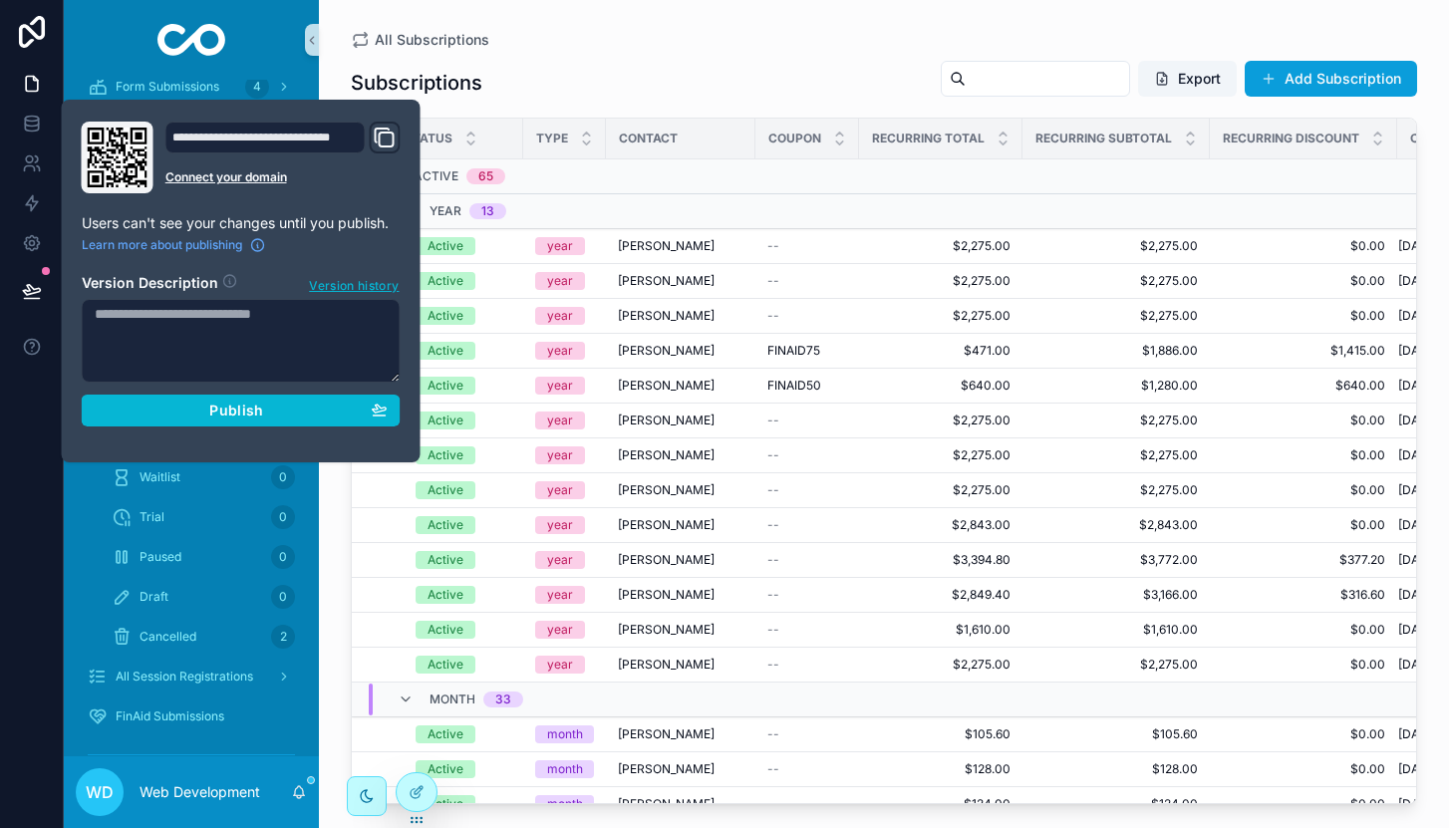
click at [206, 335] on textarea at bounding box center [241, 341] width 319 height 84
type textarea "**********"
drag, startPoint x: 18, startPoint y: 421, endPoint x: 27, endPoint y: 412, distance: 13.4
click at [18, 421] on div at bounding box center [32, 414] width 64 height 828
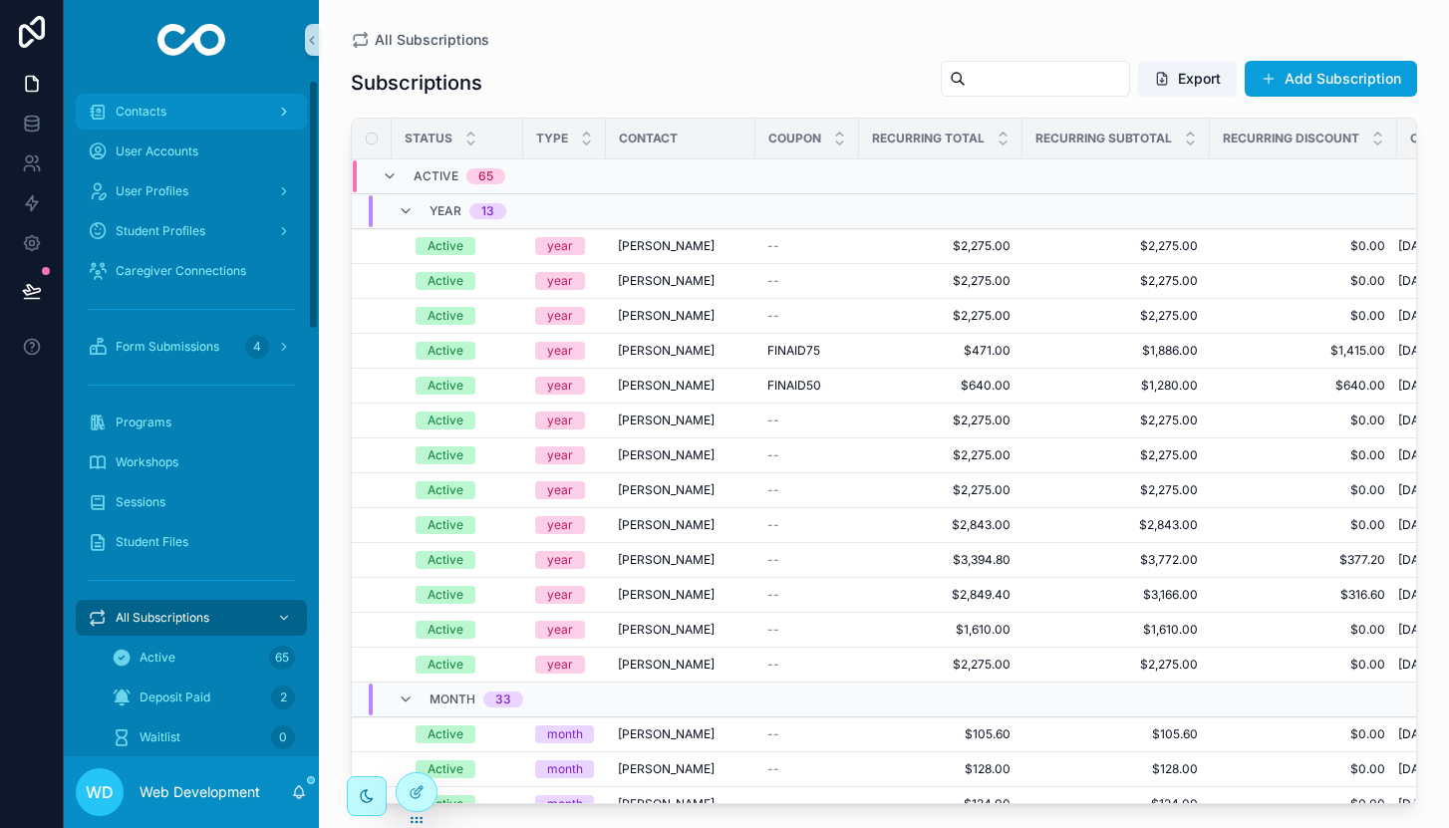
click at [193, 104] on div "Contacts" at bounding box center [191, 112] width 207 height 32
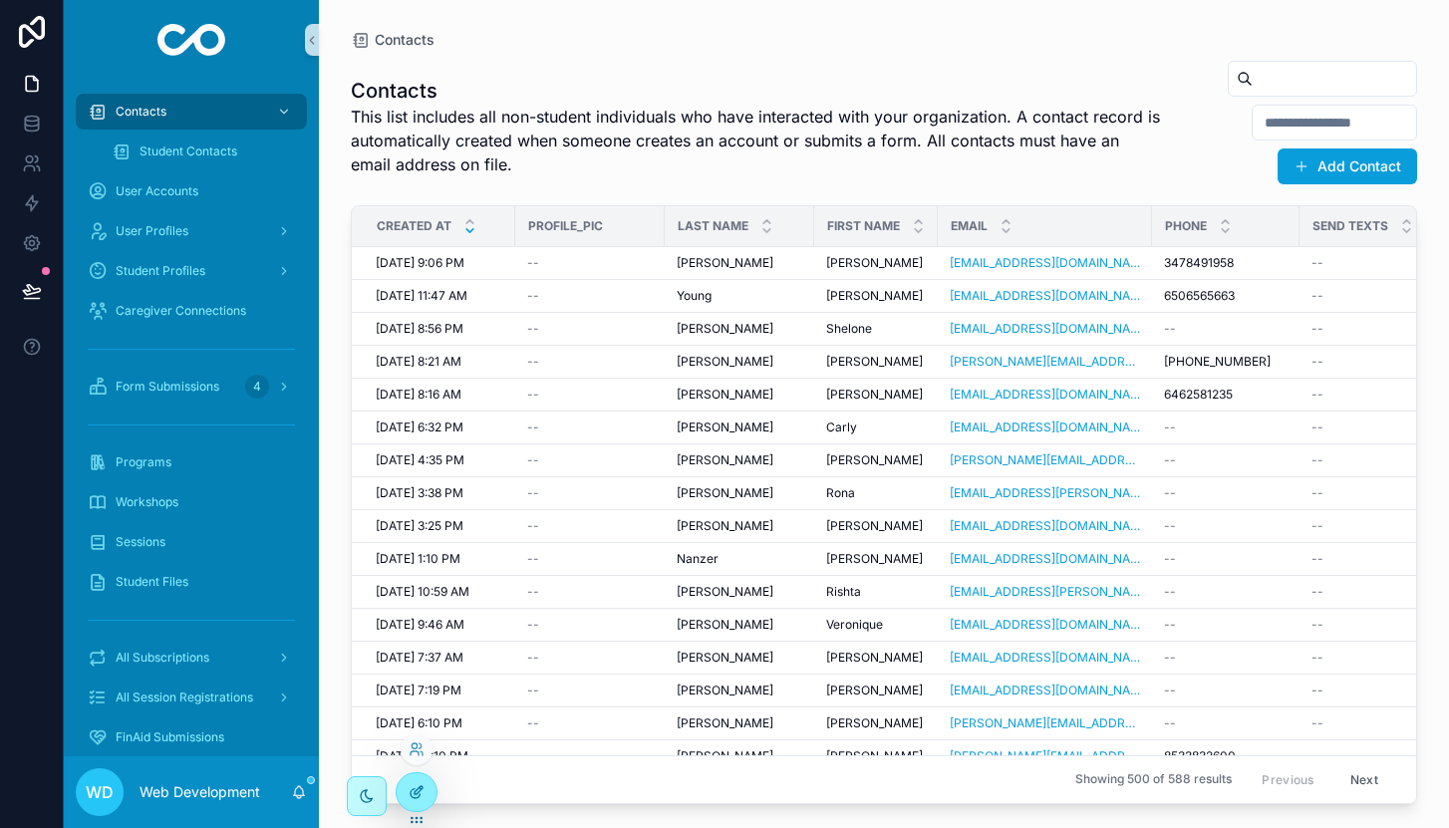
click at [432, 790] on div at bounding box center [417, 792] width 40 height 38
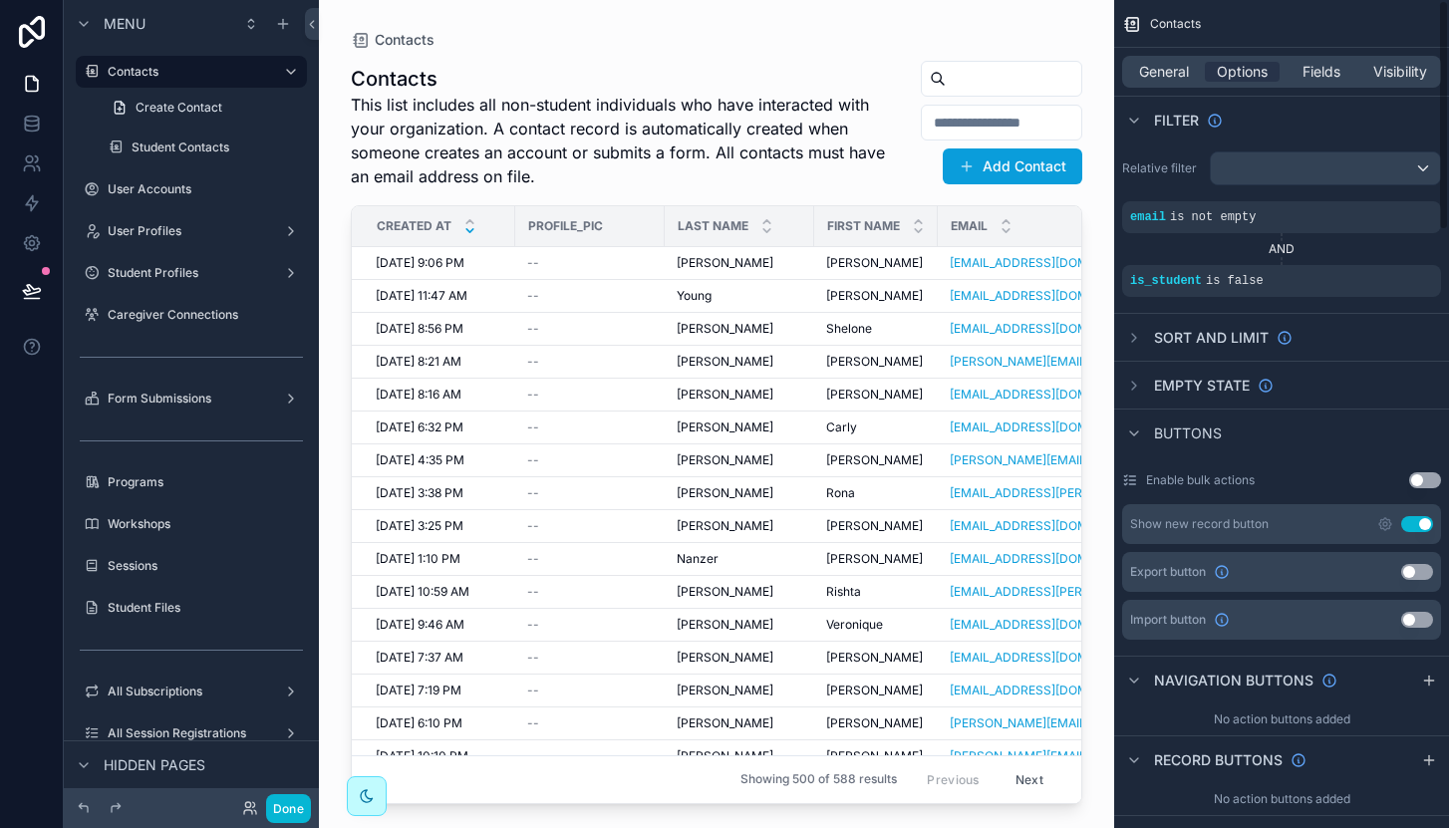
click at [1411, 577] on button "Use setting" at bounding box center [1417, 572] width 32 height 16
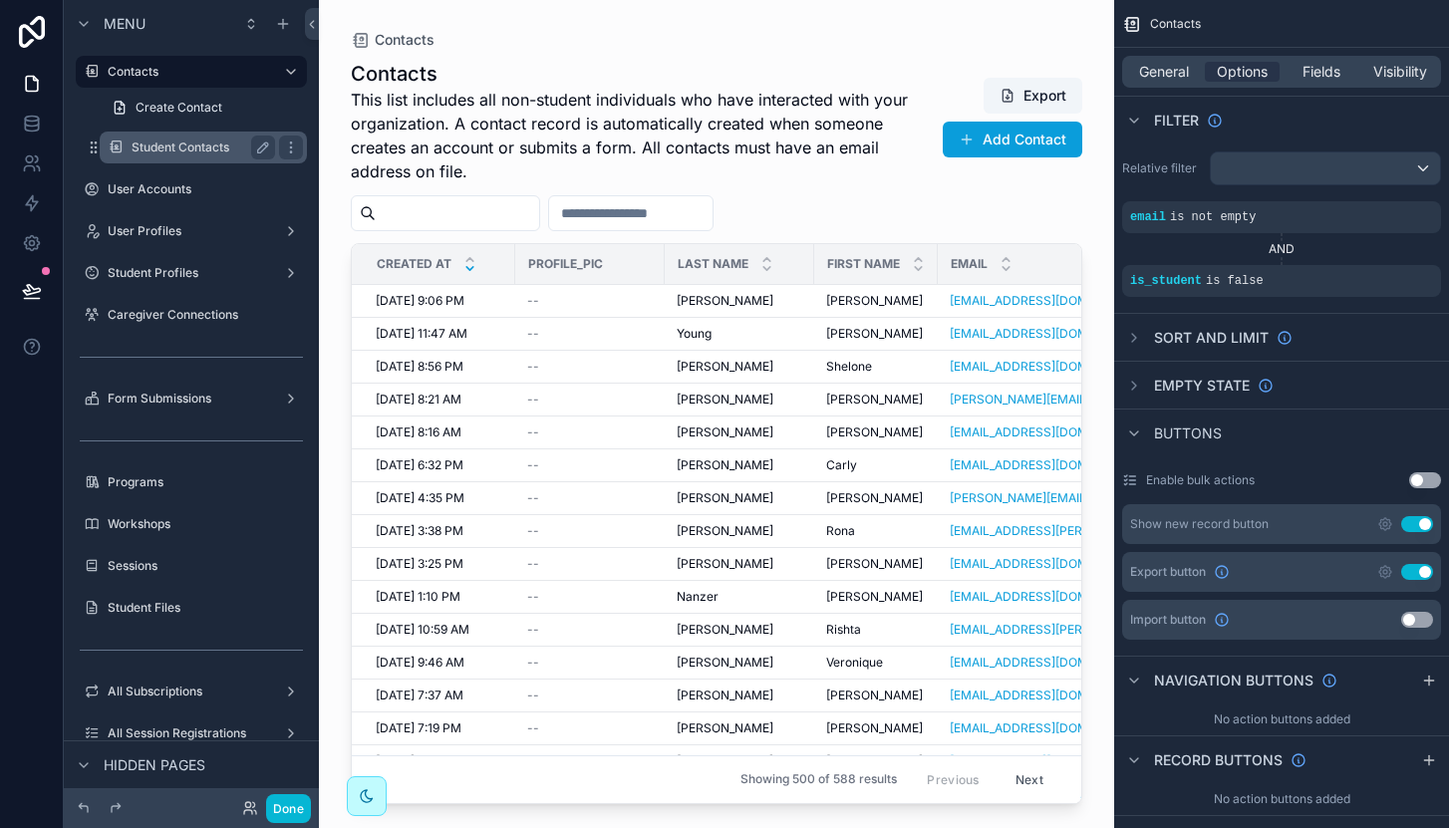
click at [175, 142] on label "Student Contacts" at bounding box center [200, 147] width 136 height 16
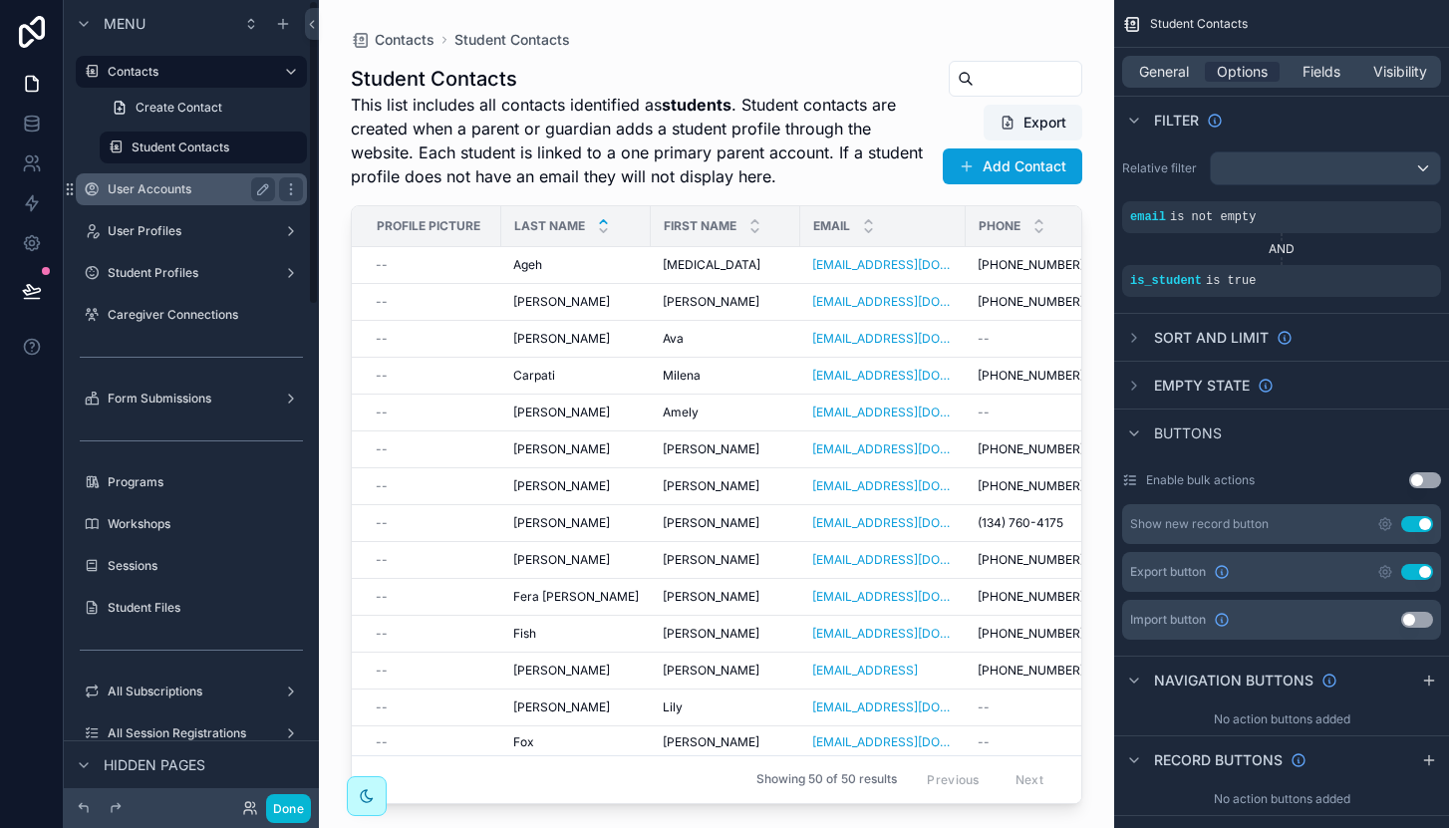
click at [134, 191] on label "User Accounts" at bounding box center [187, 189] width 159 height 16
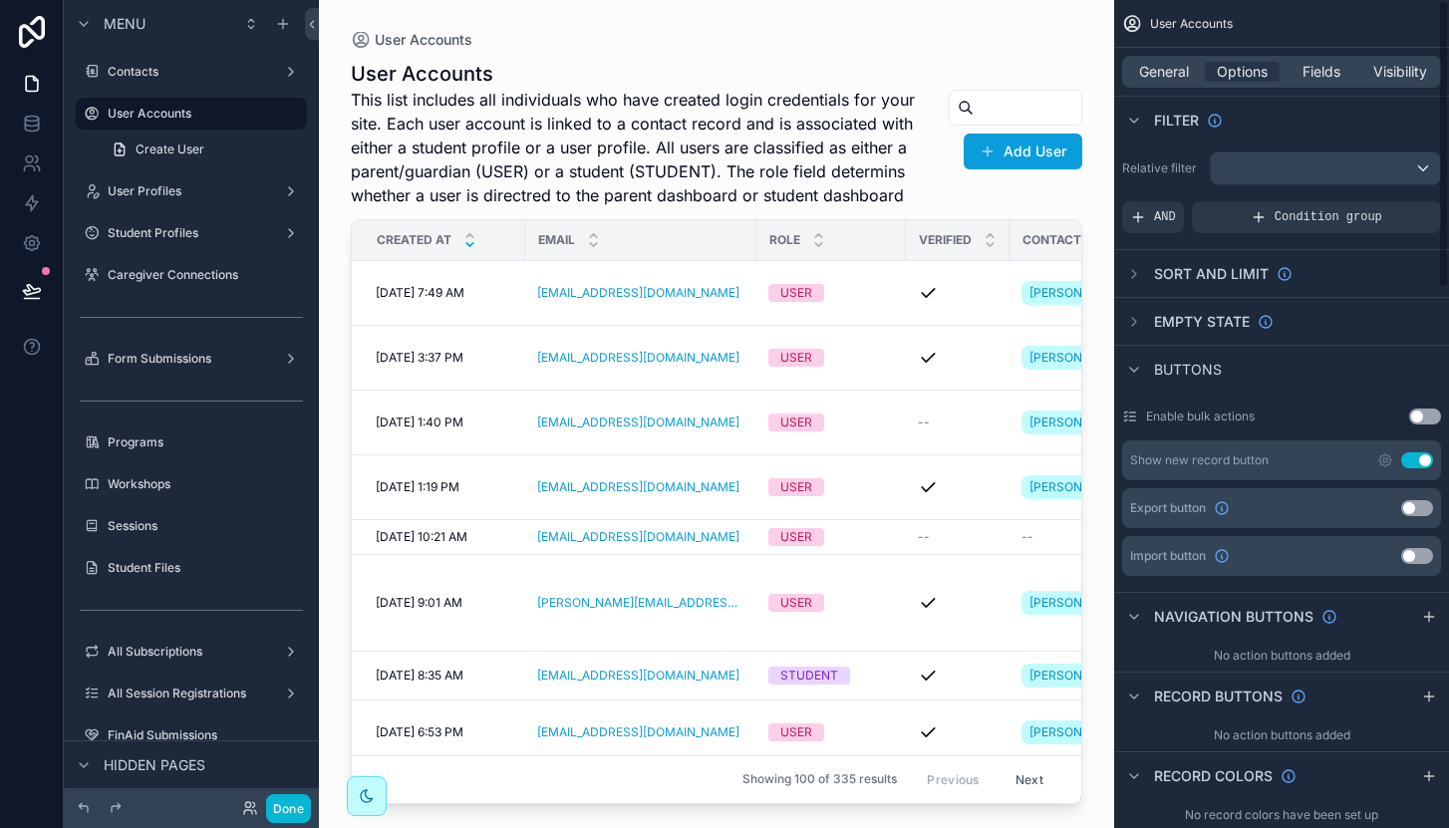
click at [1412, 513] on button "Use setting" at bounding box center [1417, 508] width 32 height 16
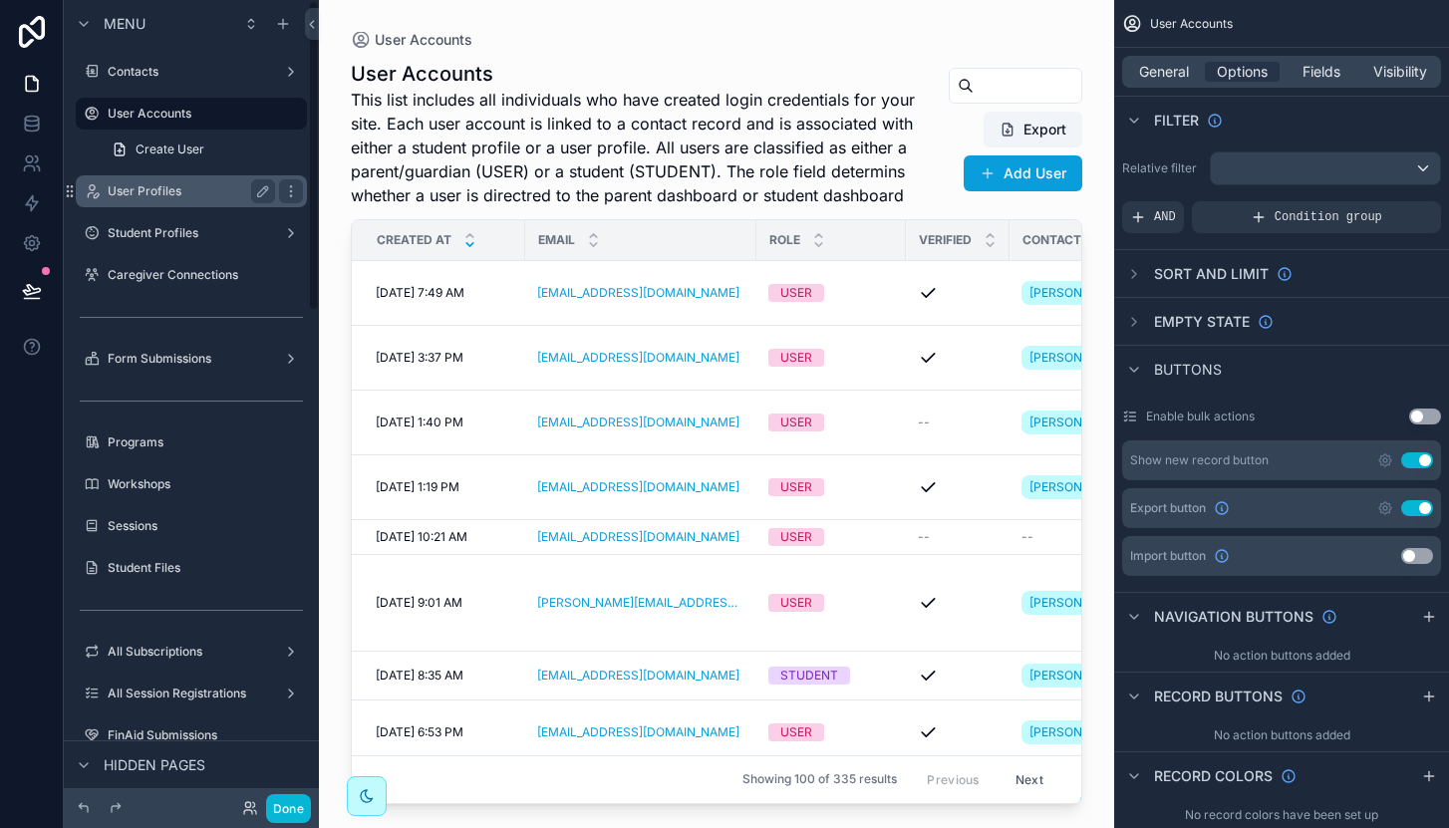
click at [178, 201] on div "User Profiles" at bounding box center [191, 191] width 167 height 24
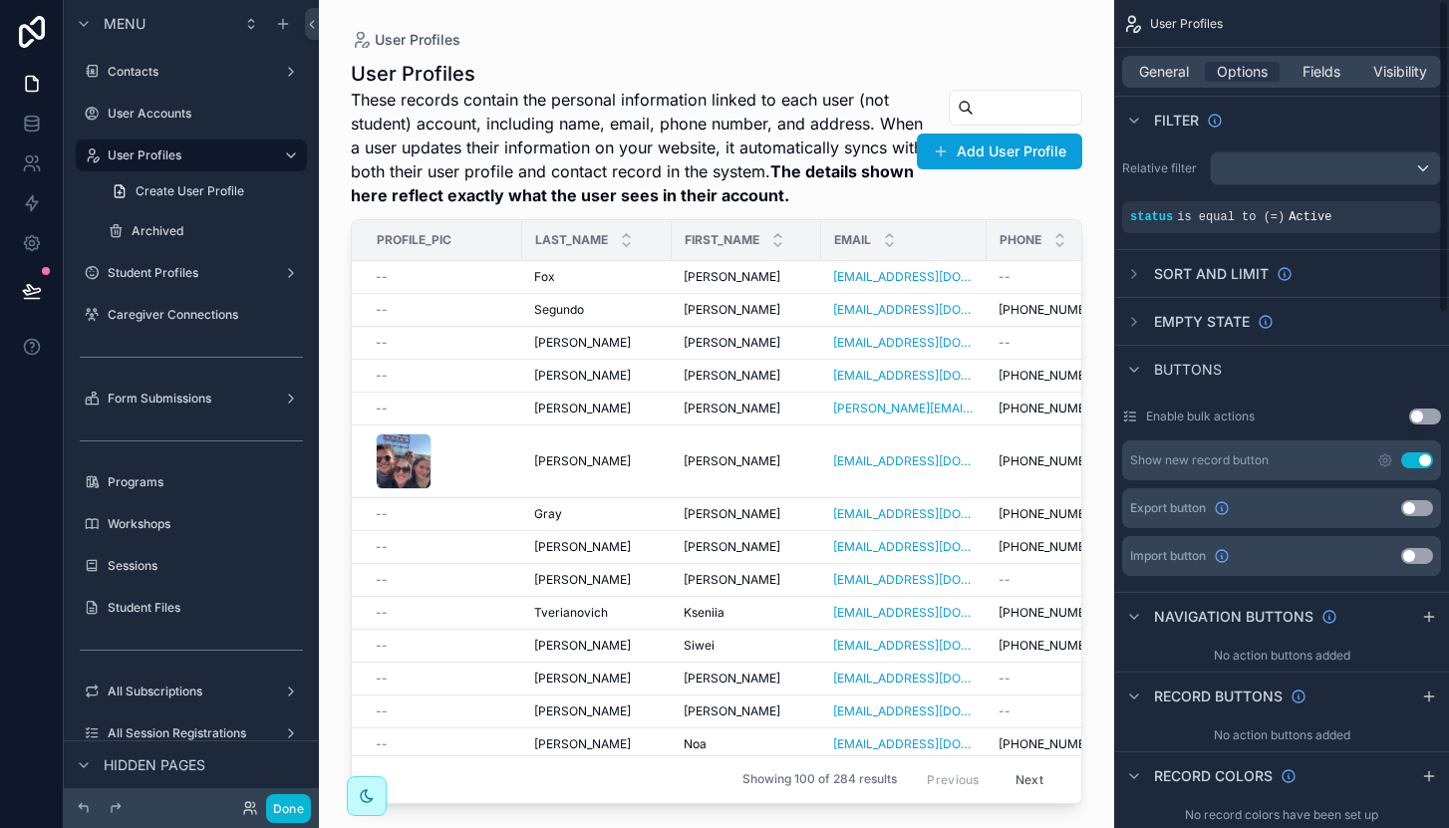
click at [1409, 506] on button "Use setting" at bounding box center [1417, 508] width 32 height 16
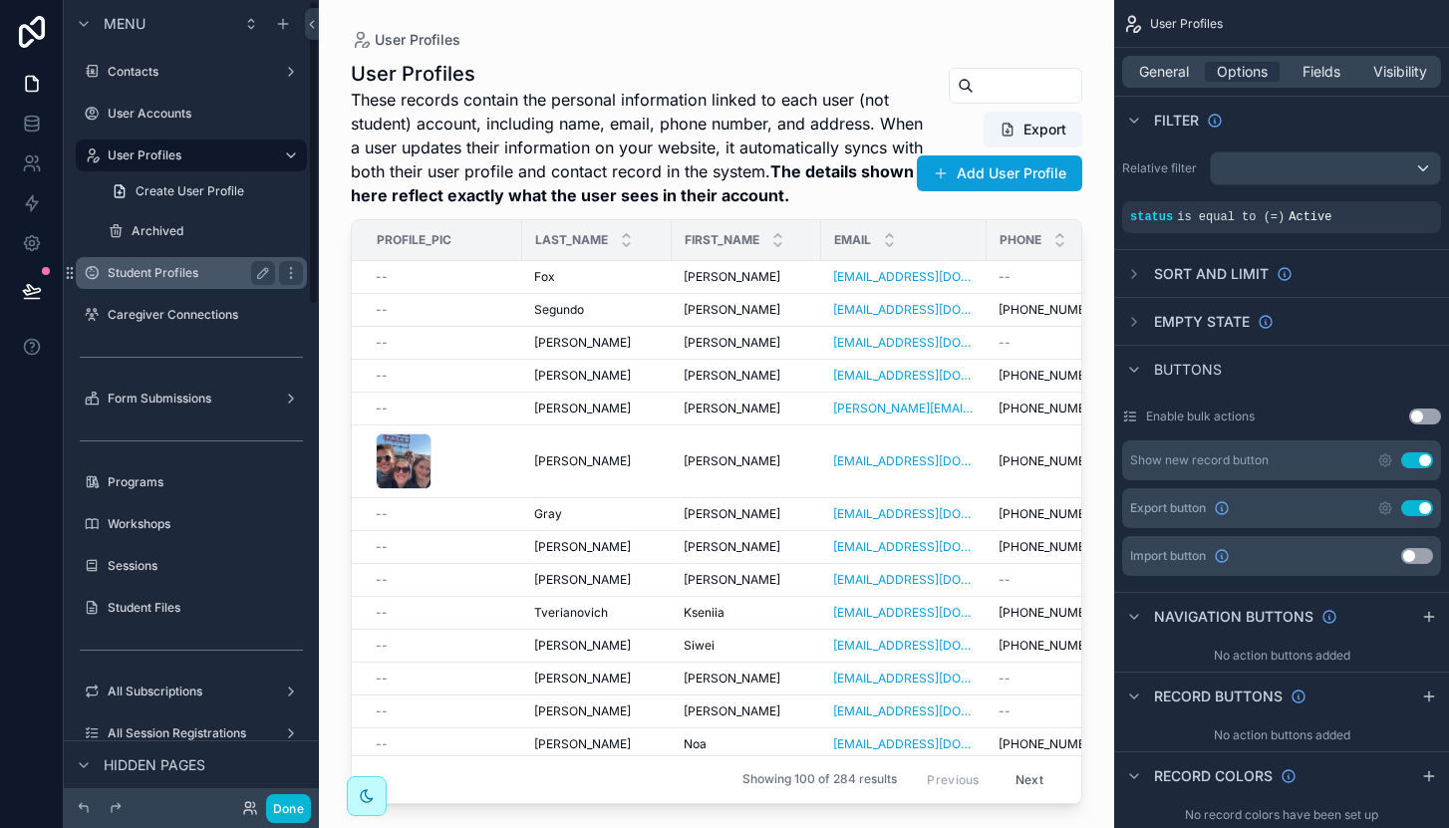
click at [156, 268] on label "Student Profiles" at bounding box center [187, 273] width 159 height 16
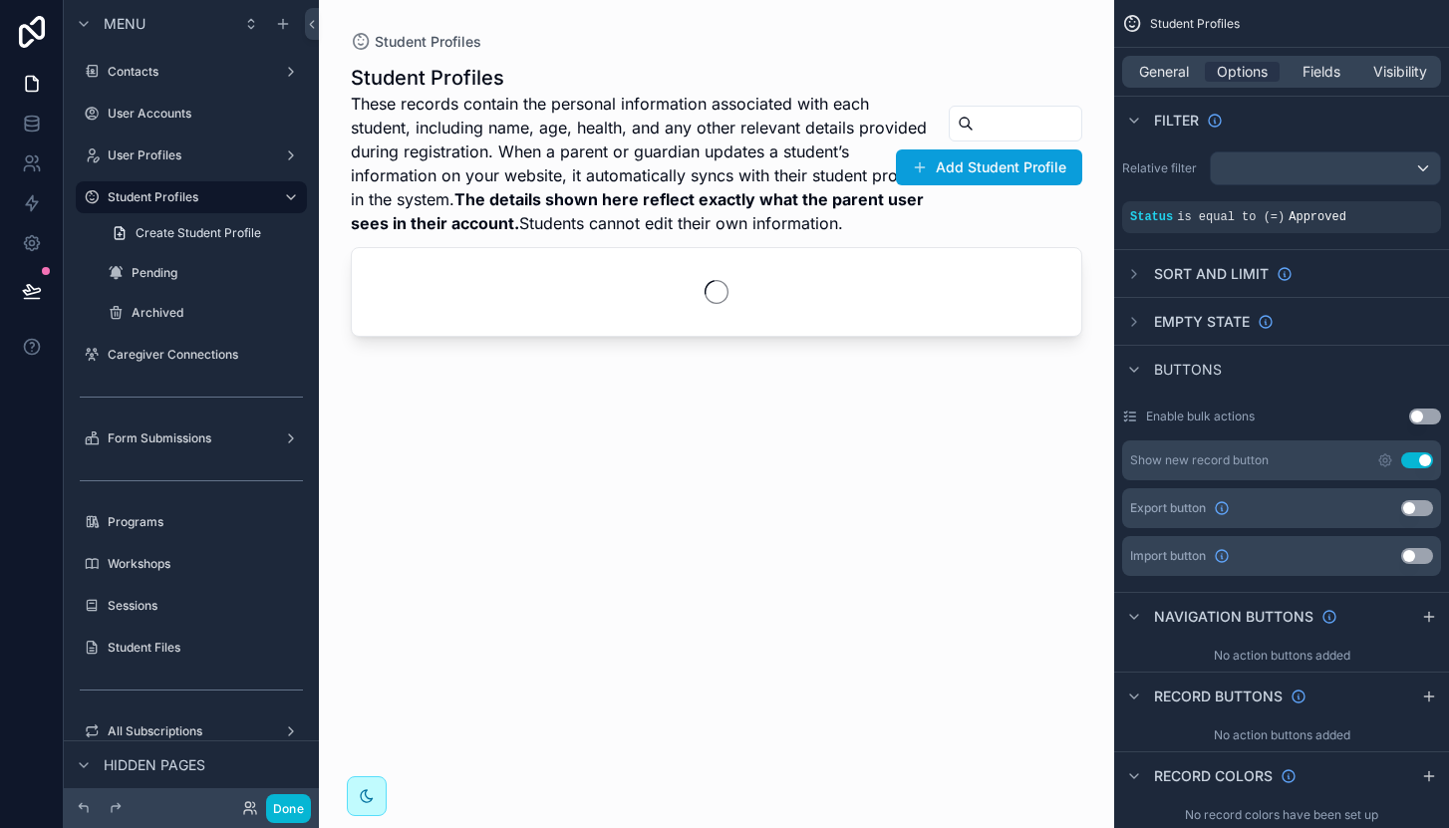
click at [1409, 506] on button "Use setting" at bounding box center [1417, 508] width 32 height 16
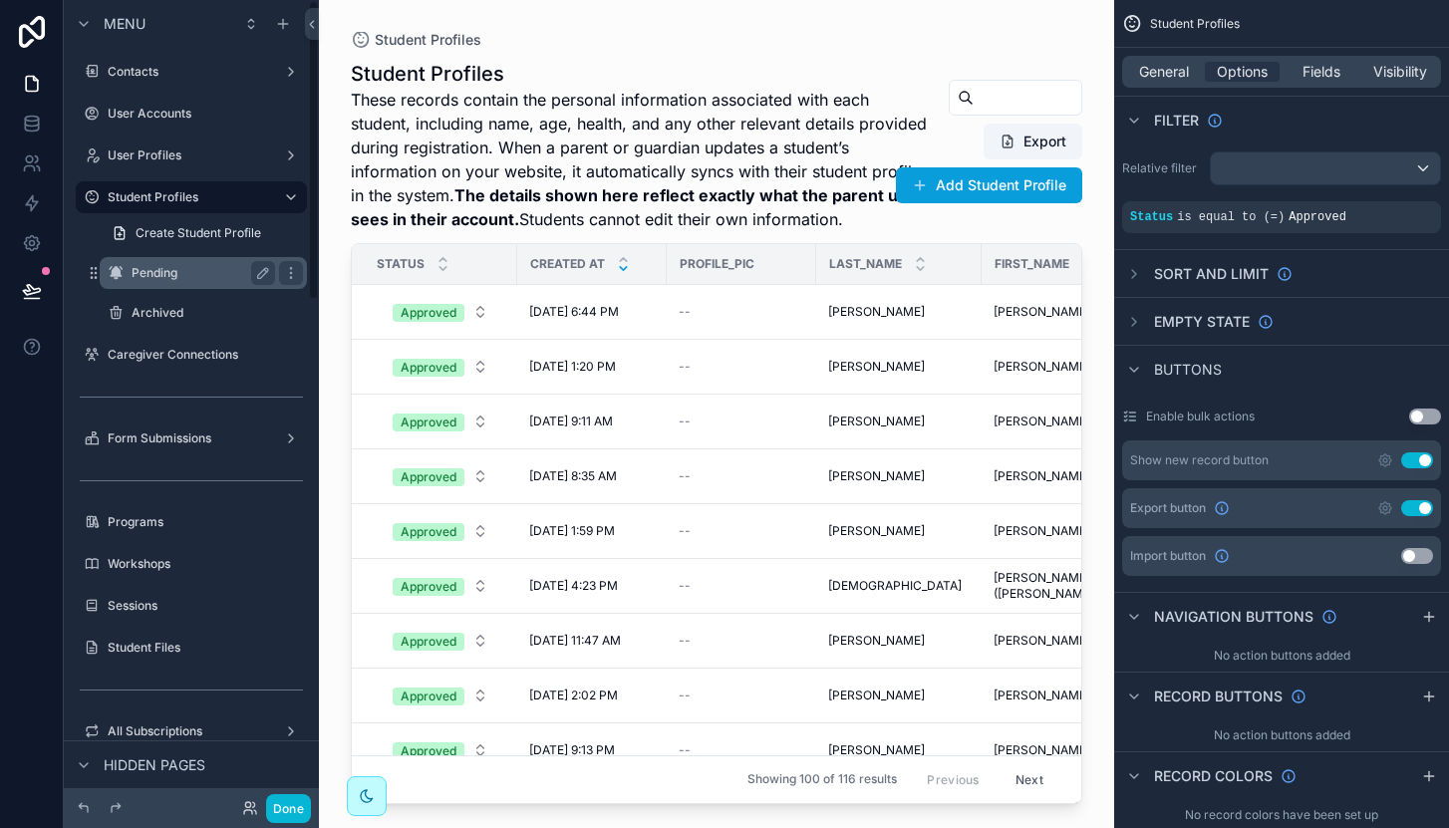
click at [198, 275] on label "Pending" at bounding box center [200, 273] width 136 height 16
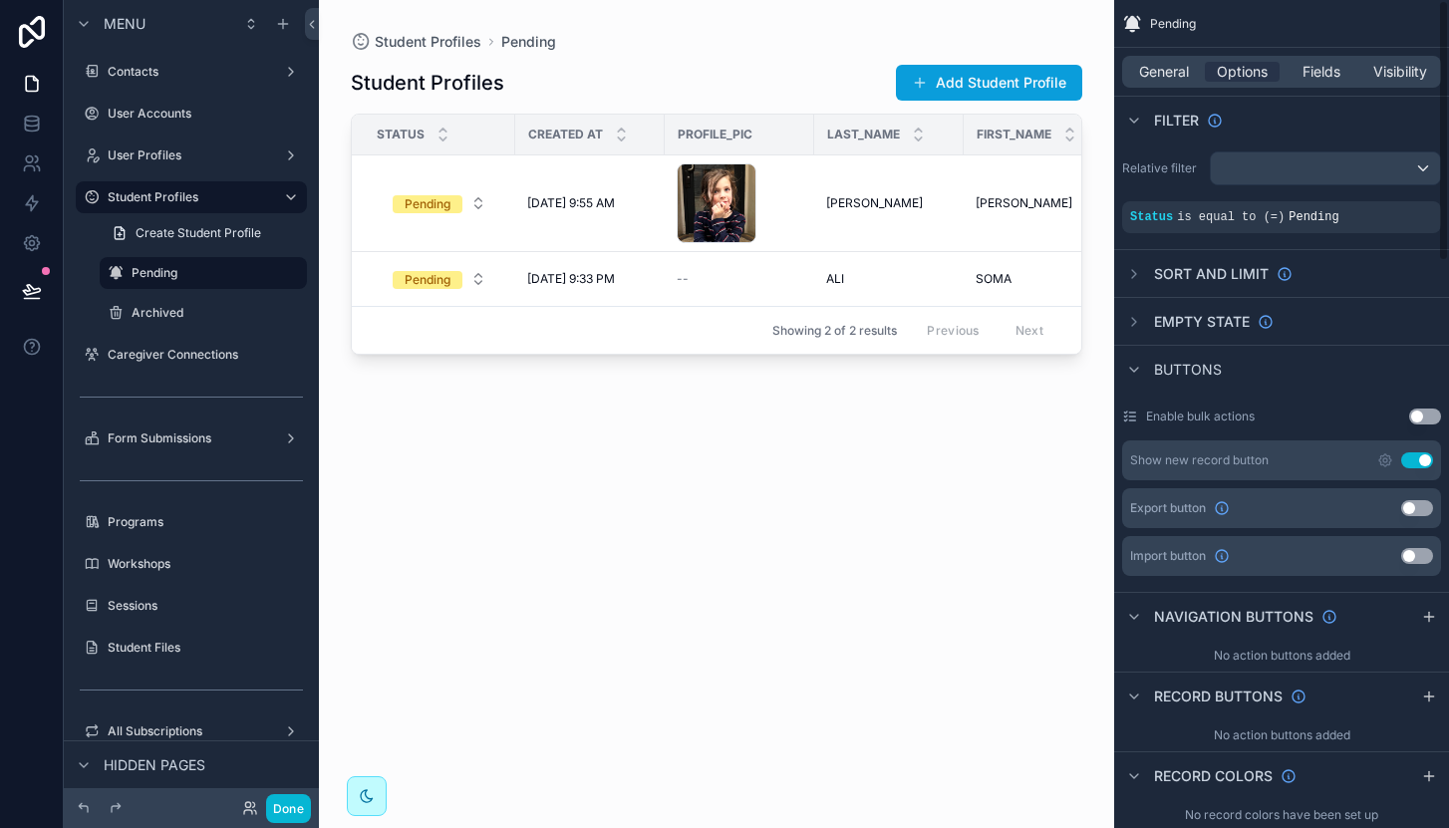
click at [1410, 505] on button "Use setting" at bounding box center [1417, 508] width 32 height 16
click at [187, 314] on label "Archived" at bounding box center [200, 313] width 136 height 16
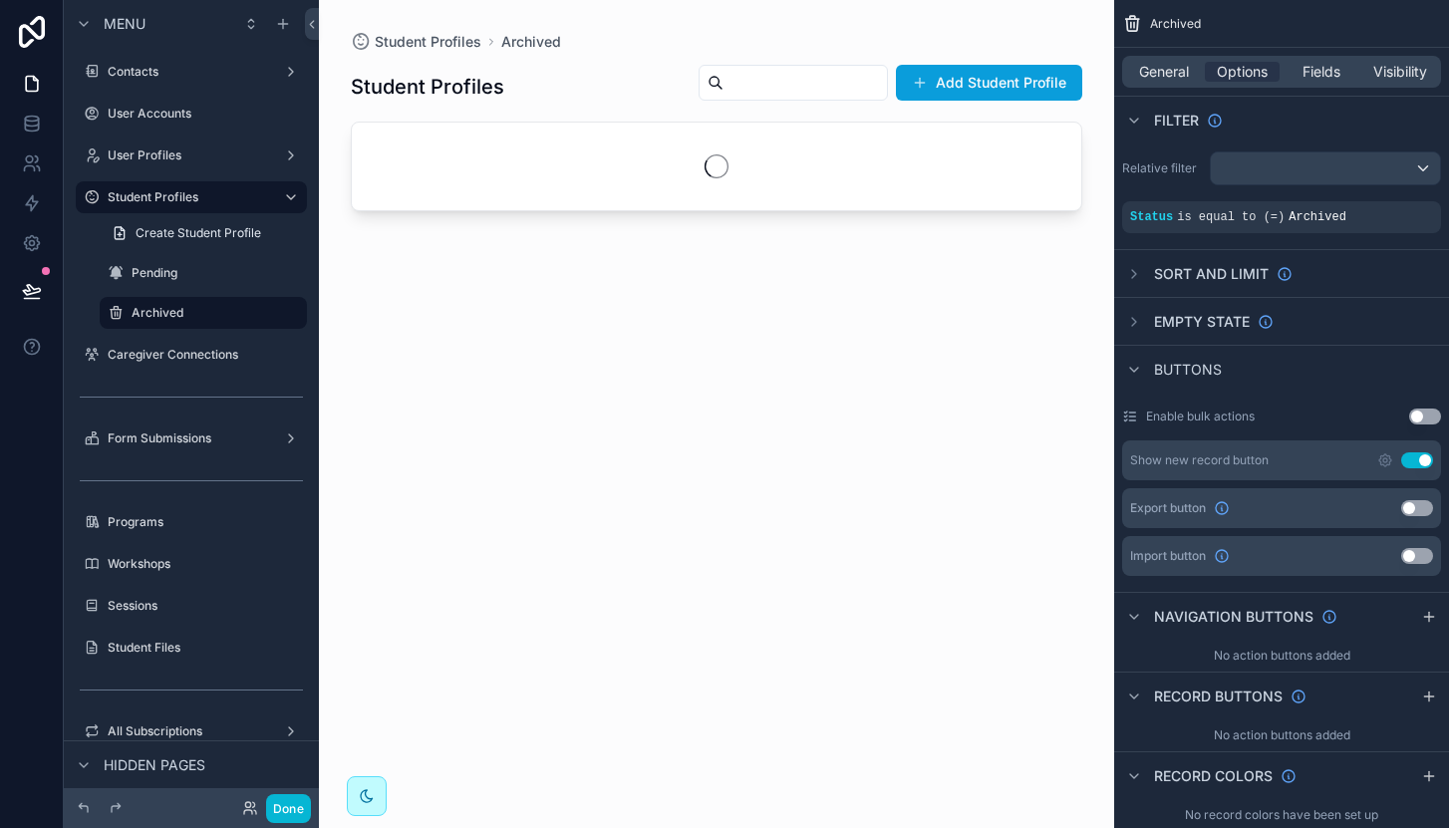
click at [1411, 509] on button "Use setting" at bounding box center [1417, 508] width 32 height 16
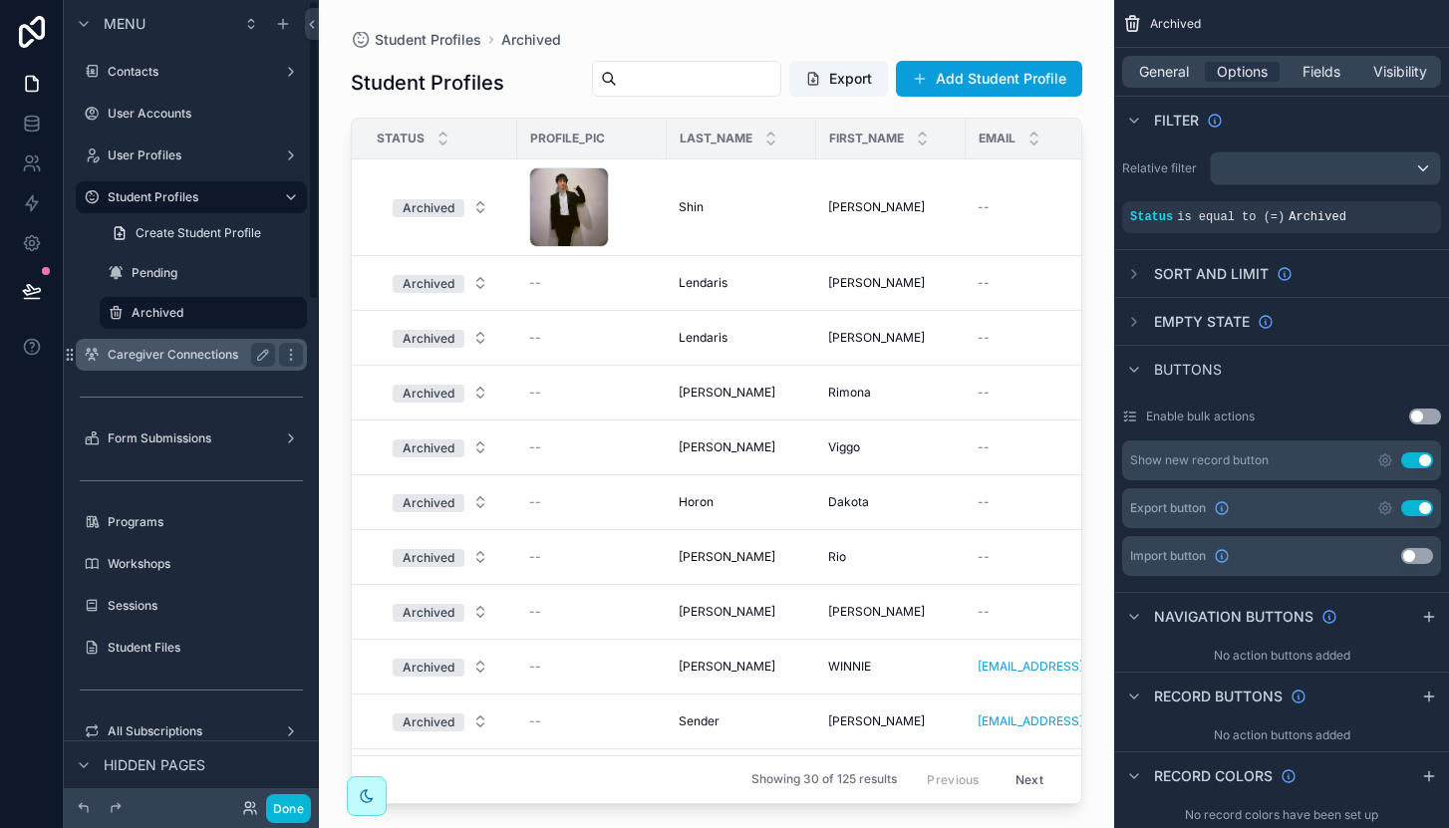
click at [170, 357] on label "Caregiver Connections" at bounding box center [187, 355] width 159 height 16
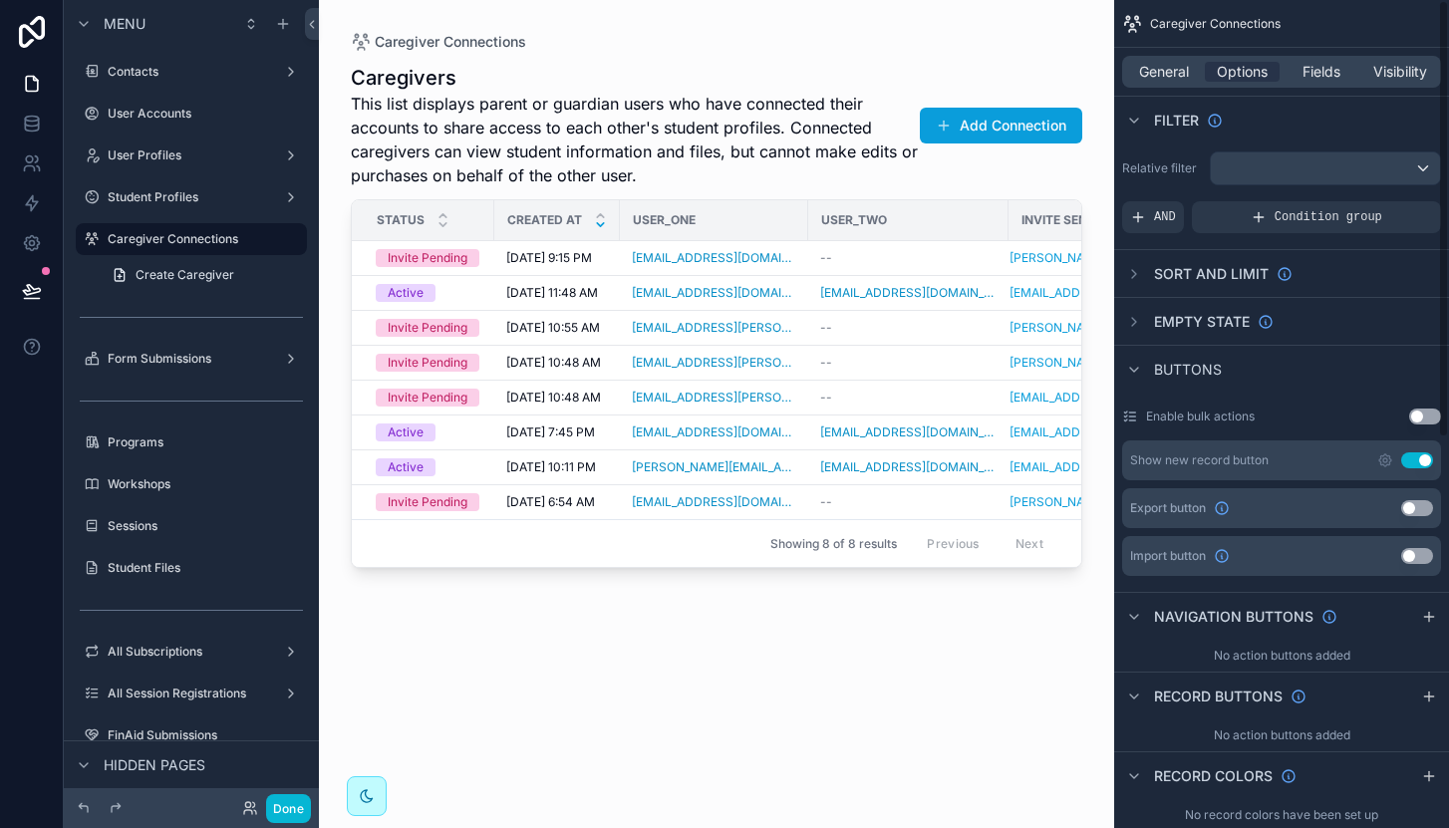
click at [1417, 501] on button "Use setting" at bounding box center [1417, 508] width 32 height 16
click at [180, 378] on div "scrollable content" at bounding box center [191, 379] width 255 height 4
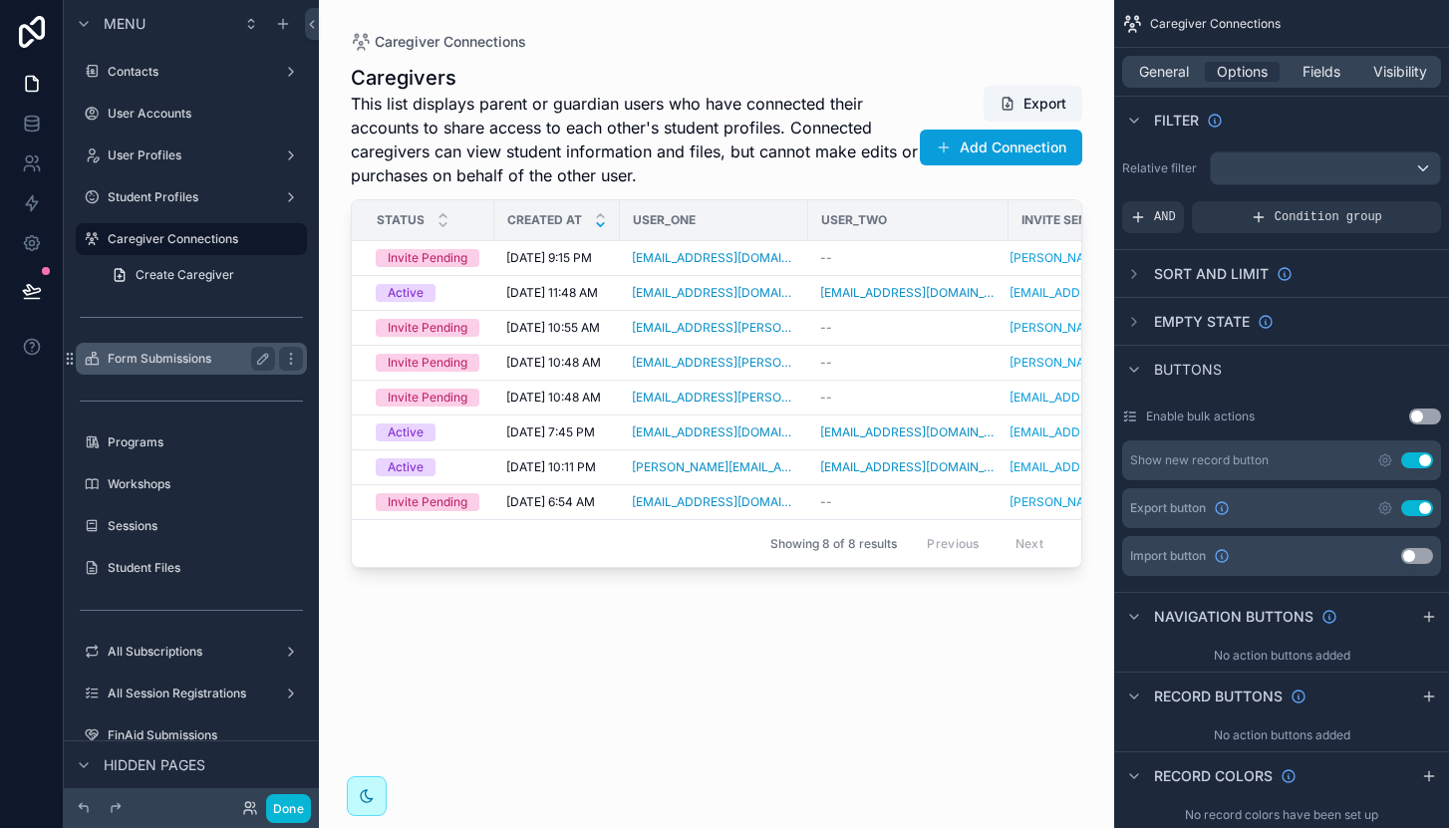
click at [160, 365] on label "Form Submissions" at bounding box center [187, 359] width 159 height 16
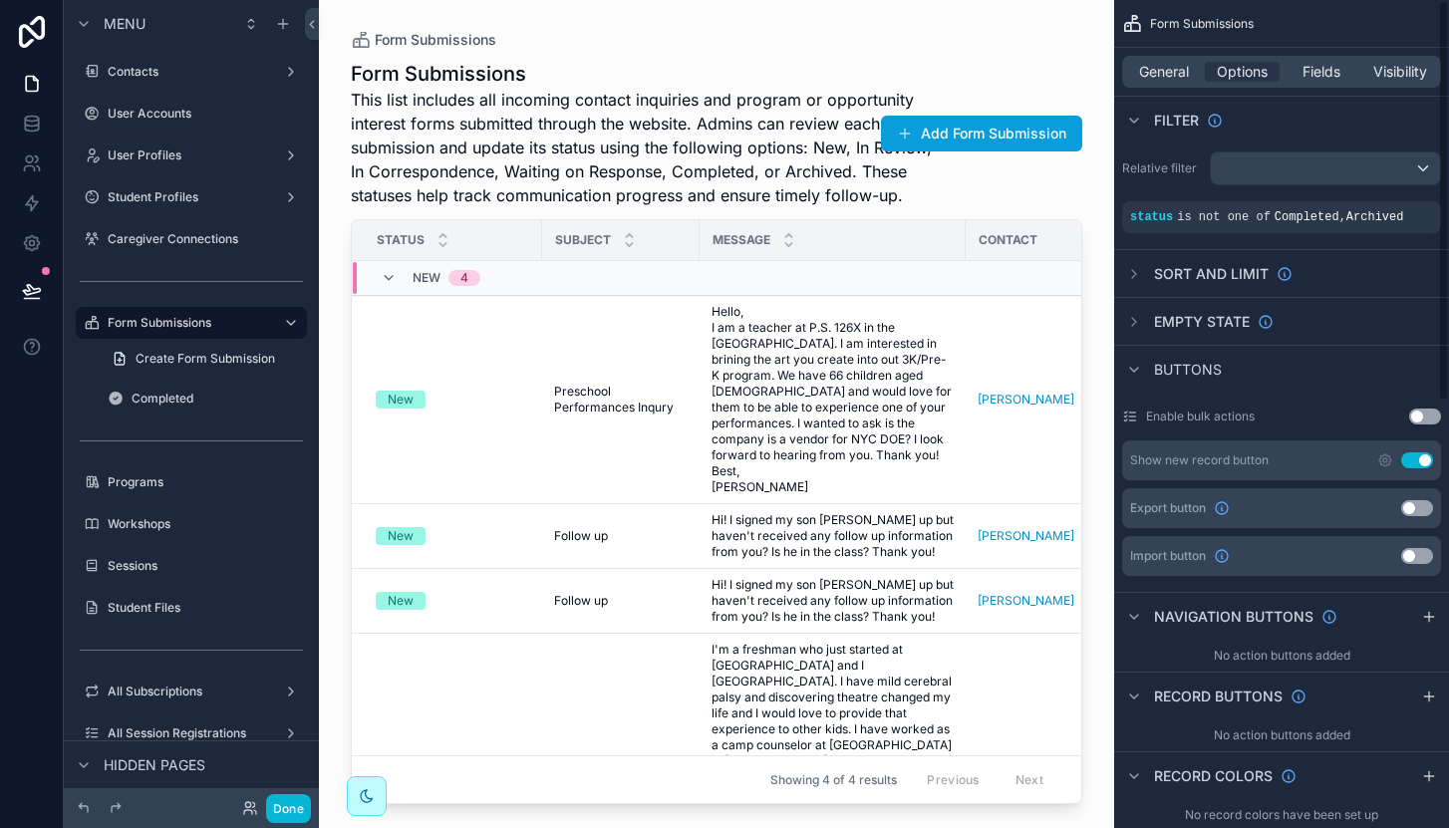
click at [1403, 512] on button "Use setting" at bounding box center [1417, 508] width 32 height 16
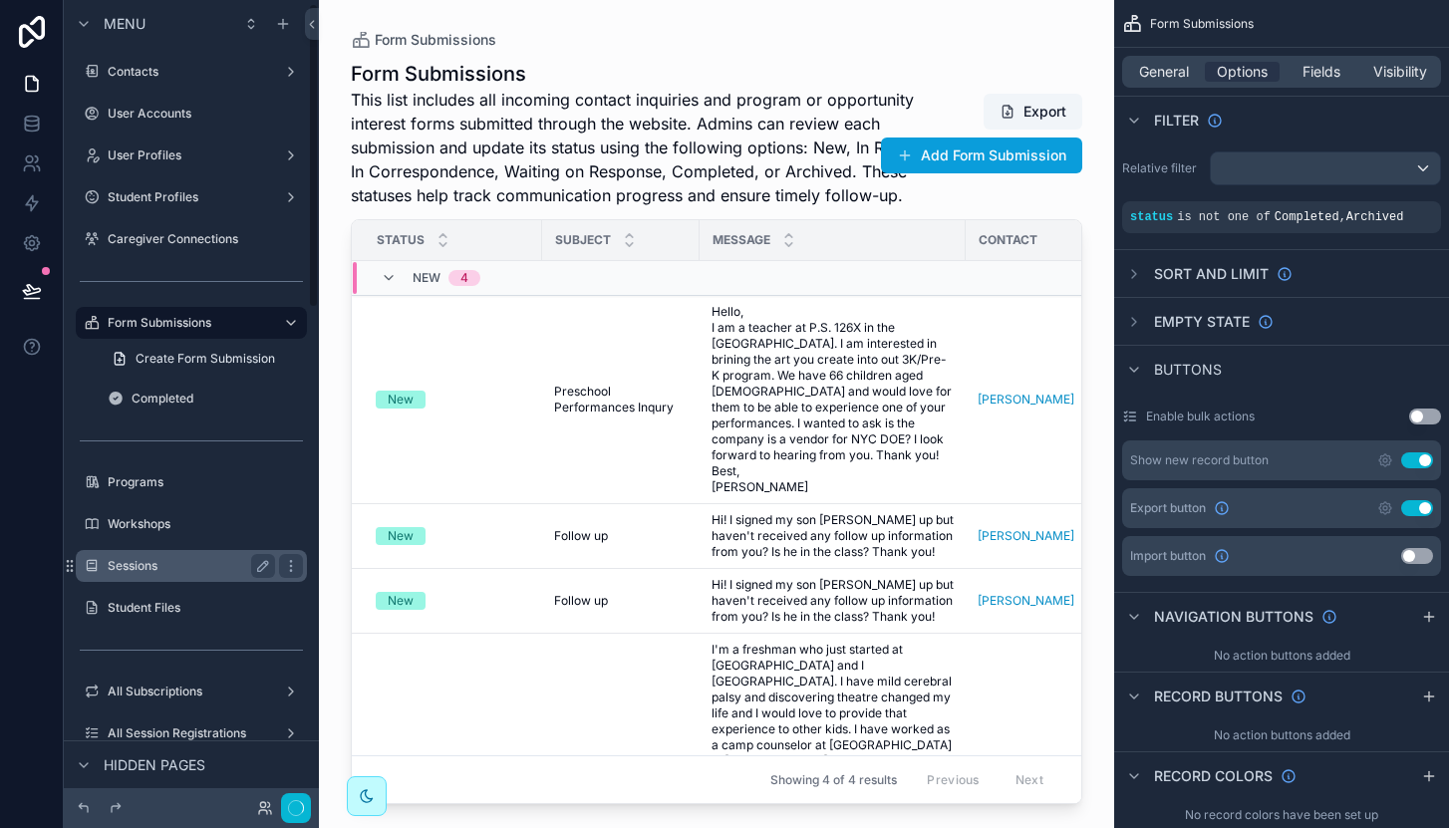
scroll to position [71, 0]
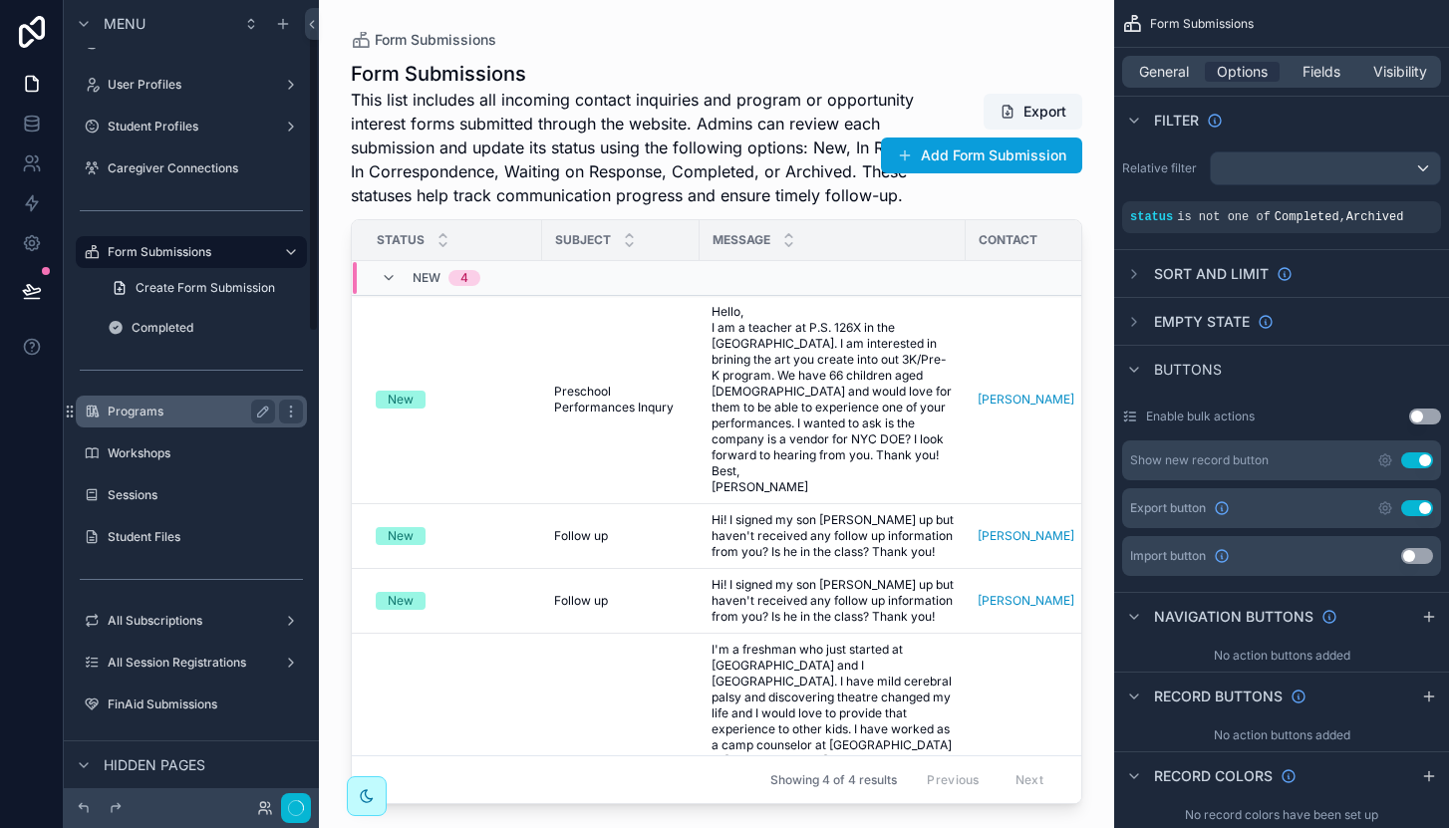
click at [170, 418] on label "Programs" at bounding box center [187, 412] width 159 height 16
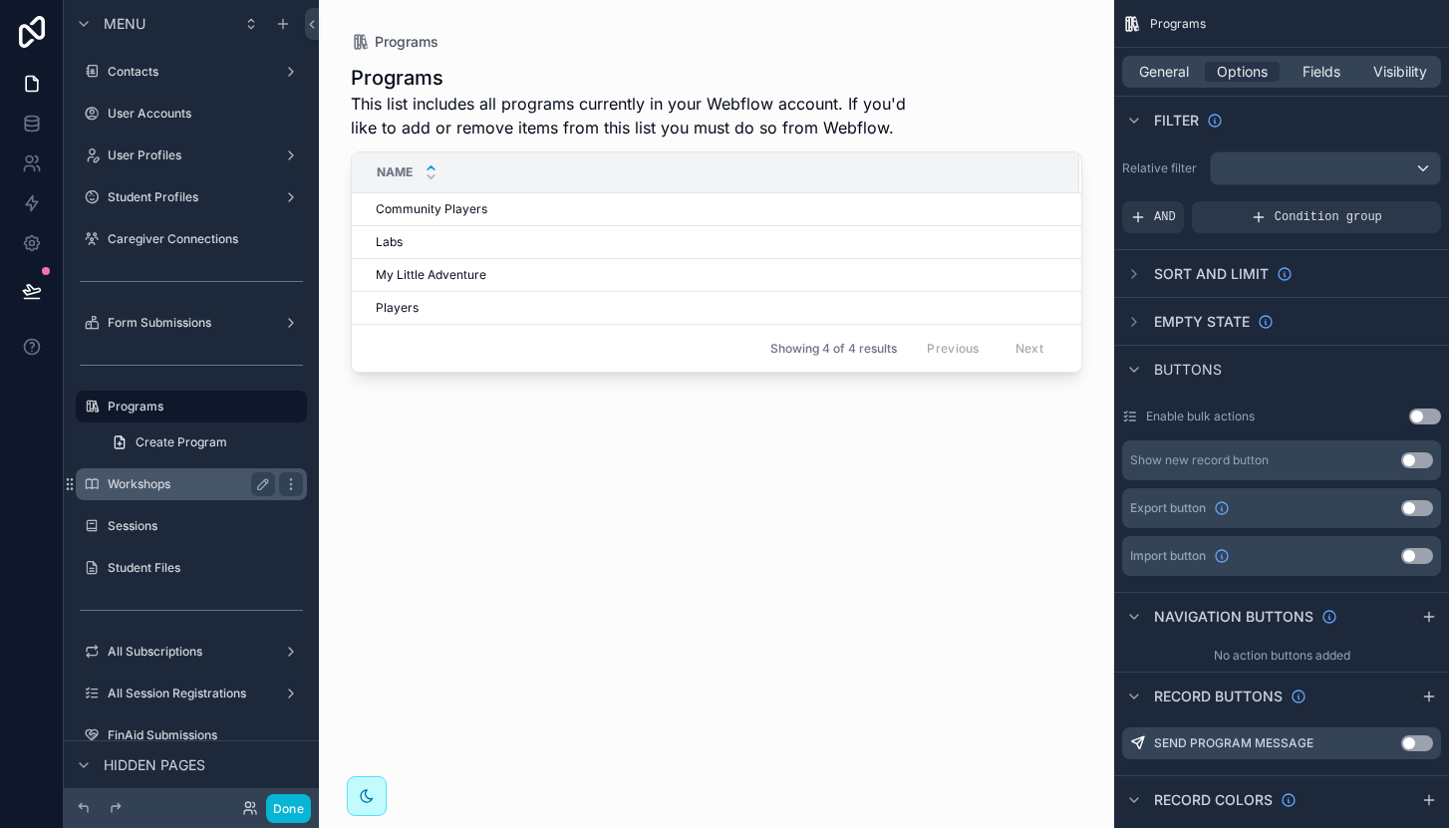
click at [136, 478] on label "Workshops" at bounding box center [187, 484] width 159 height 16
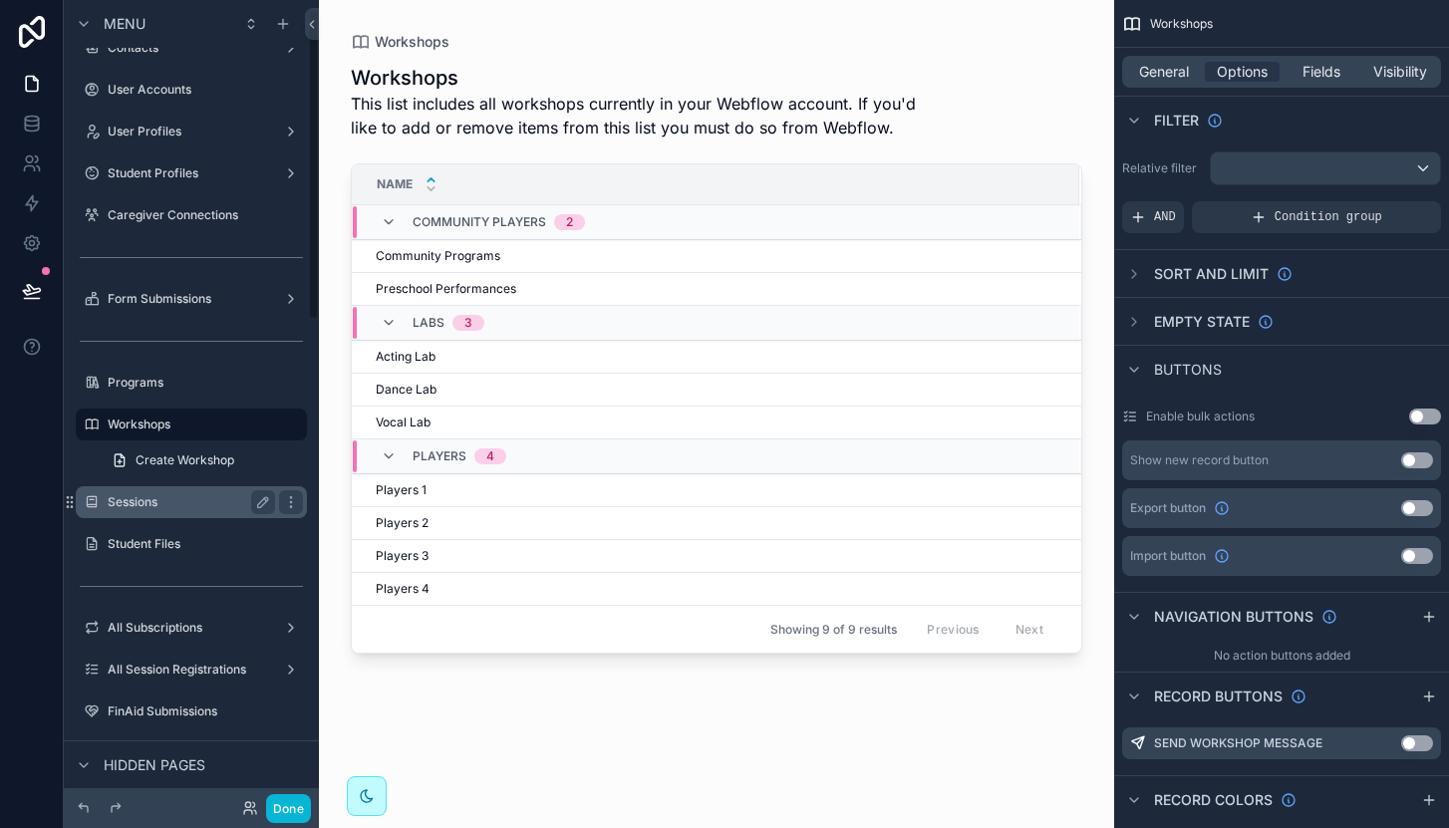
click at [150, 505] on label "Sessions" at bounding box center [187, 502] width 159 height 16
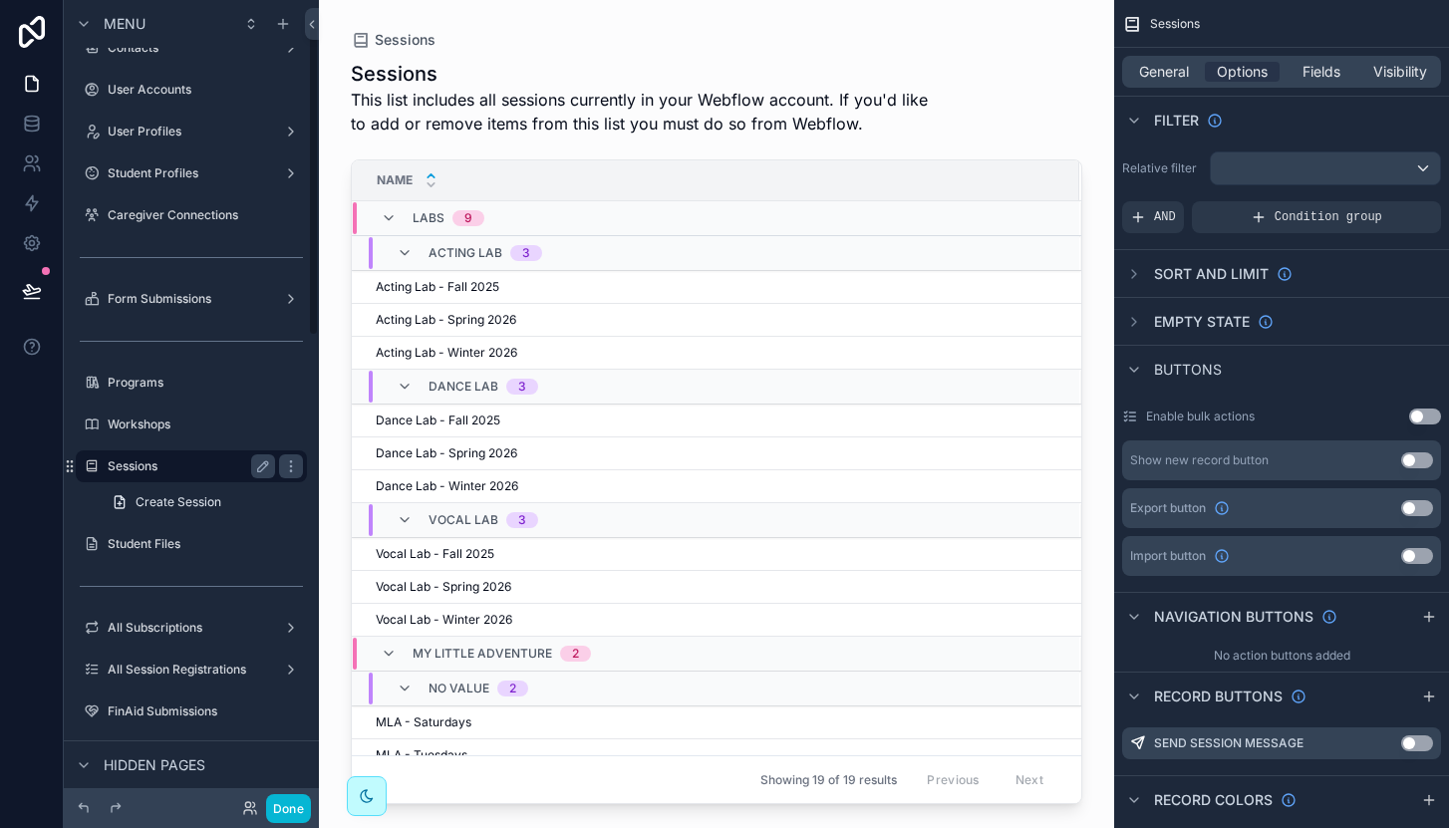
scroll to position [66, 0]
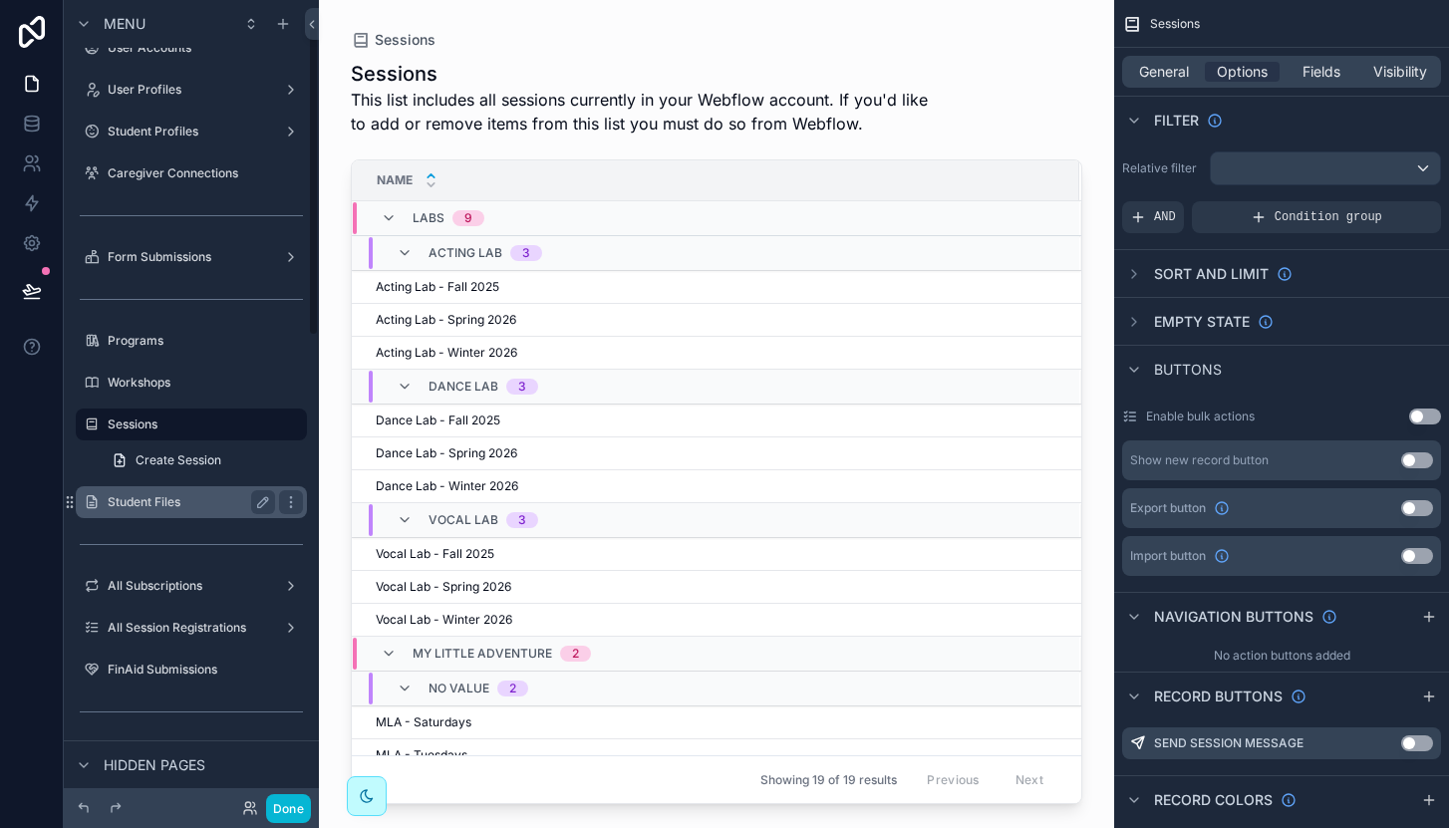
click at [145, 495] on label "Student Files" at bounding box center [187, 502] width 159 height 16
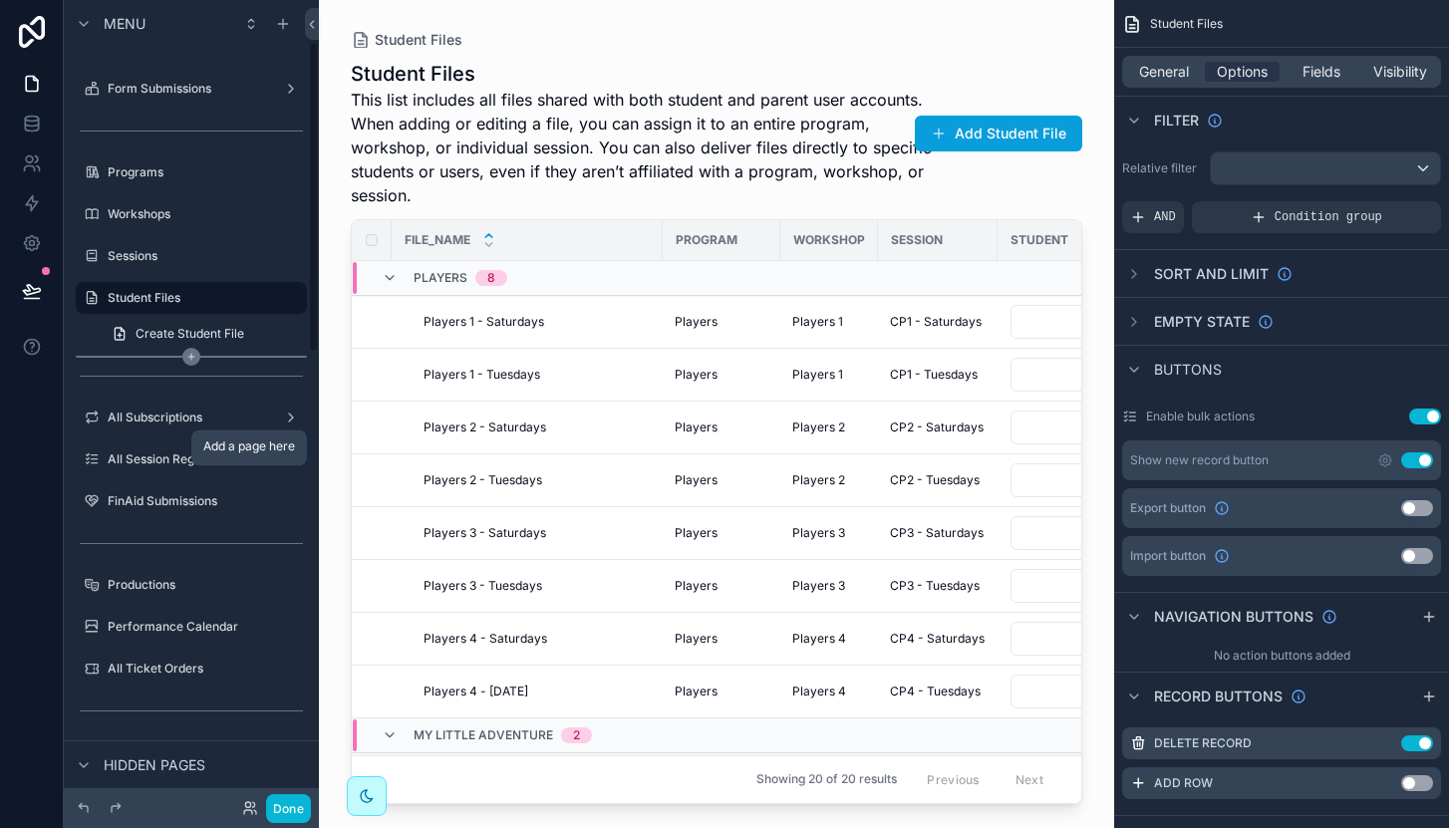
scroll to position [255, 0]
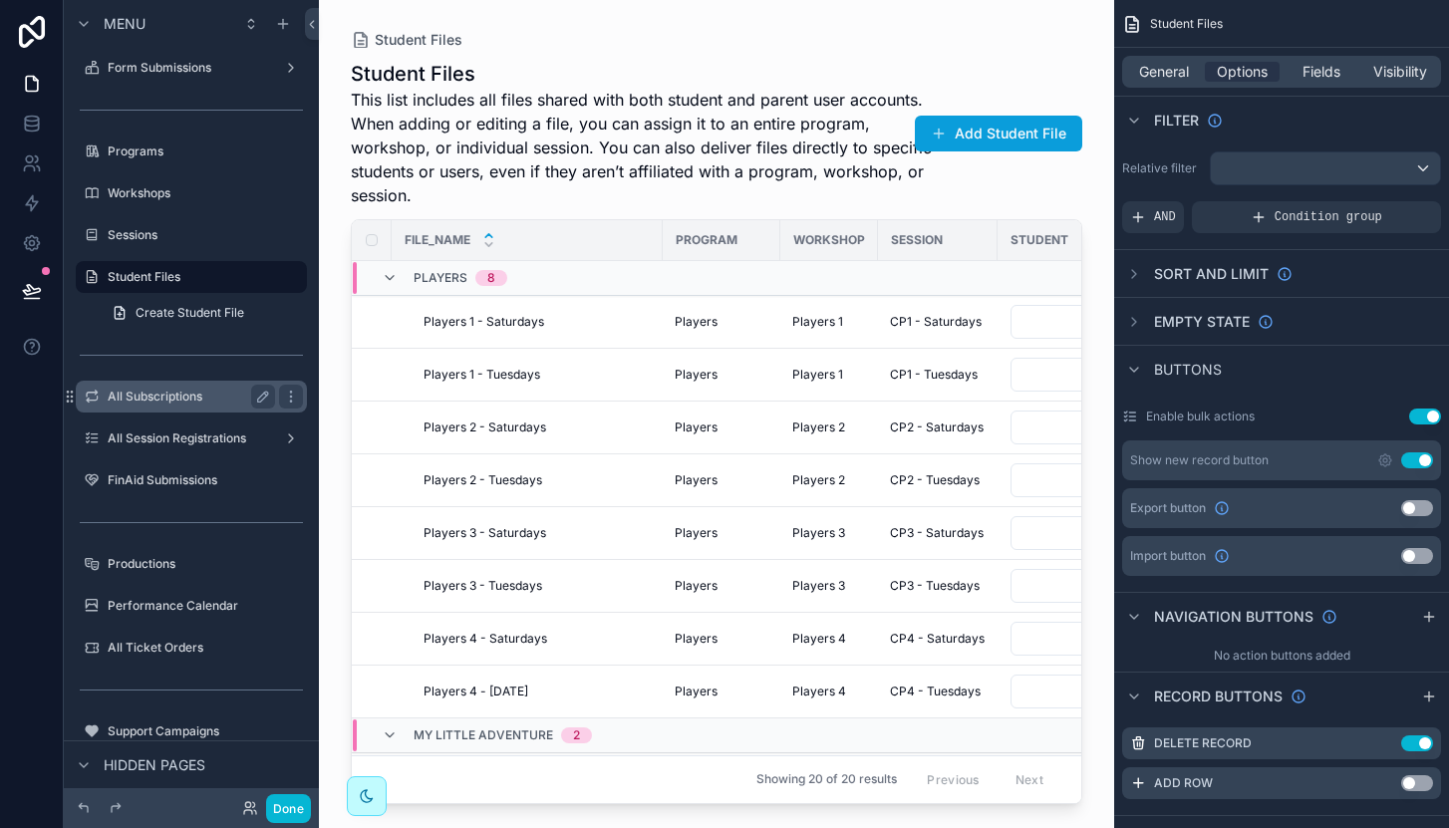
click at [167, 393] on label "All Subscriptions" at bounding box center [187, 397] width 159 height 16
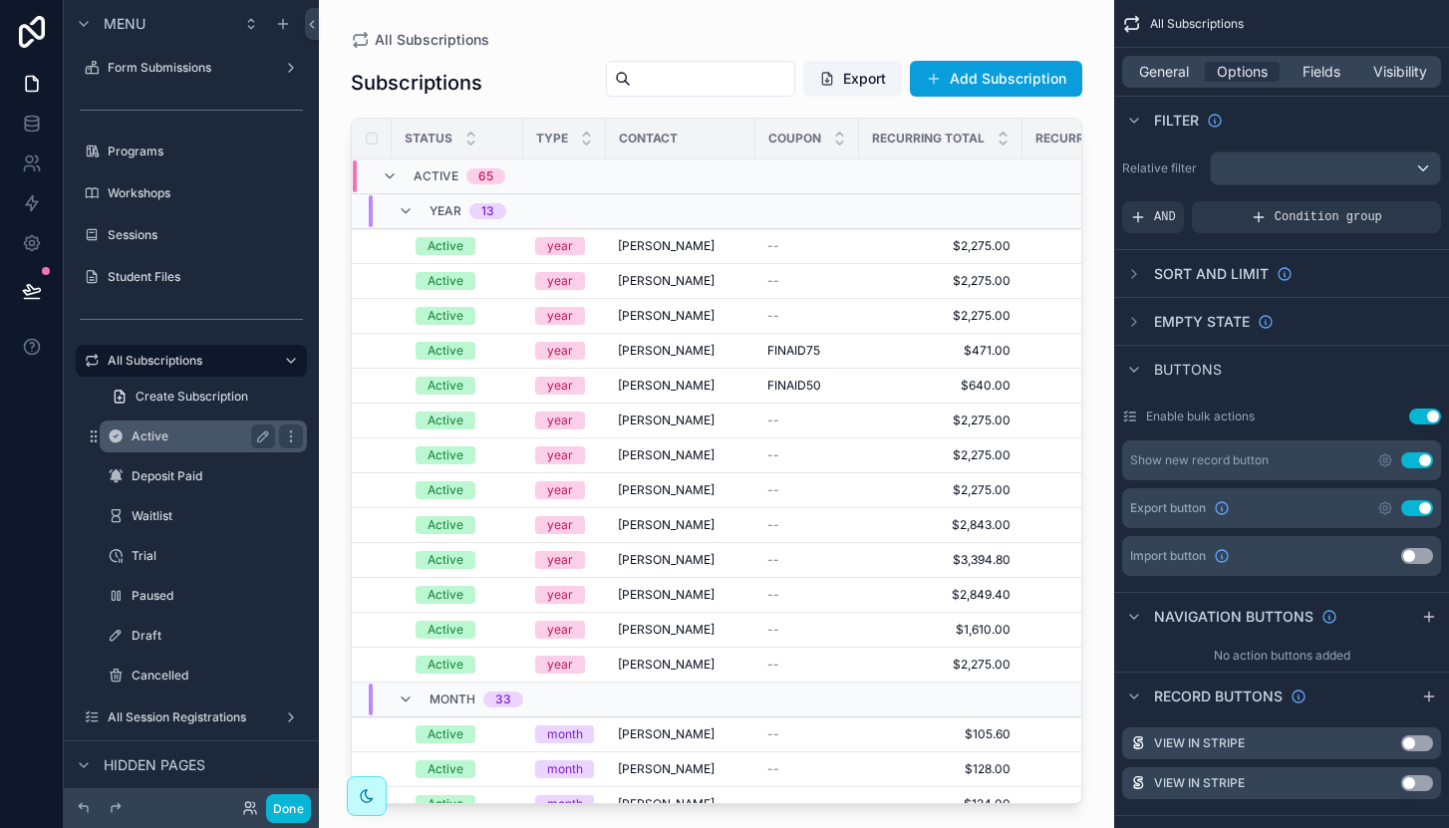
click at [173, 434] on label "Active" at bounding box center [200, 436] width 136 height 16
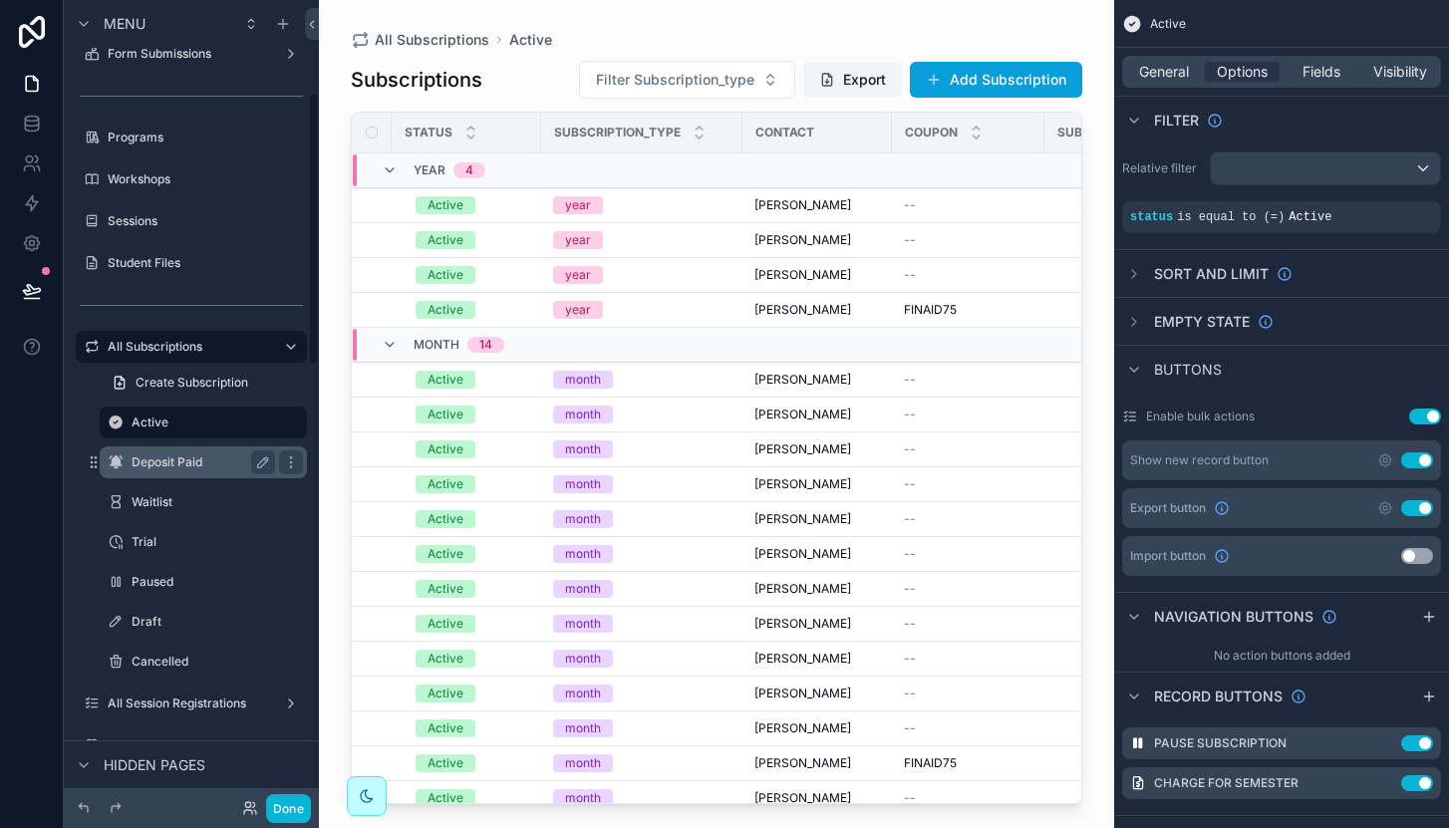
click at [172, 462] on label "Deposit Paid" at bounding box center [200, 462] width 136 height 16
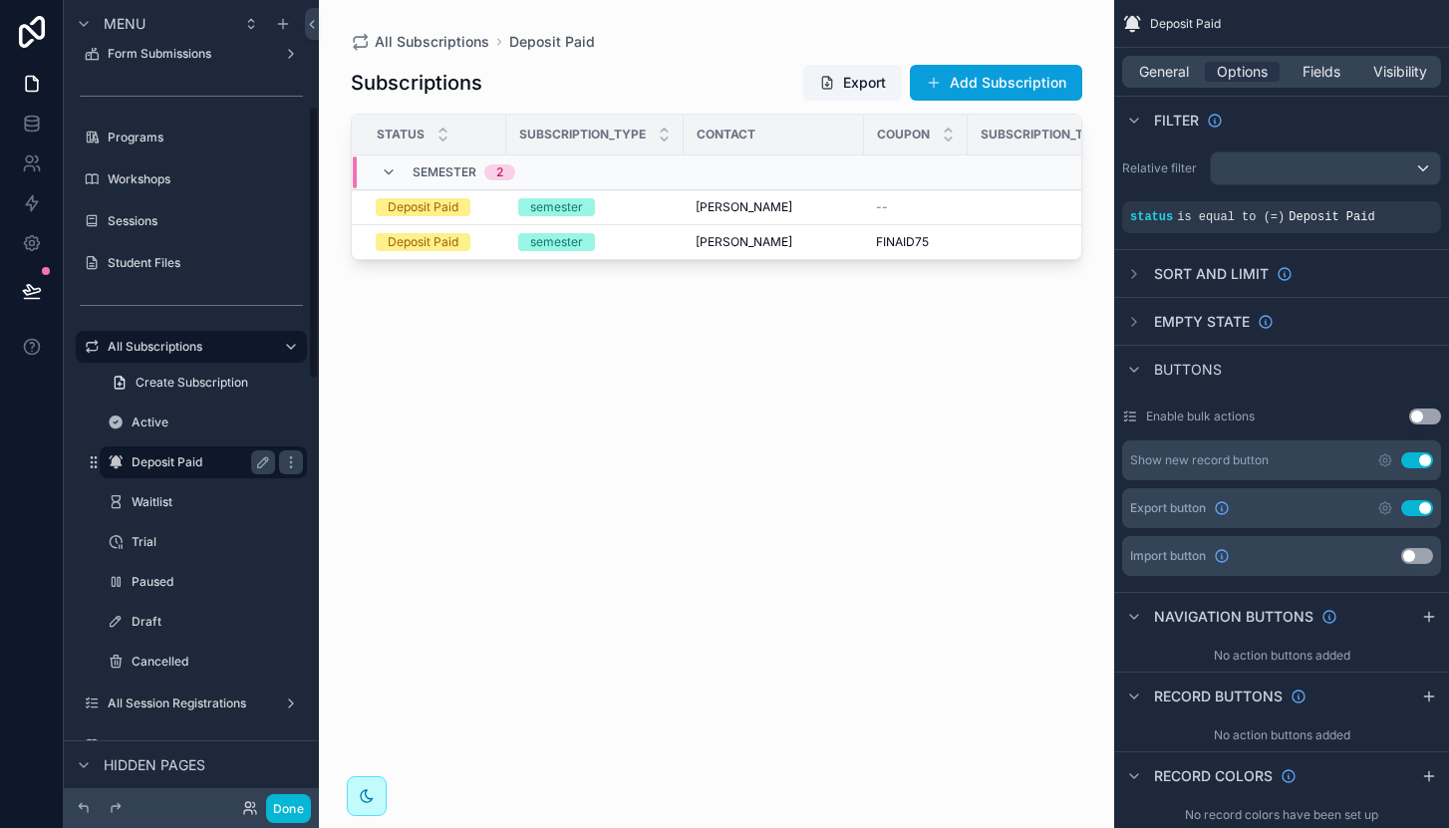
scroll to position [309, 0]
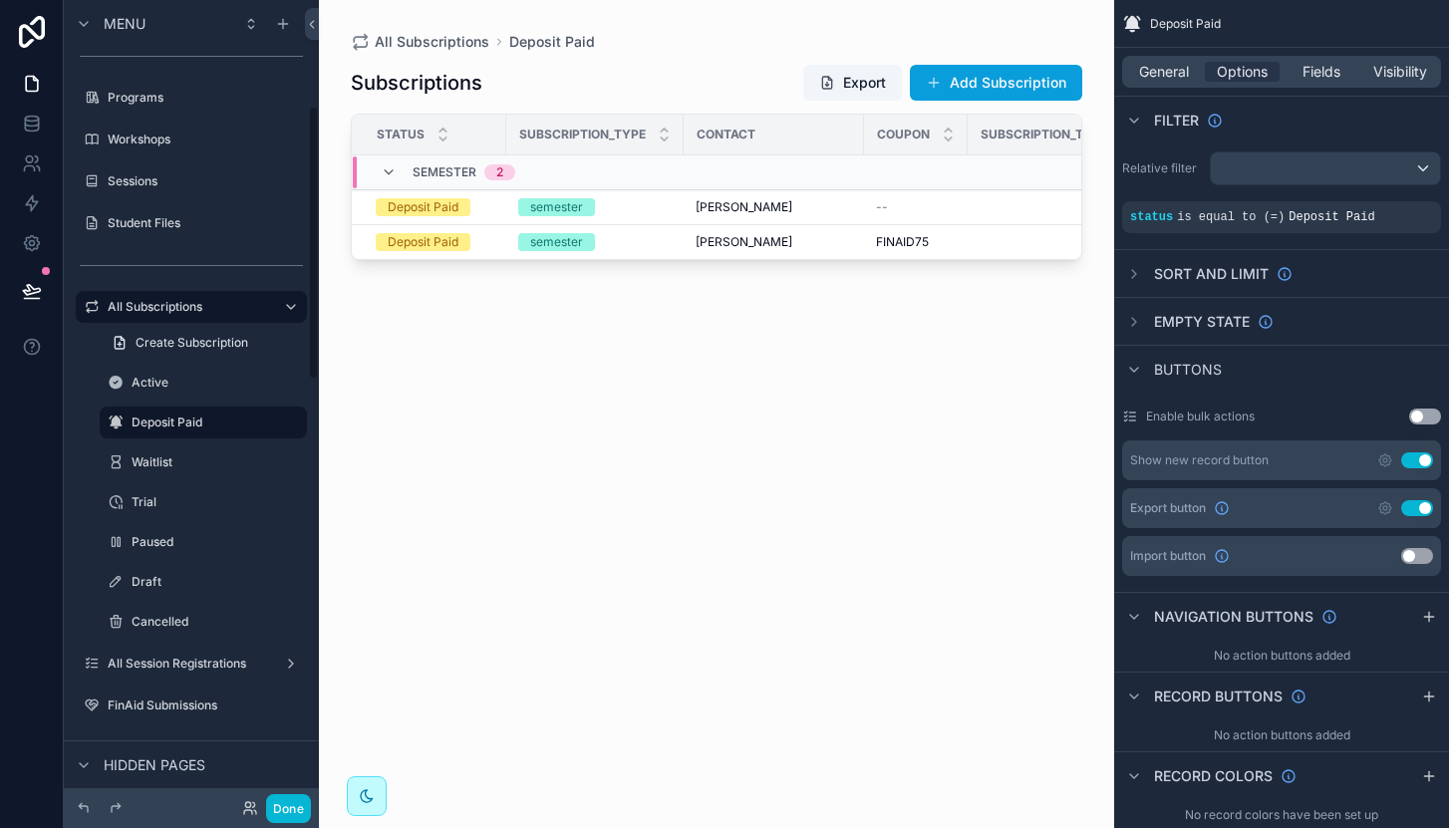
click at [166, 481] on div "scrollable content" at bounding box center [203, 482] width 231 height 4
click at [163, 467] on label "Waitlist" at bounding box center [200, 462] width 136 height 16
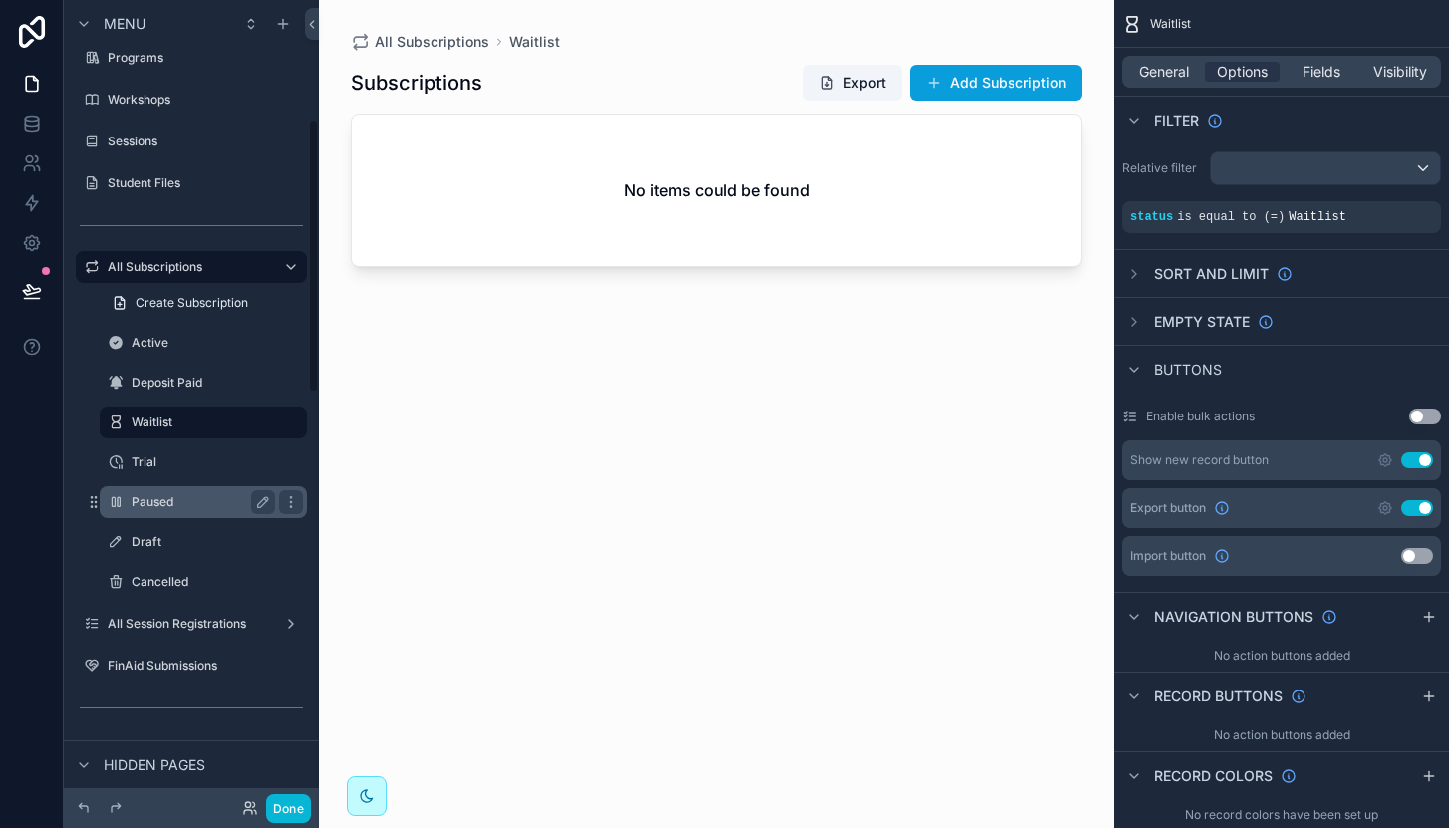
click at [160, 490] on div "Paused" at bounding box center [203, 502] width 143 height 24
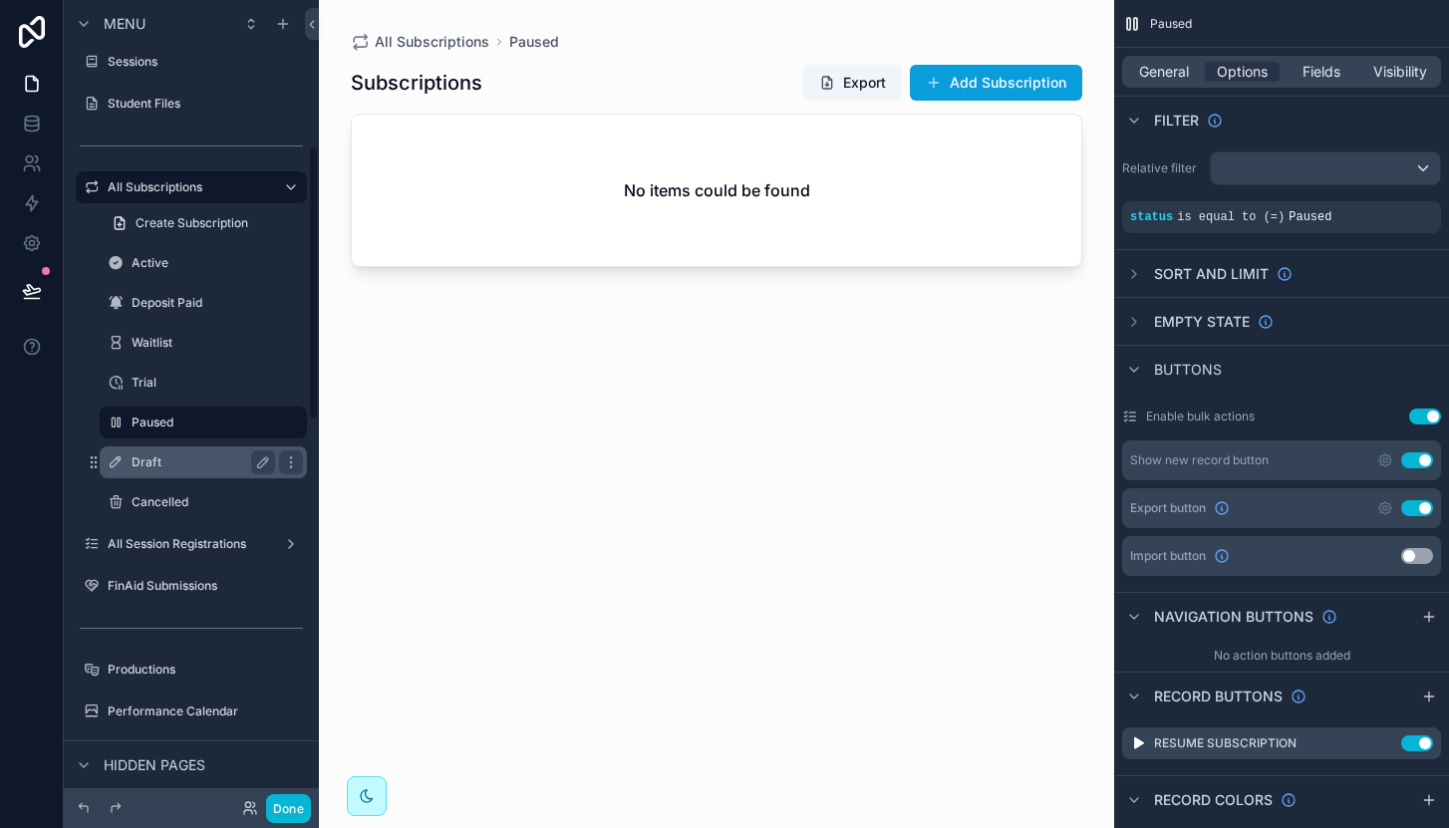
click at [159, 465] on label "Draft" at bounding box center [200, 462] width 136 height 16
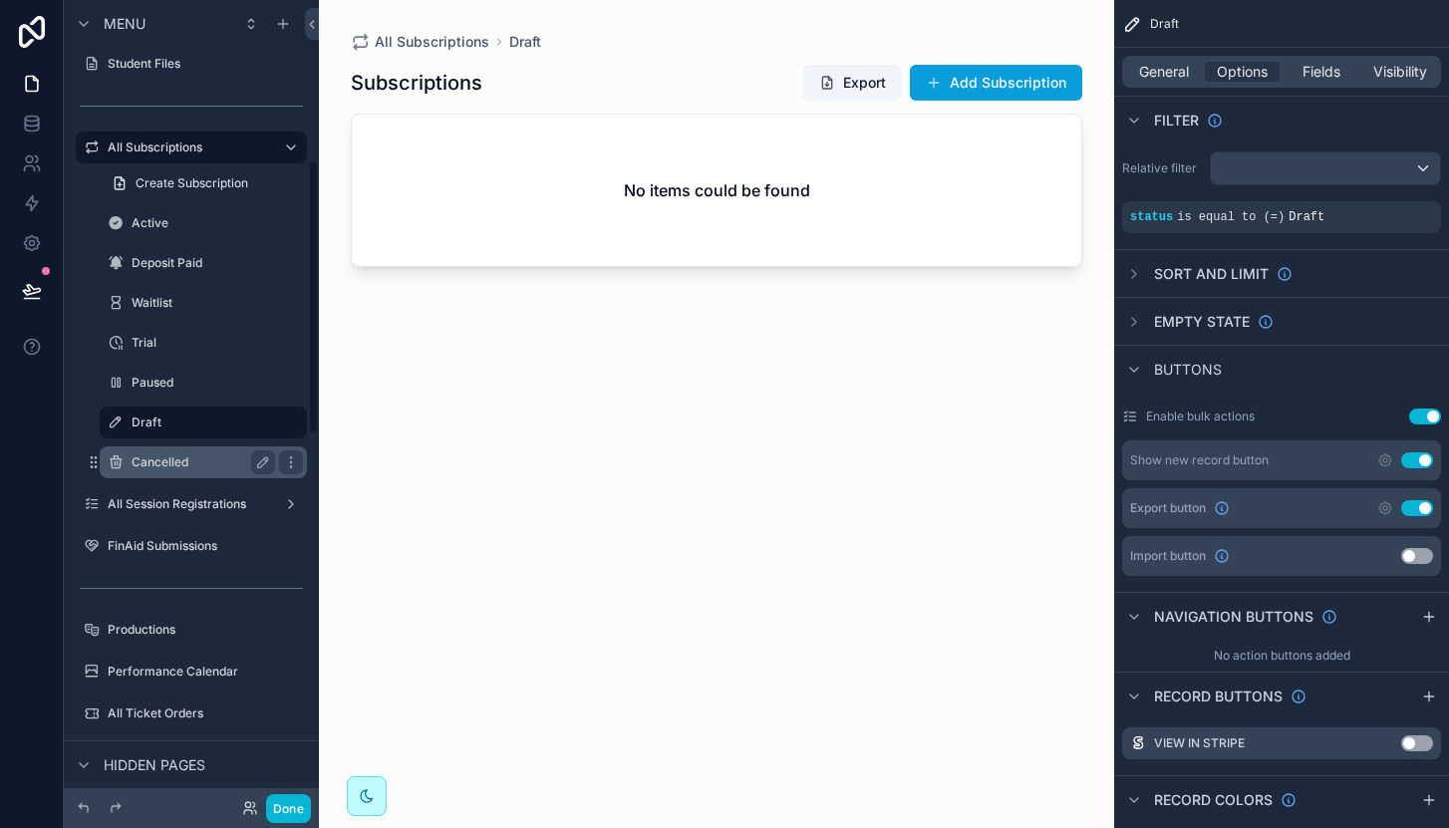
click at [163, 469] on div "Cancelled" at bounding box center [203, 462] width 143 height 24
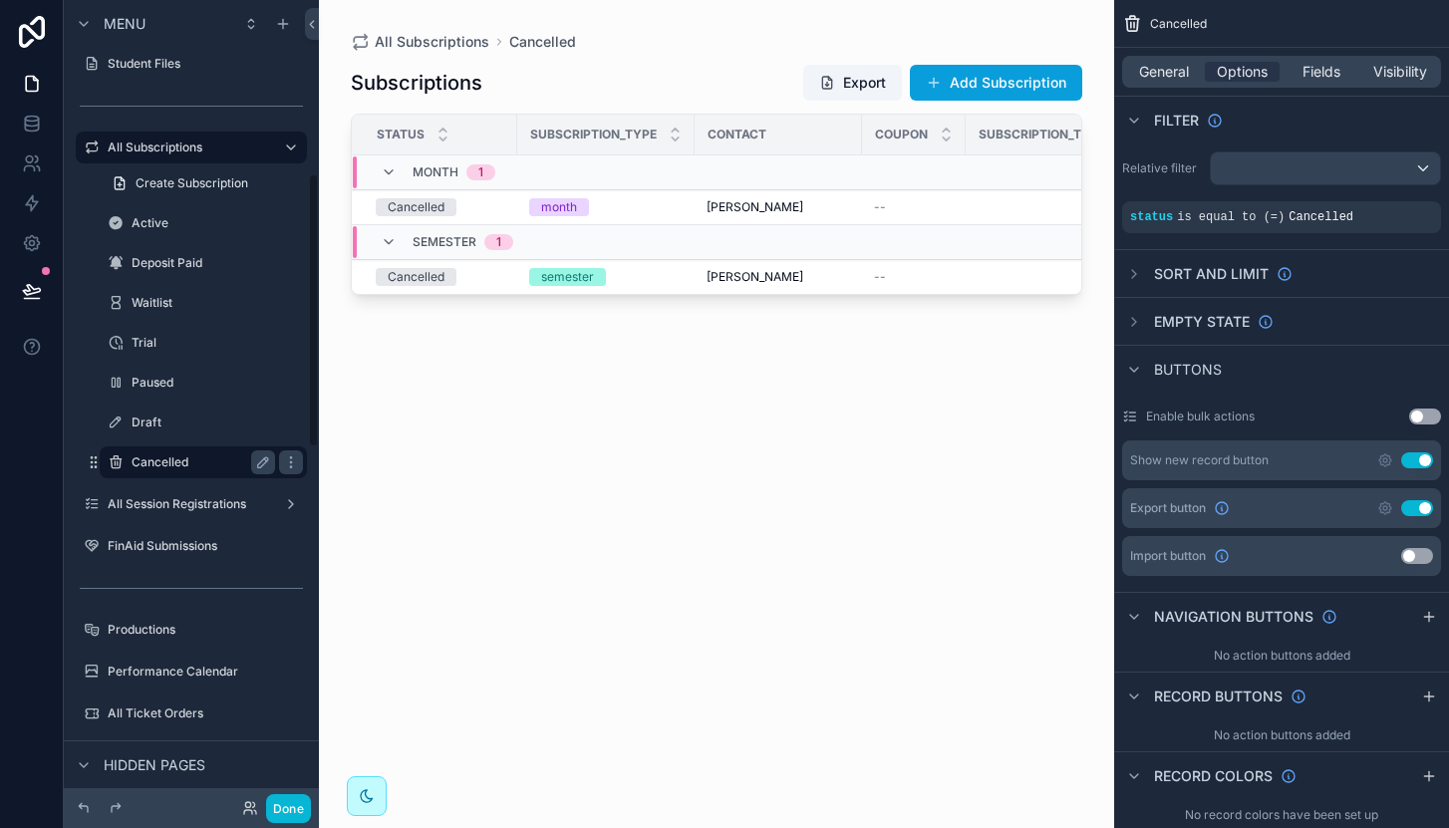
scroll to position [508, 0]
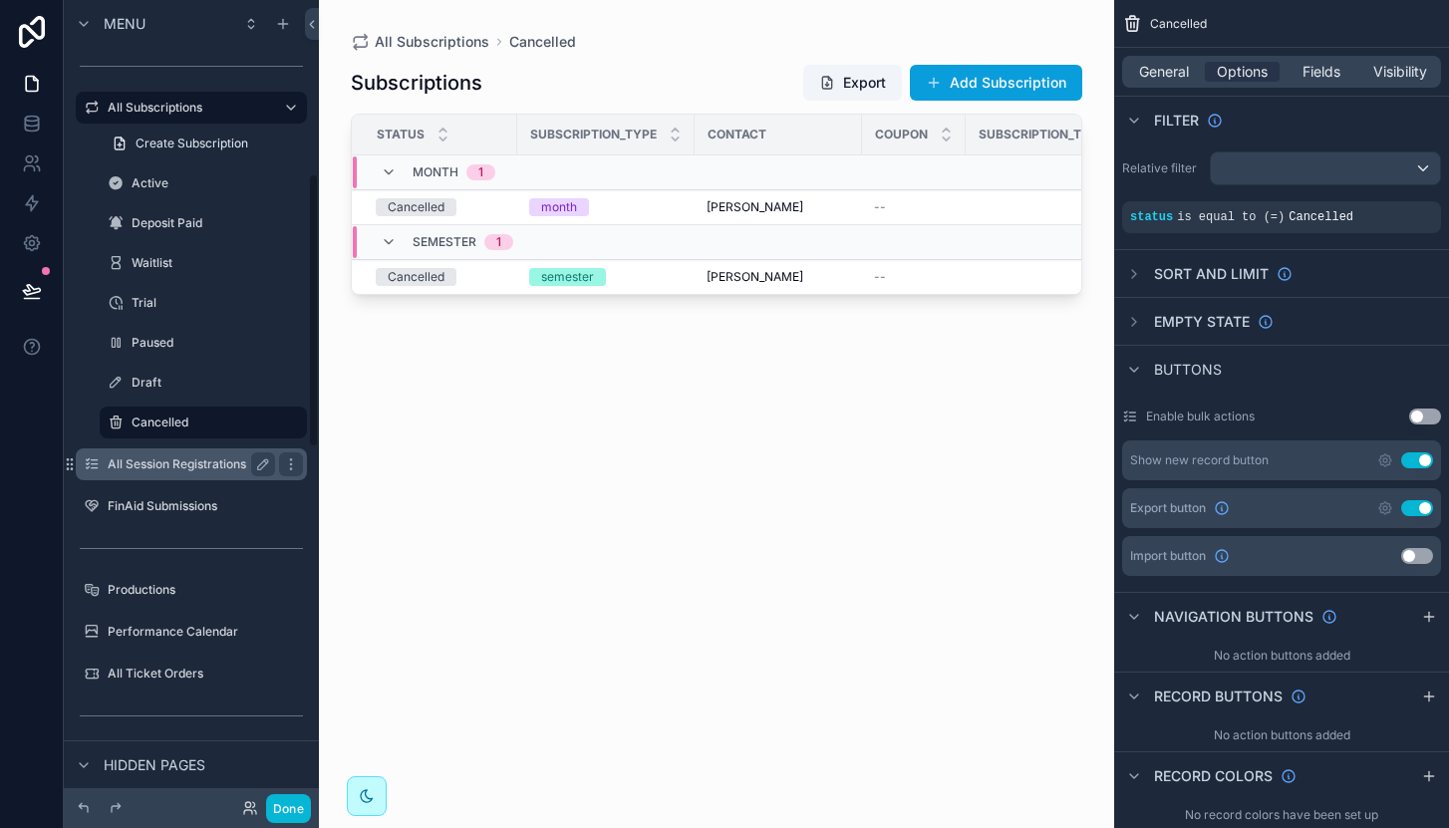
click at [162, 463] on label "All Session Registrations" at bounding box center [187, 464] width 159 height 16
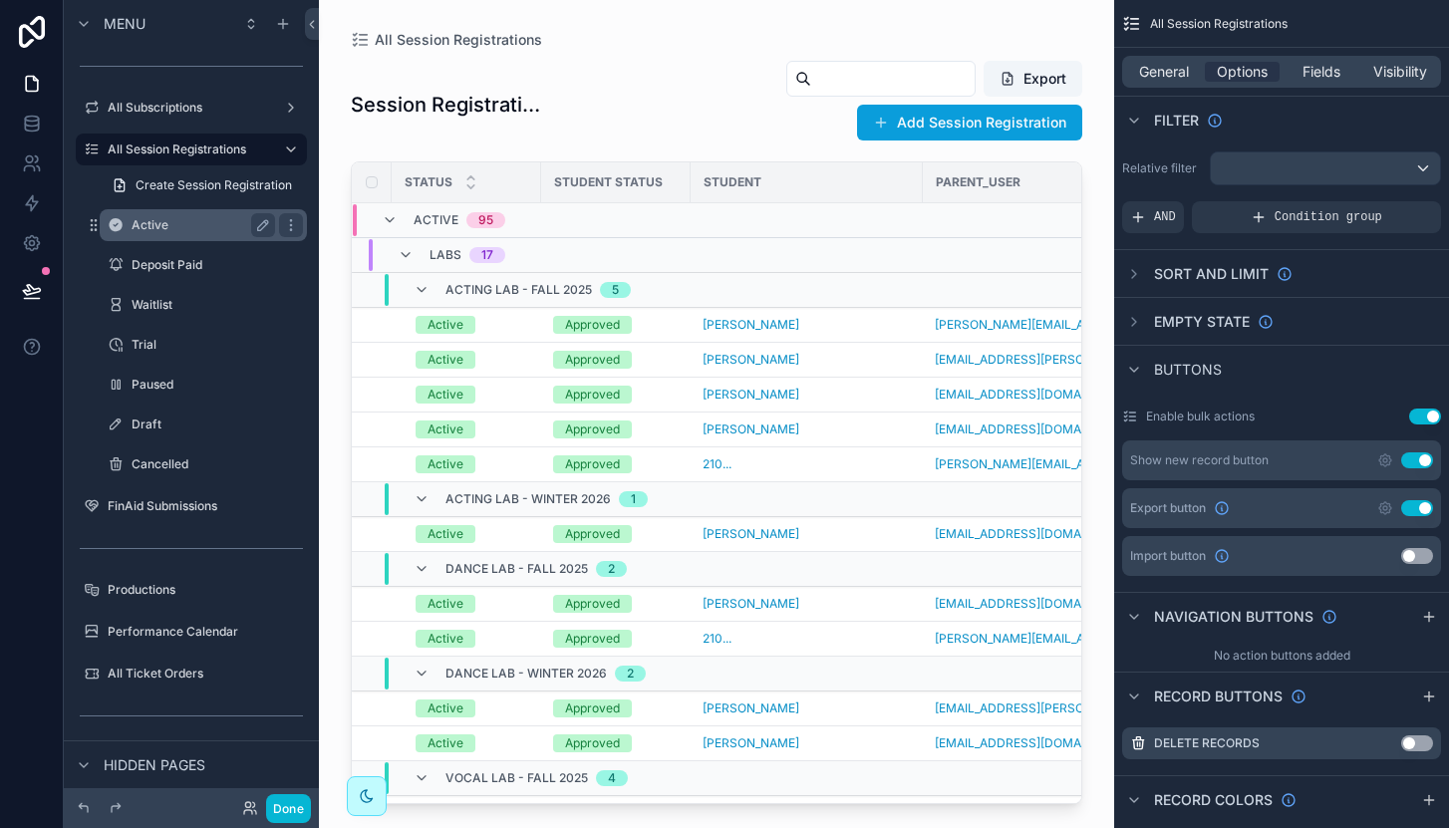
click at [164, 231] on label "Active" at bounding box center [200, 225] width 136 height 16
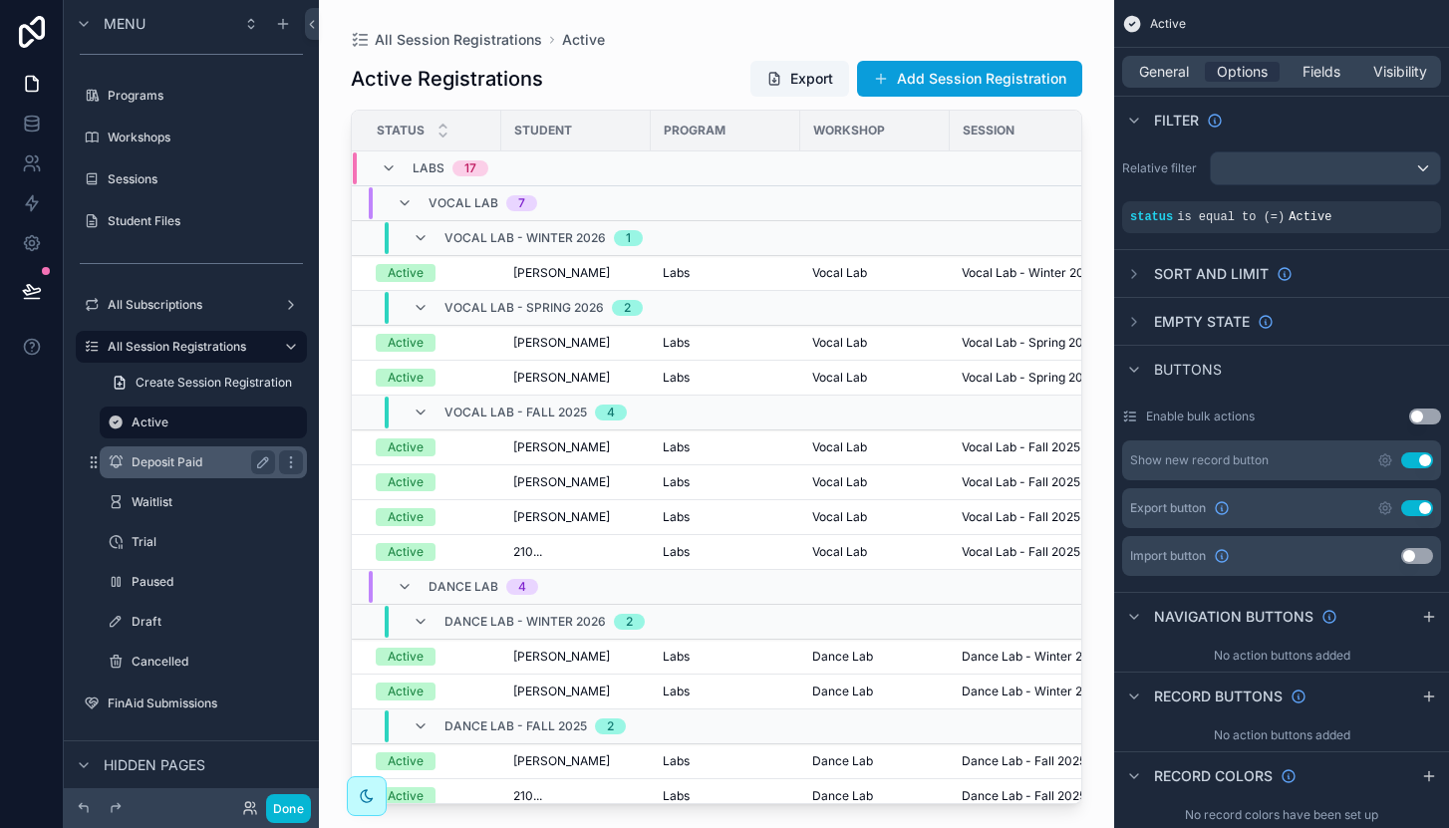
click at [164, 448] on div "Deposit Paid" at bounding box center [203, 462] width 199 height 32
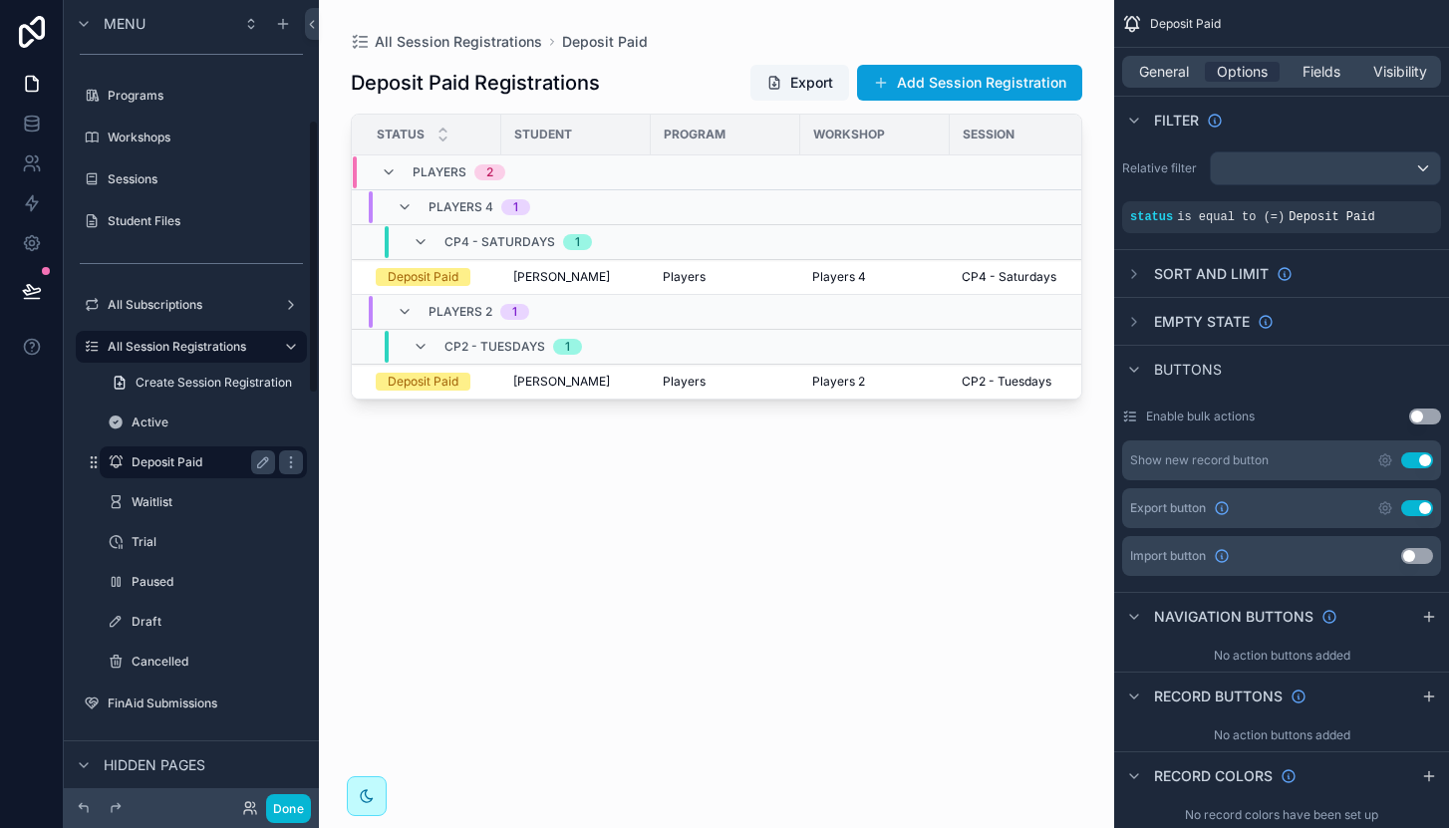
scroll to position [351, 0]
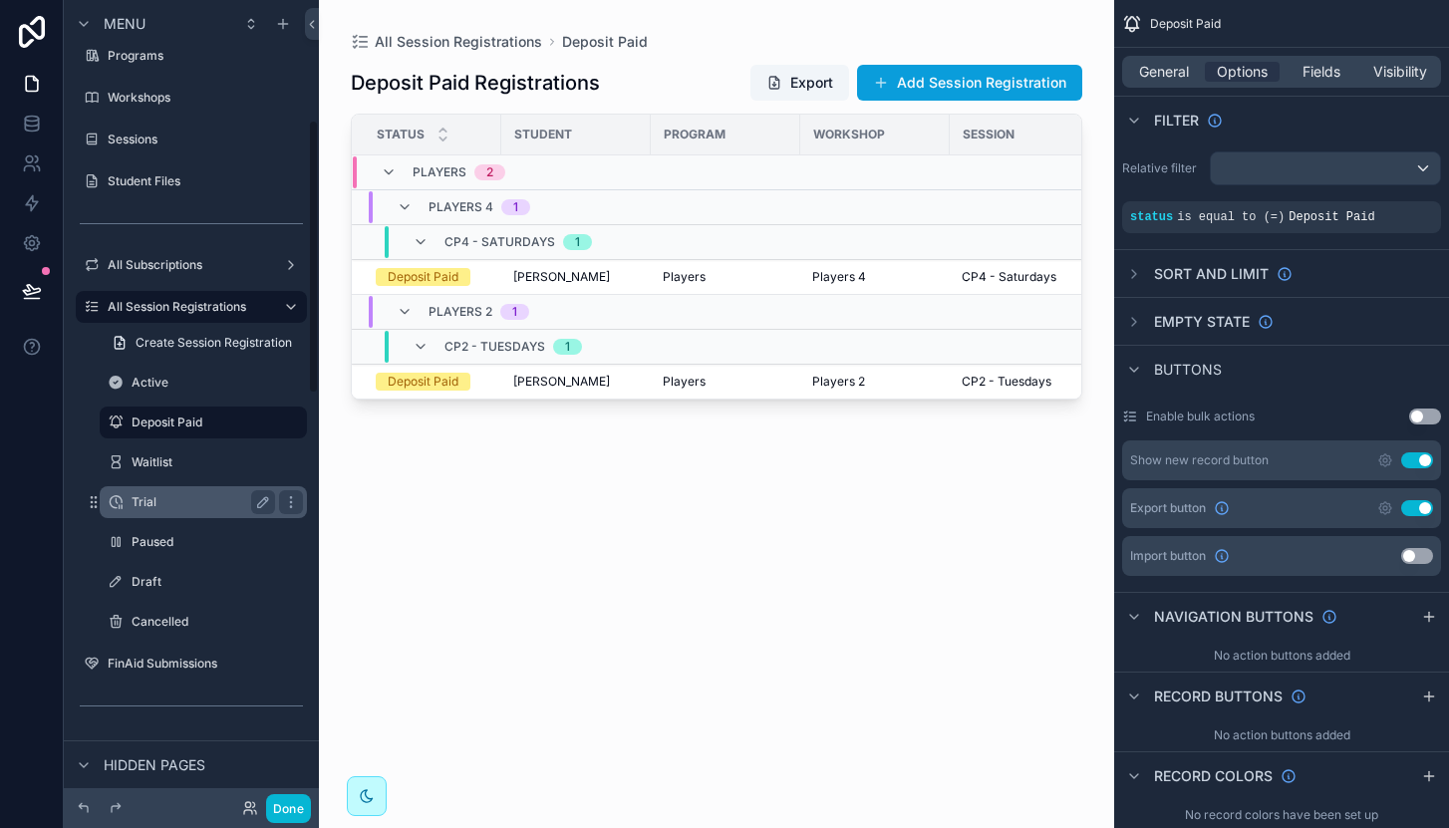
click at [174, 495] on label "Trial" at bounding box center [200, 502] width 136 height 16
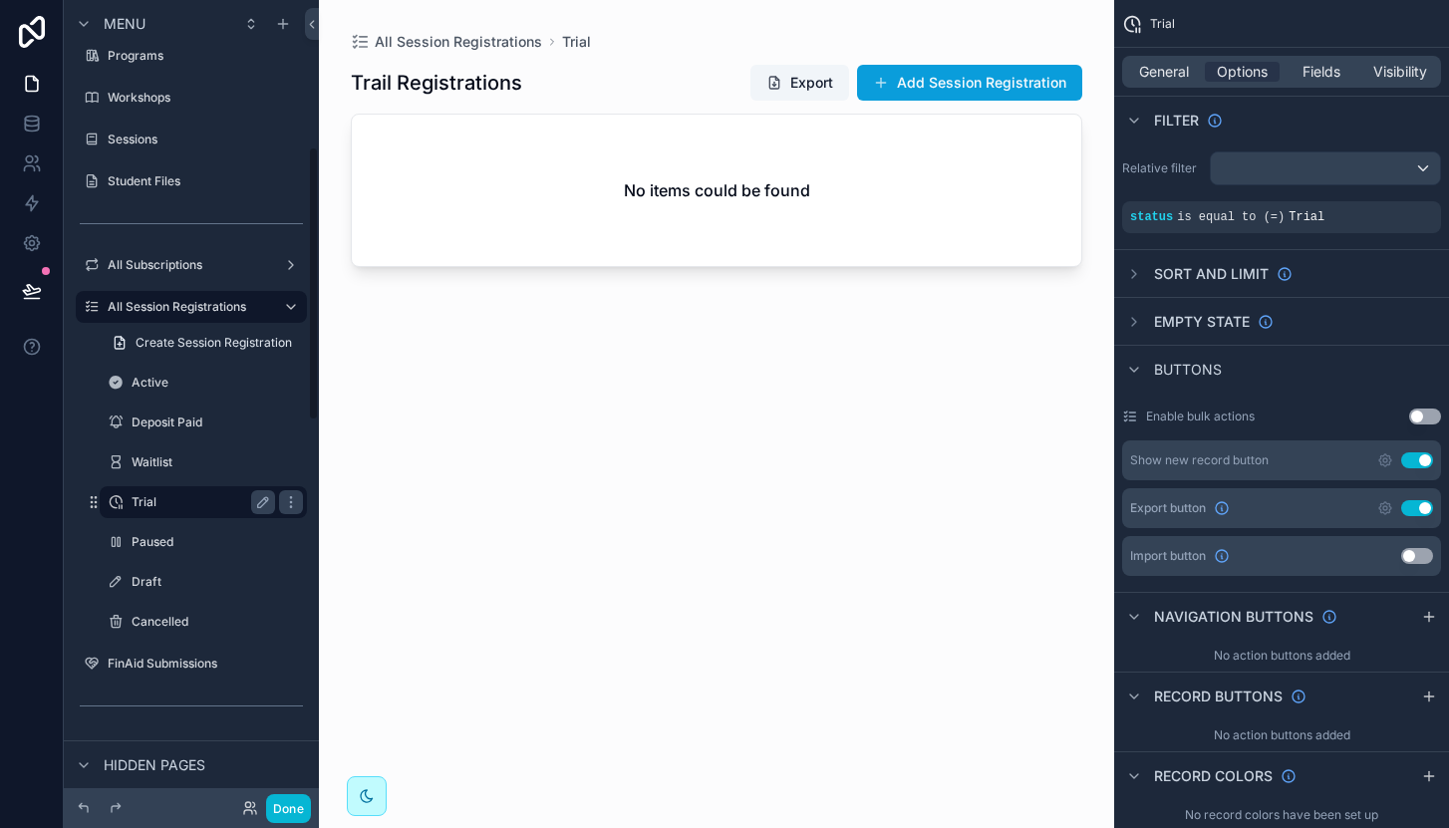
scroll to position [430, 0]
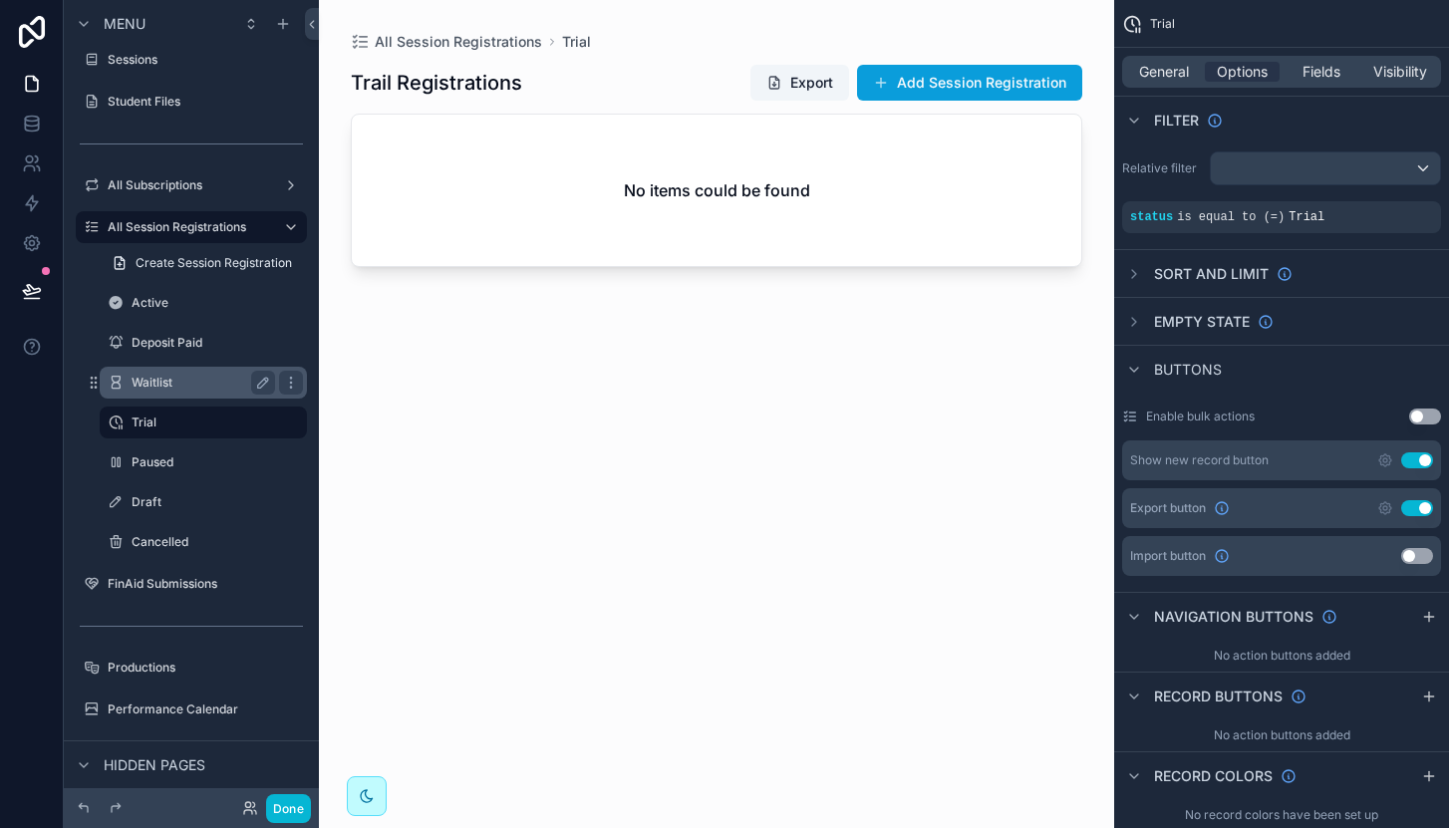
click at [168, 380] on label "Waitlist" at bounding box center [200, 383] width 136 height 16
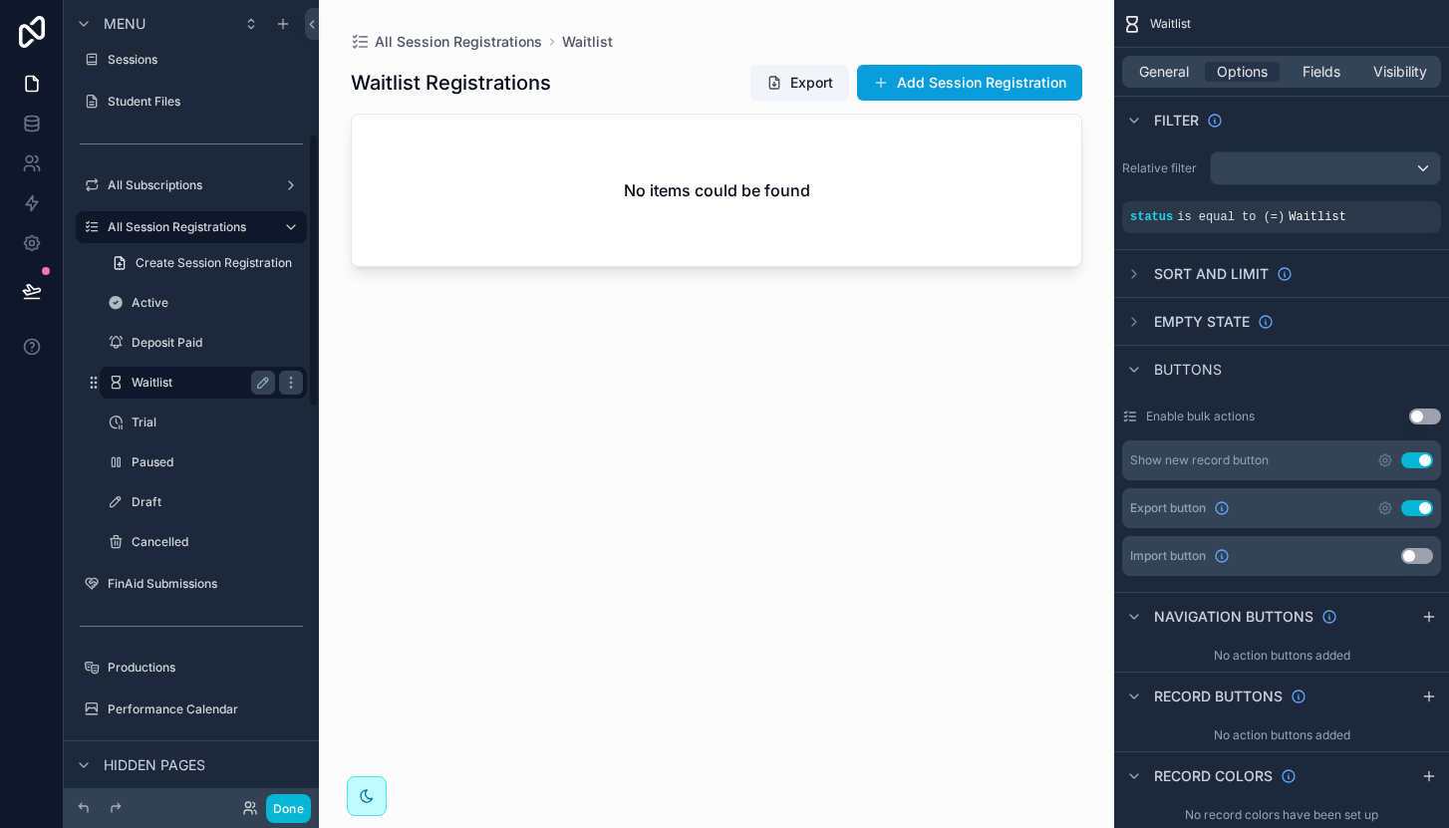
scroll to position [391, 0]
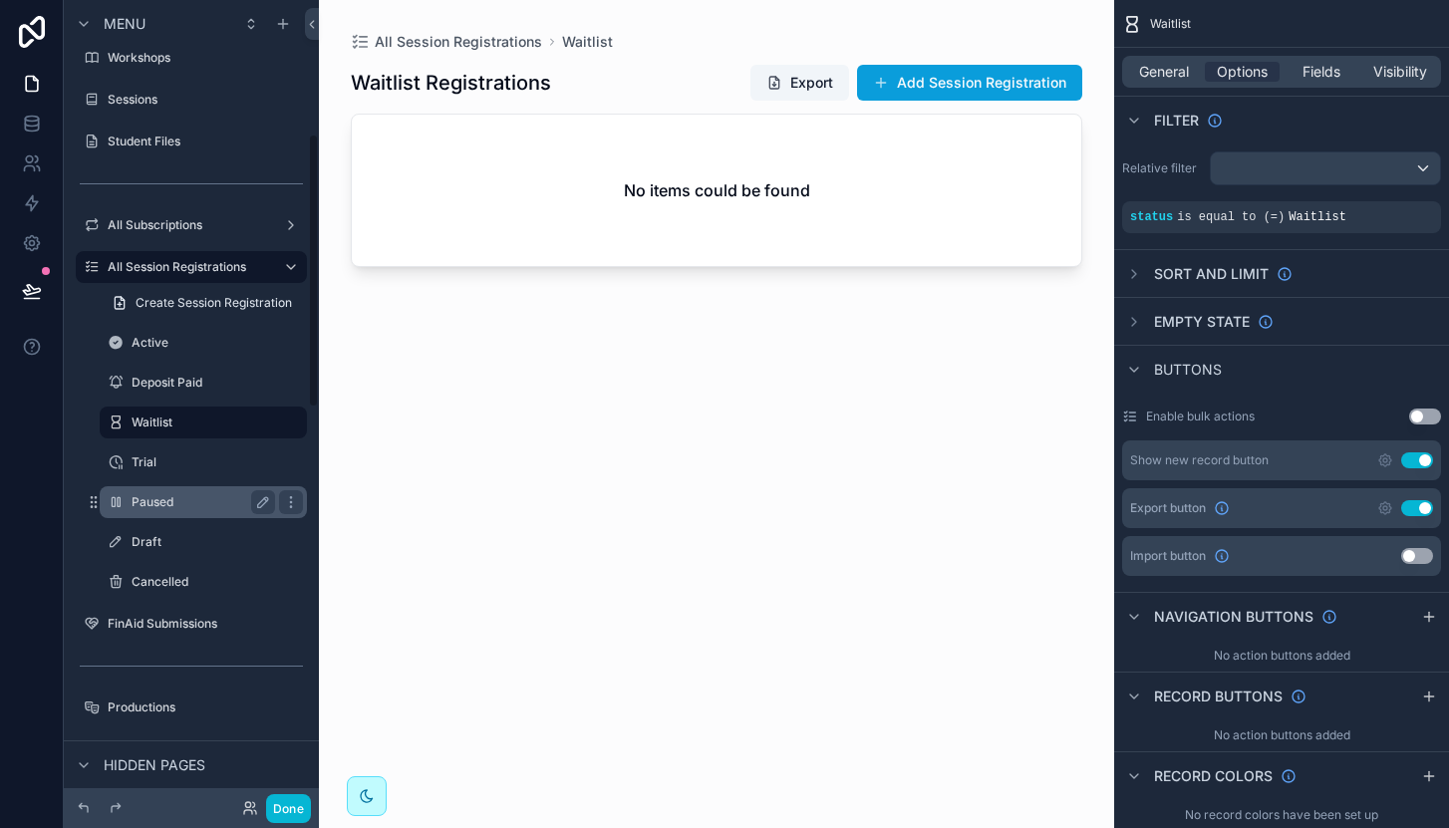
click at [181, 495] on label "Paused" at bounding box center [200, 502] width 136 height 16
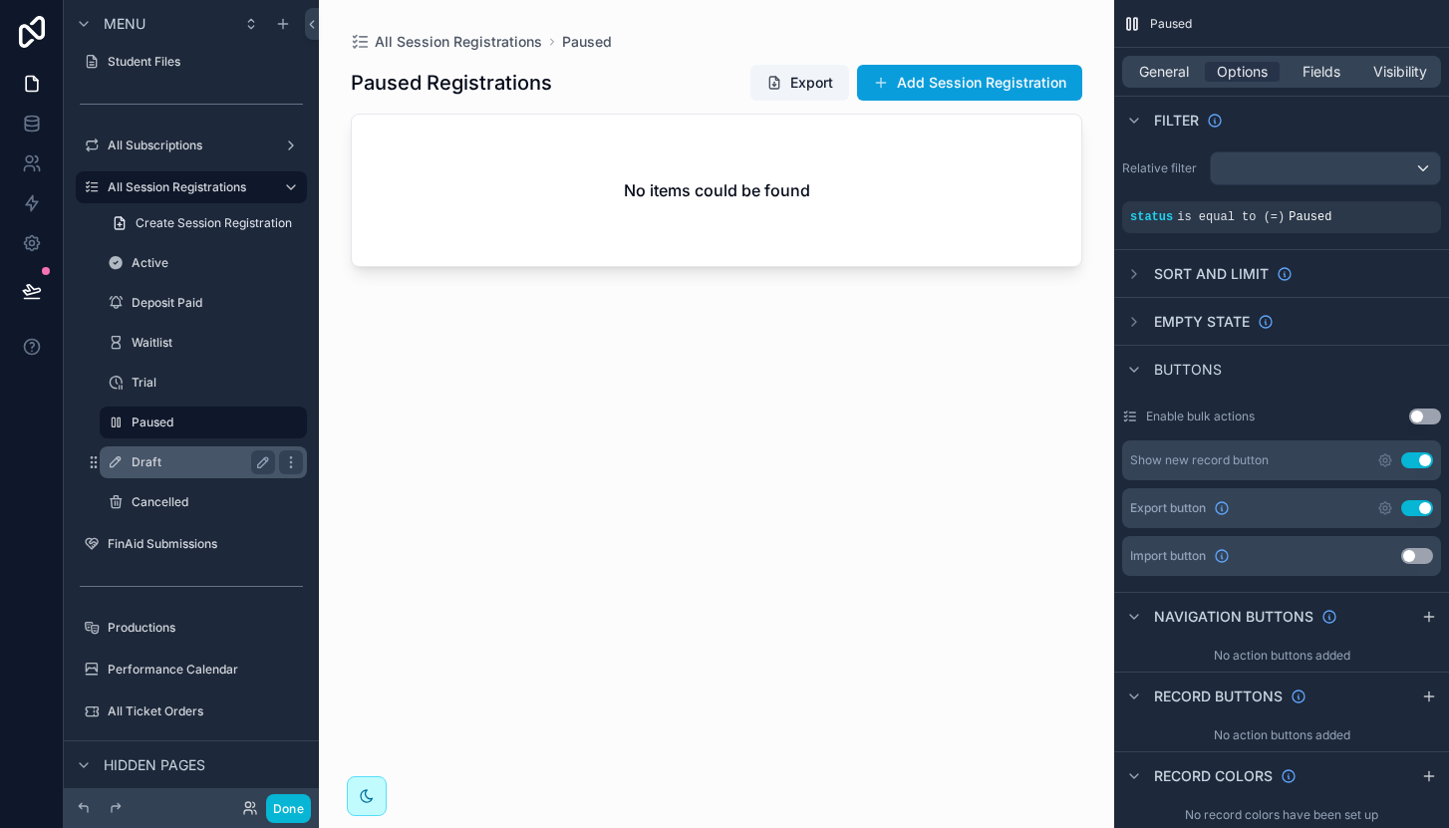
click at [153, 465] on label "Draft" at bounding box center [200, 462] width 136 height 16
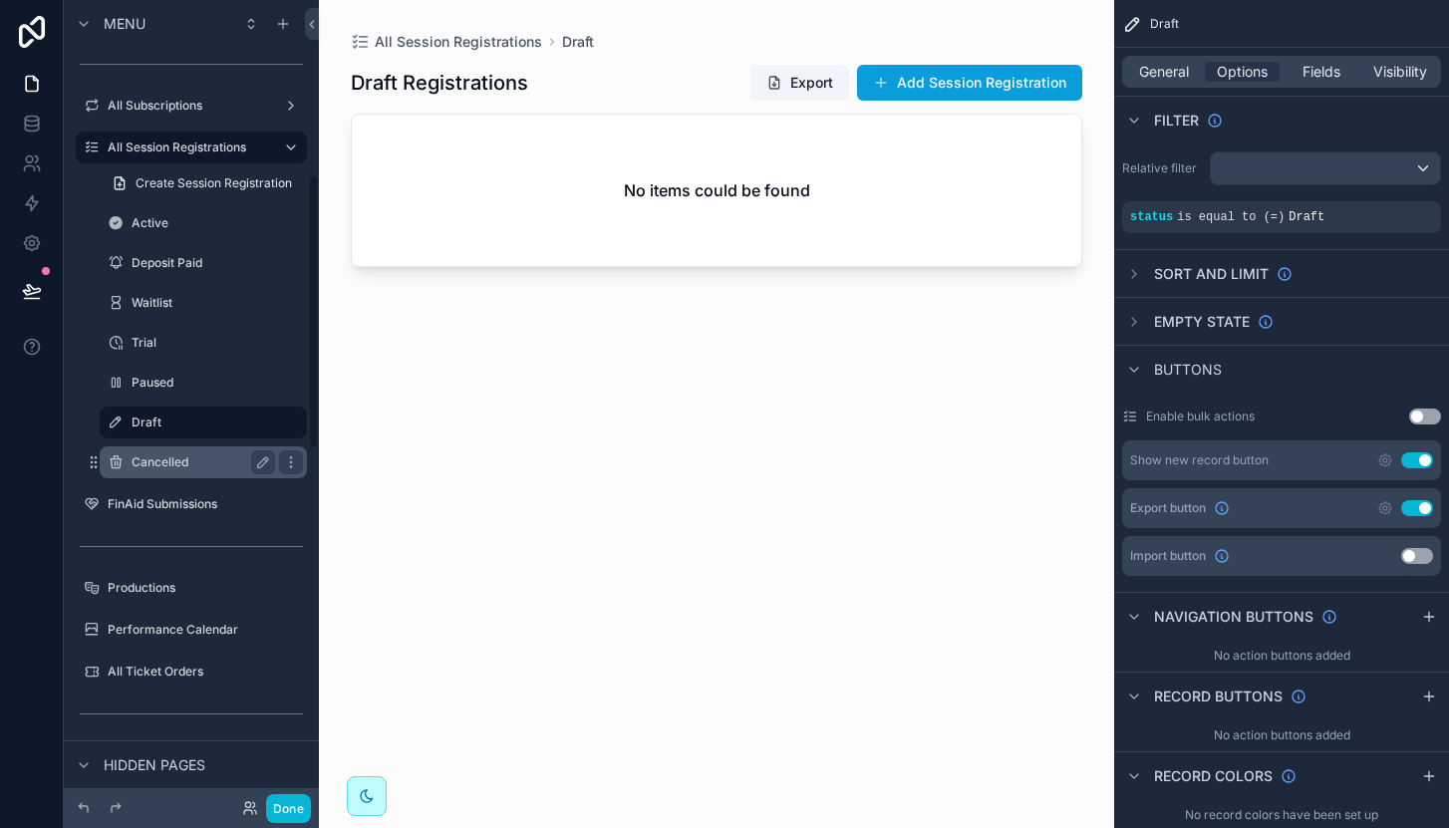
click at [157, 460] on label "Cancelled" at bounding box center [200, 462] width 136 height 16
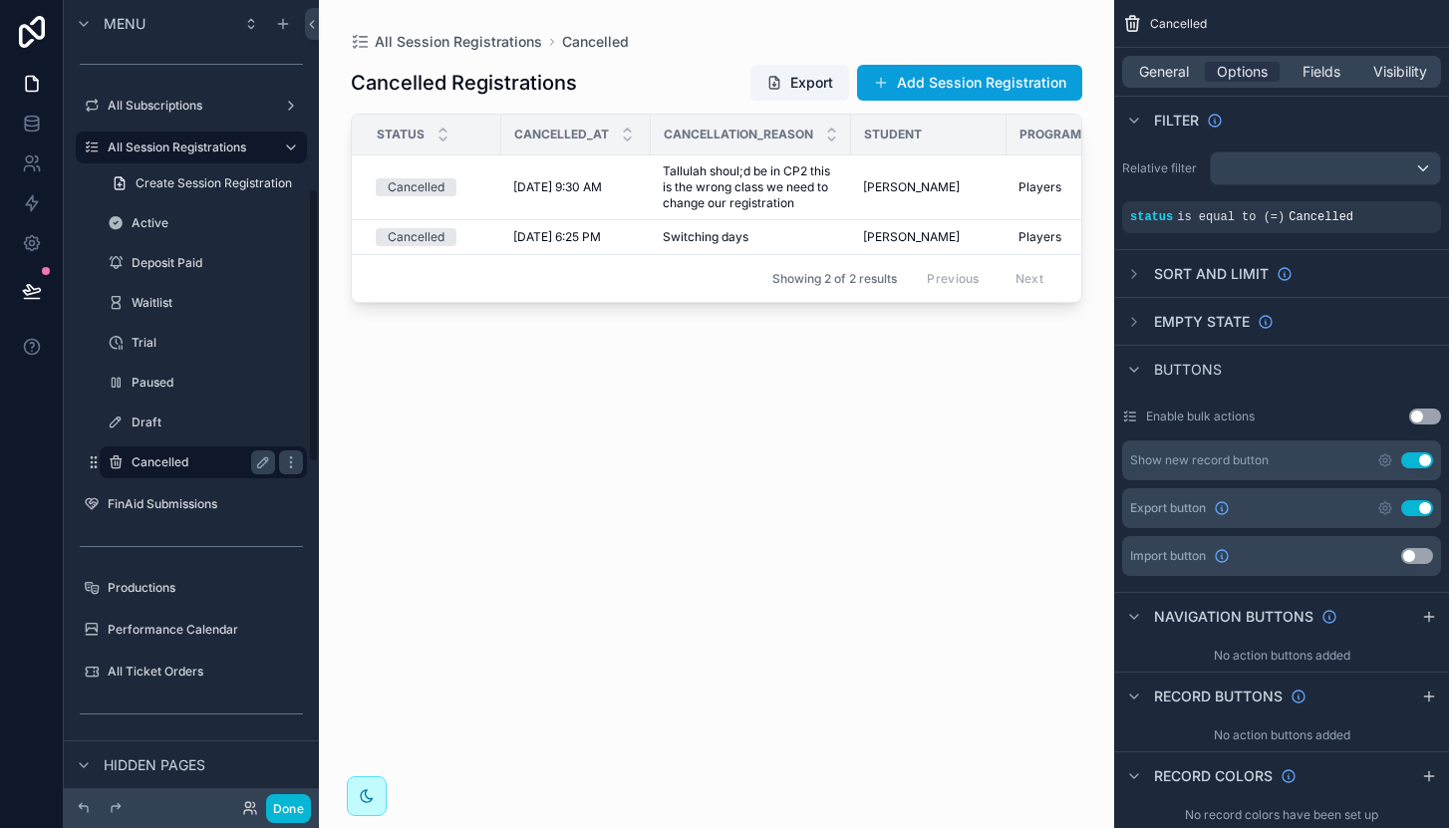
scroll to position [550, 0]
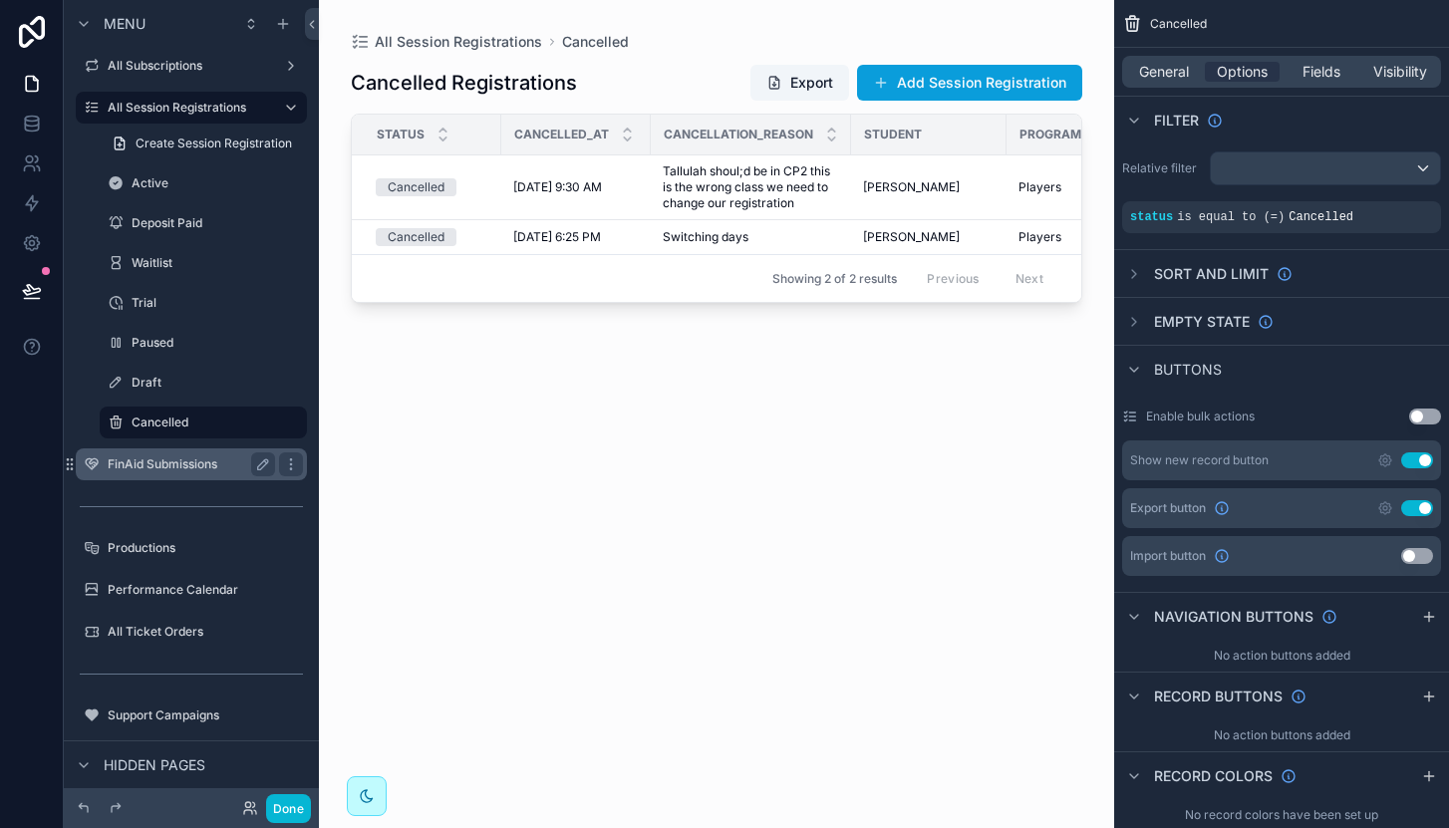
click at [152, 473] on div "FinAid Submissions" at bounding box center [191, 464] width 167 height 24
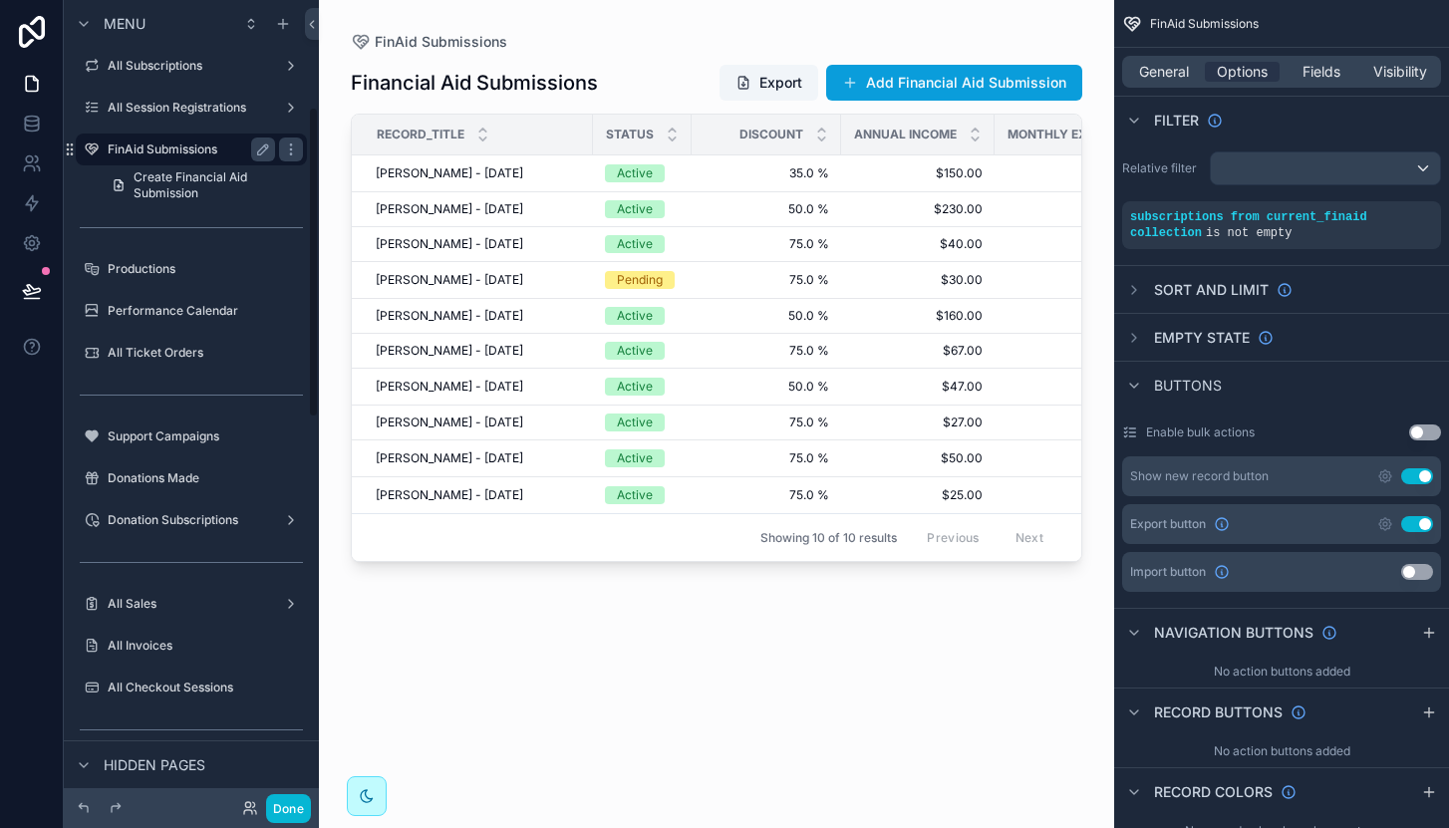
scroll to position [275, 0]
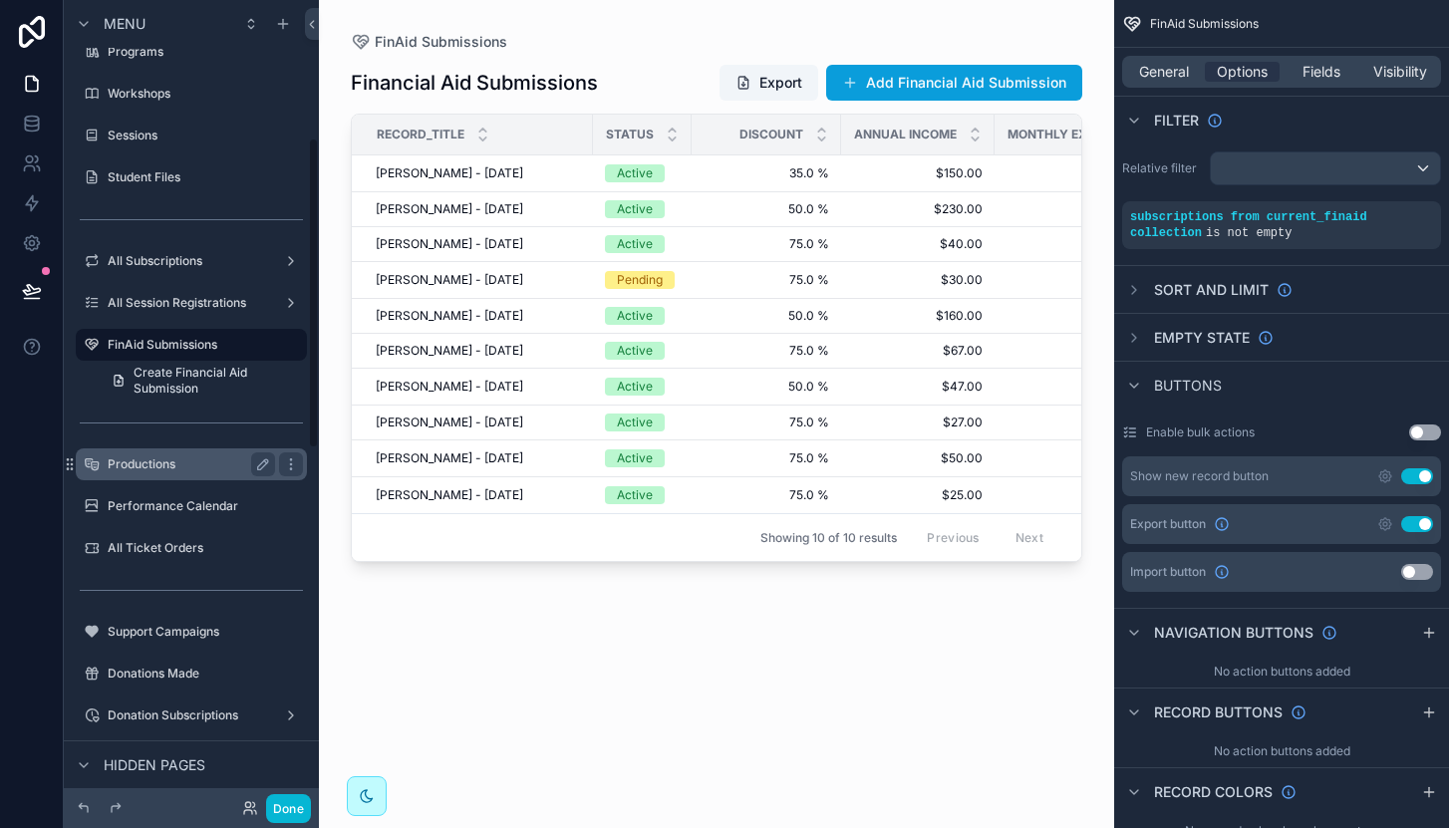
click at [182, 470] on label "Productions" at bounding box center [187, 464] width 159 height 16
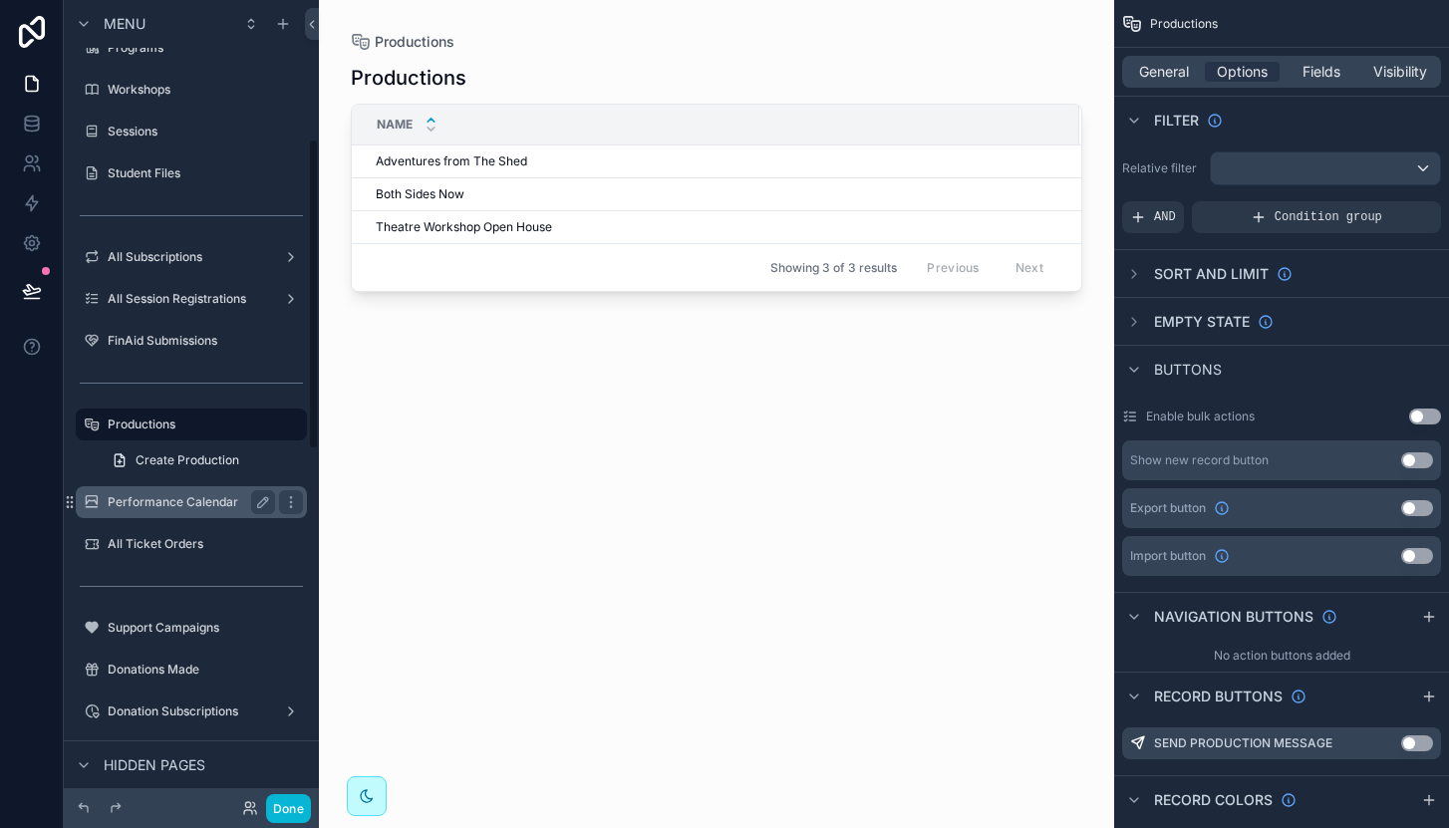
click at [188, 503] on label "Performance Calendar" at bounding box center [187, 502] width 159 height 16
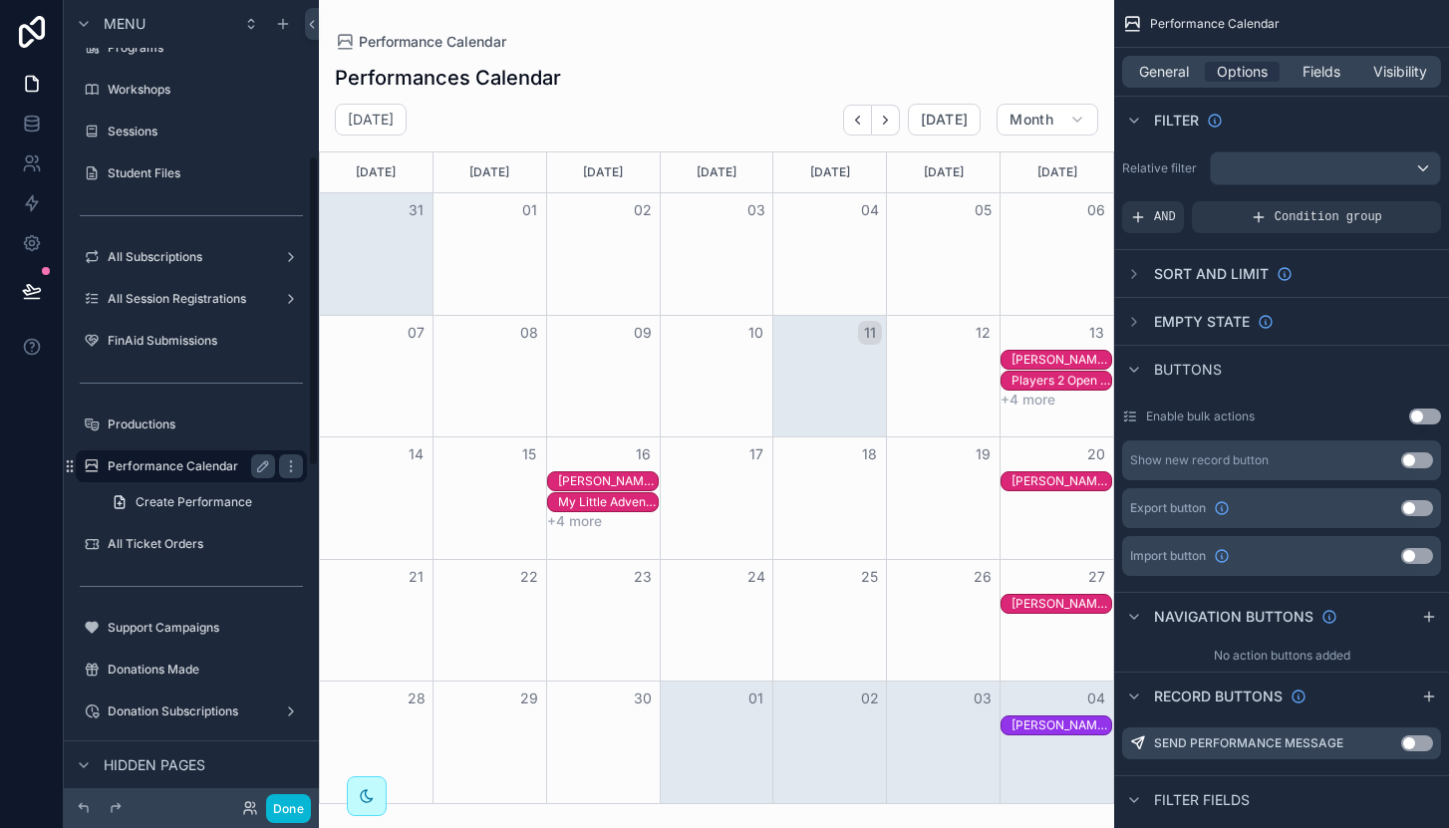
scroll to position [401, 0]
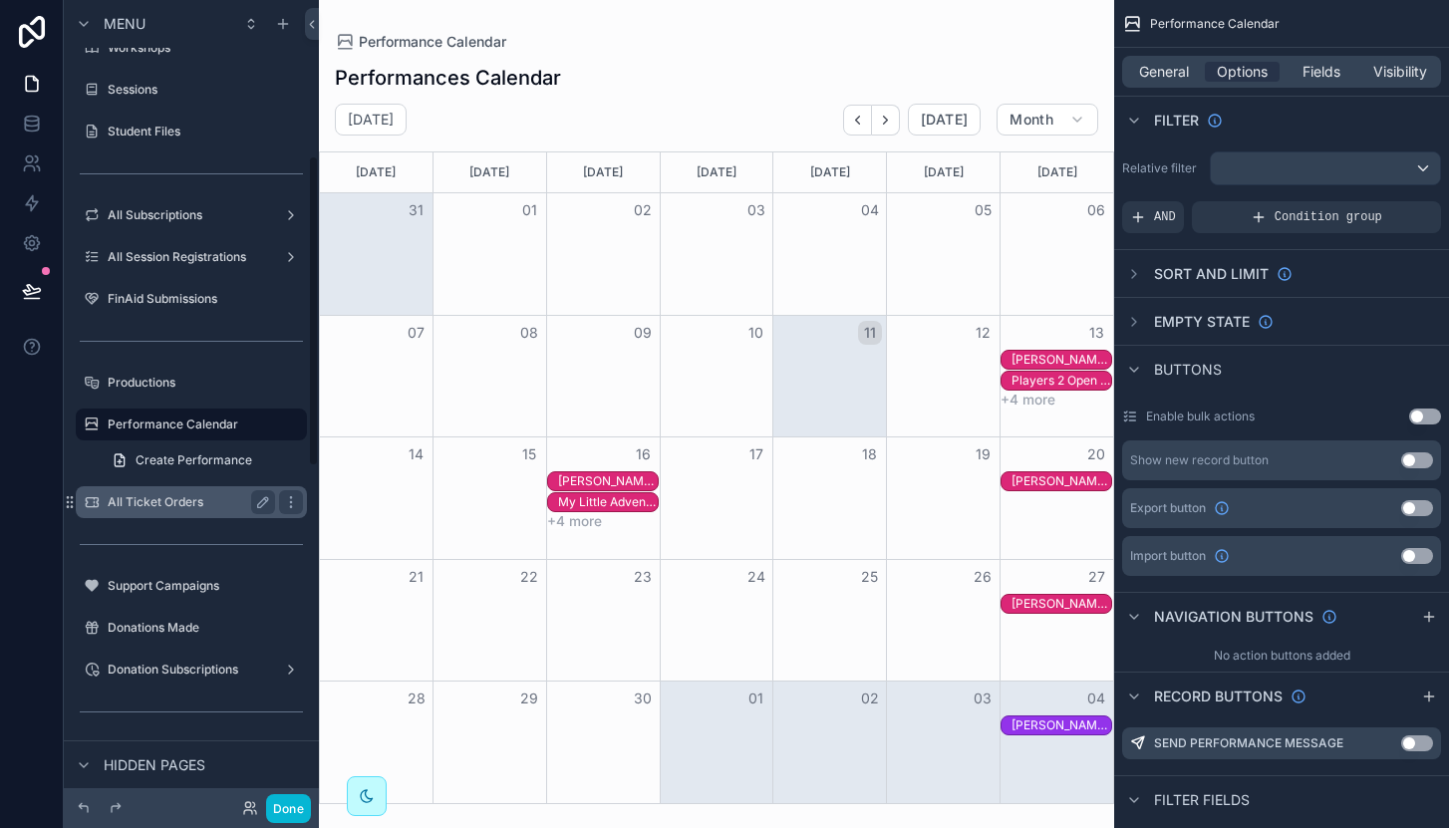
click at [177, 498] on label "All Ticket Orders" at bounding box center [187, 502] width 159 height 16
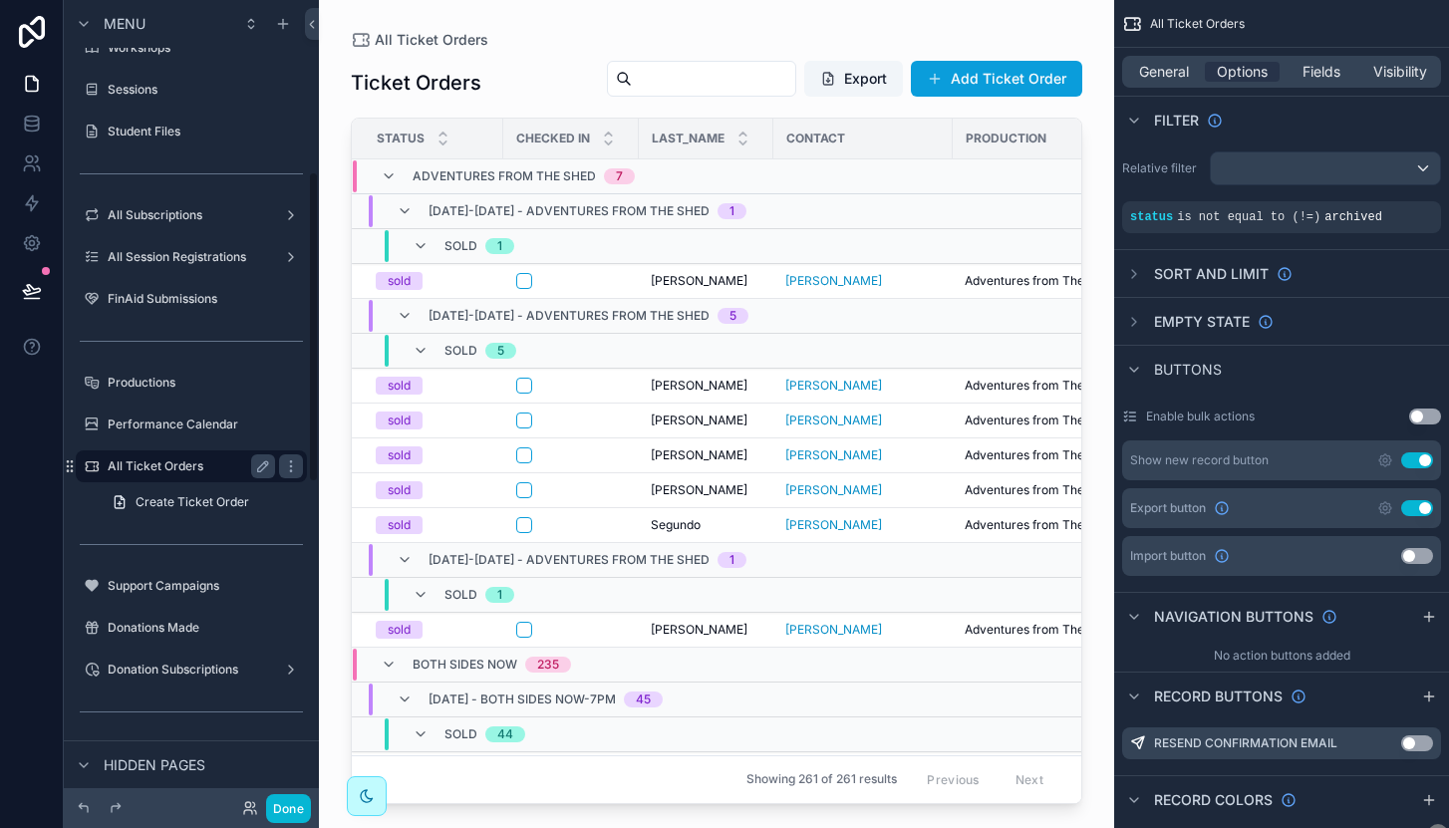
scroll to position [442, 0]
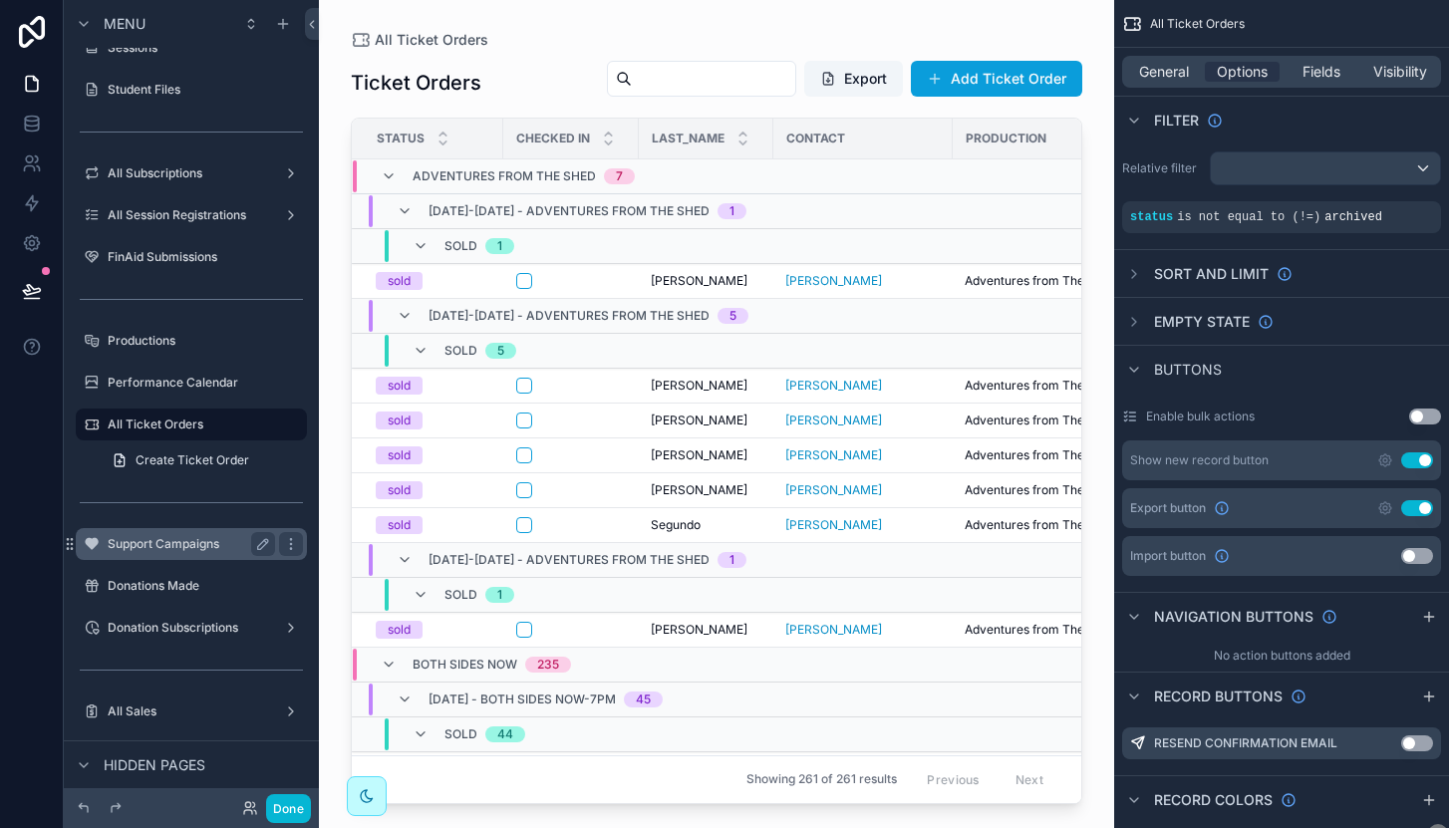
click at [209, 533] on div "Support Campaigns" at bounding box center [191, 544] width 167 height 24
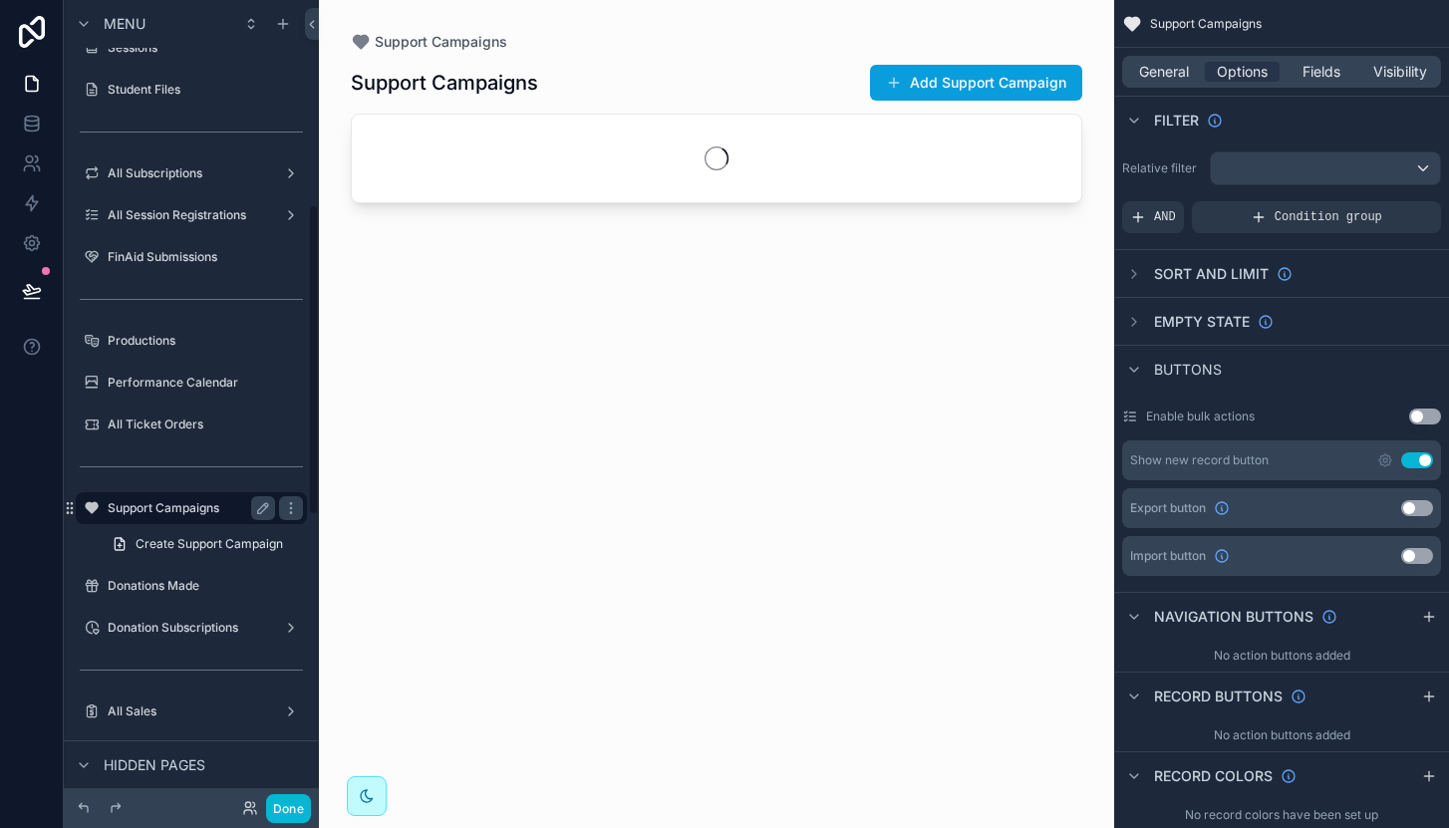
scroll to position [526, 0]
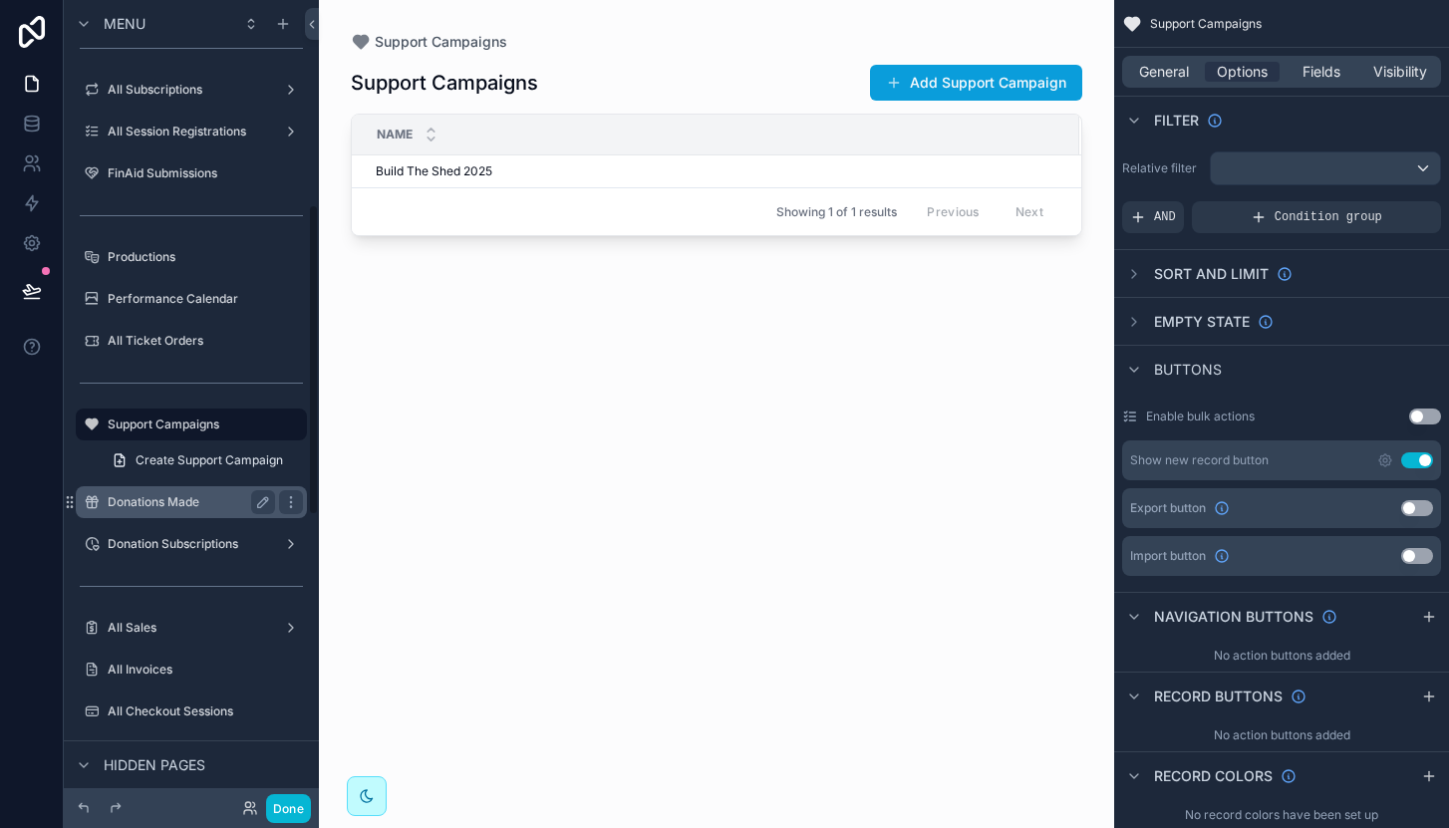
click at [193, 502] on label "Donations Made" at bounding box center [187, 502] width 159 height 16
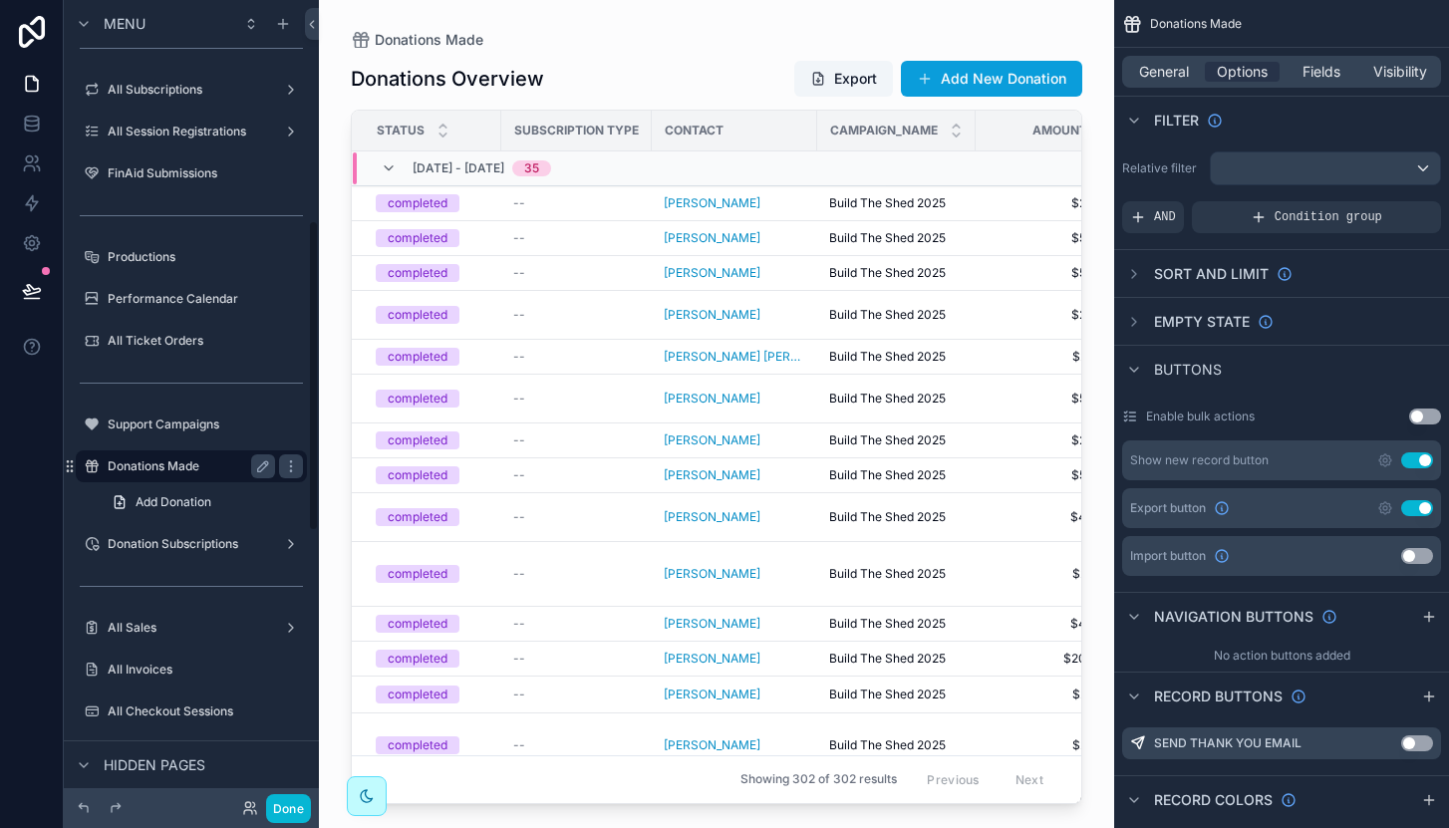
scroll to position [568, 0]
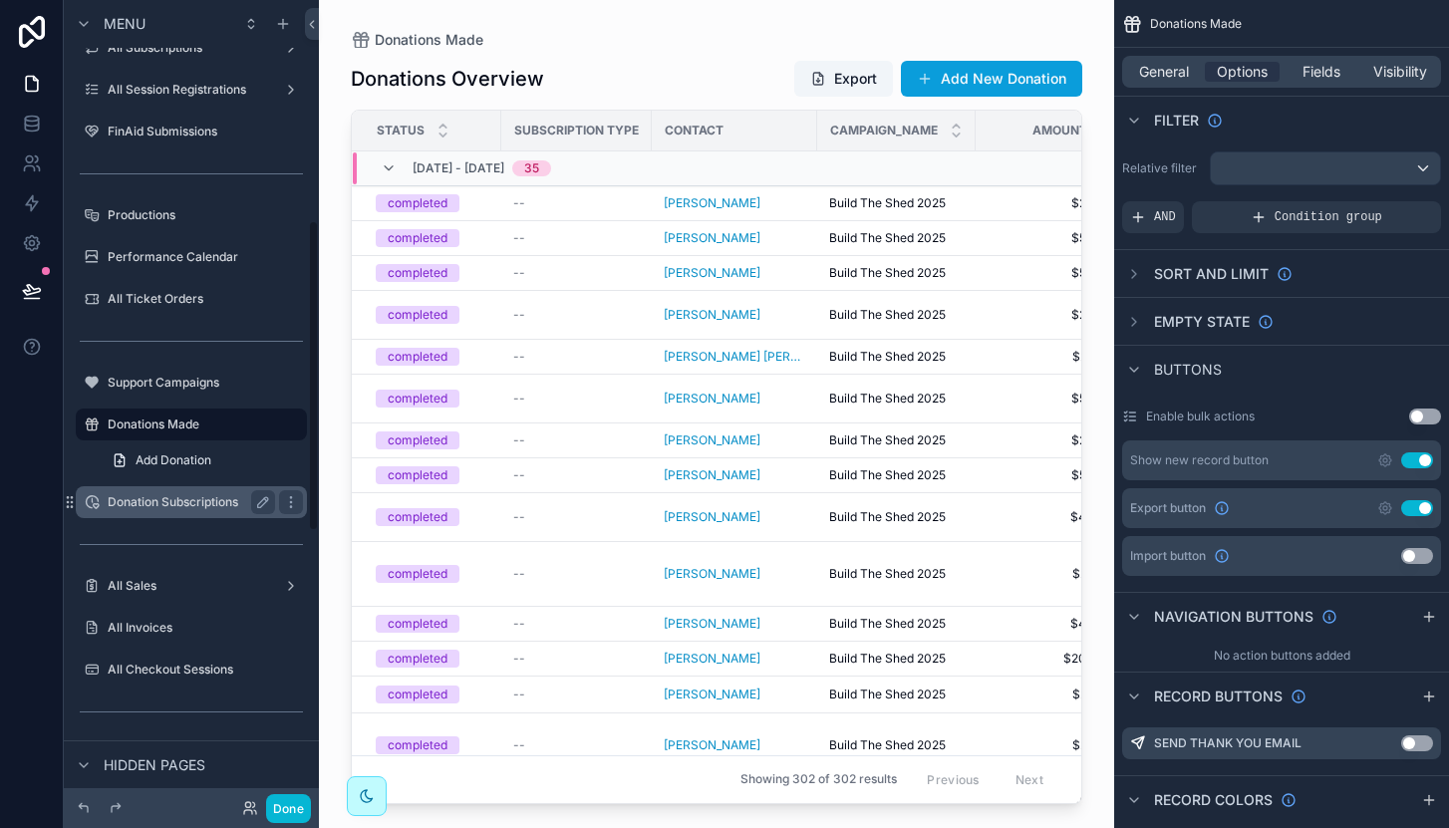
click at [153, 503] on label "Donation Subscriptions" at bounding box center [187, 502] width 159 height 16
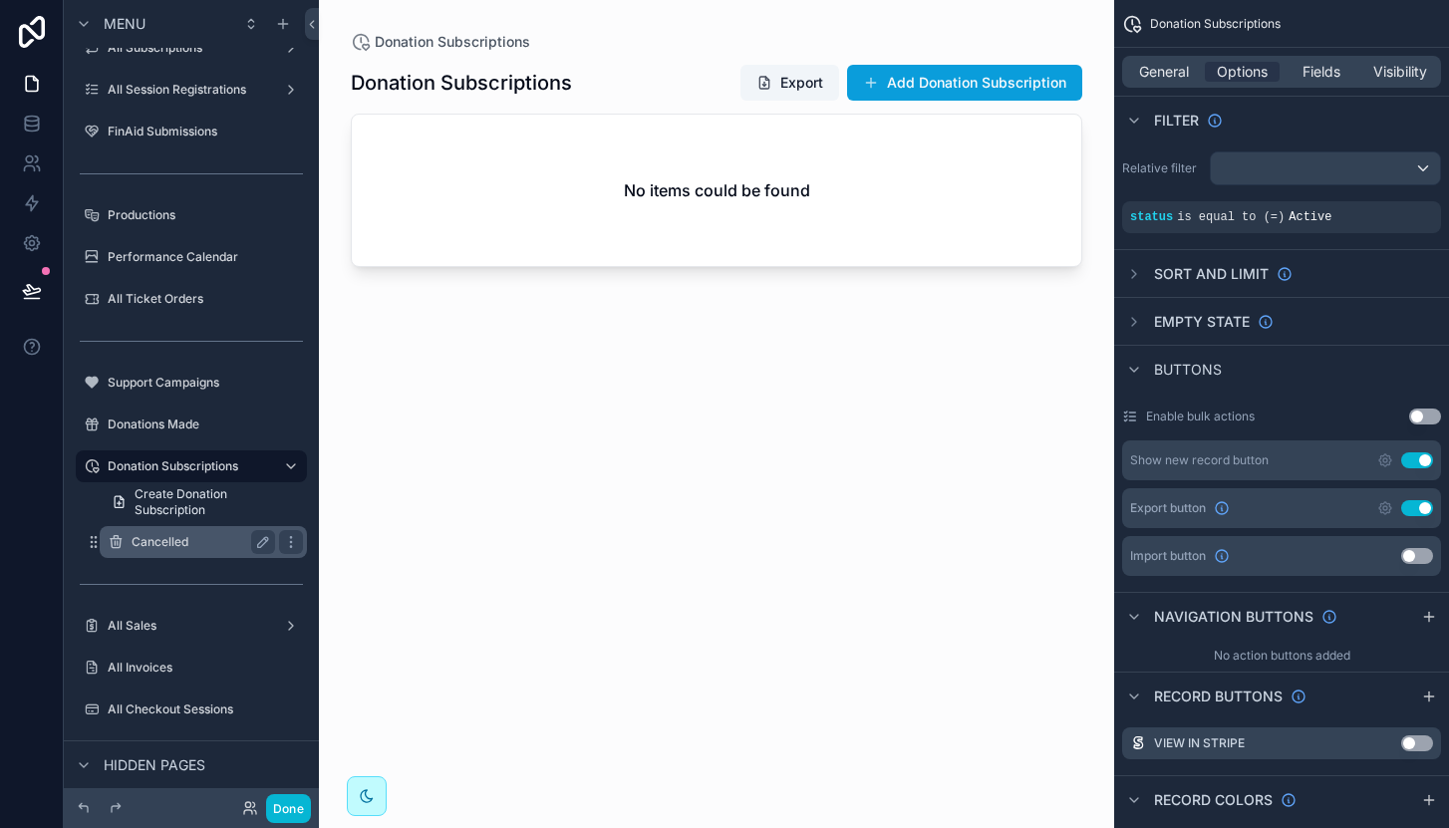
click at [184, 540] on label "Cancelled" at bounding box center [200, 542] width 136 height 16
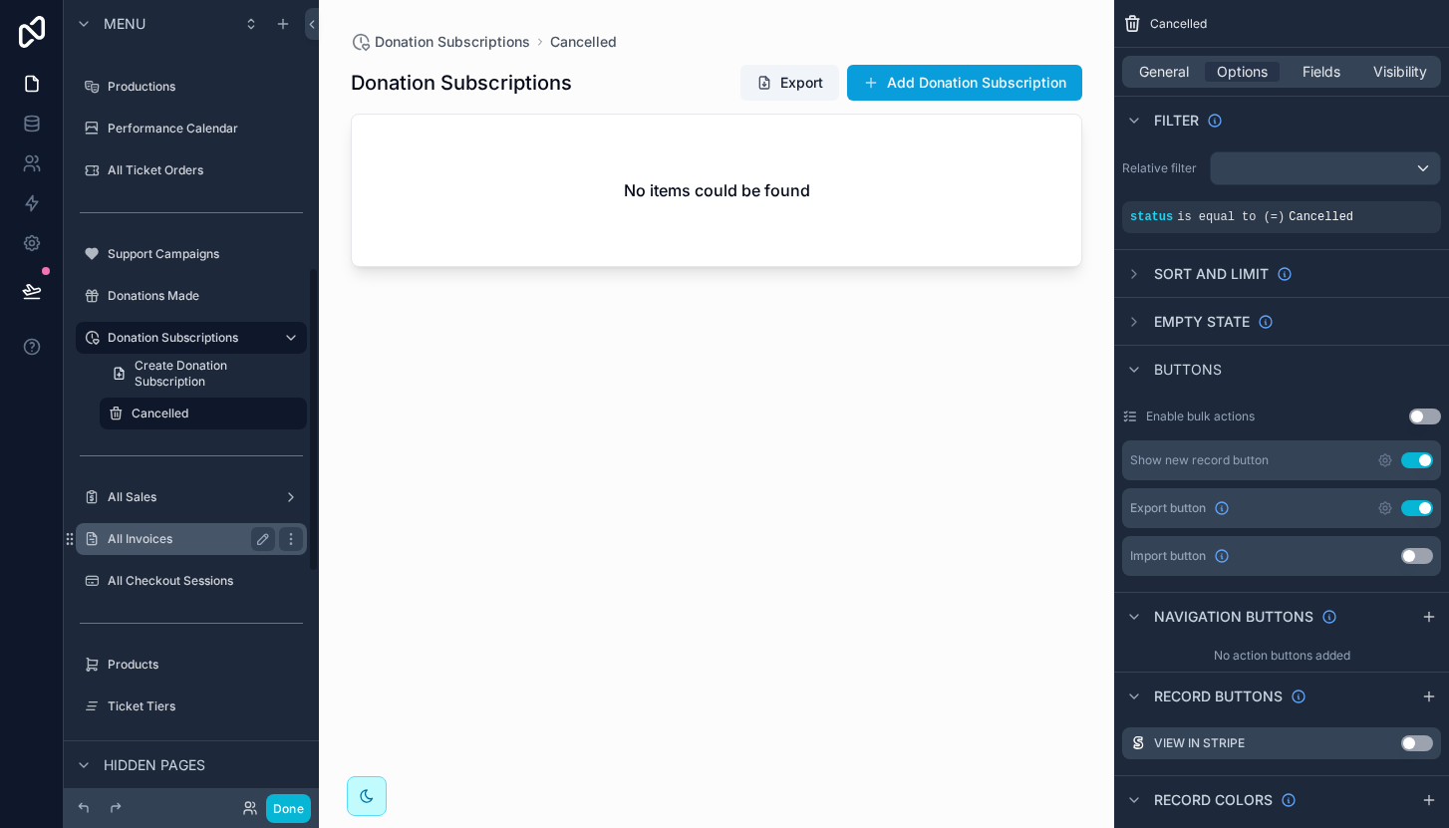
scroll to position [702, 0]
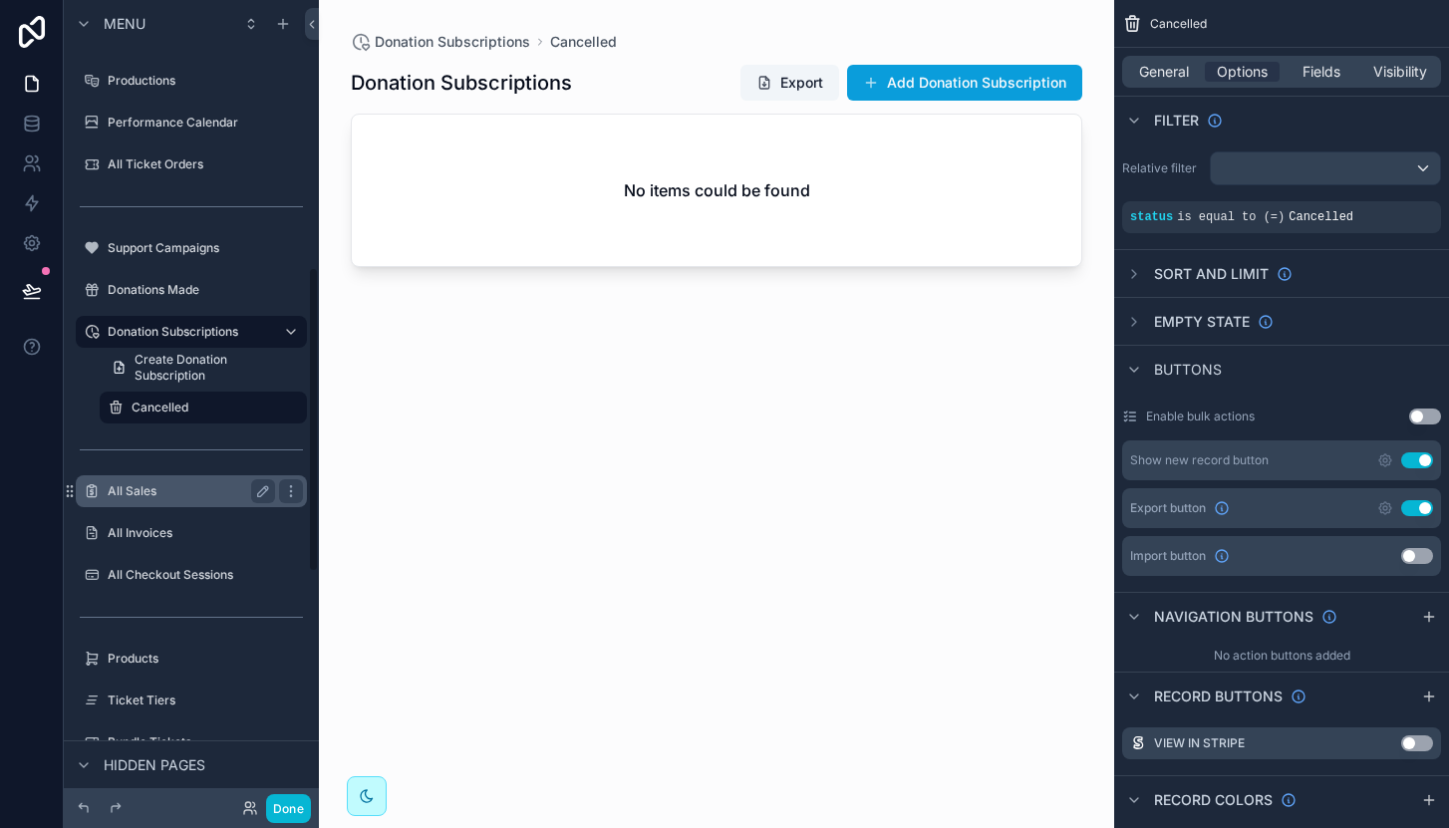
click at [182, 492] on label "All Sales" at bounding box center [187, 491] width 159 height 16
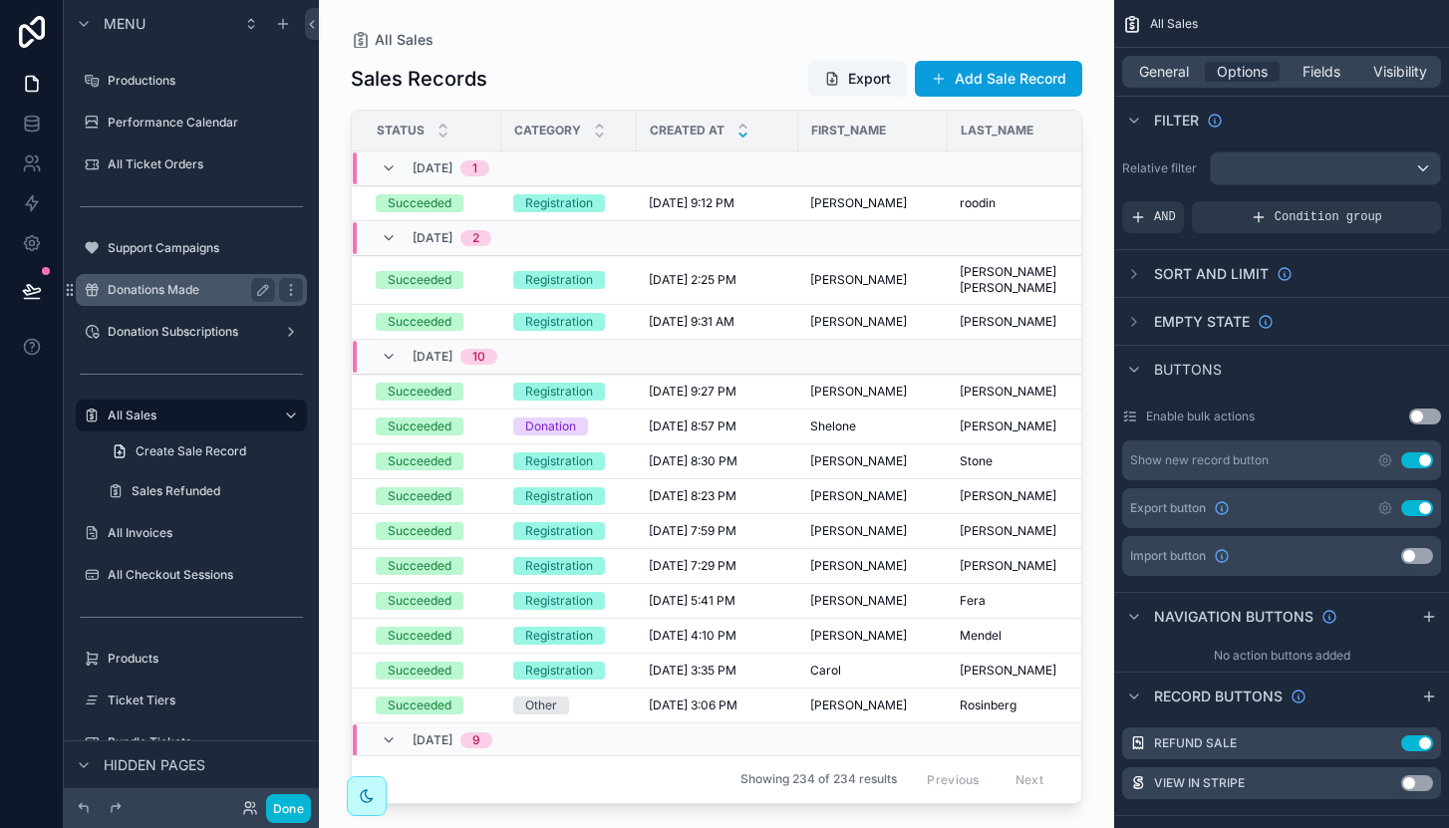
click at [168, 302] on div "Donations Made" at bounding box center [191, 290] width 223 height 32
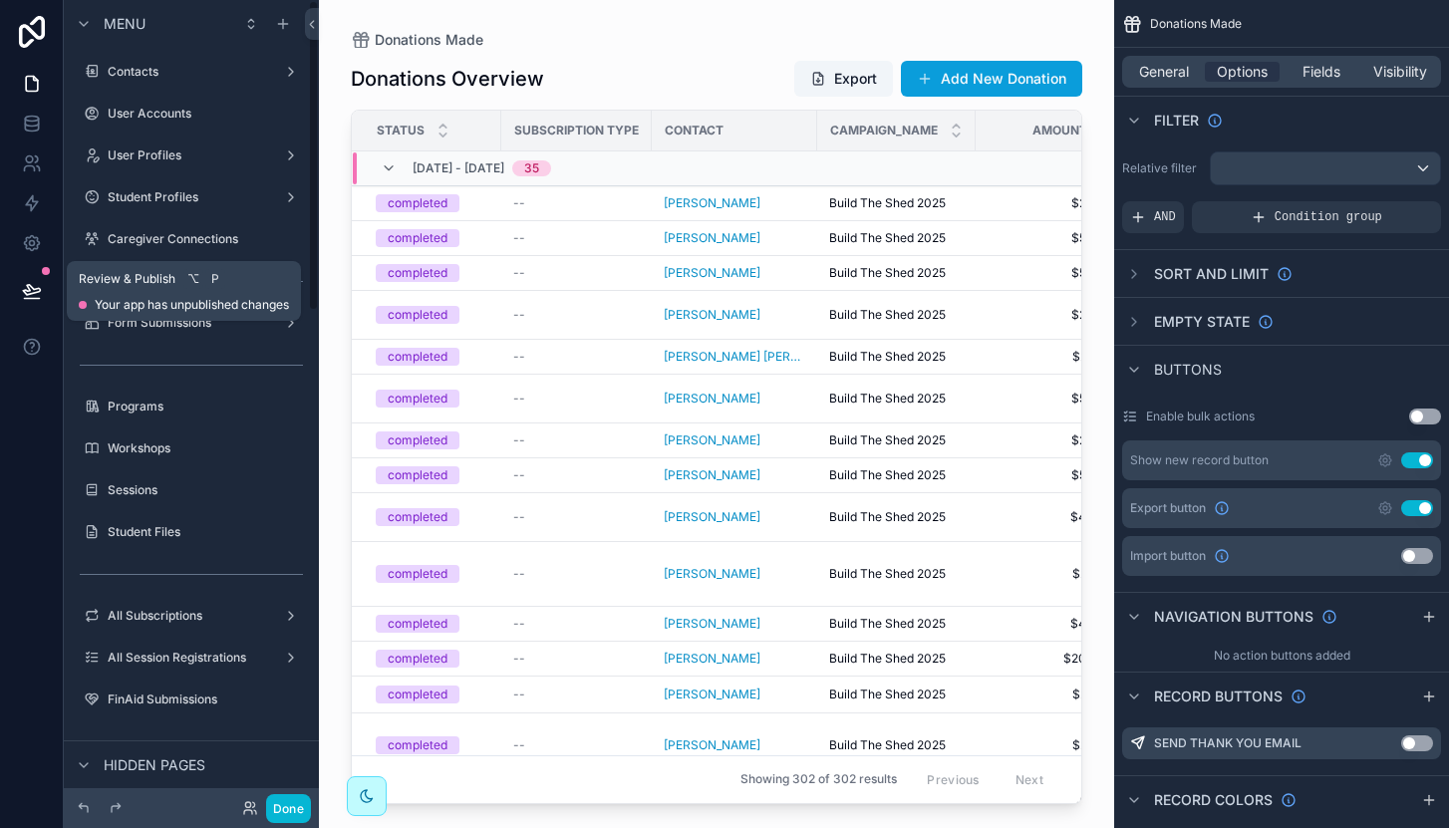
click at [31, 292] on icon at bounding box center [32, 291] width 20 height 20
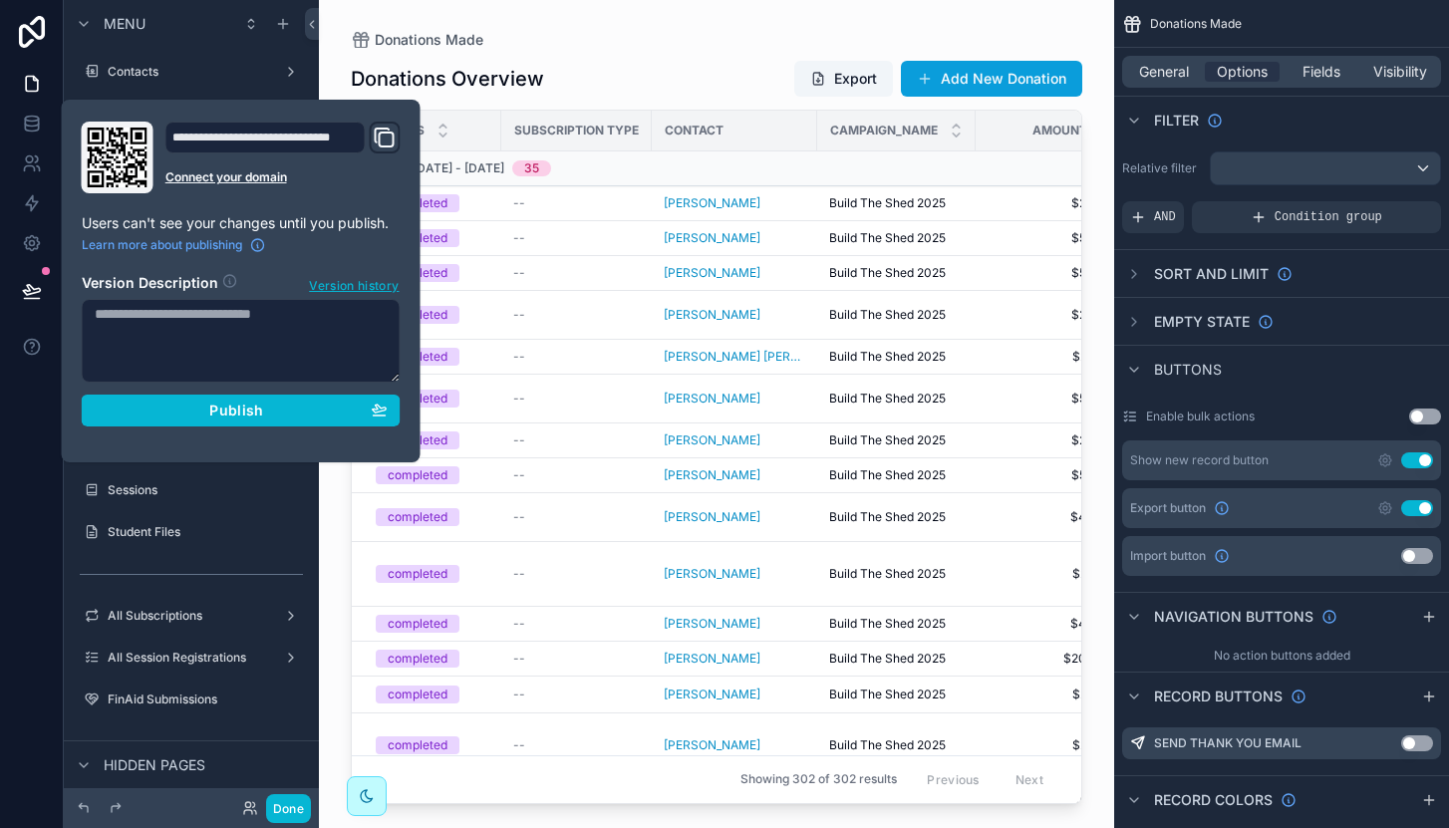
click at [316, 346] on textarea at bounding box center [241, 341] width 319 height 84
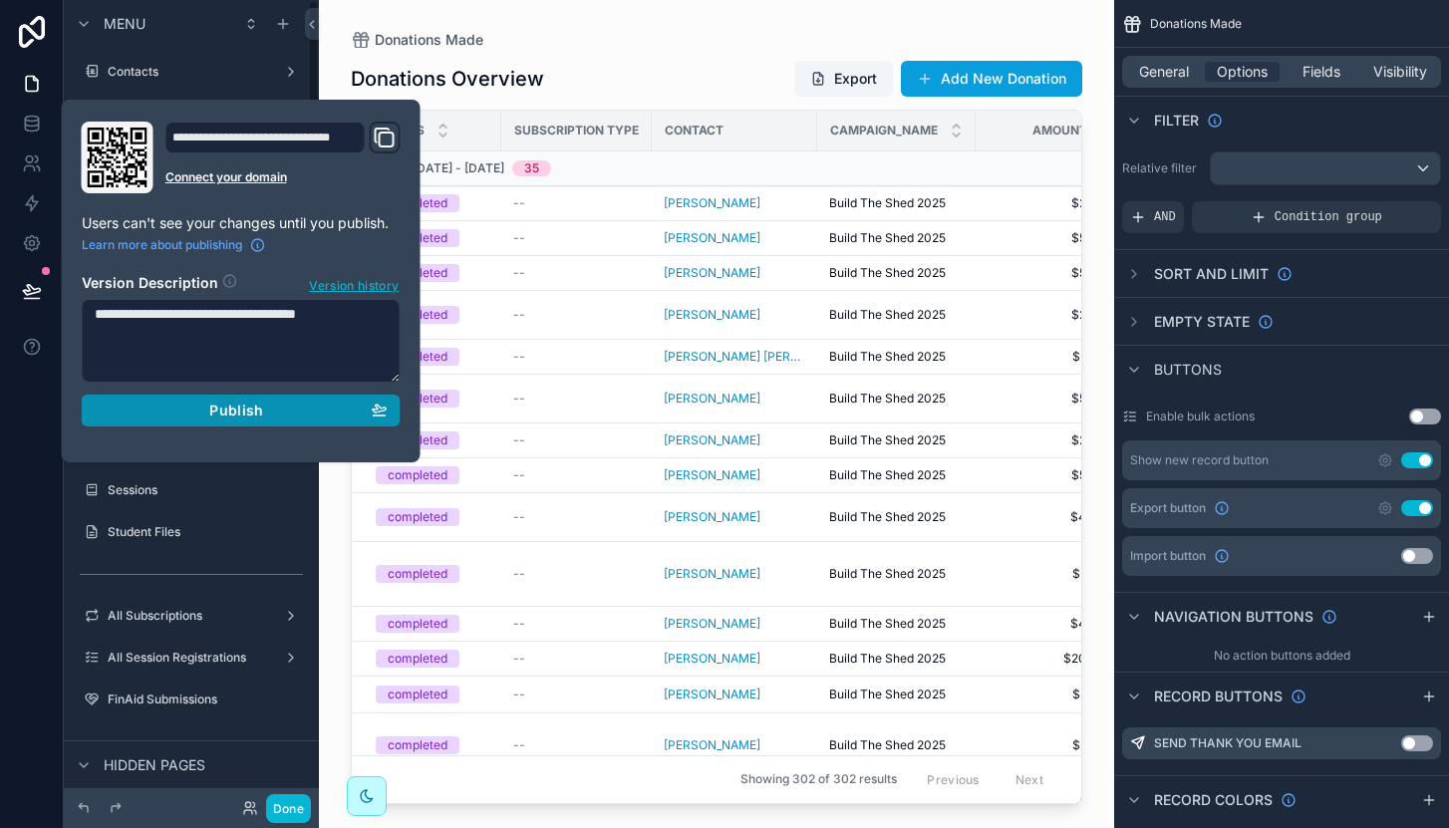
type textarea "**********"
click at [279, 408] on div "Publish" at bounding box center [241, 411] width 293 height 18
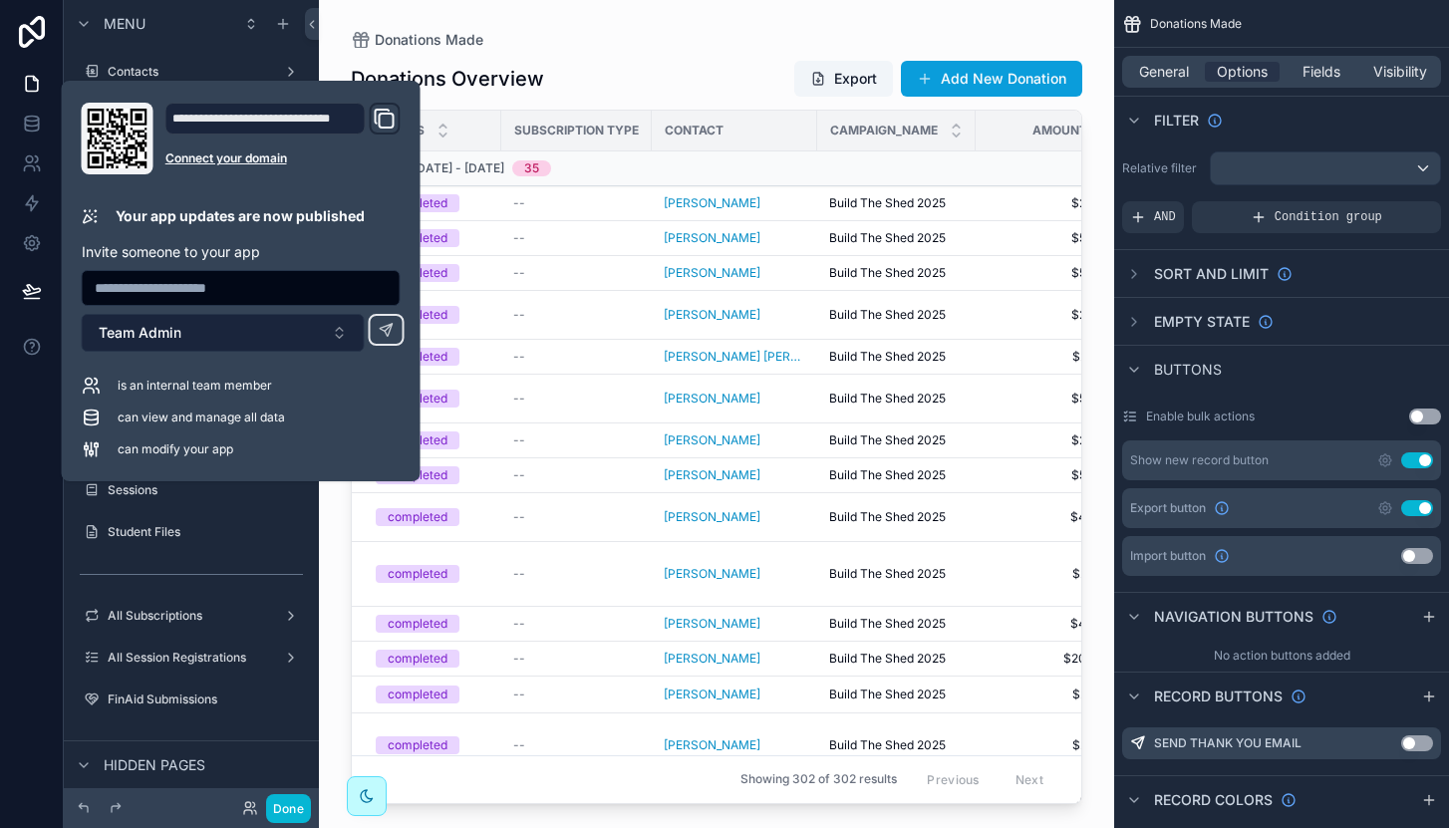
click at [218, 330] on button "Team Admin" at bounding box center [223, 333] width 283 height 38
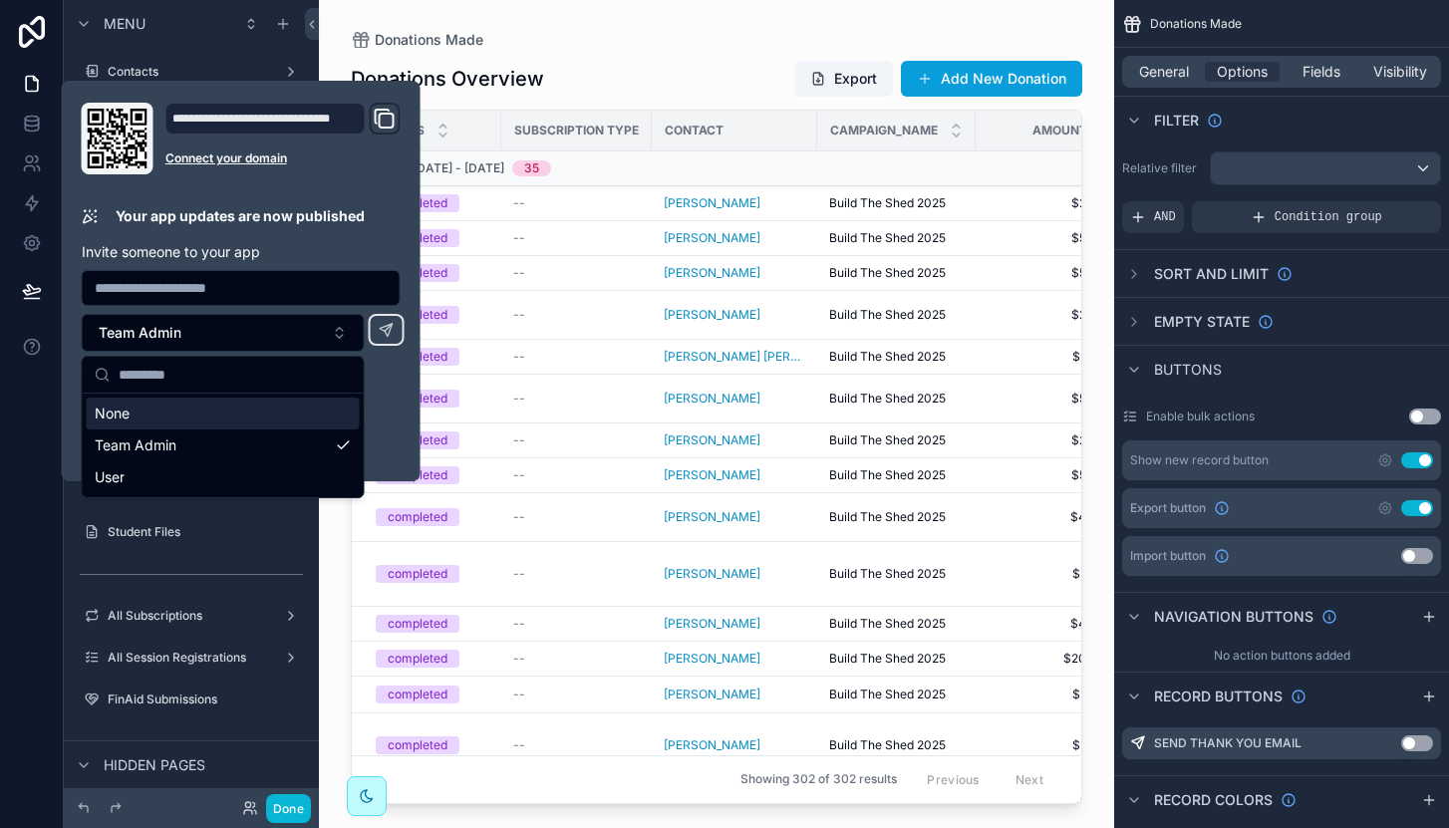
click at [260, 231] on div "**********" at bounding box center [241, 281] width 335 height 357
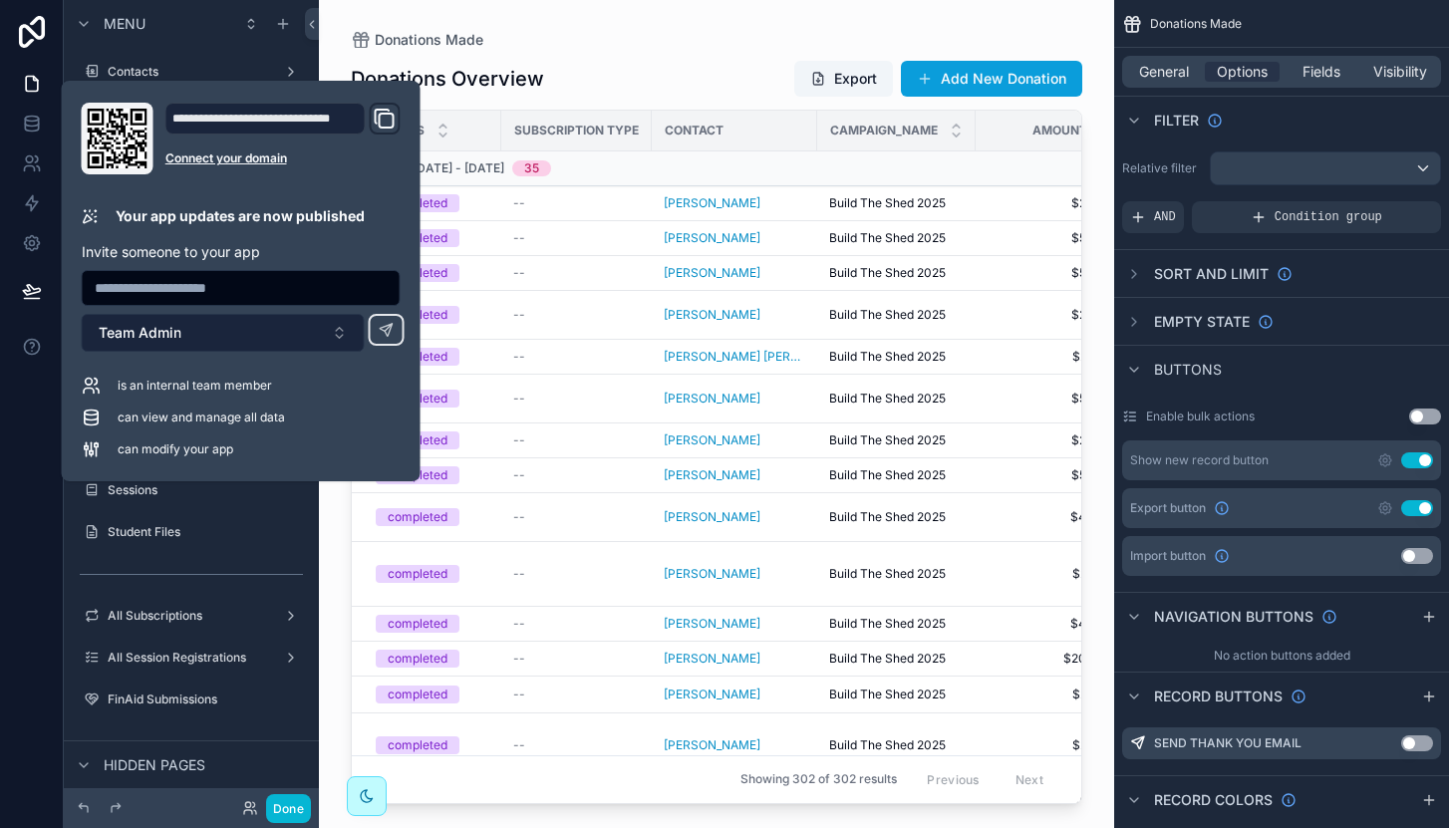
click at [207, 336] on button "Team Admin" at bounding box center [223, 333] width 283 height 38
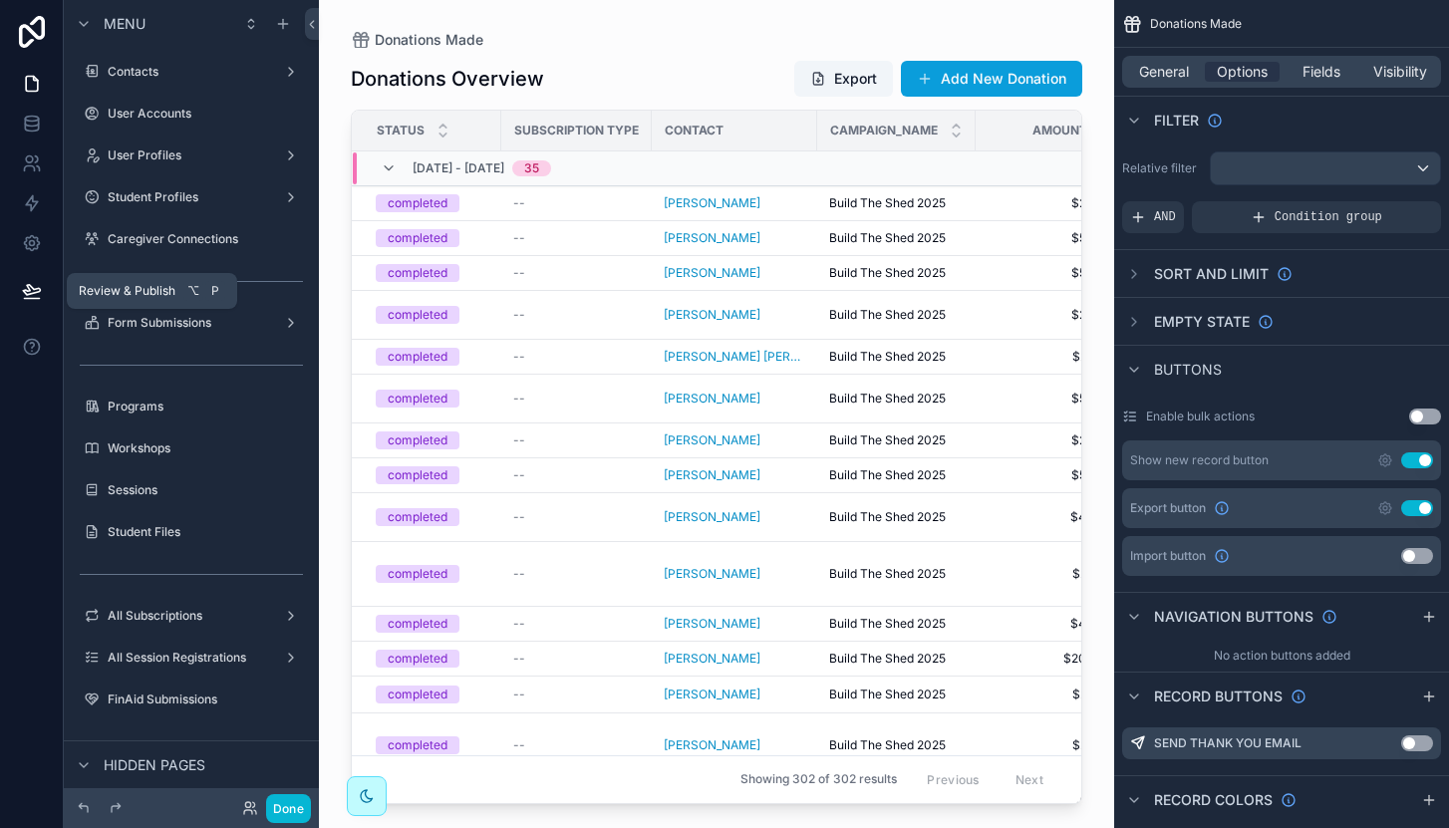
click at [38, 295] on icon at bounding box center [32, 291] width 20 height 20
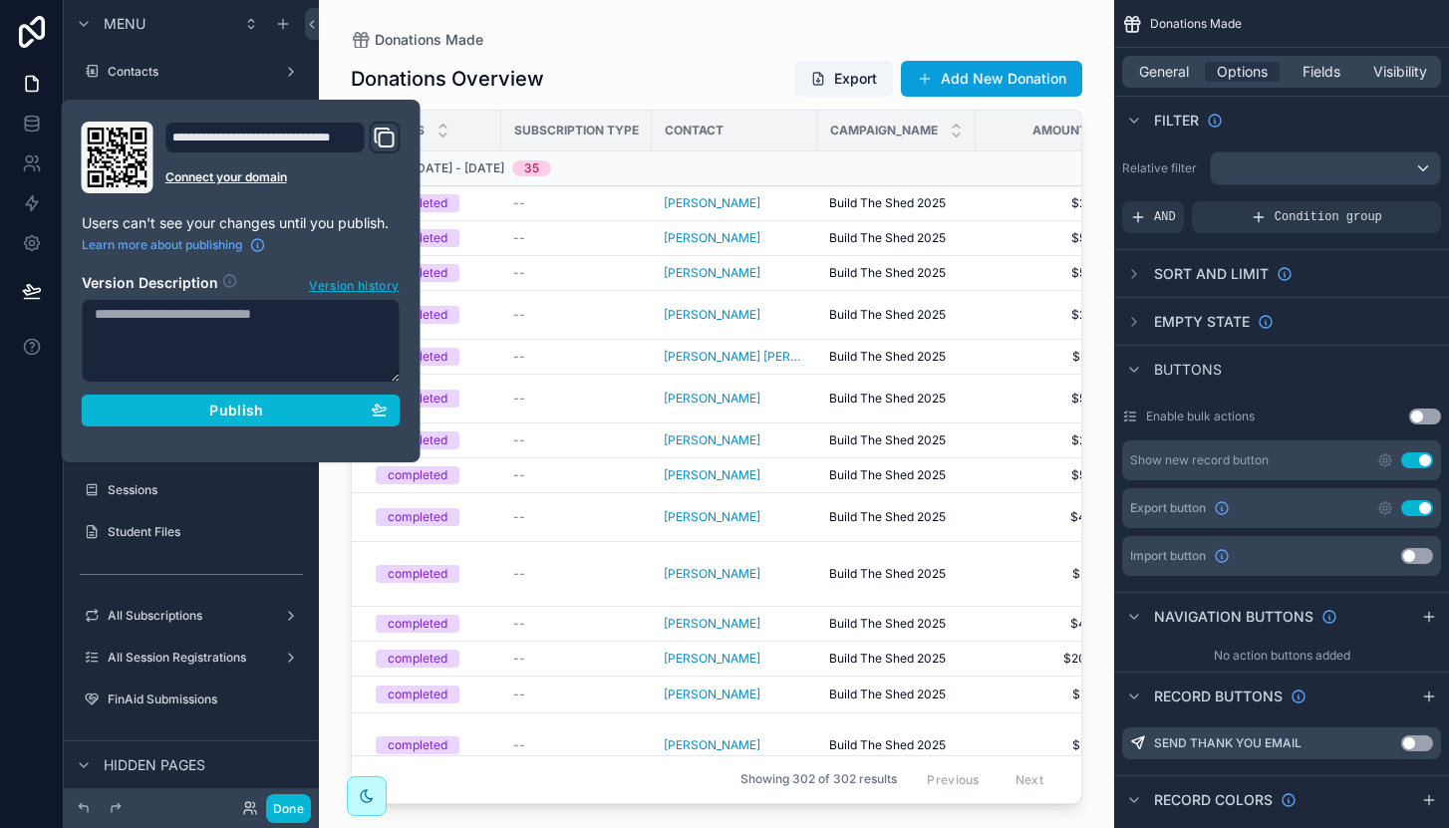
click at [159, 318] on textarea at bounding box center [241, 341] width 319 height 84
click at [146, 318] on textarea "**********" at bounding box center [241, 341] width 319 height 84
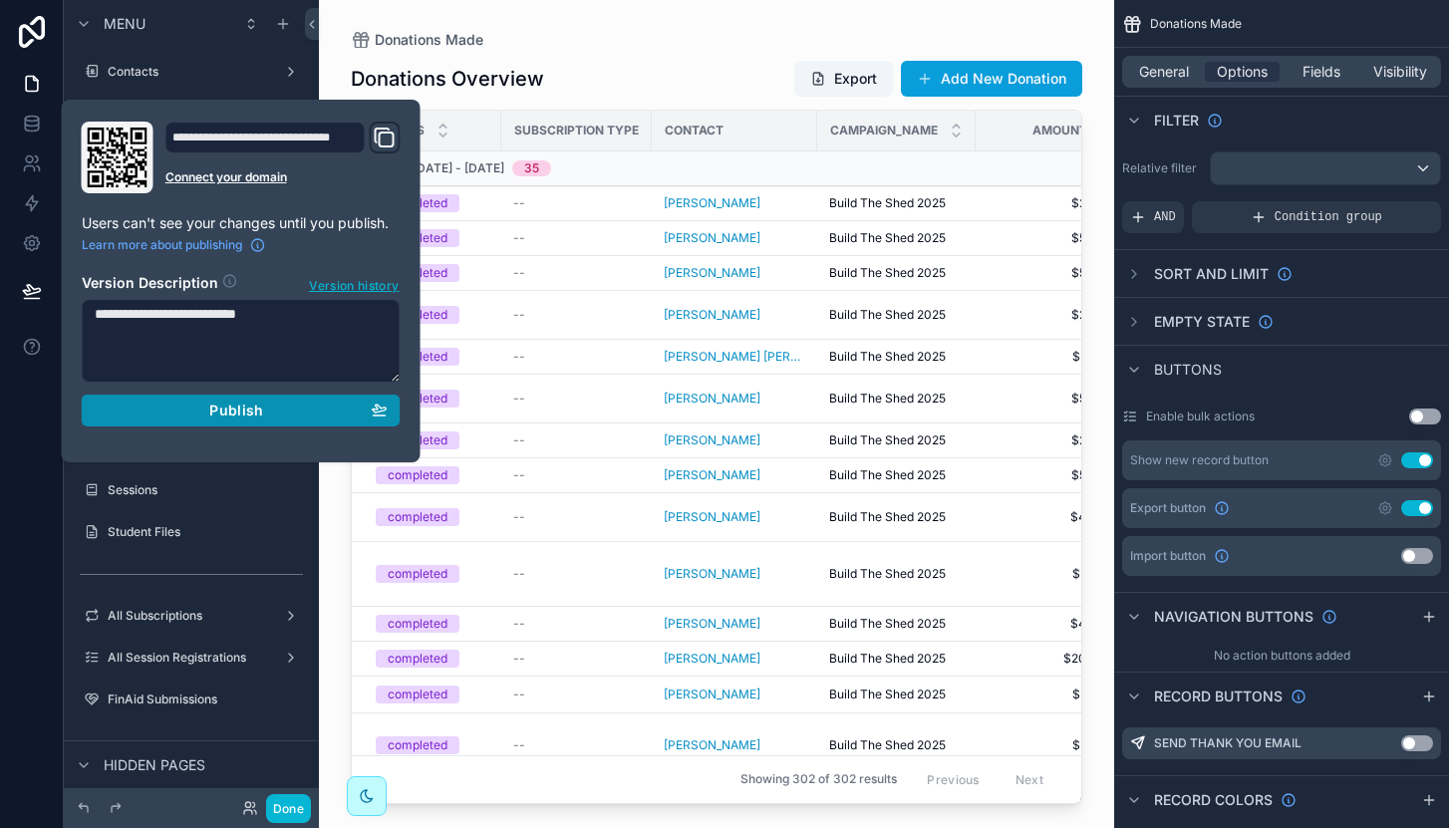
type textarea "**********"
click at [189, 416] on div "Publish" at bounding box center [241, 411] width 293 height 18
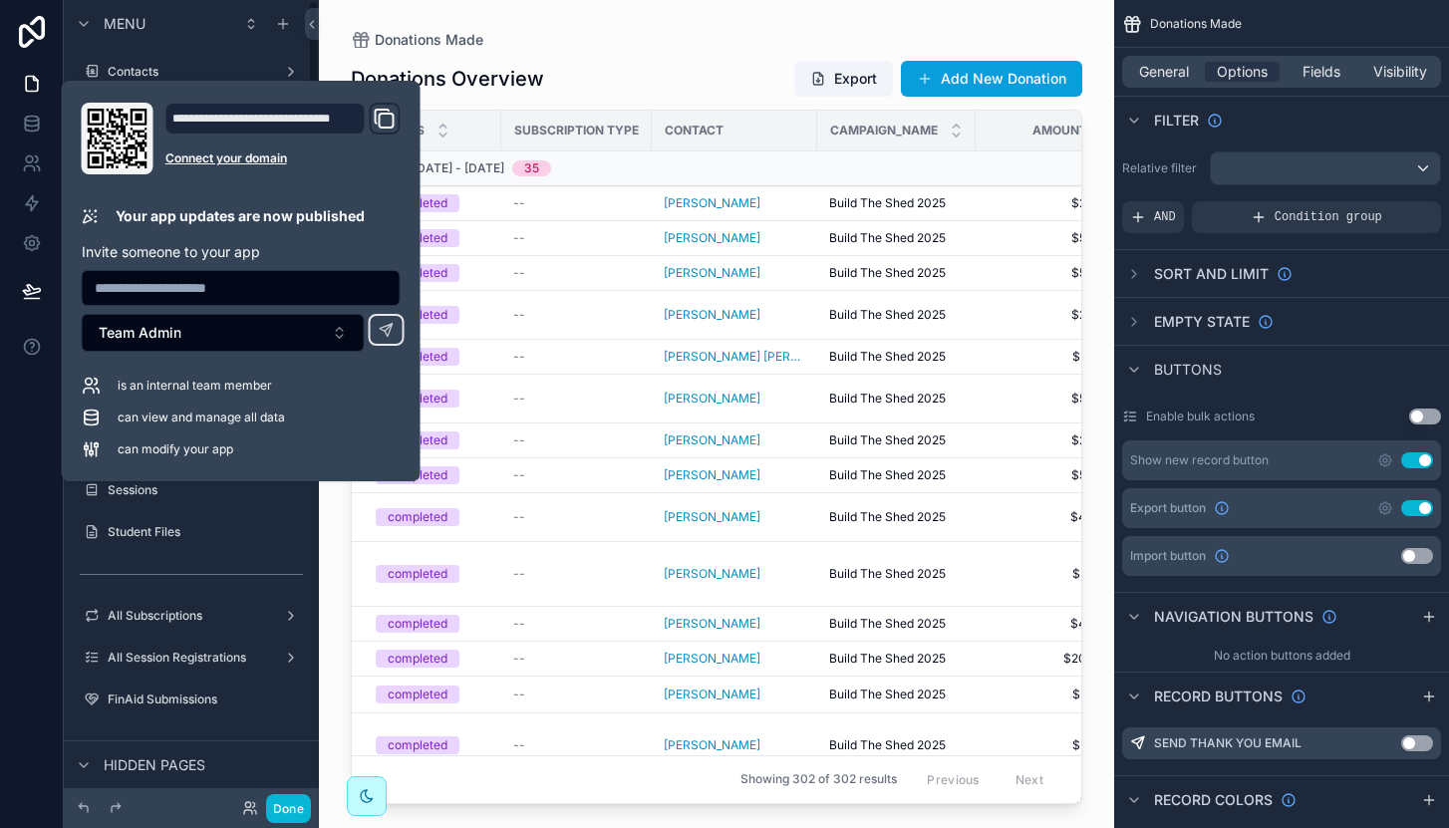
click at [40, 499] on div at bounding box center [32, 414] width 64 height 828
